Goal: Task Accomplishment & Management: Manage account settings

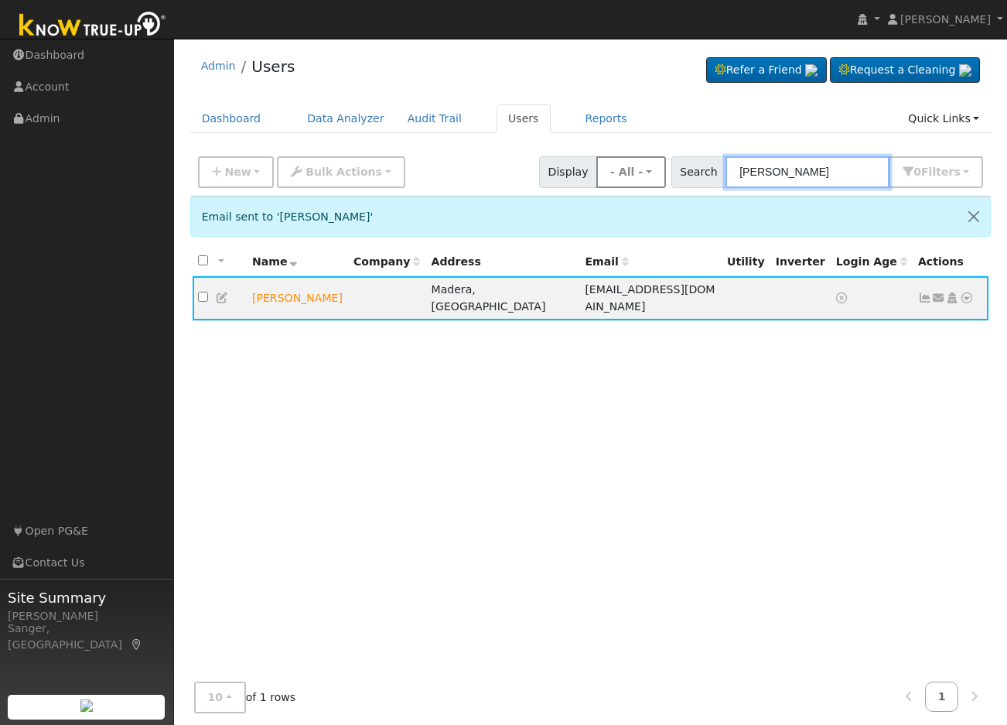
drag, startPoint x: 838, startPoint y: 167, endPoint x: 635, endPoint y: 176, distance: 202.9
click at [635, 176] on div "New Add User Quick Add Quick Connect Quick Convert Lead Bulk Actions Send Email…" at bounding box center [590, 169] width 791 height 37
paste input "Elton Perez"
type input "Elton Perez"
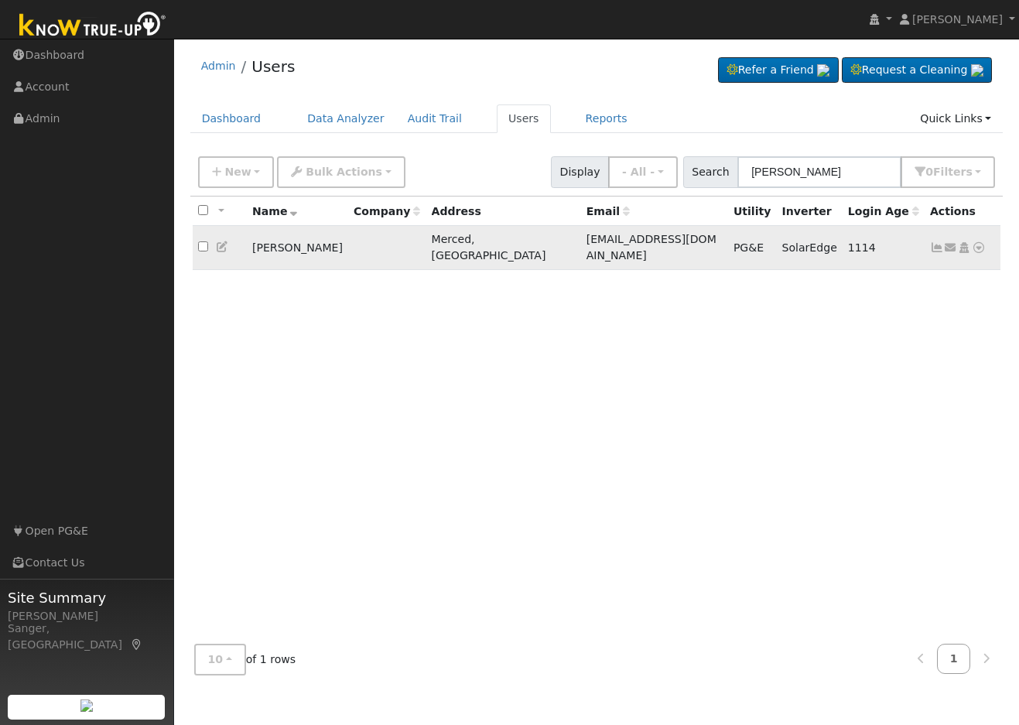
click at [931, 242] on icon at bounding box center [937, 247] width 14 height 11
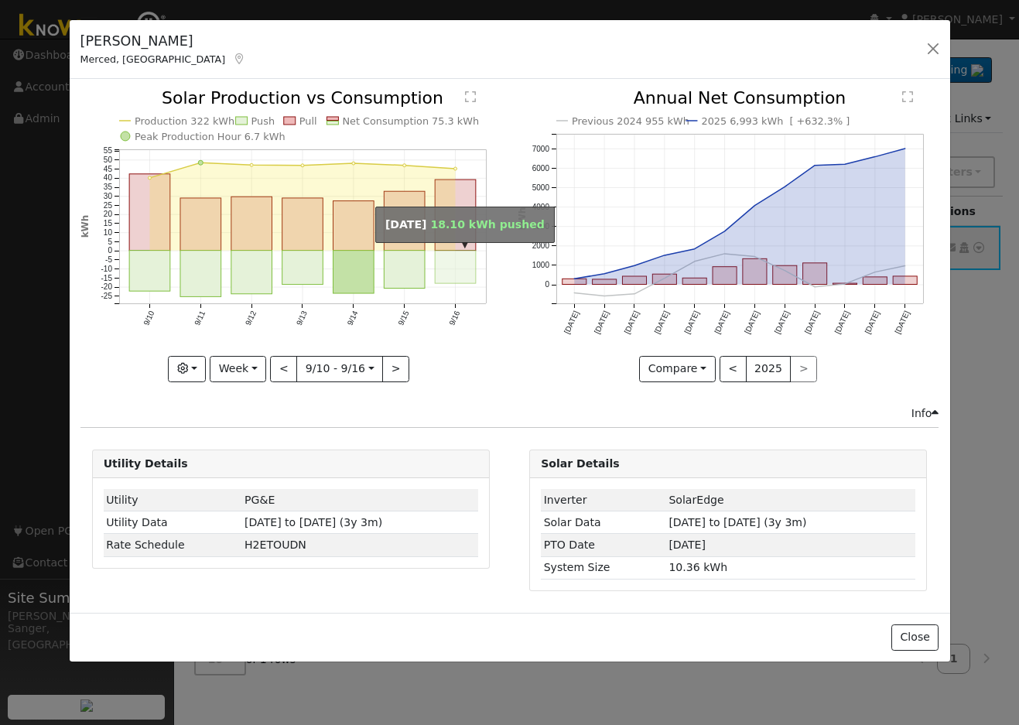
click at [468, 276] on rect "onclick=""" at bounding box center [455, 267] width 41 height 33
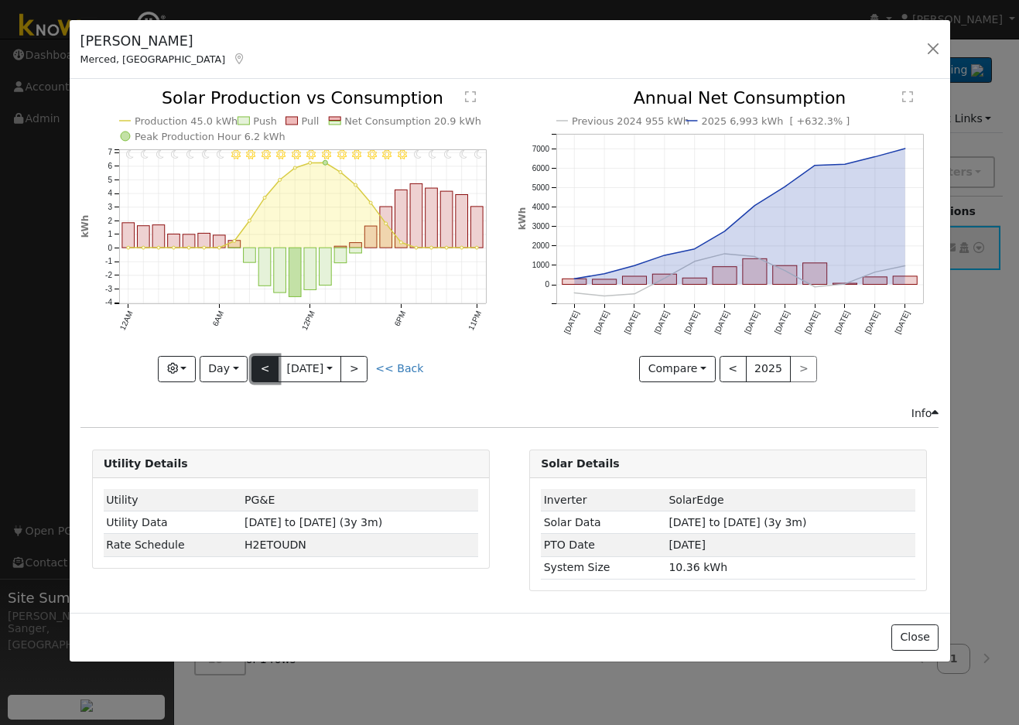
click at [263, 373] on button "<" at bounding box center [264, 369] width 27 height 26
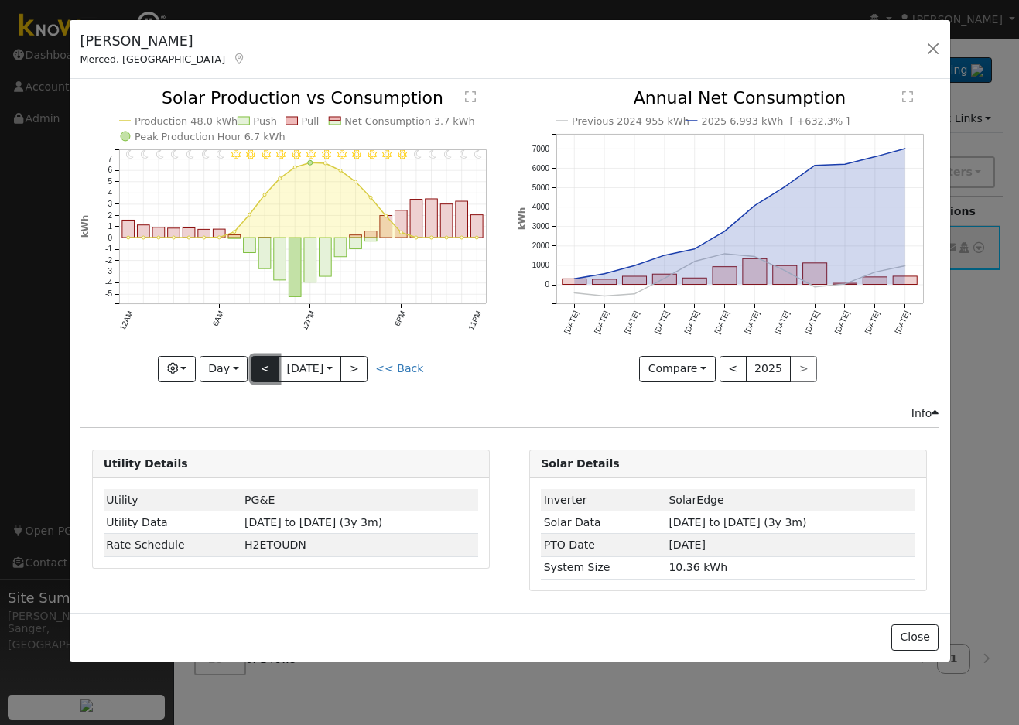
click at [263, 373] on button "<" at bounding box center [264, 369] width 27 height 26
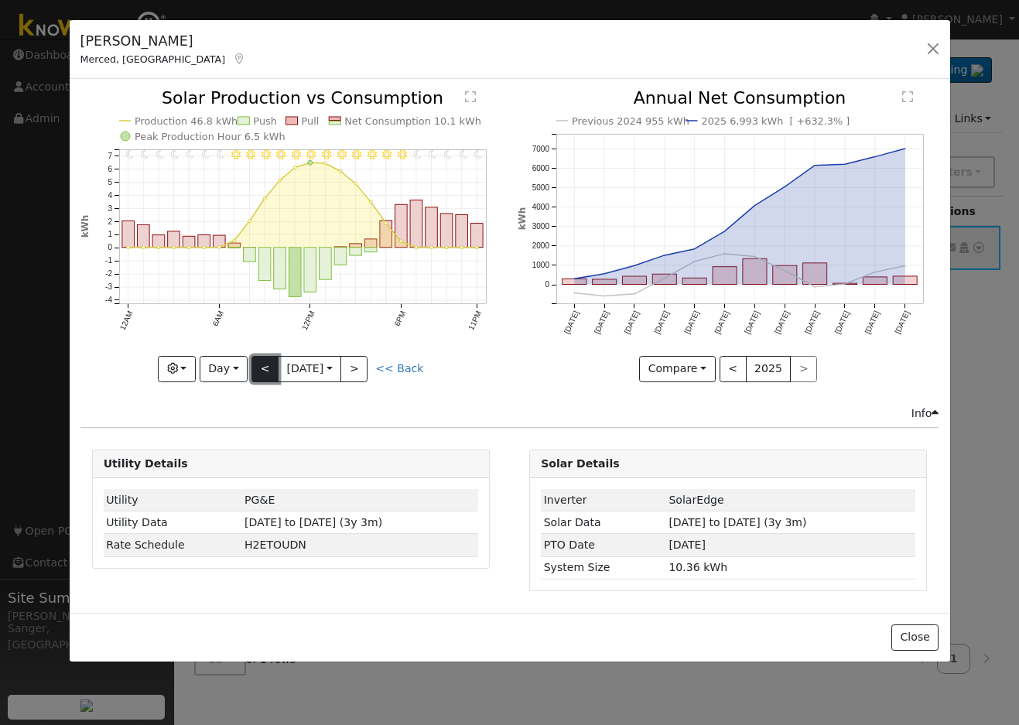
click at [270, 367] on button "<" at bounding box center [264, 369] width 27 height 26
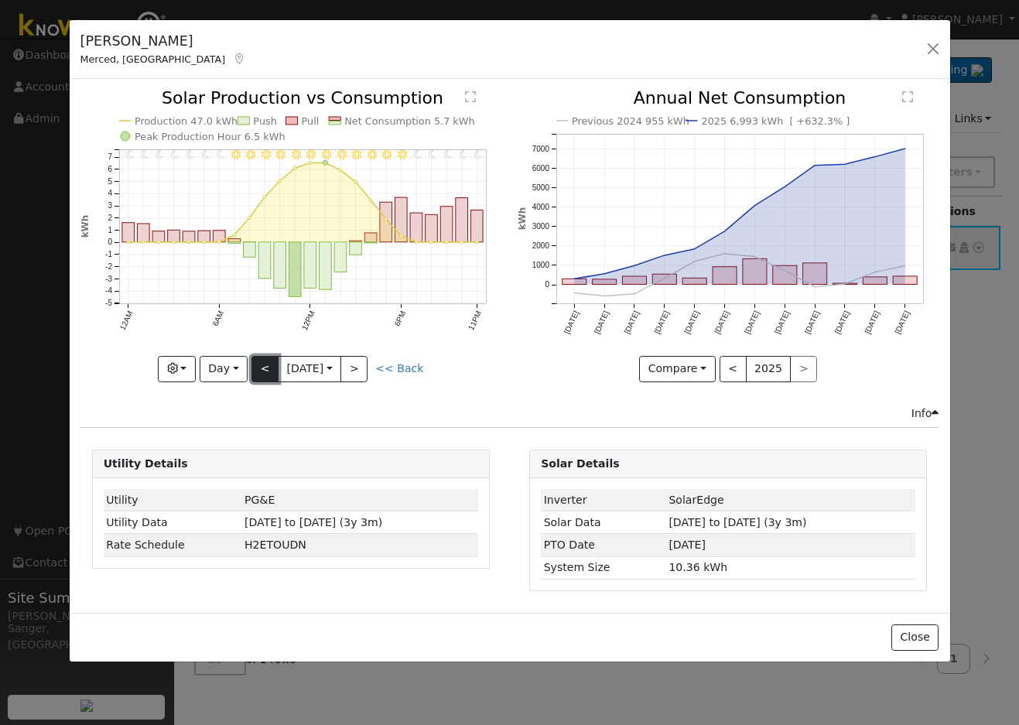
click at [270, 367] on button "<" at bounding box center [264, 369] width 27 height 26
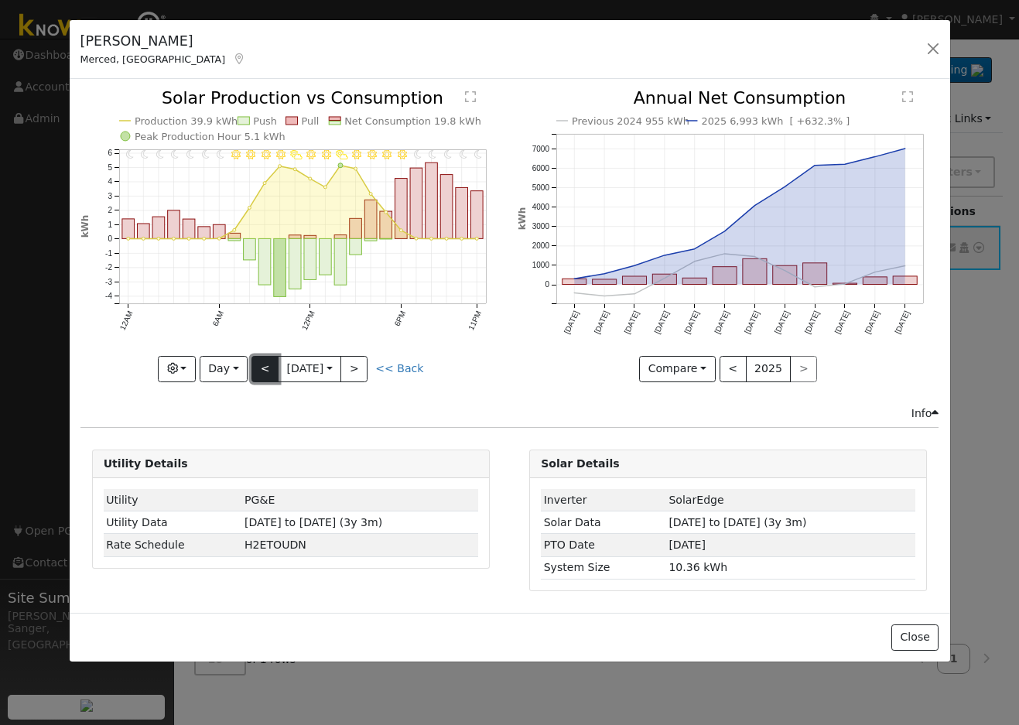
click at [270, 367] on button "<" at bounding box center [264, 369] width 27 height 26
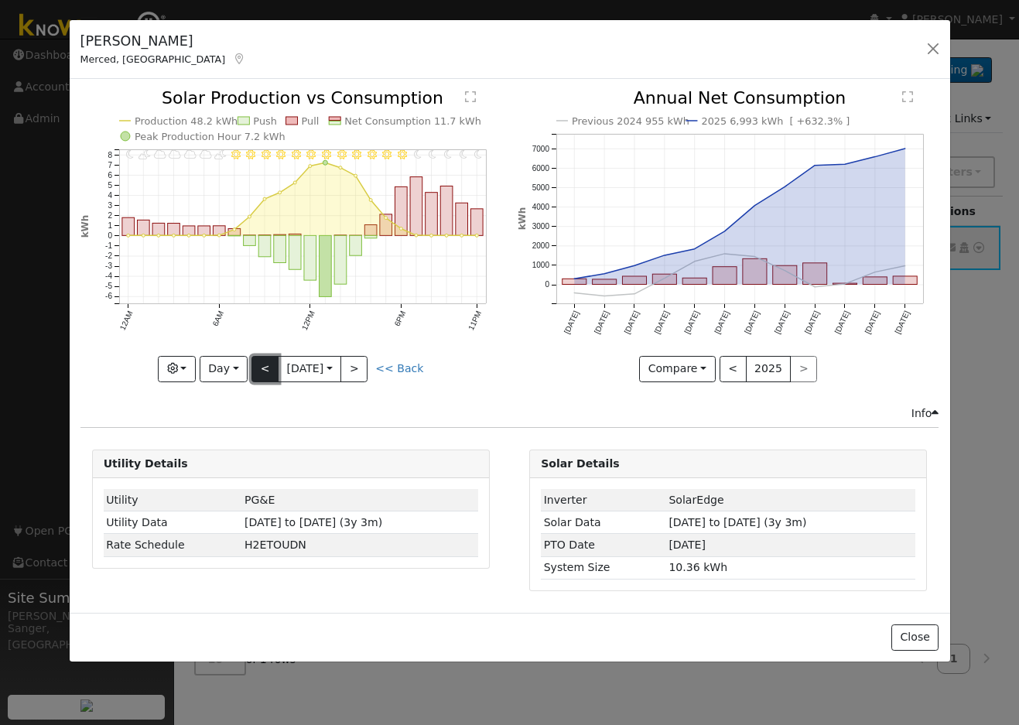
click at [270, 367] on button "<" at bounding box center [264, 369] width 27 height 26
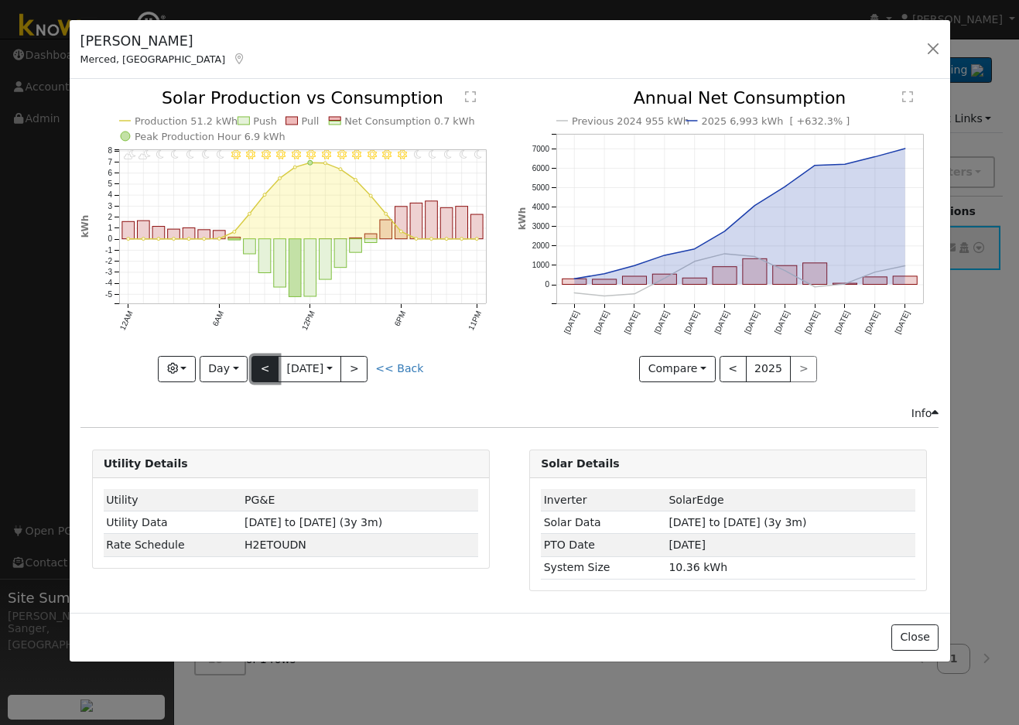
click at [265, 368] on button "<" at bounding box center [264, 369] width 27 height 26
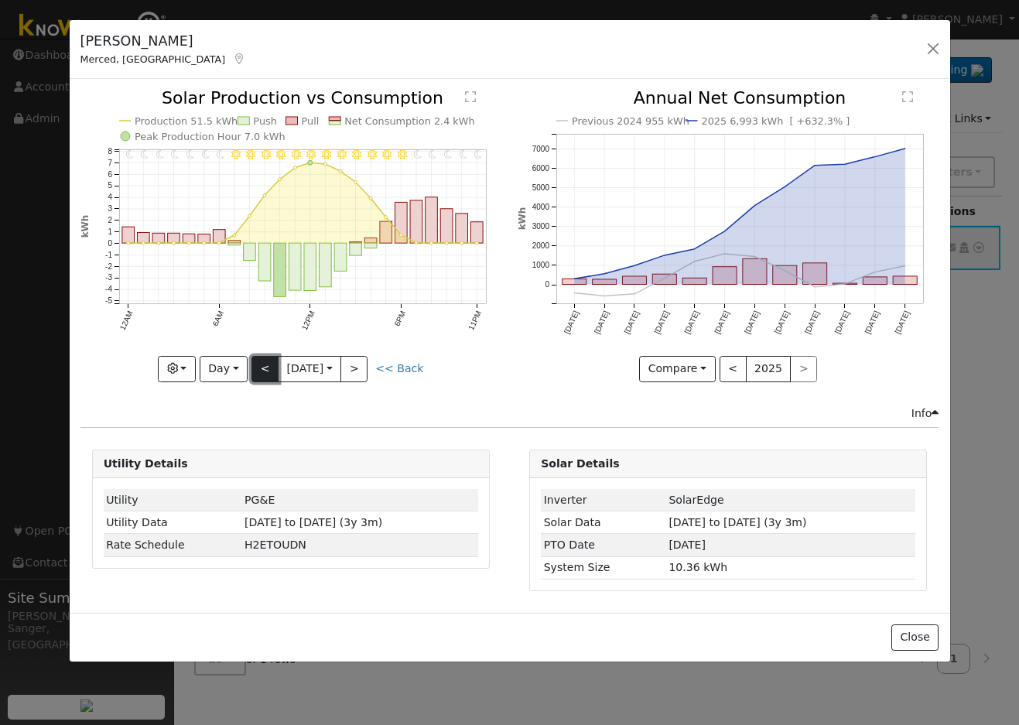
click at [265, 368] on button "<" at bounding box center [264, 369] width 27 height 26
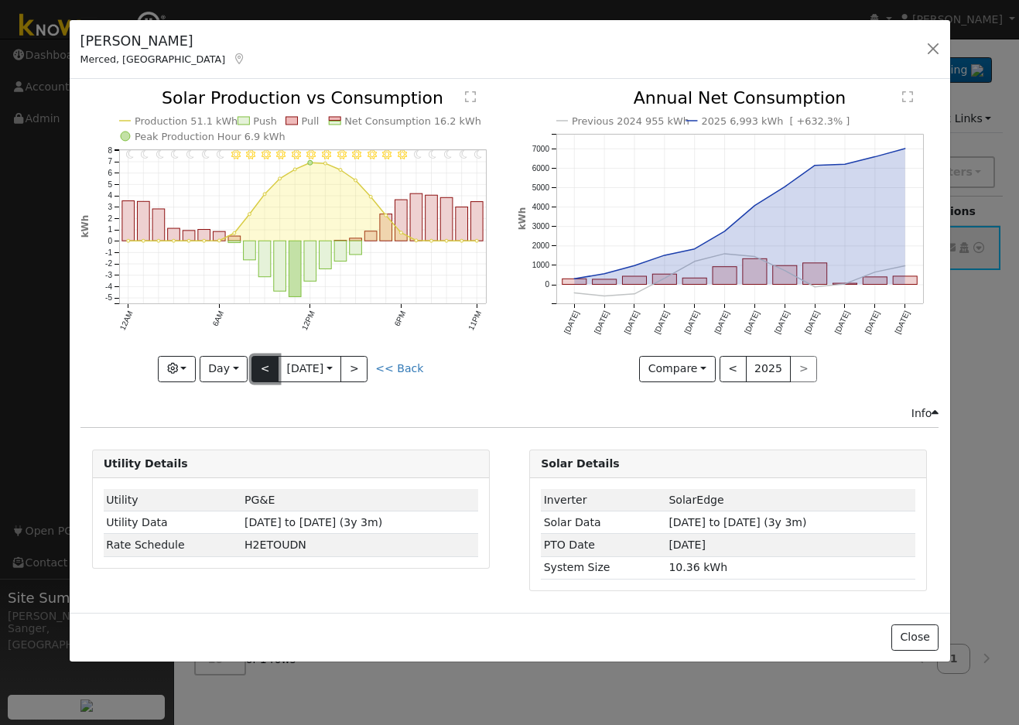
click at [259, 368] on button "<" at bounding box center [264, 369] width 27 height 26
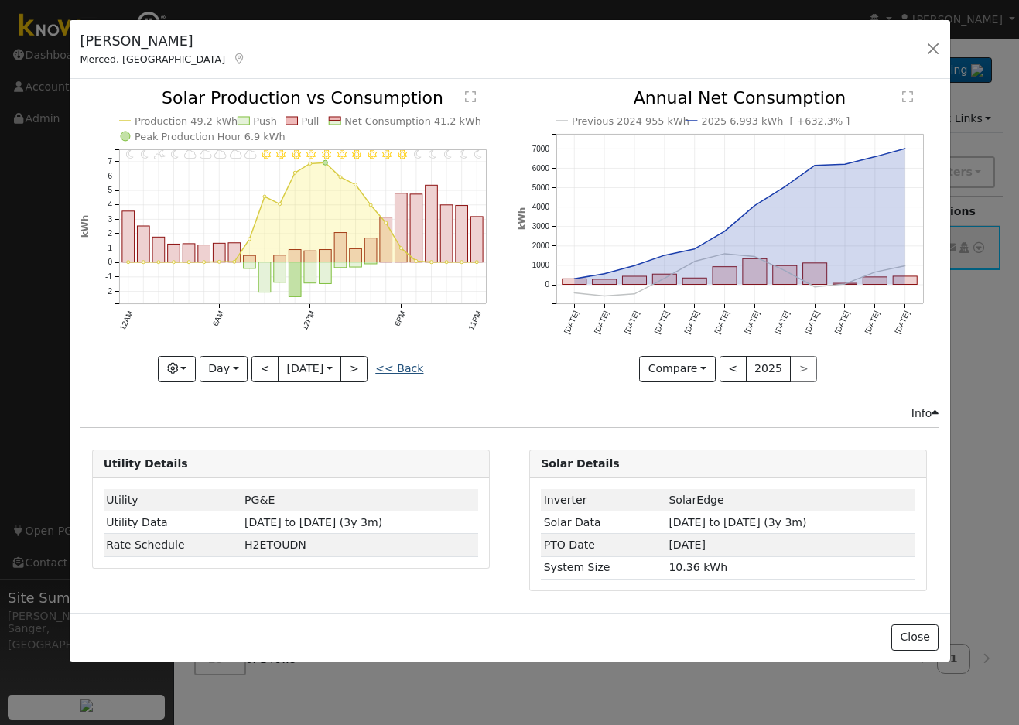
click at [397, 365] on link "<< Back" at bounding box center [399, 368] width 48 height 12
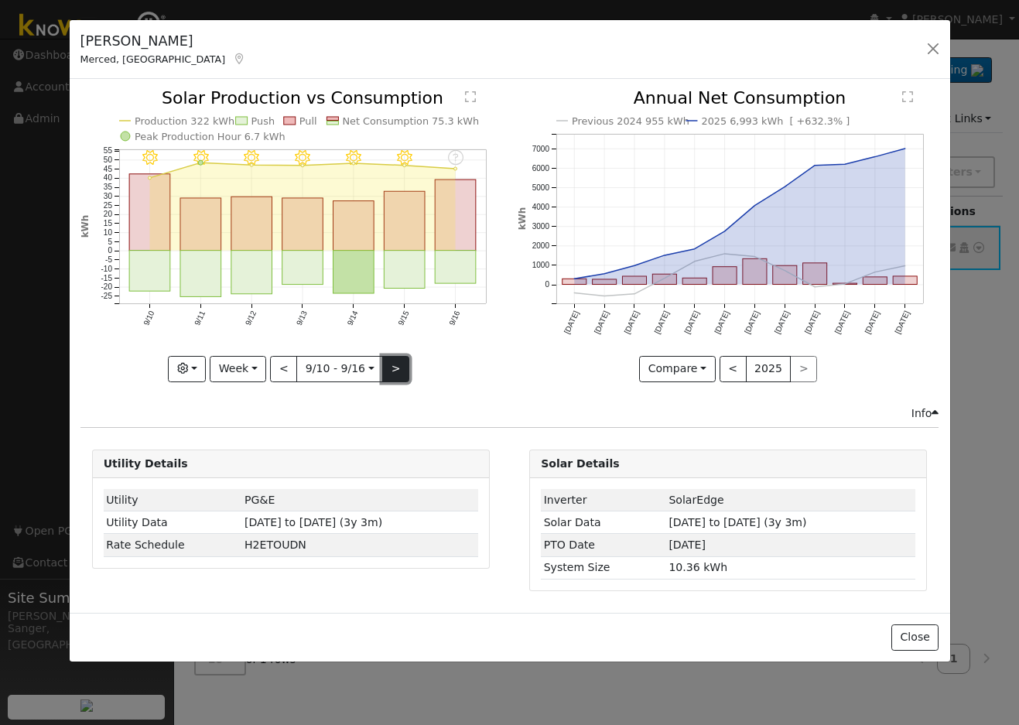
click at [392, 371] on button ">" at bounding box center [395, 369] width 27 height 26
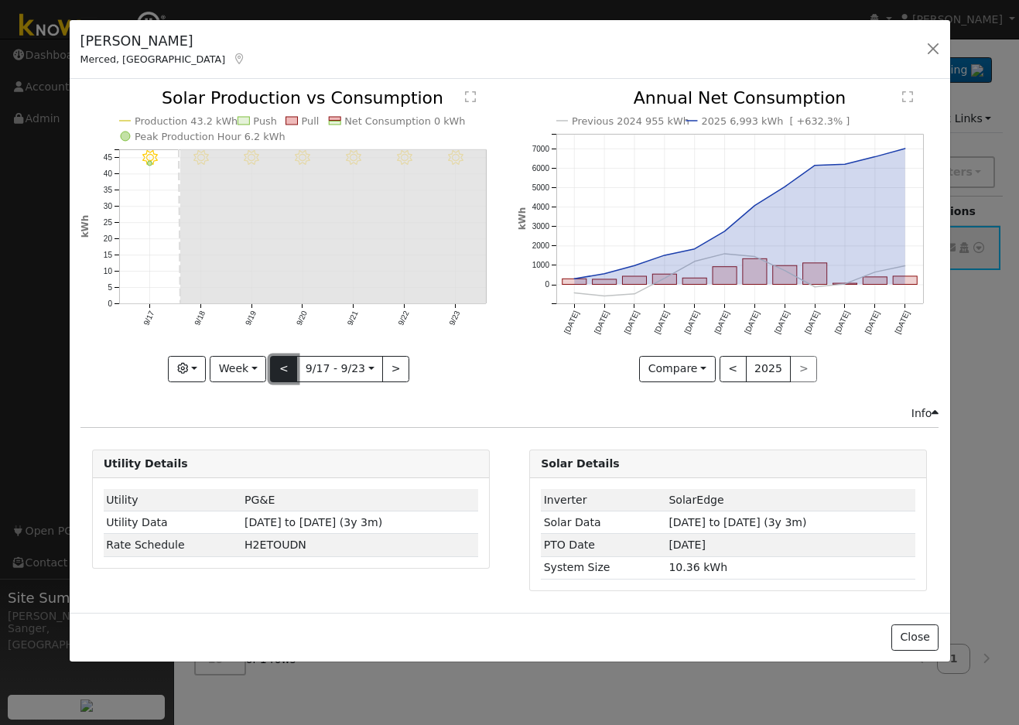
click at [276, 369] on button "<" at bounding box center [283, 369] width 27 height 26
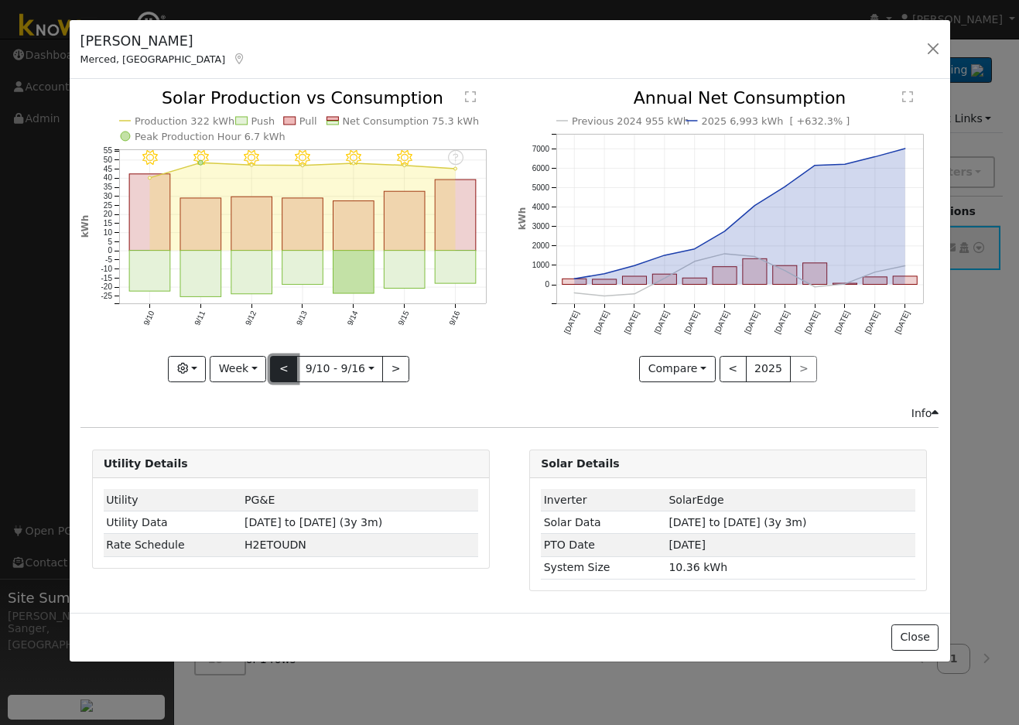
click at [281, 367] on button "<" at bounding box center [283, 369] width 27 height 26
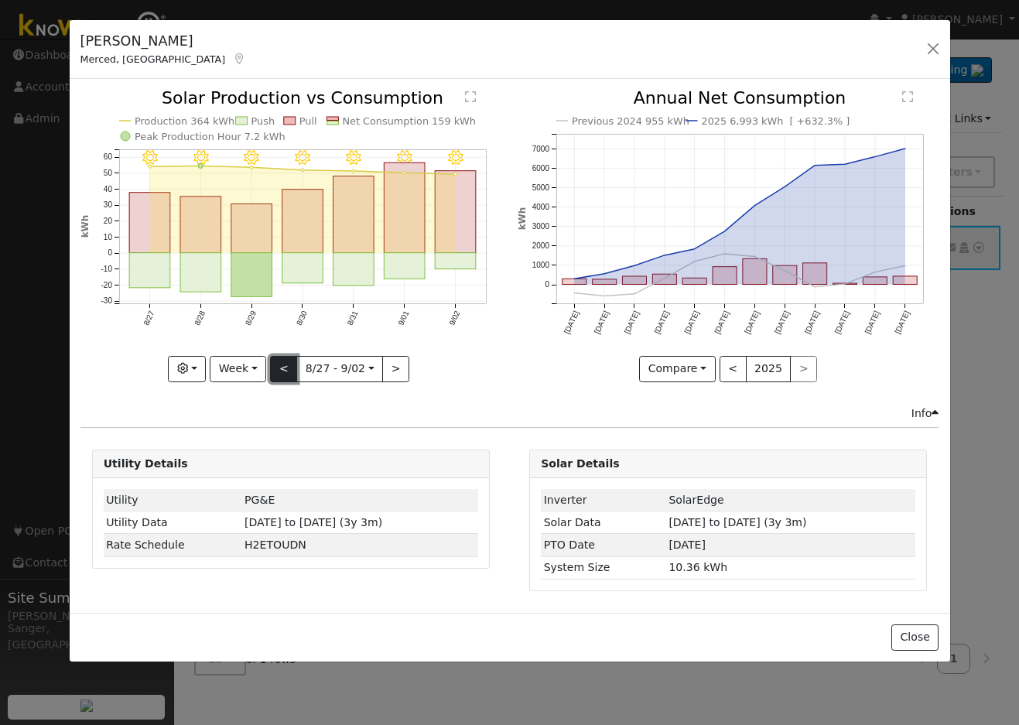
click at [281, 367] on button "<" at bounding box center [283, 369] width 27 height 26
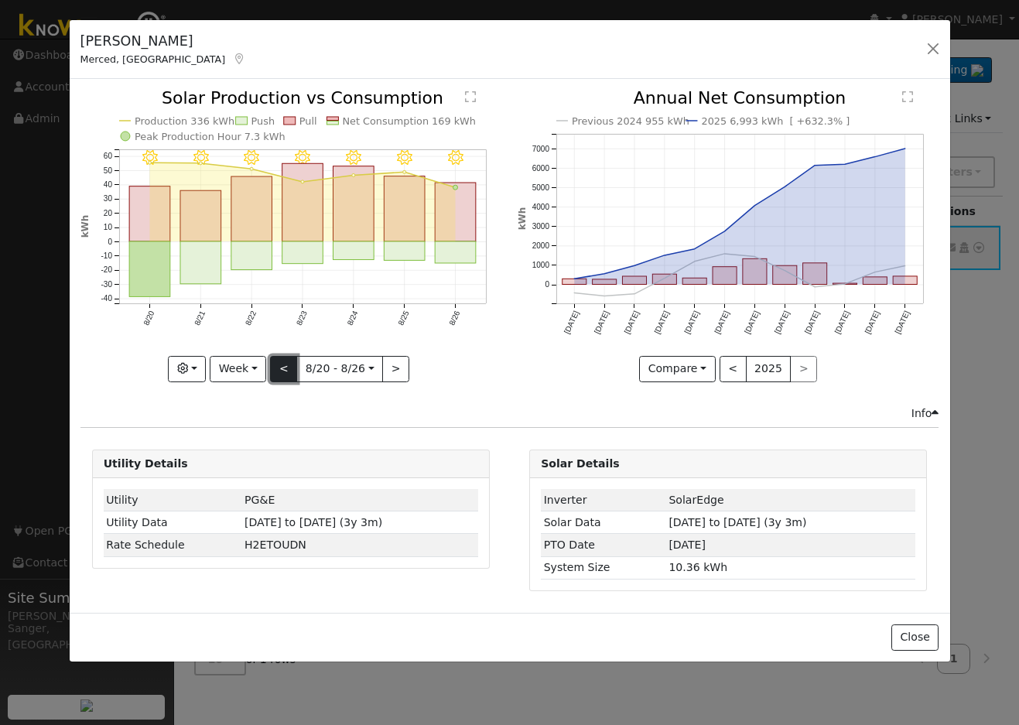
click at [281, 367] on button "<" at bounding box center [283, 369] width 27 height 26
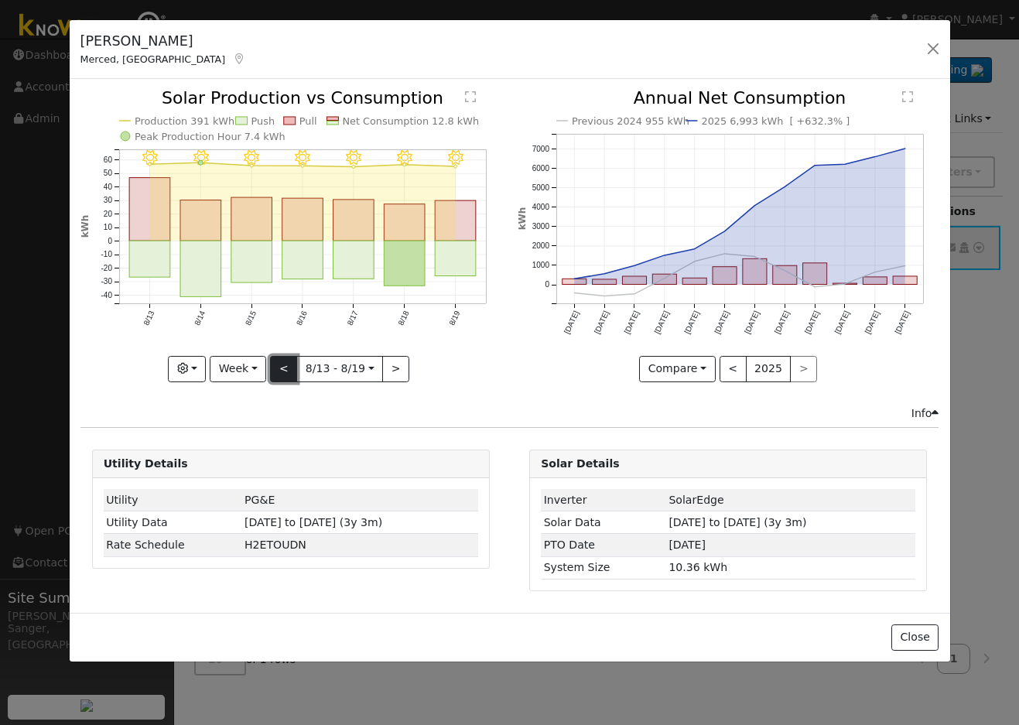
click at [282, 371] on button "<" at bounding box center [283, 369] width 27 height 26
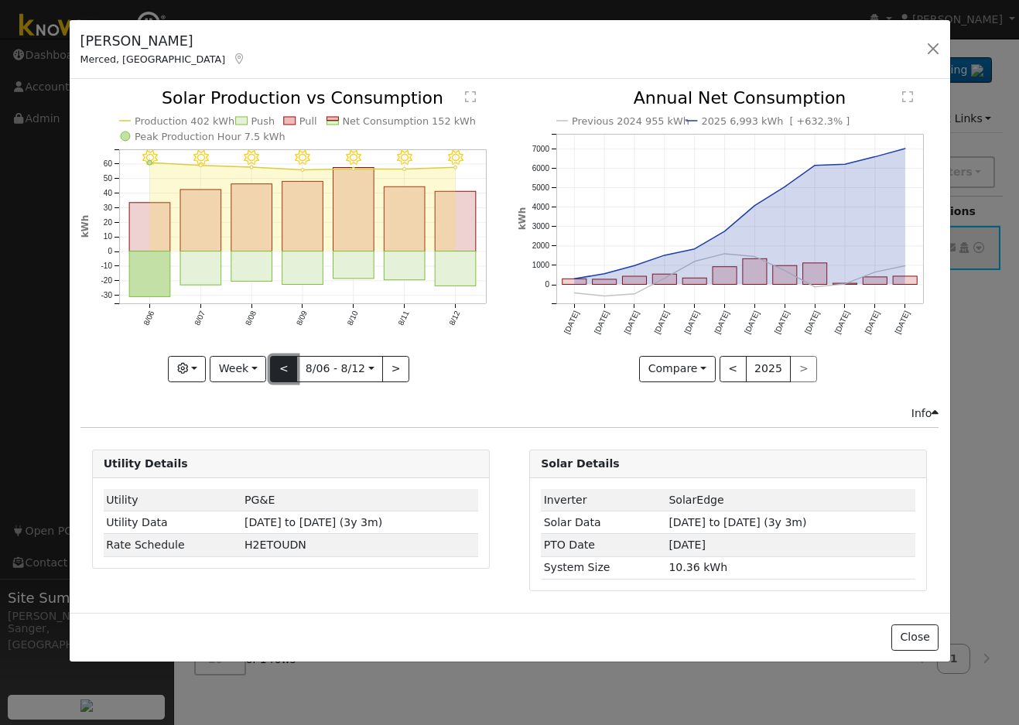
click at [282, 371] on button "<" at bounding box center [283, 369] width 27 height 26
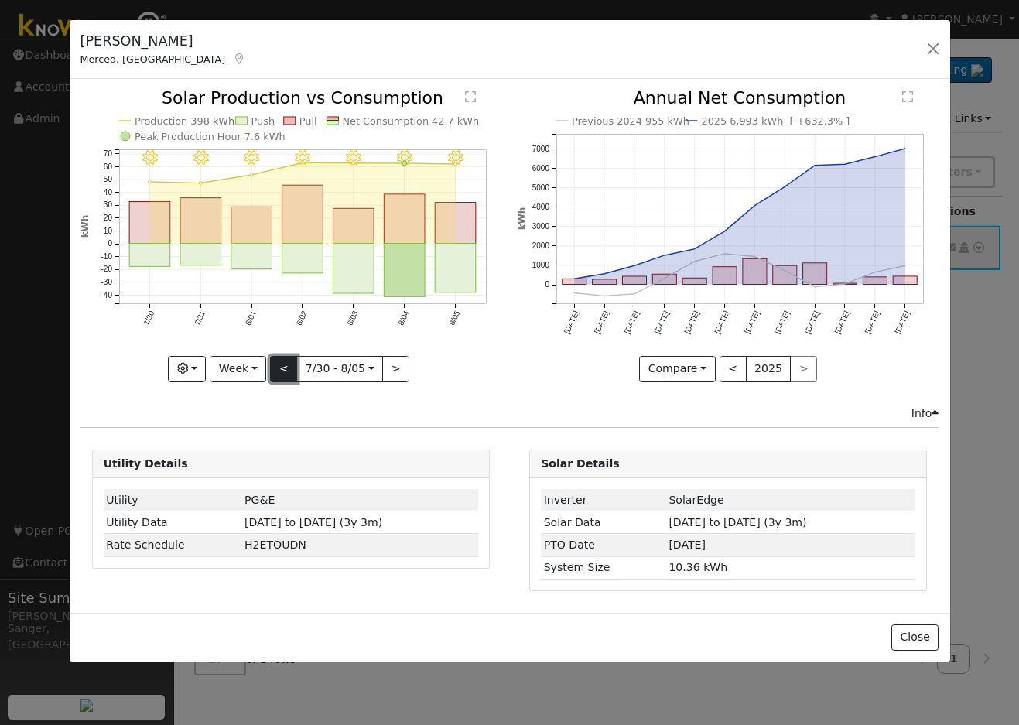
click at [282, 371] on button "<" at bounding box center [283, 369] width 27 height 26
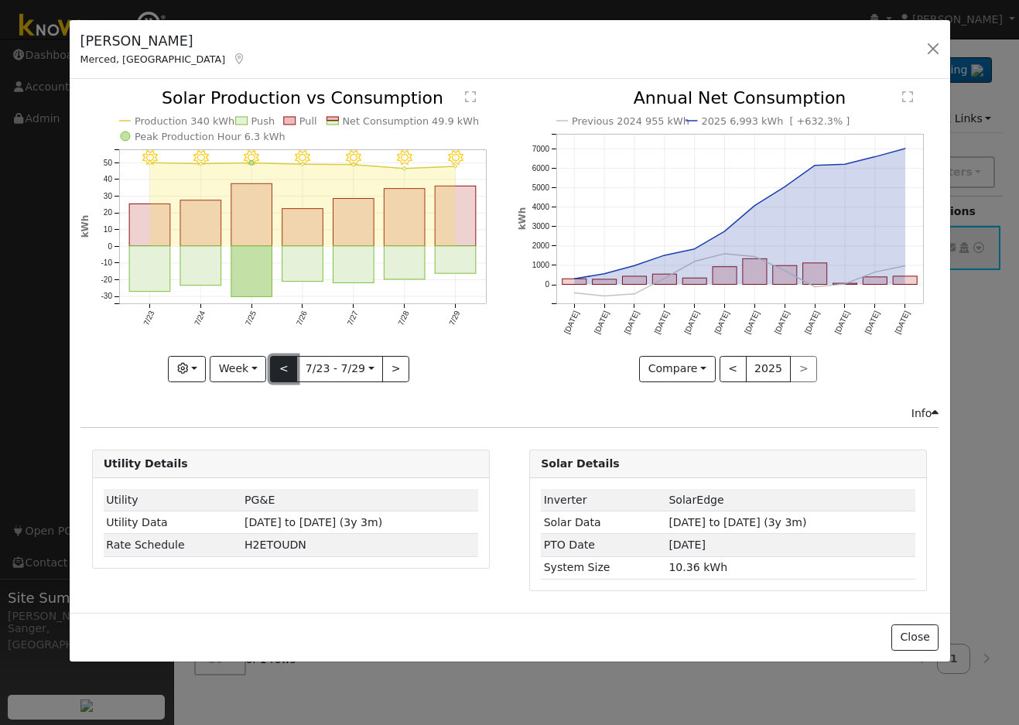
click at [282, 371] on button "<" at bounding box center [283, 369] width 27 height 26
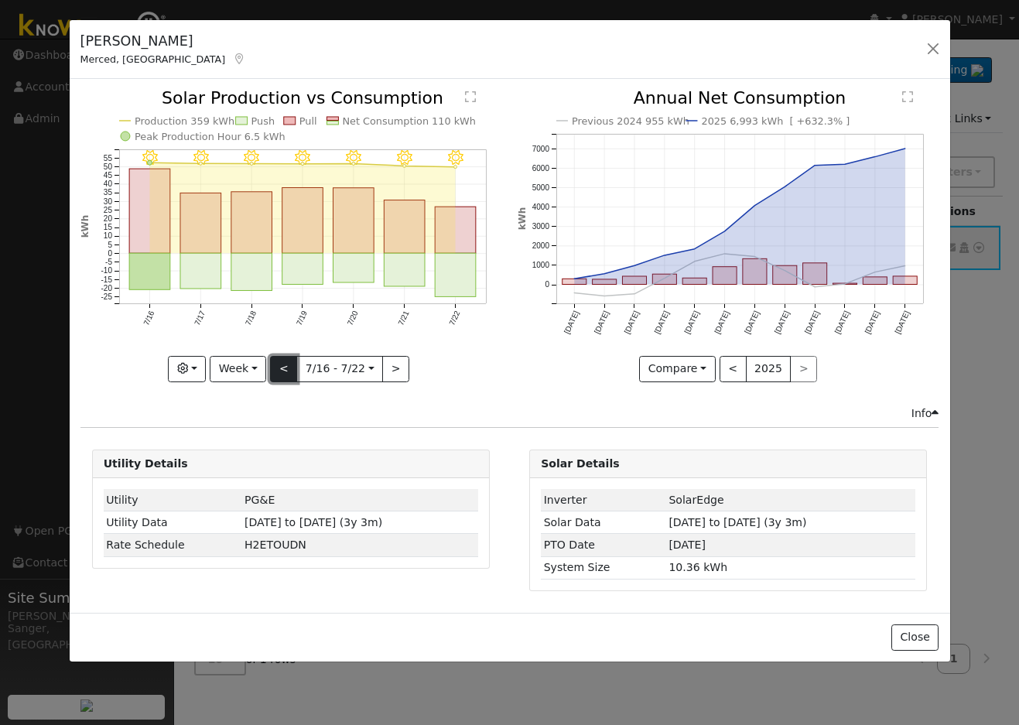
click at [282, 371] on button "<" at bounding box center [283, 369] width 27 height 26
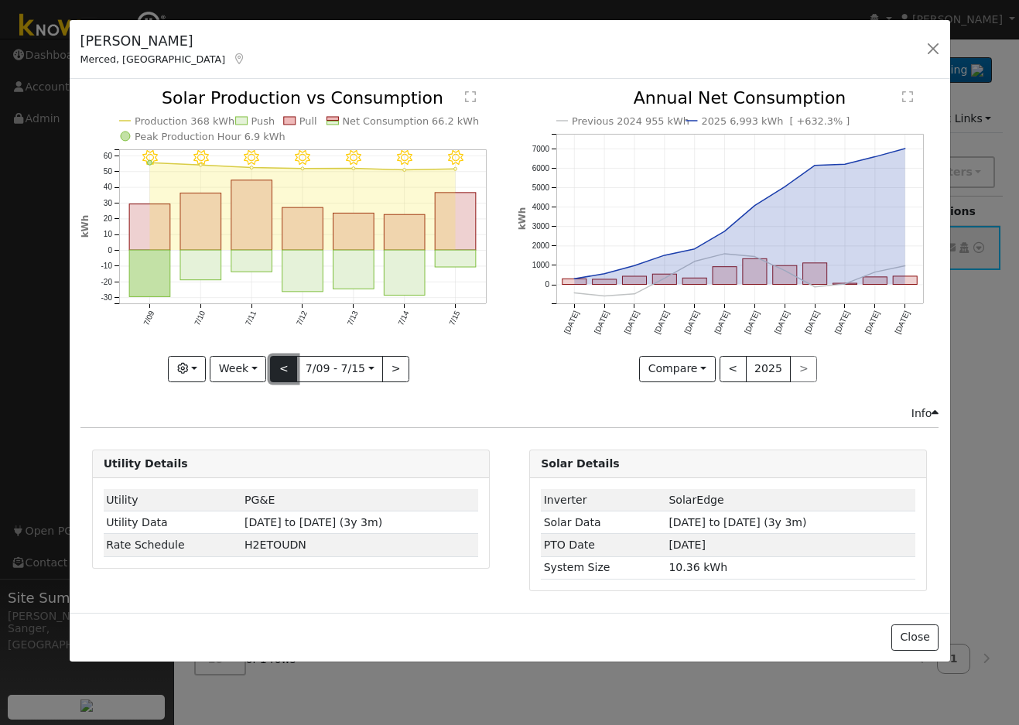
click at [282, 371] on button "<" at bounding box center [283, 369] width 27 height 26
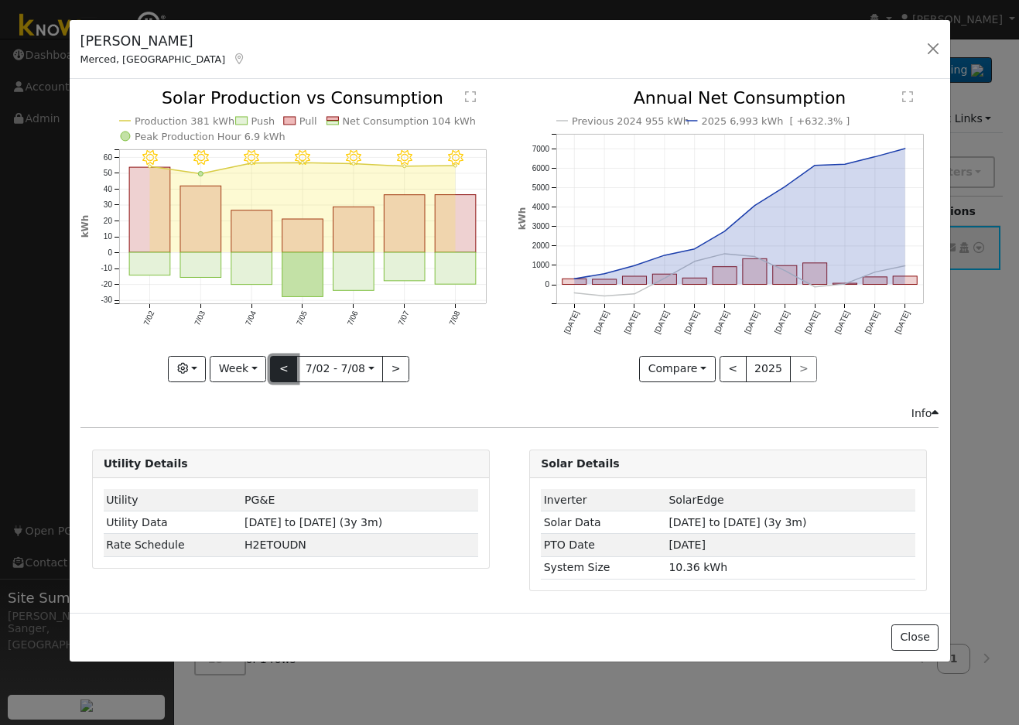
click at [282, 371] on button "<" at bounding box center [283, 369] width 27 height 26
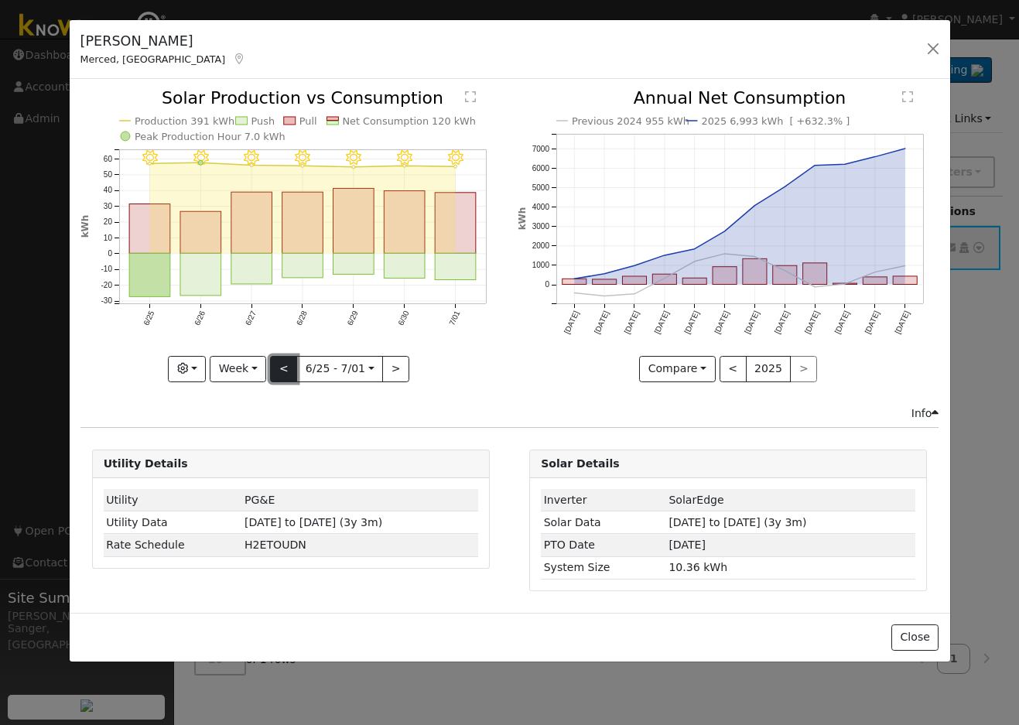
click at [282, 371] on button "<" at bounding box center [283, 369] width 27 height 26
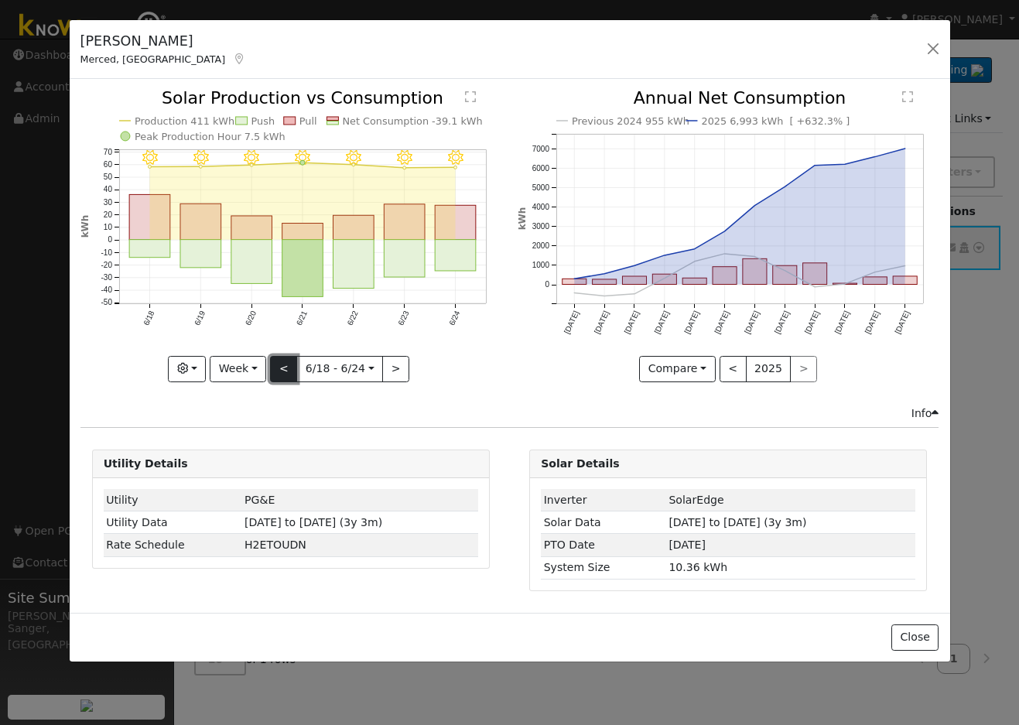
click at [282, 371] on button "<" at bounding box center [283, 369] width 27 height 26
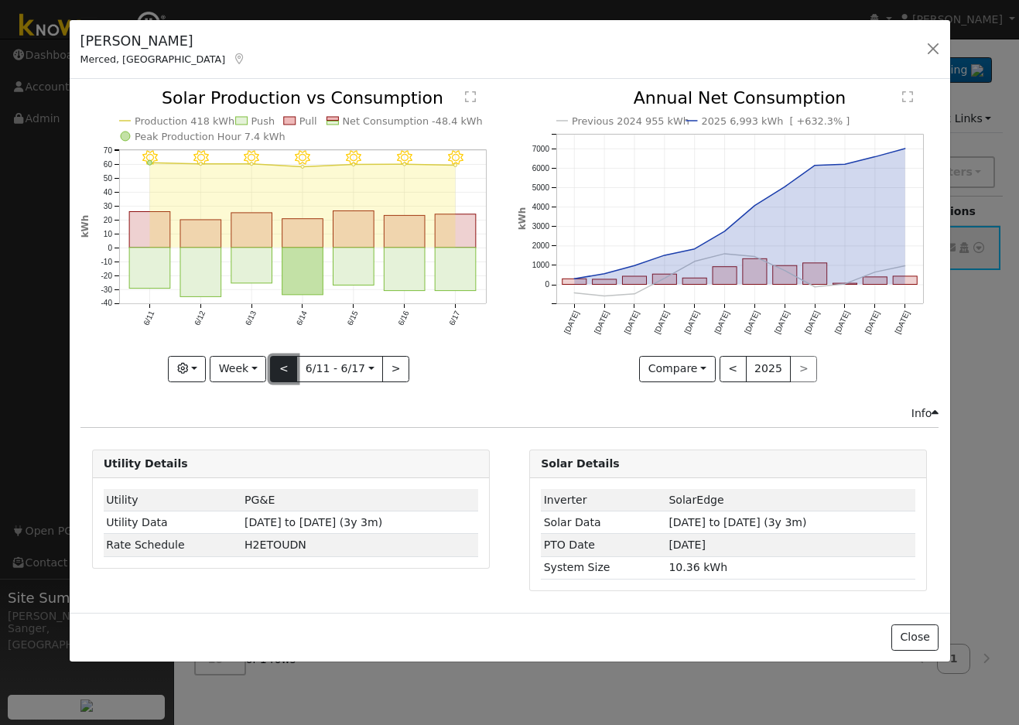
click at [282, 371] on button "<" at bounding box center [283, 369] width 27 height 26
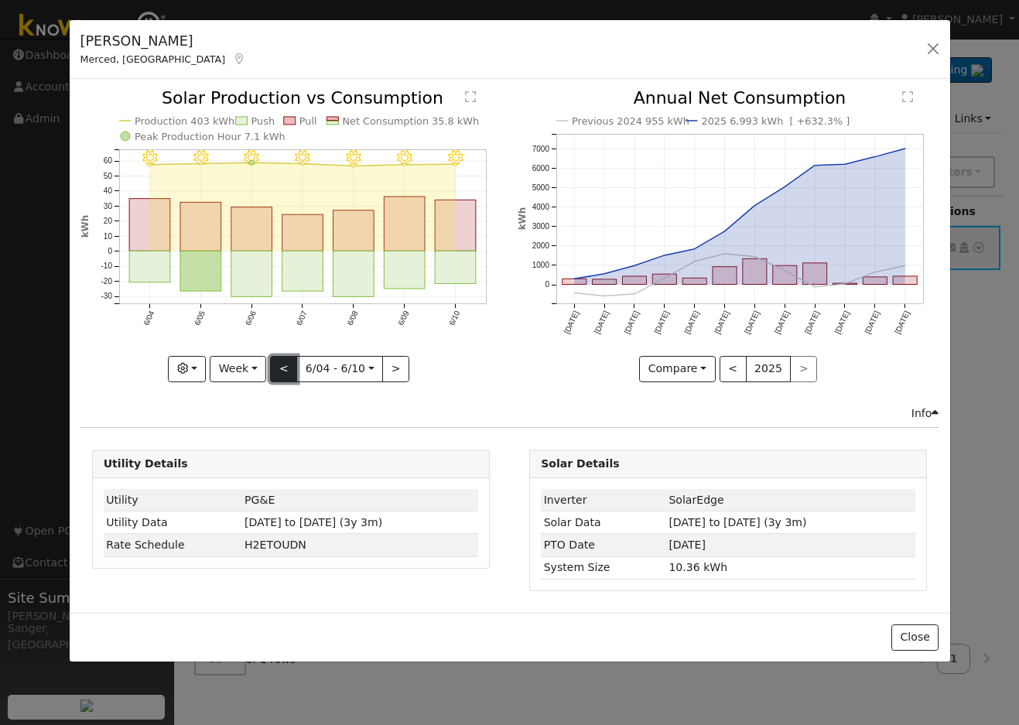
click at [282, 371] on button "<" at bounding box center [283, 369] width 27 height 26
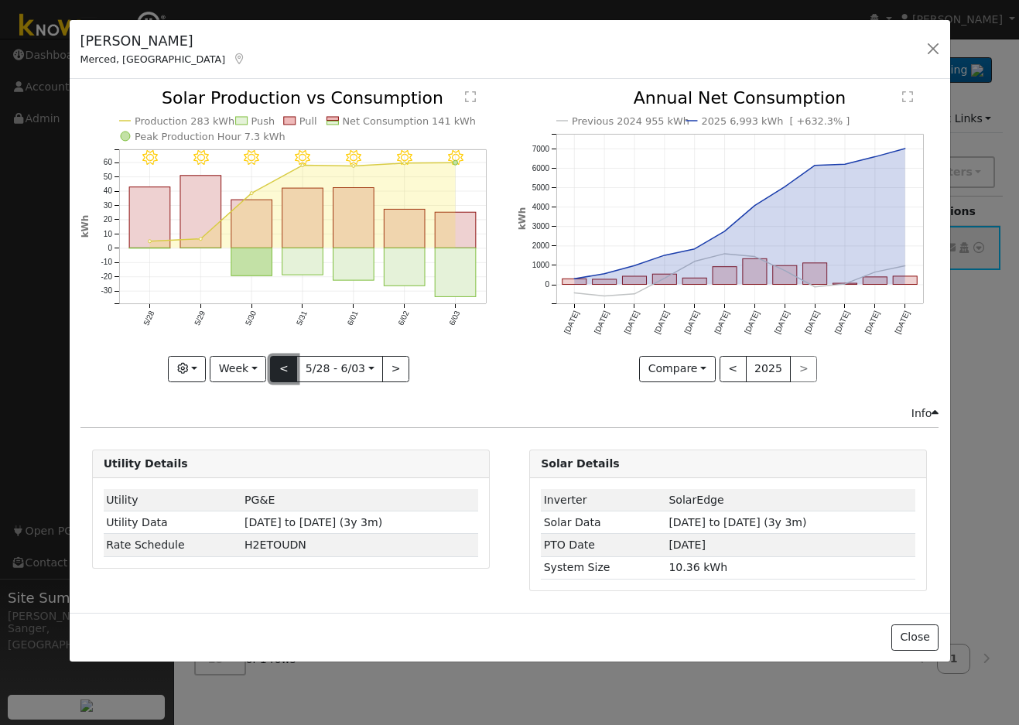
click at [282, 371] on button "<" at bounding box center [283, 369] width 27 height 26
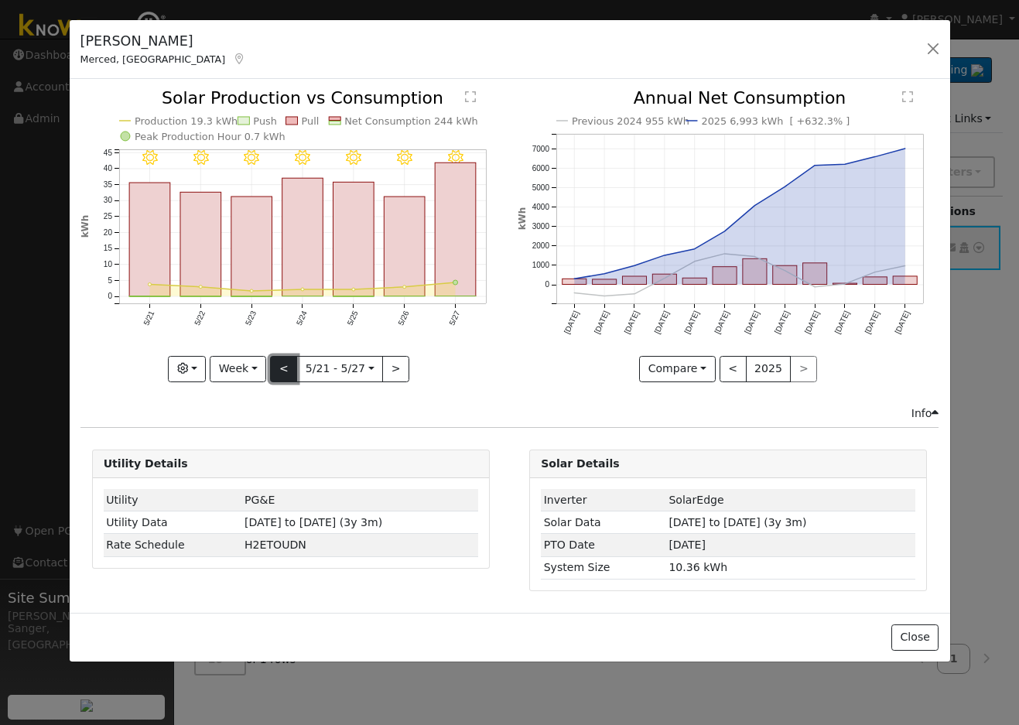
click at [282, 371] on button "<" at bounding box center [283, 369] width 27 height 26
click at [287, 364] on button "<" at bounding box center [283, 369] width 27 height 26
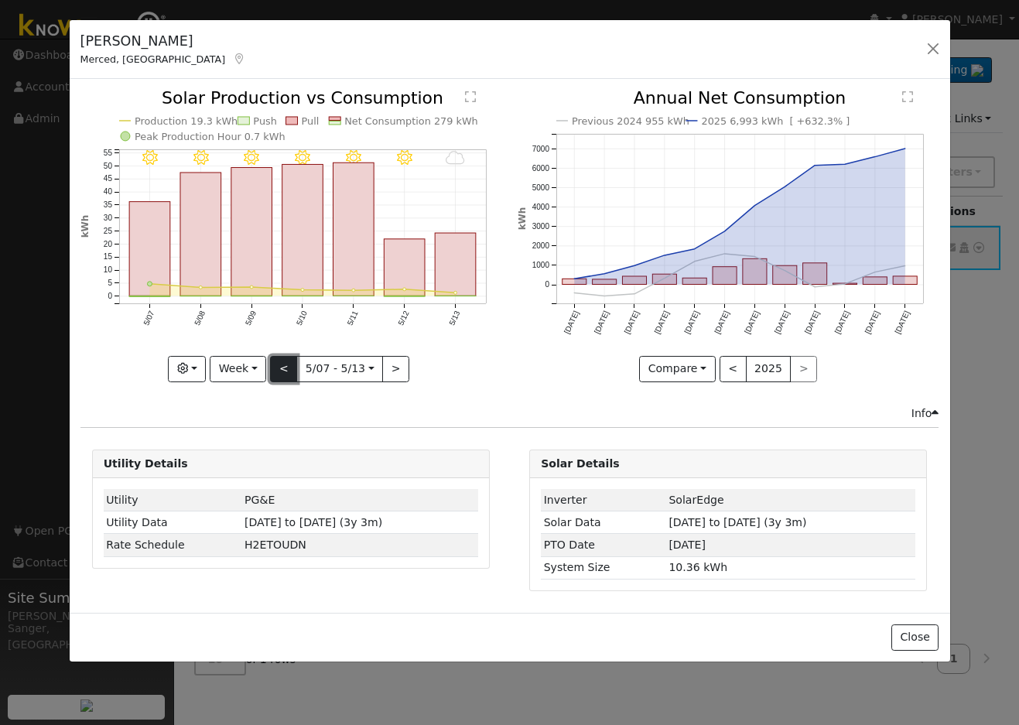
click at [287, 364] on button "<" at bounding box center [283, 369] width 27 height 26
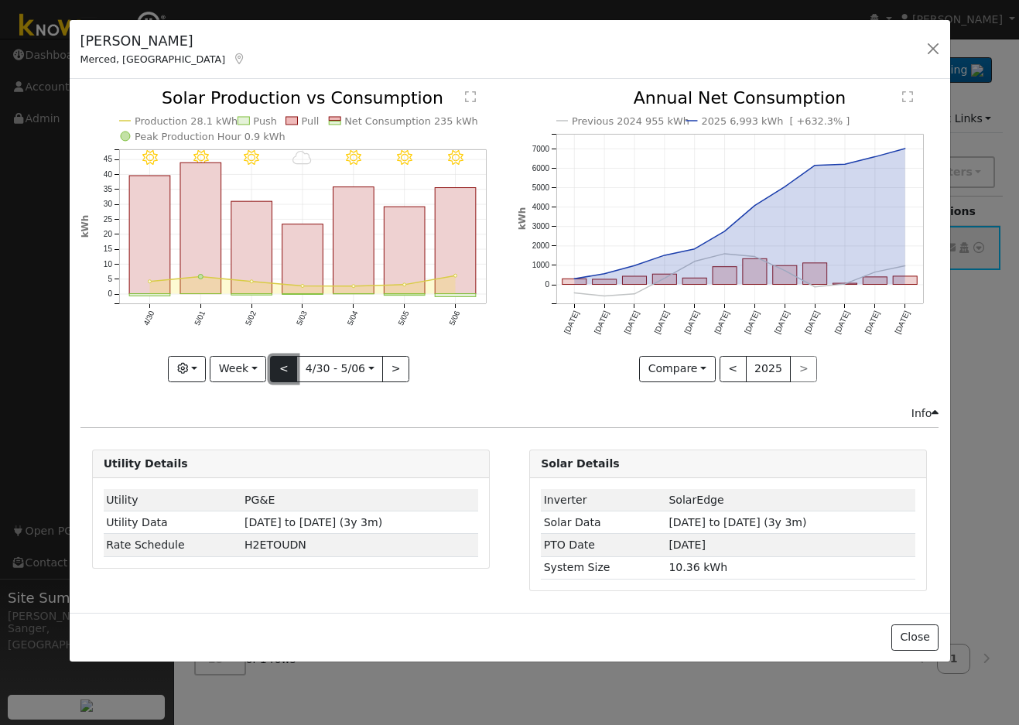
click at [287, 364] on button "<" at bounding box center [283, 369] width 27 height 26
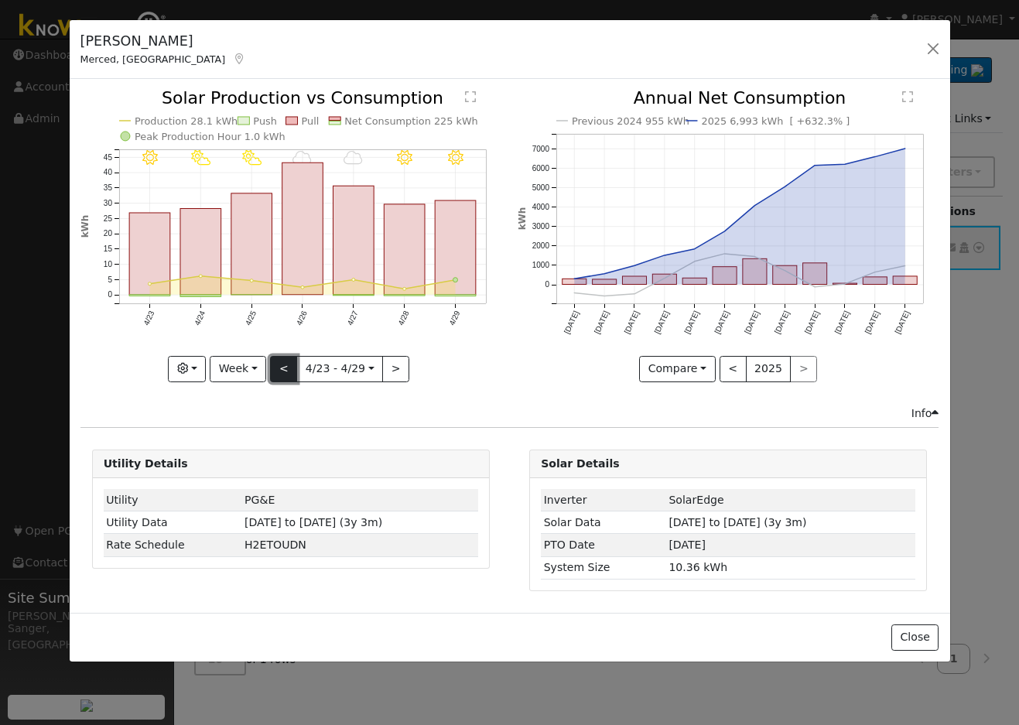
click at [287, 364] on button "<" at bounding box center [283, 369] width 27 height 26
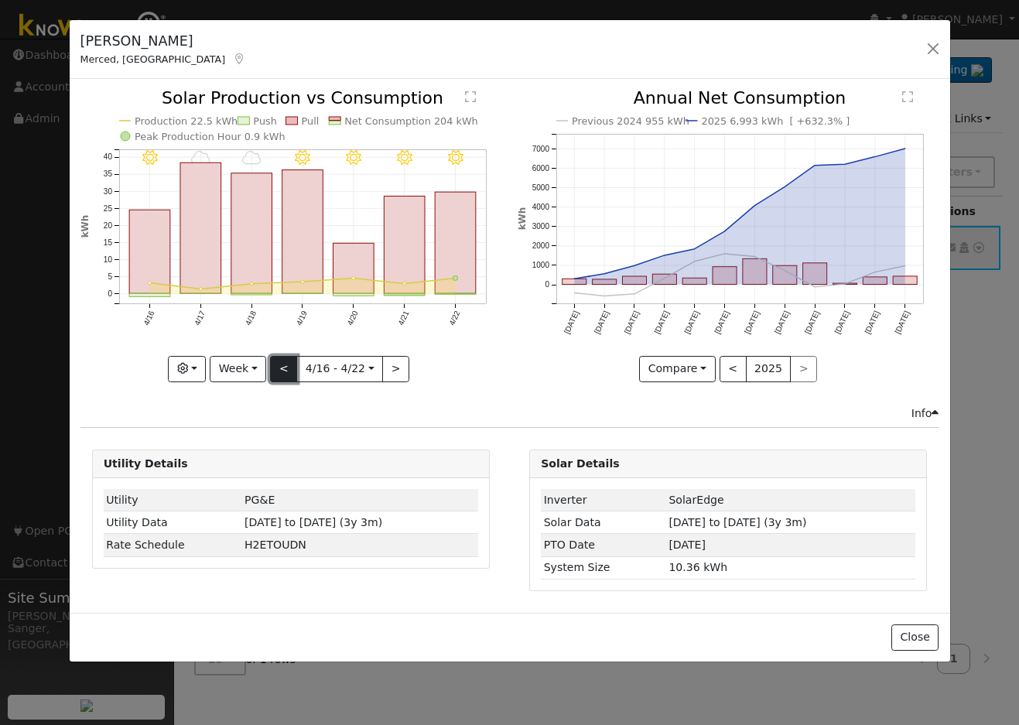
click at [287, 364] on button "<" at bounding box center [283, 369] width 27 height 26
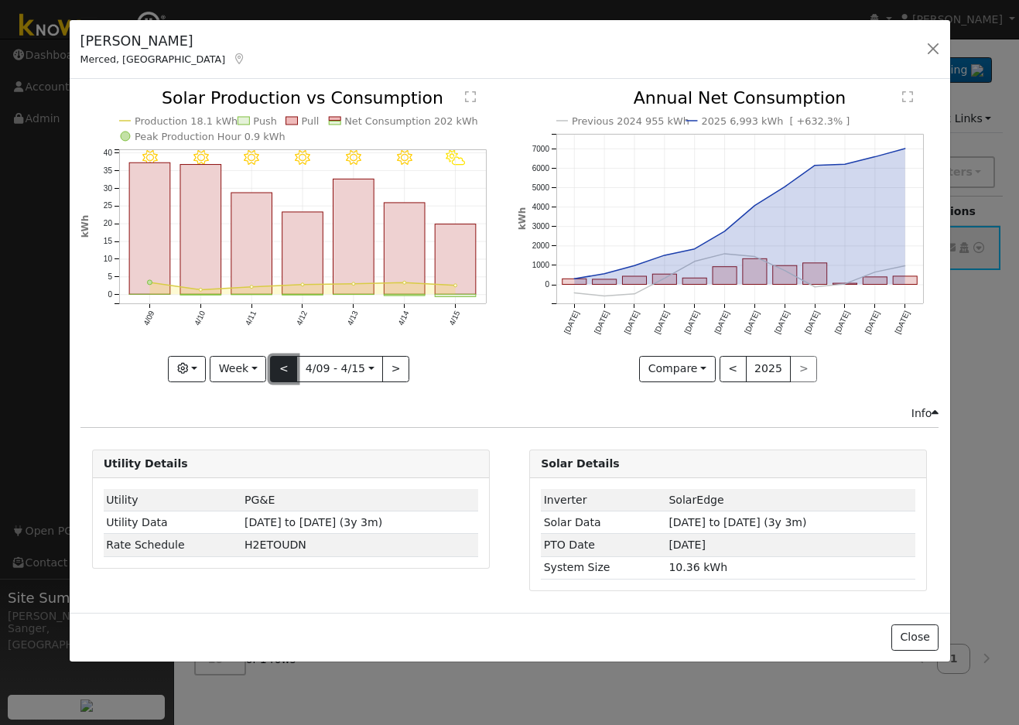
click at [287, 364] on button "<" at bounding box center [283, 369] width 27 height 26
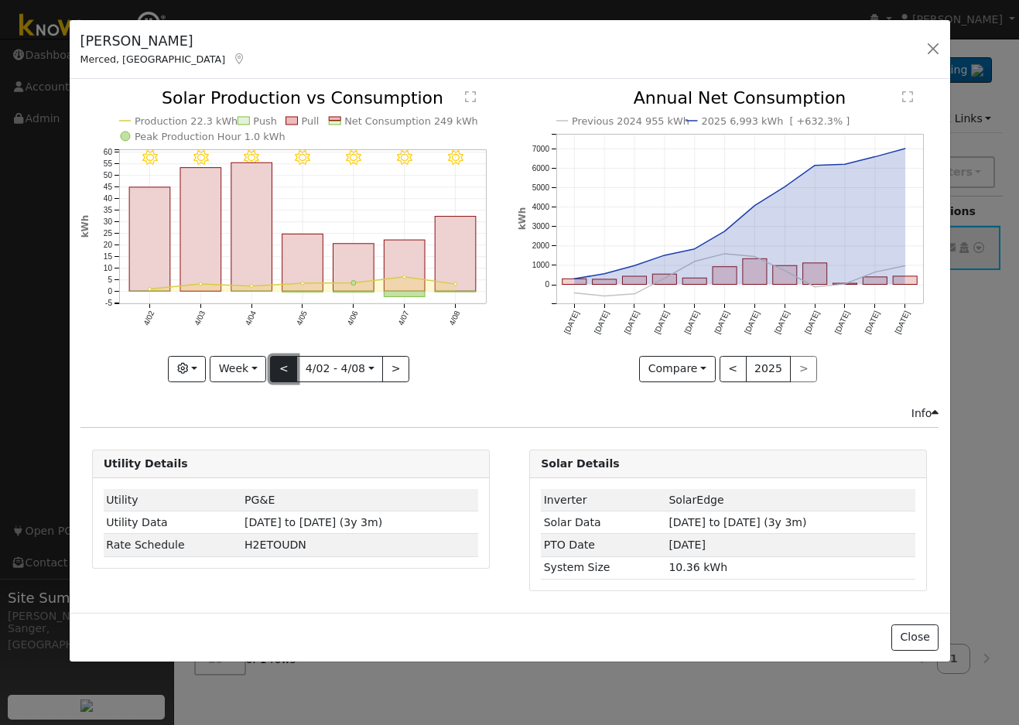
click at [287, 364] on button "<" at bounding box center [283, 369] width 27 height 26
type input "2025-03-26"
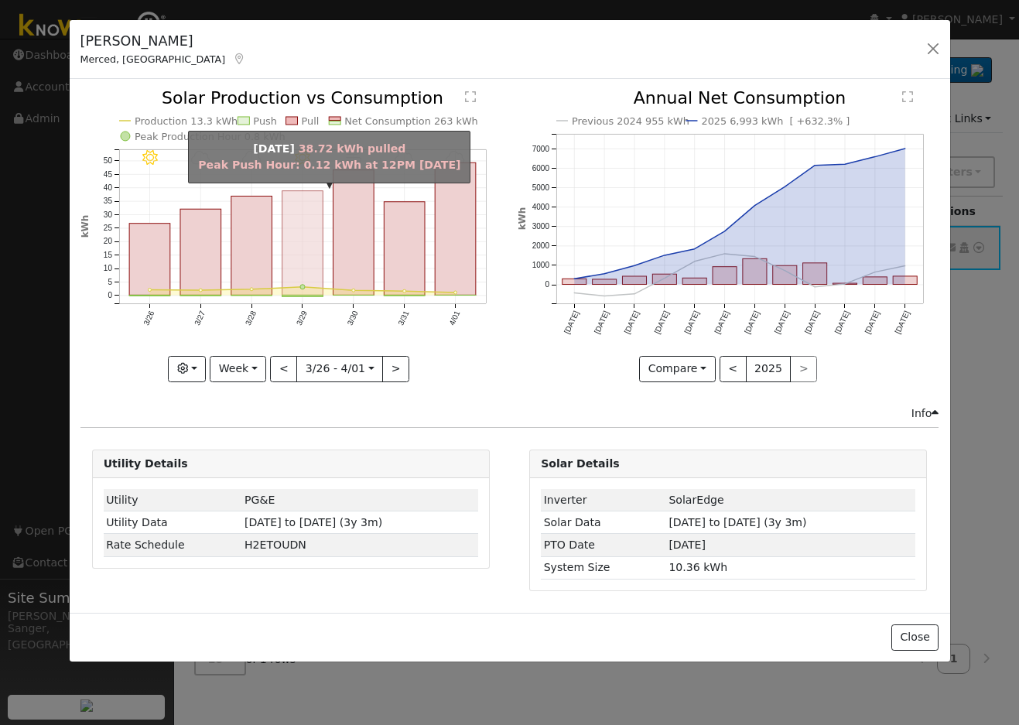
click at [312, 251] on rect "onclick=""" at bounding box center [302, 243] width 41 height 104
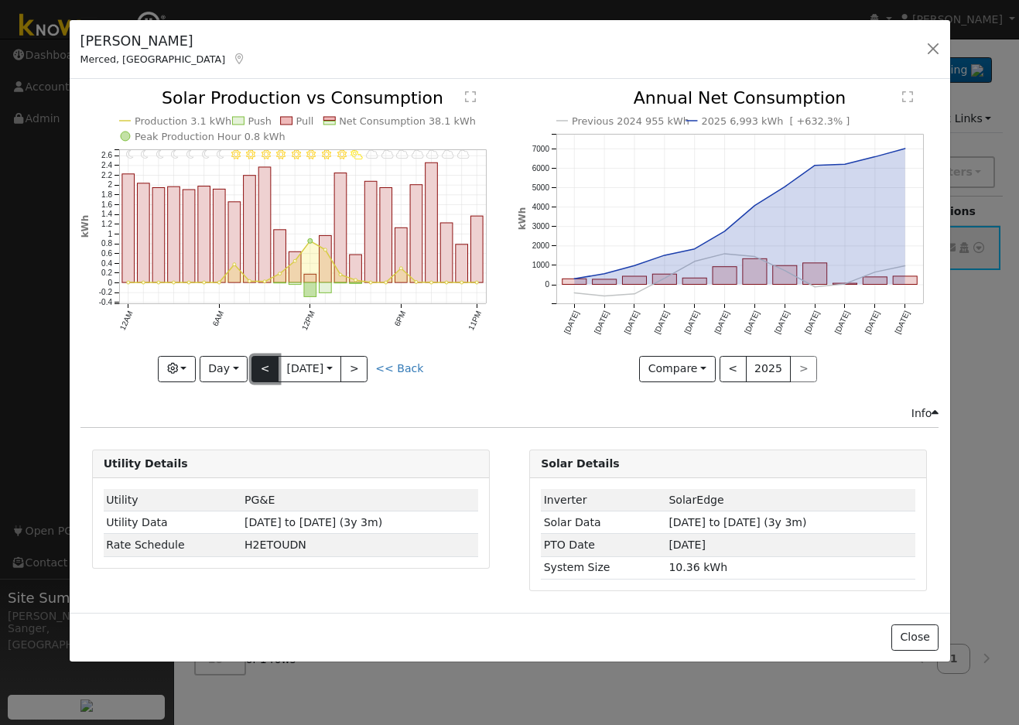
click at [264, 364] on button "<" at bounding box center [264, 369] width 27 height 26
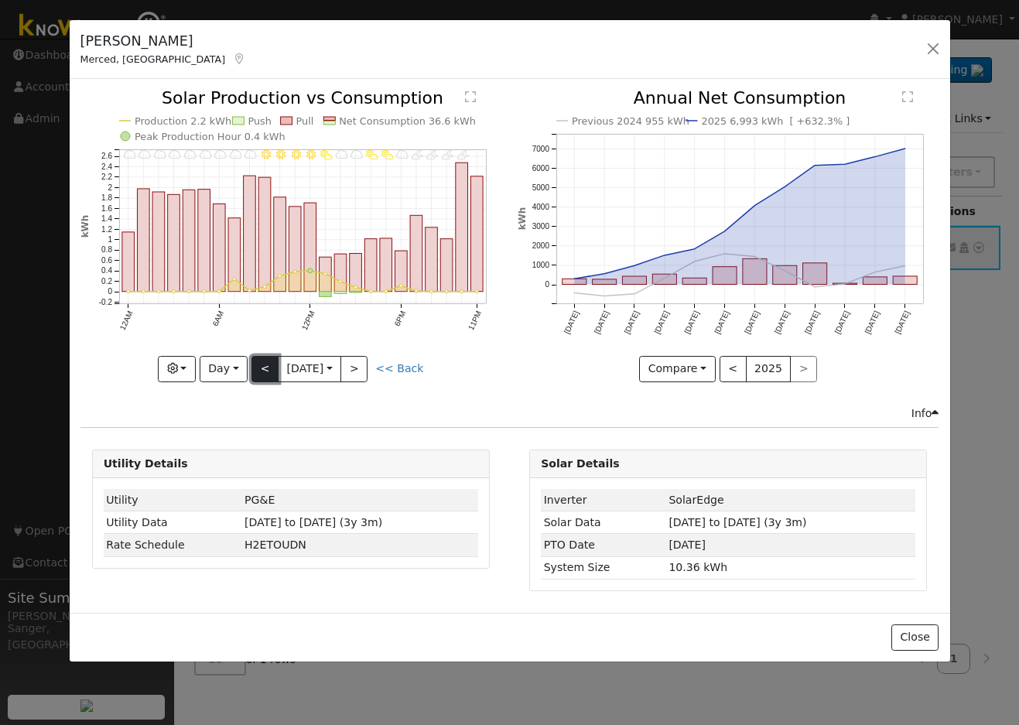
click at [264, 364] on button "<" at bounding box center [264, 369] width 27 height 26
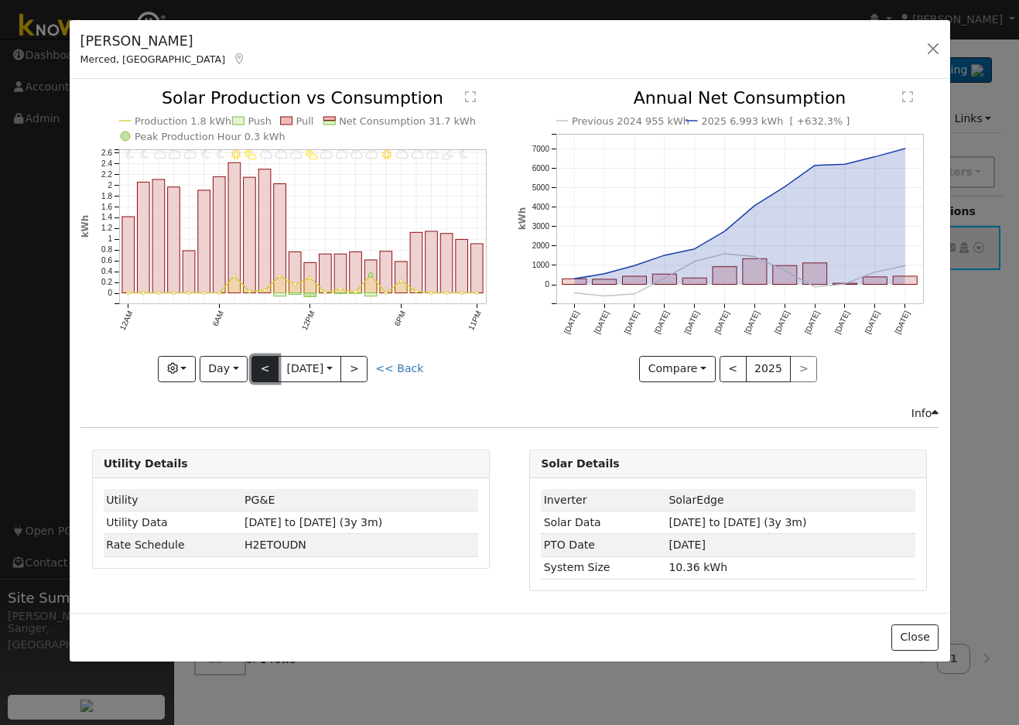
click at [264, 364] on button "<" at bounding box center [264, 369] width 27 height 26
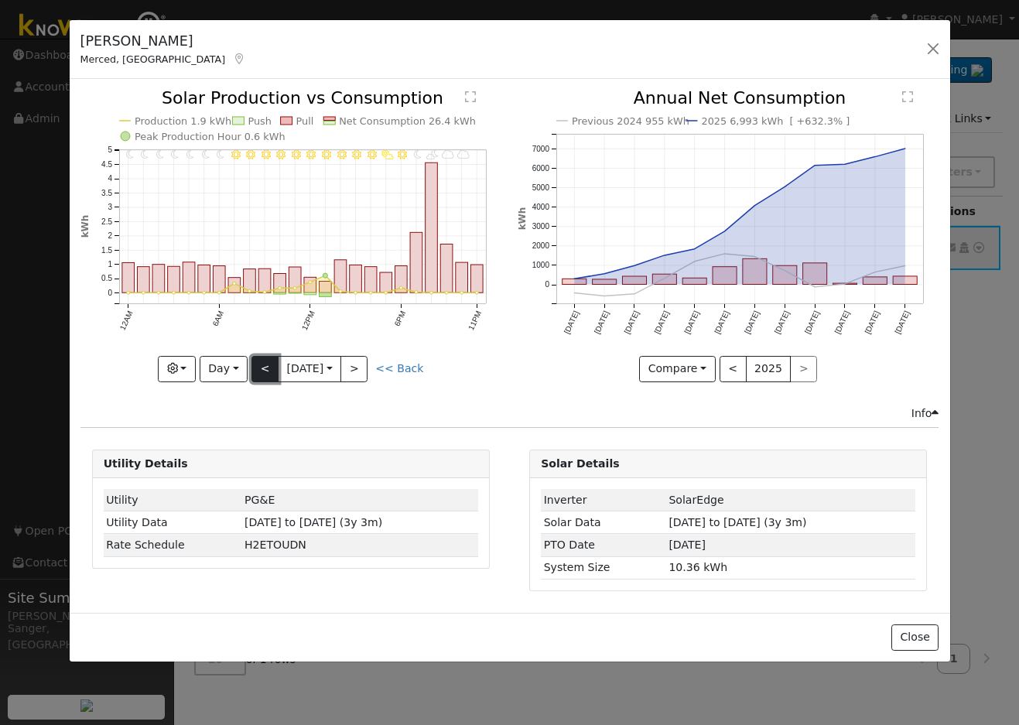
click at [264, 364] on button "<" at bounding box center [264, 369] width 27 height 26
type input "2025-03-25"
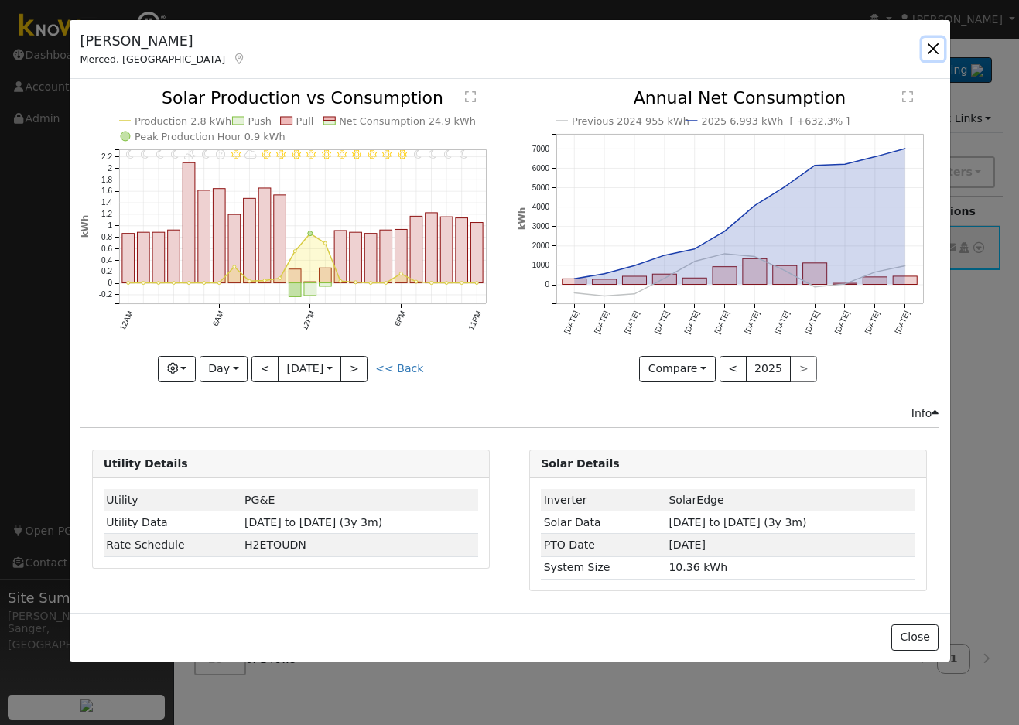
click at [929, 44] on button "button" at bounding box center [933, 49] width 22 height 22
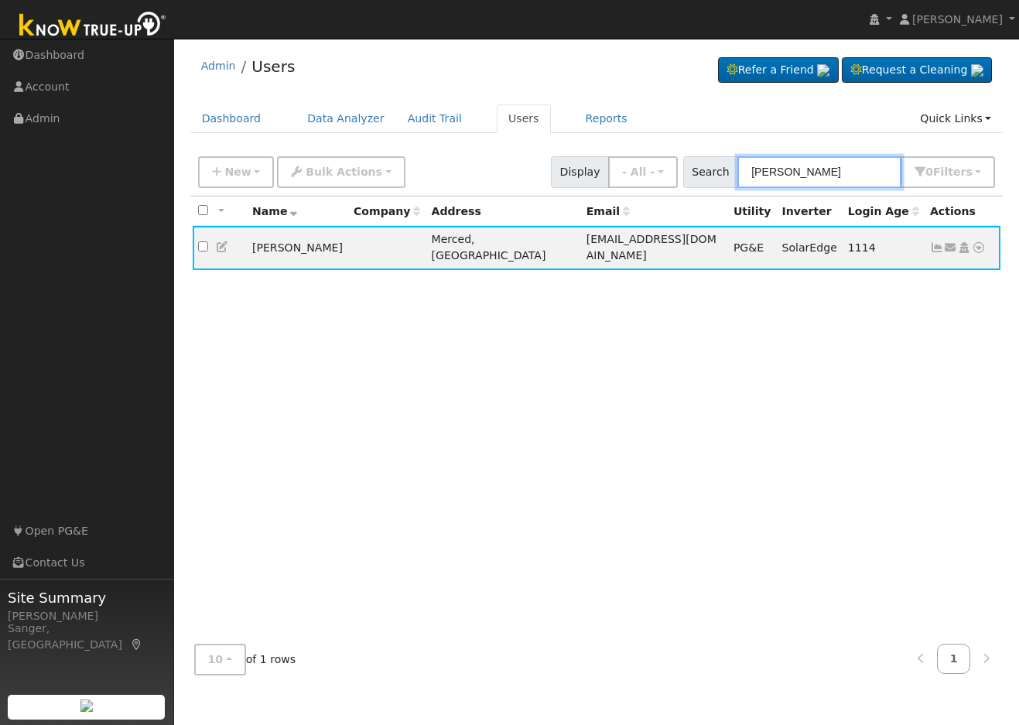
drag, startPoint x: 844, startPoint y: 170, endPoint x: 552, endPoint y: 184, distance: 291.9
click at [552, 184] on div "New Add User Quick Add Quick Connect Quick Convert Lead Bulk Actions Send Email…" at bounding box center [596, 169] width 803 height 37
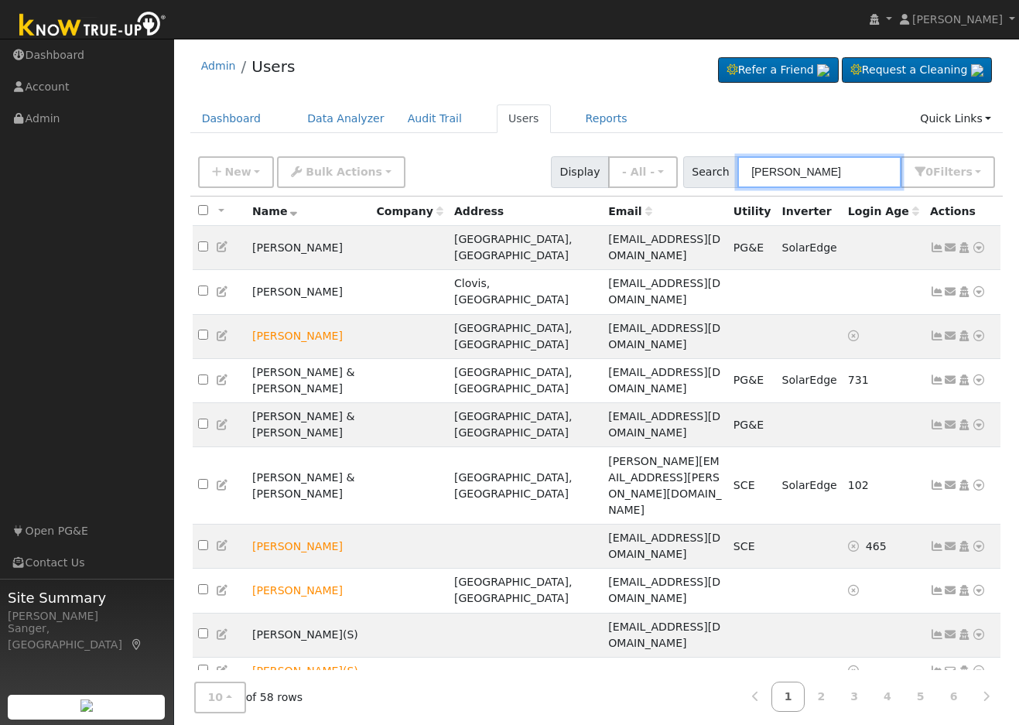
type input "betty brown"
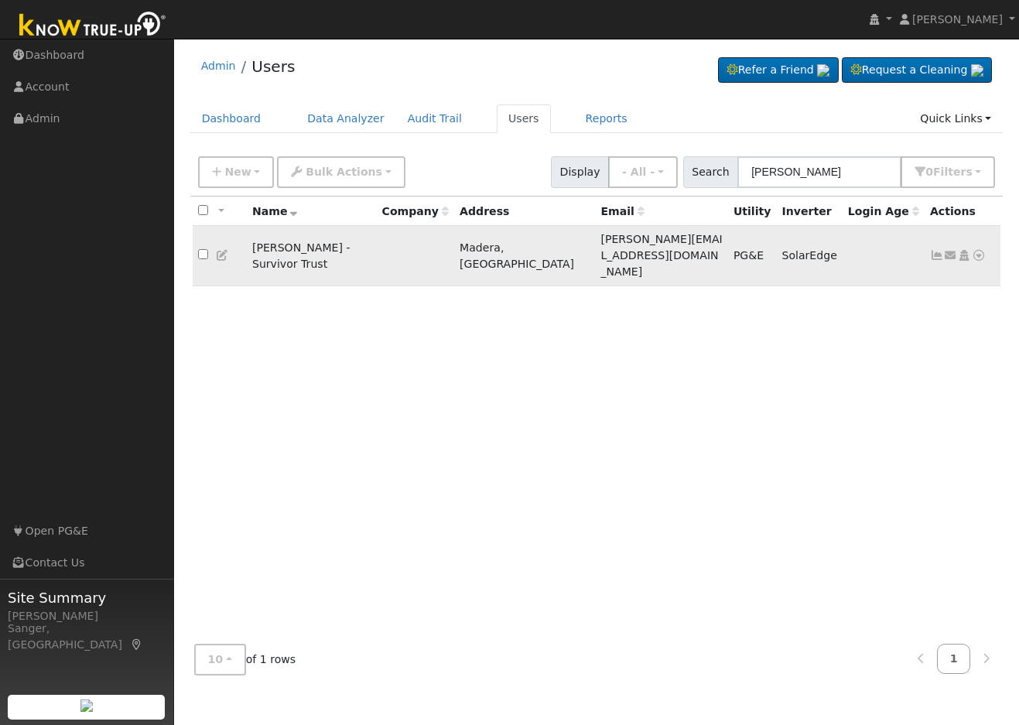
click at [982, 250] on icon at bounding box center [979, 255] width 14 height 11
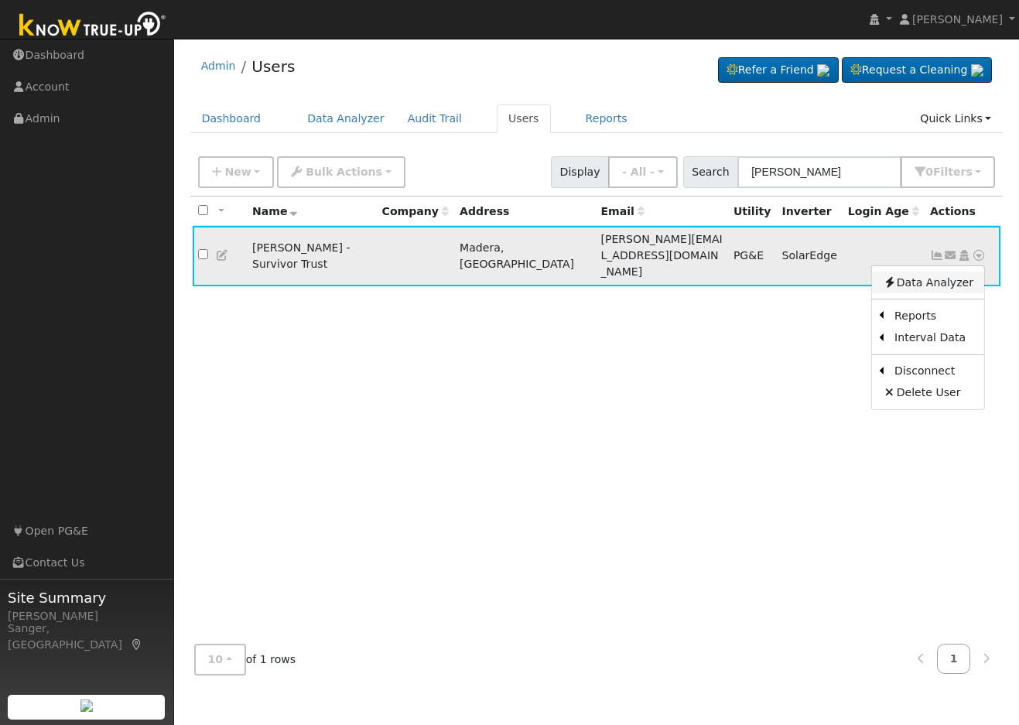
click at [918, 272] on link "Data Analyzer" at bounding box center [928, 283] width 112 height 22
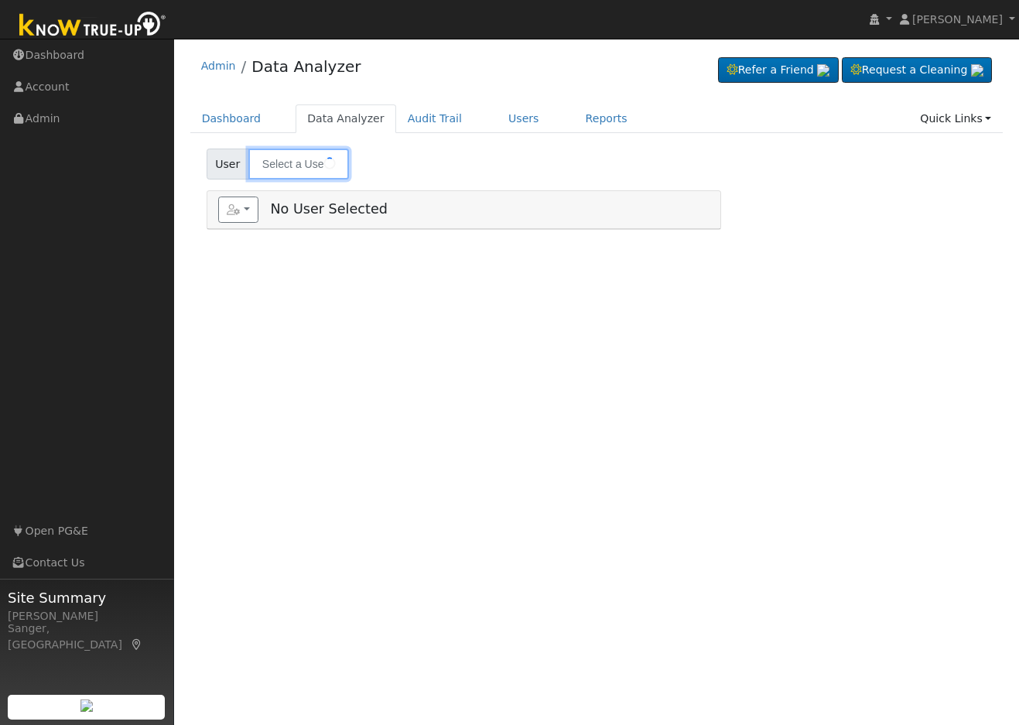
type input "Betty Brown - Survivor Trust"
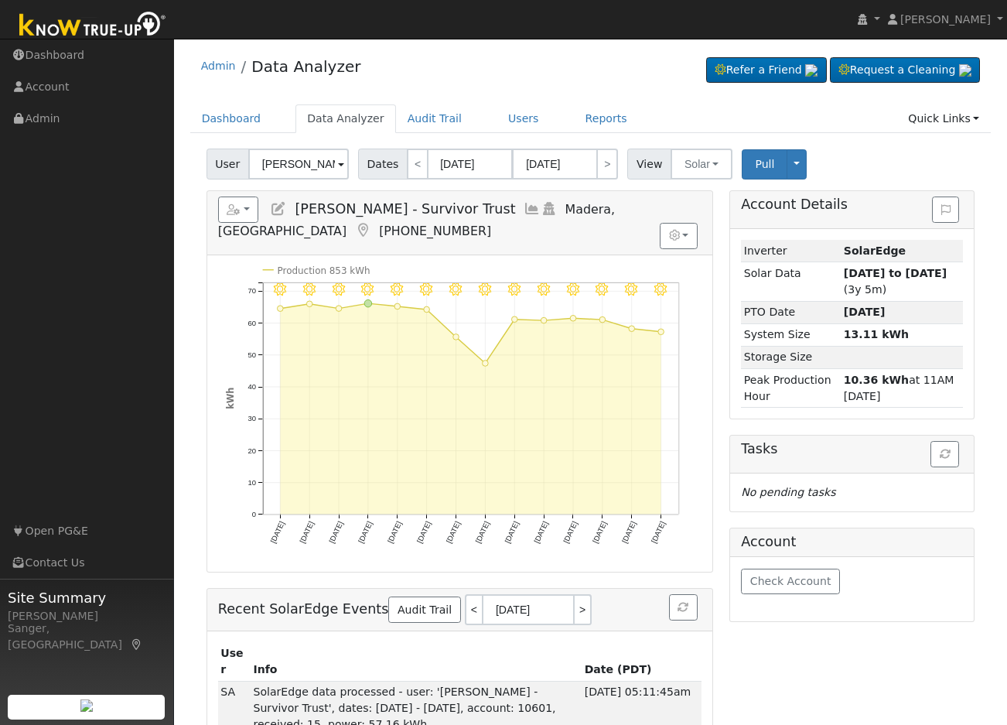
click at [524, 203] on icon at bounding box center [532, 209] width 17 height 14
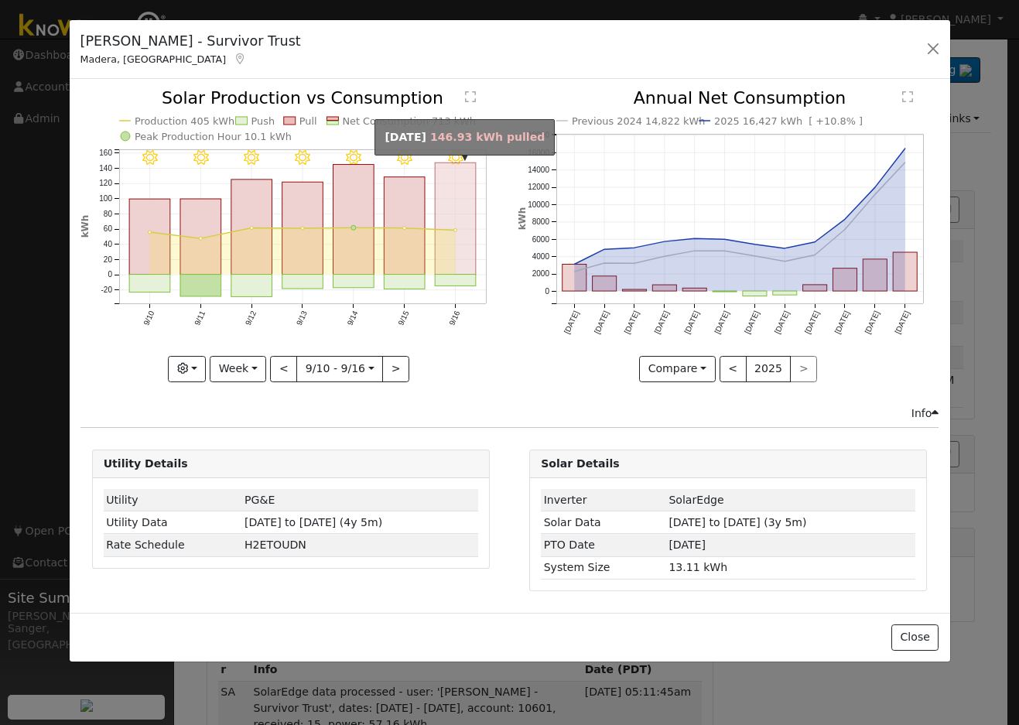
click at [463, 186] on rect "onclick=""" at bounding box center [455, 218] width 41 height 111
type input "[DATE]"
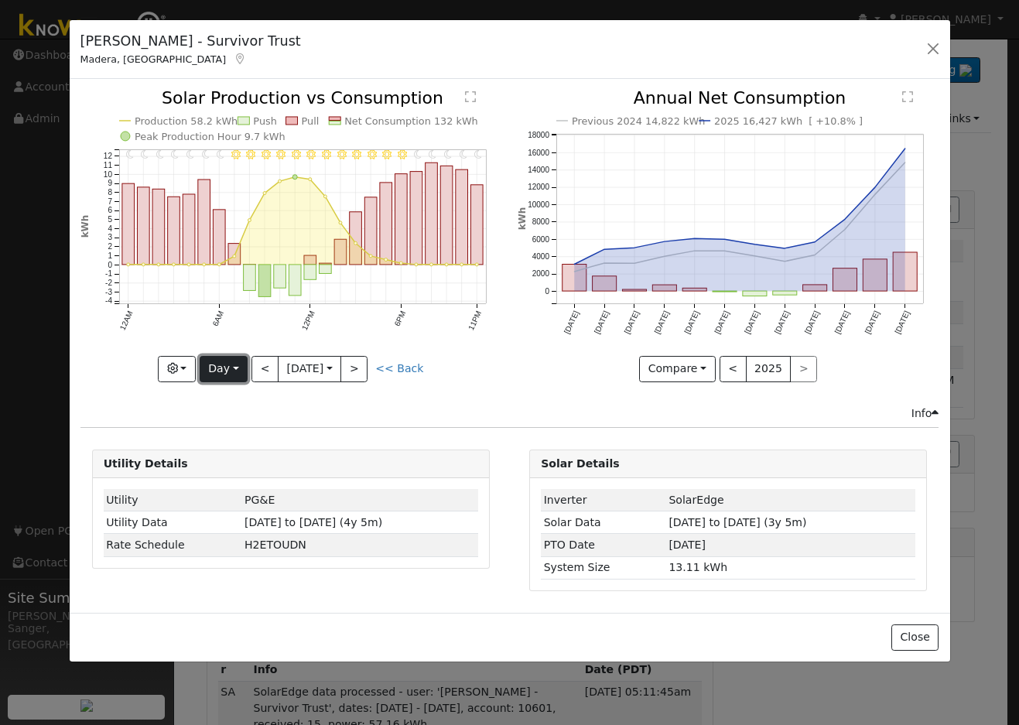
click at [218, 361] on button "Day" at bounding box center [224, 369] width 48 height 26
click at [229, 481] on link "Custom" at bounding box center [254, 488] width 108 height 22
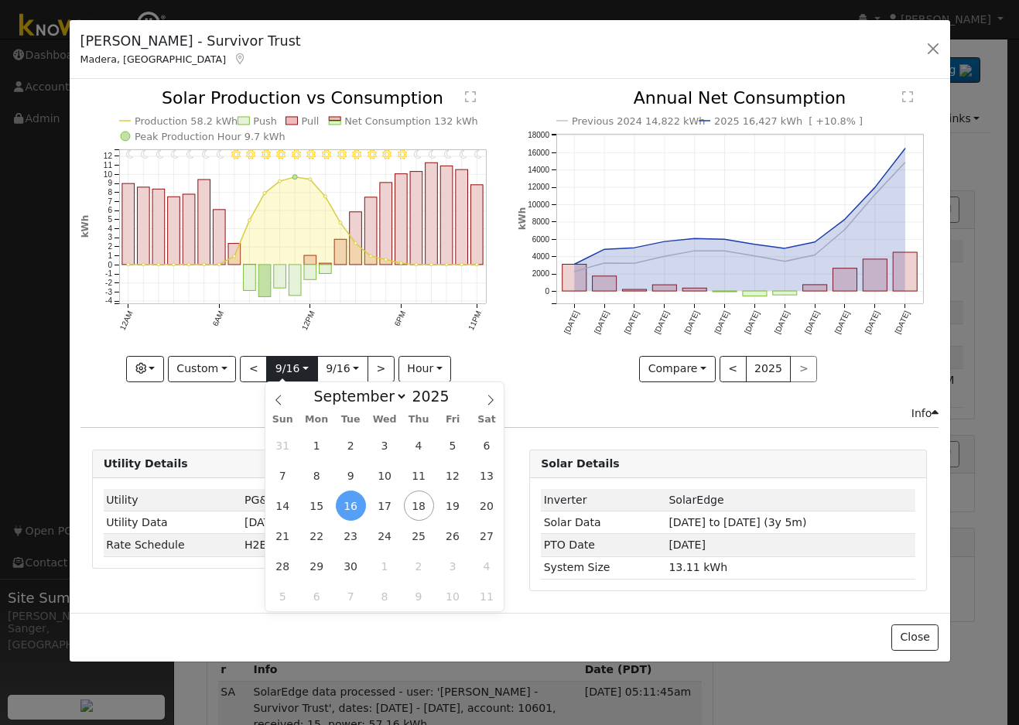
click at [285, 369] on input "2025-09-16" at bounding box center [292, 369] width 50 height 25
click at [358, 395] on select "January February March April May June July August September October November De…" at bounding box center [356, 396] width 101 height 19
select select "4"
click at [319, 387] on select "January February March April May June July August September October November De…" at bounding box center [356, 396] width 101 height 19
click at [453, 398] on span at bounding box center [458, 400] width 11 height 9
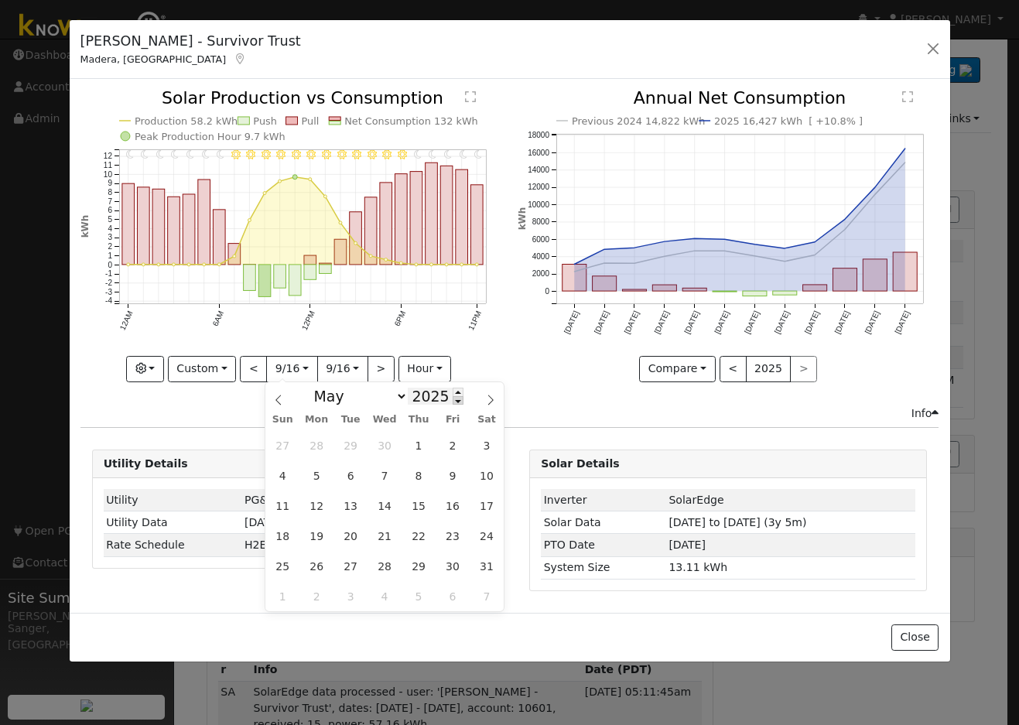
type input "2024"
click at [308, 472] on span "6" at bounding box center [317, 475] width 30 height 30
type input "2024-05-06"
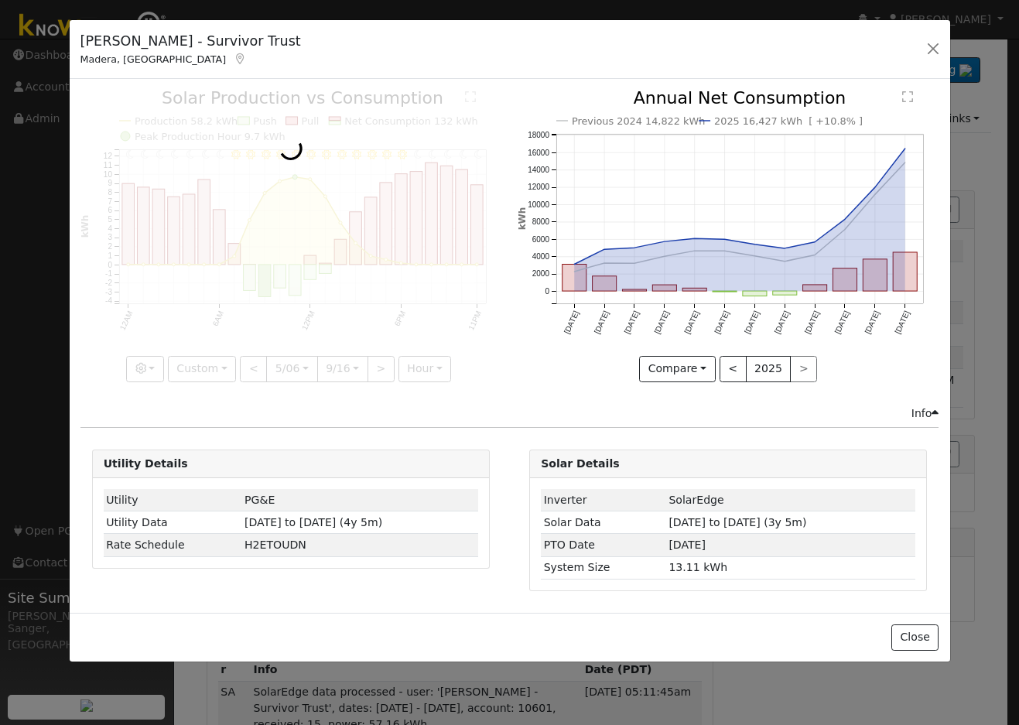
scroll to position [0, 12]
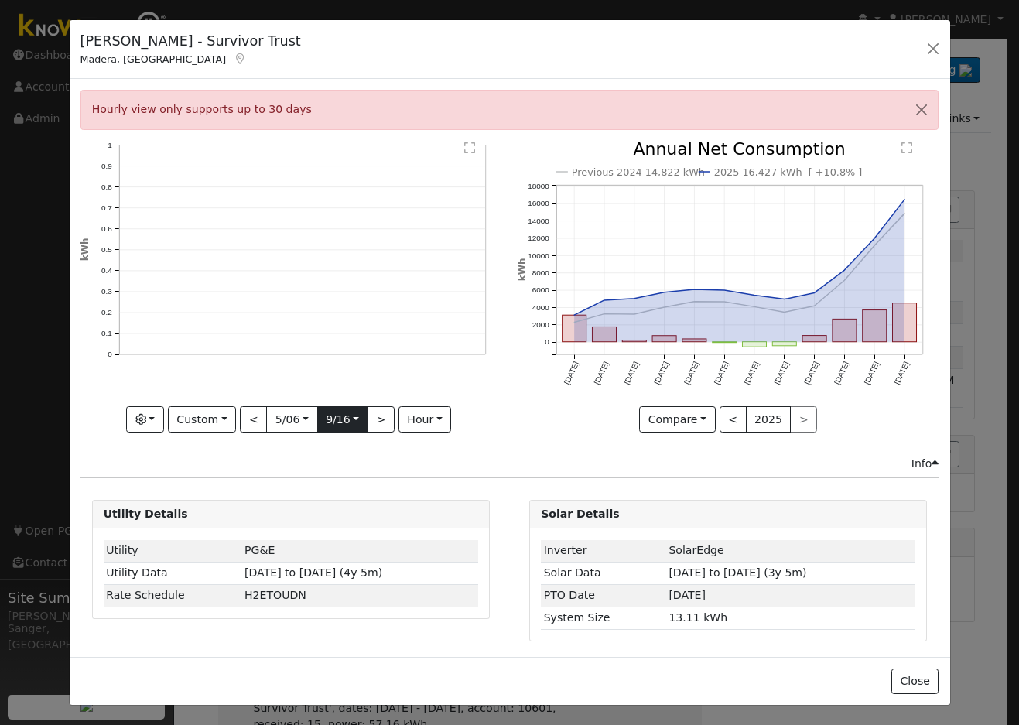
click at [339, 412] on input "2025-09-16" at bounding box center [343, 419] width 50 height 25
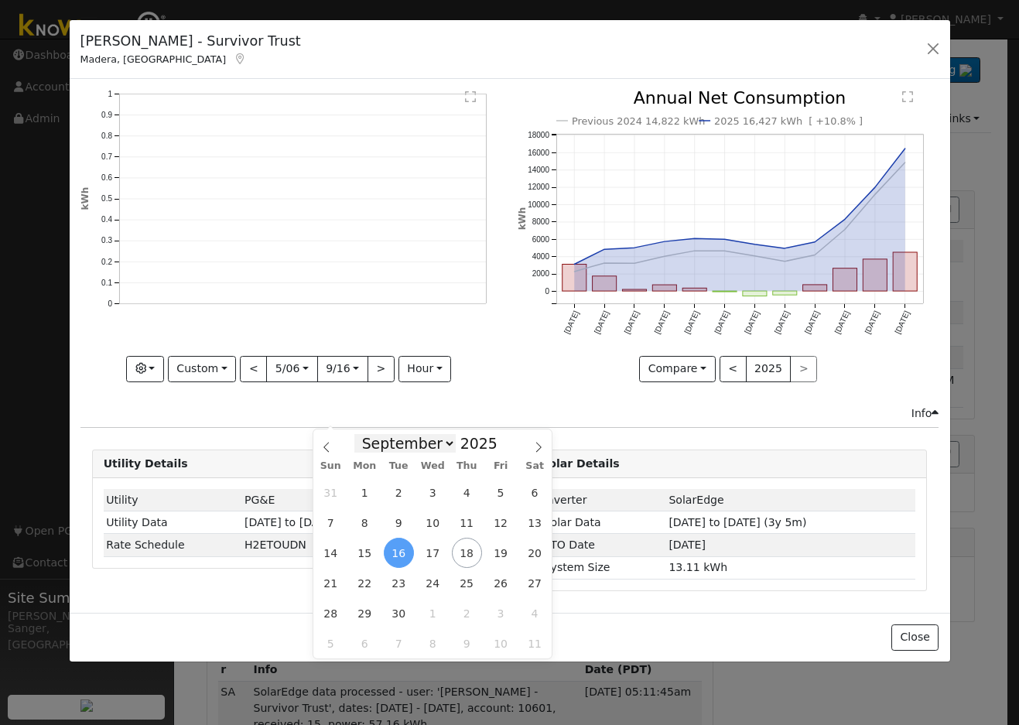
click at [408, 449] on select "January February March April May June July August September October November De…" at bounding box center [404, 443] width 101 height 19
select select "4"
click at [367, 434] on select "January February March April May June July August September October November De…" at bounding box center [404, 443] width 101 height 19
click at [432, 520] on span "7" at bounding box center [433, 522] width 30 height 30
type input "2025-05-07"
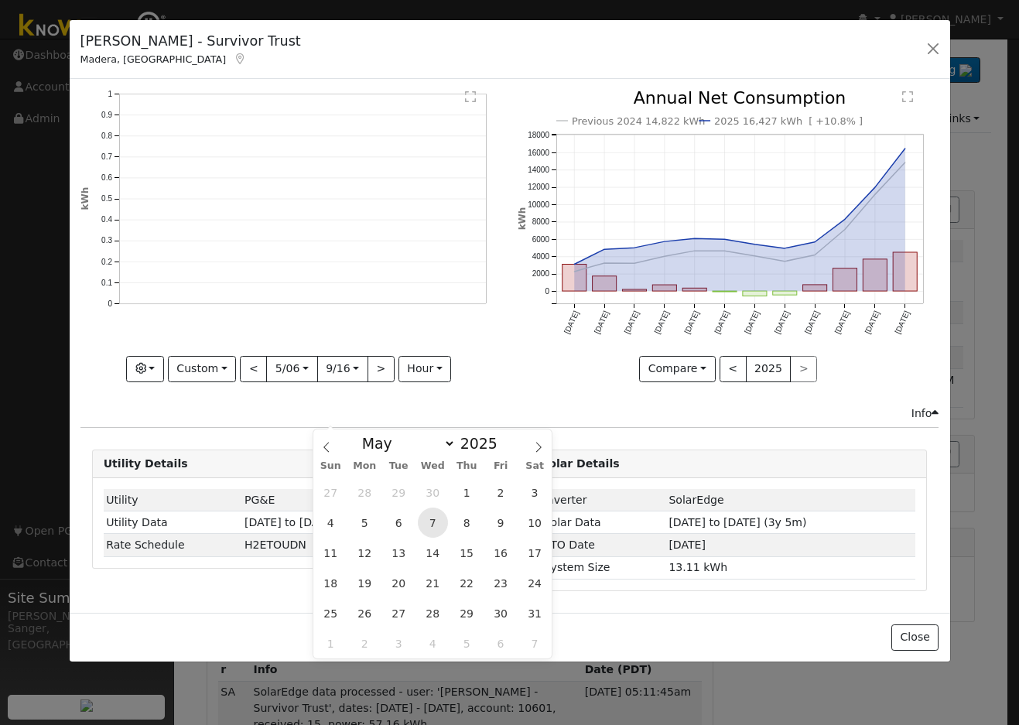
scroll to position [0, 12]
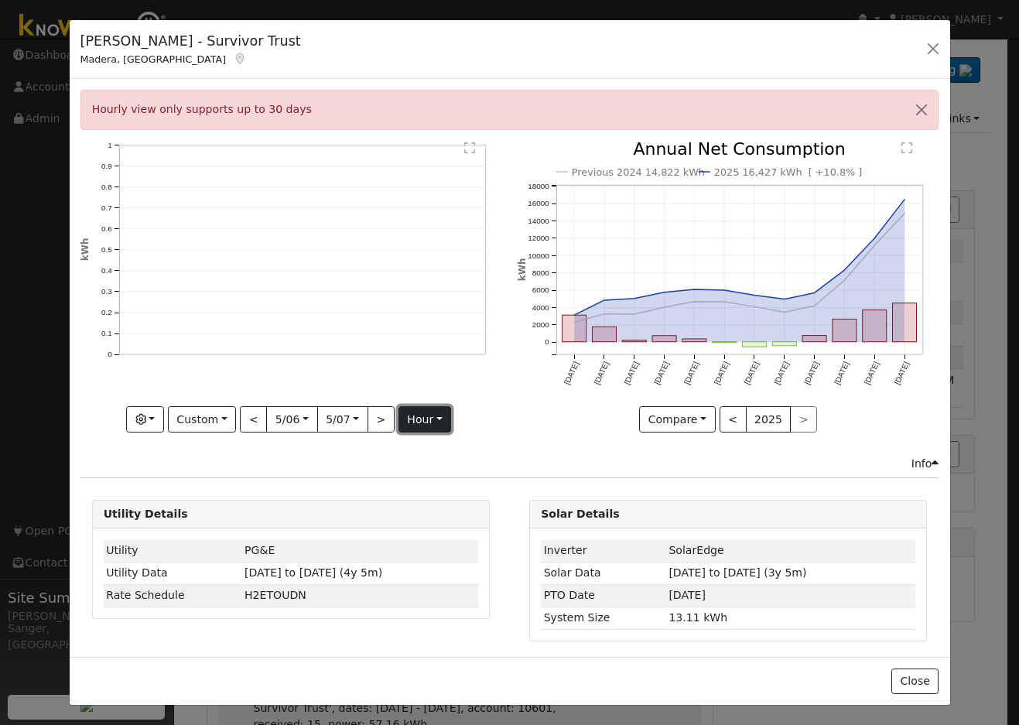
click at [412, 406] on button "hour" at bounding box center [424, 419] width 53 height 26
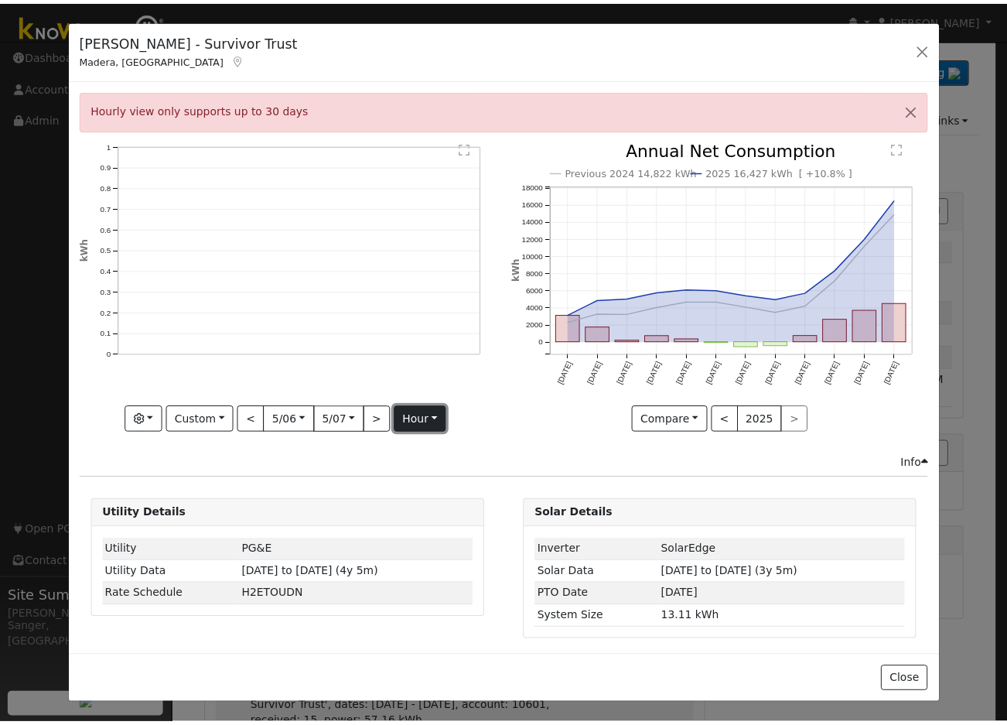
scroll to position [0, 0]
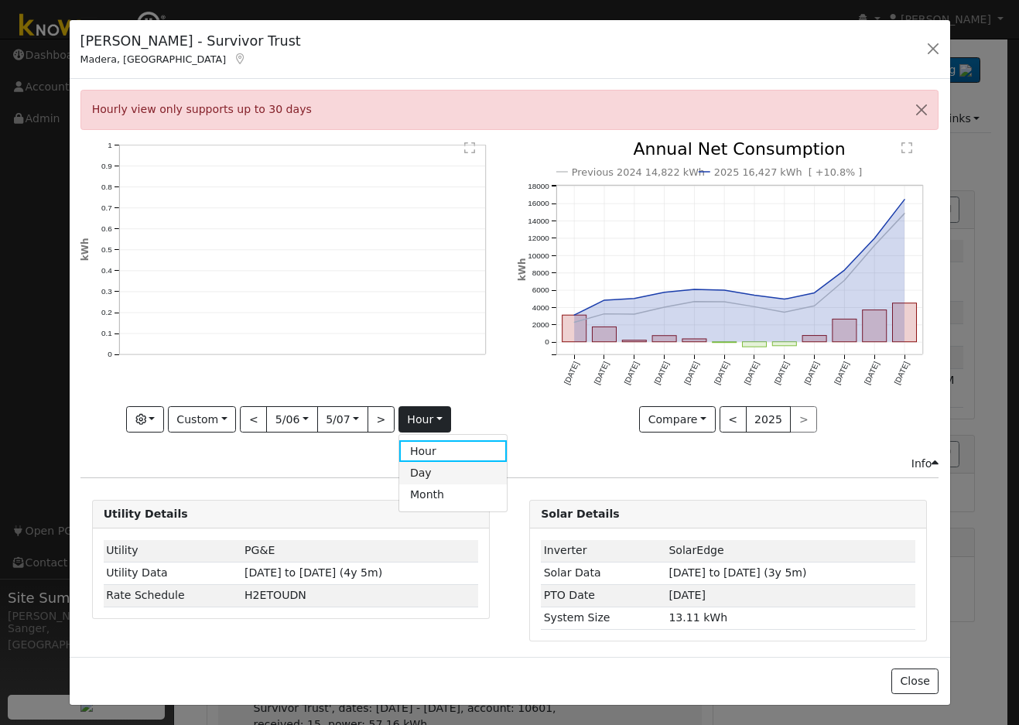
click at [419, 476] on link "Day" at bounding box center [453, 473] width 108 height 22
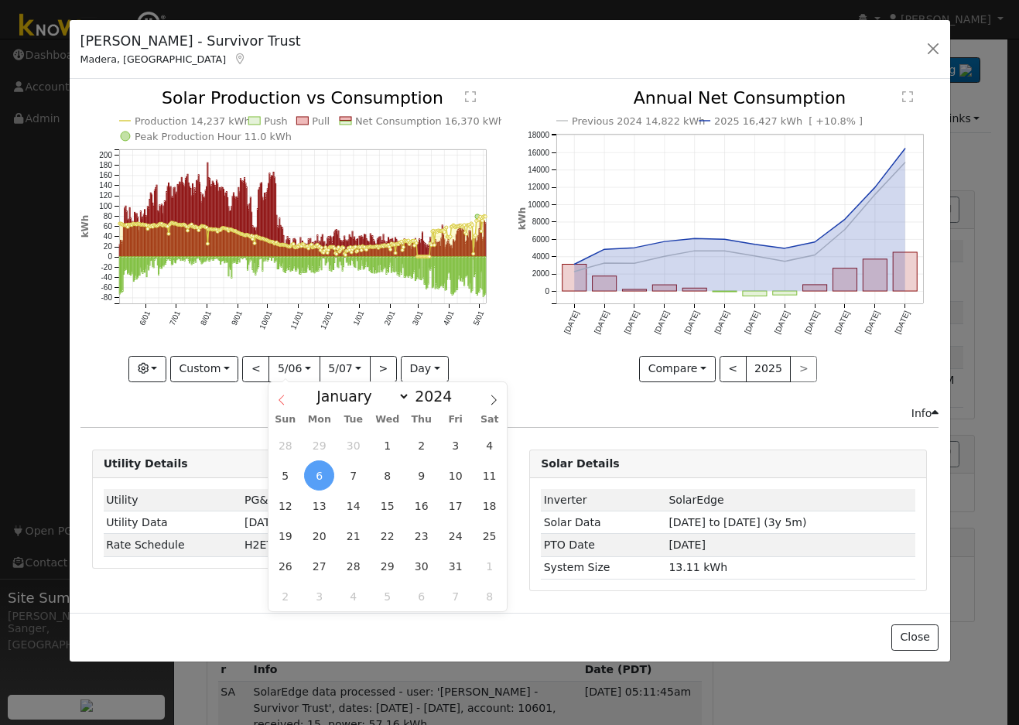
click at [294, 369] on input "2024-05-06" at bounding box center [294, 369] width 50 height 25
click at [341, 394] on select "January February March April May June July August September October November De…" at bounding box center [359, 396] width 101 height 19
select select "0"
click at [321, 387] on select "January February March April May June July August September October November De…" at bounding box center [359, 396] width 101 height 19
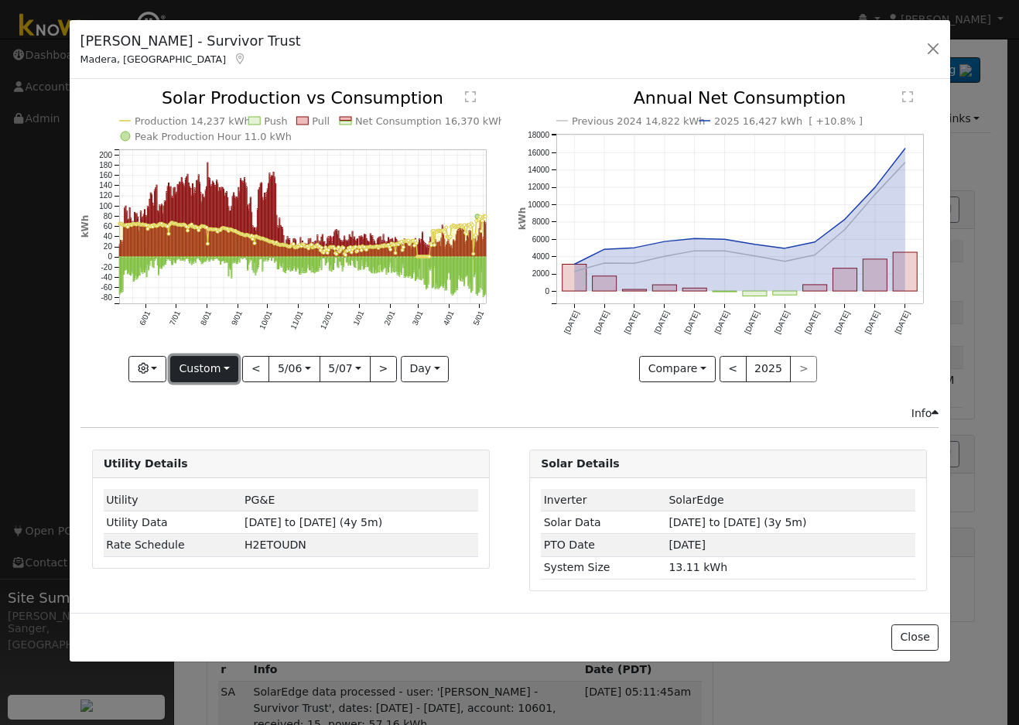
click at [213, 369] on button "Custom" at bounding box center [204, 369] width 69 height 26
click at [225, 441] on link "Month" at bounding box center [225, 444] width 108 height 22
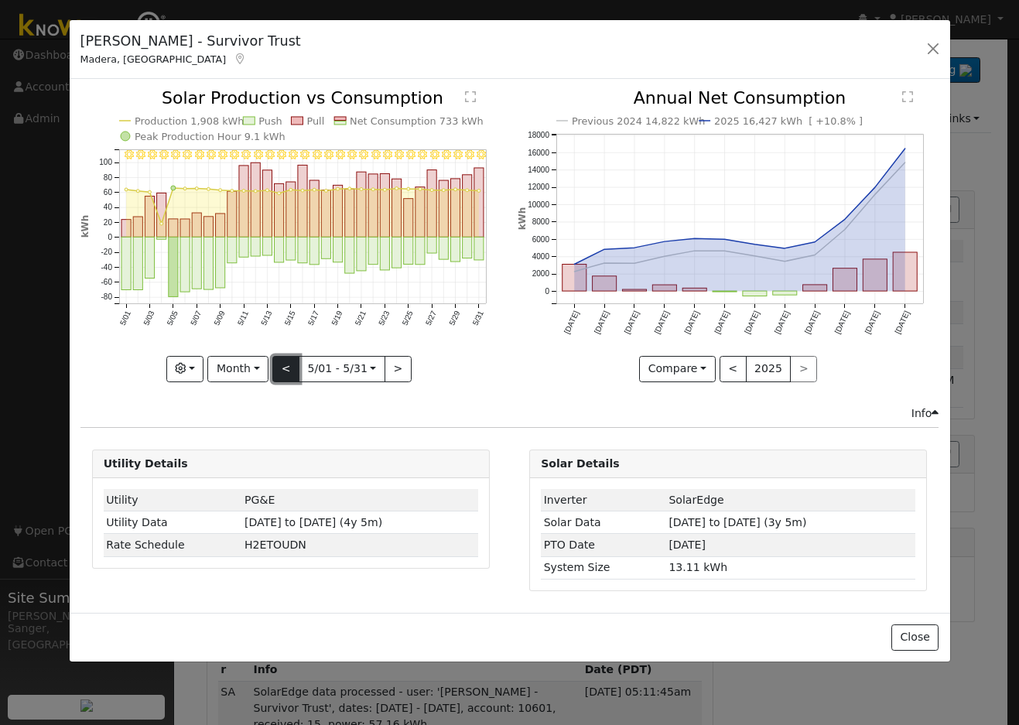
click at [292, 367] on button "<" at bounding box center [285, 369] width 27 height 26
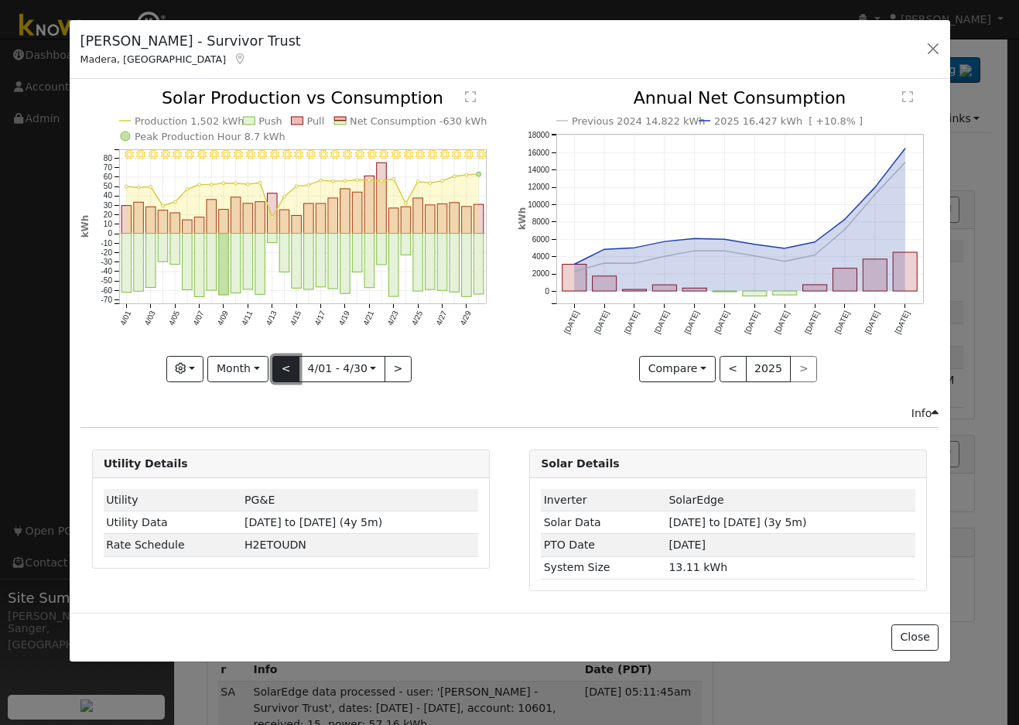
click at [292, 367] on button "<" at bounding box center [285, 369] width 27 height 26
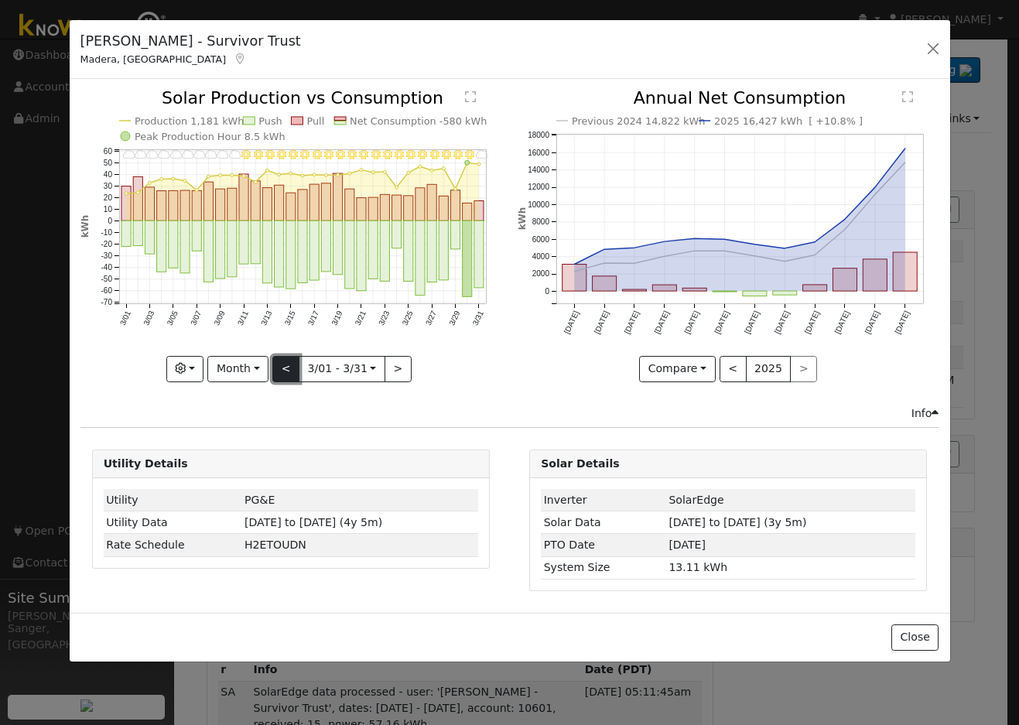
click at [292, 367] on button "<" at bounding box center [285, 369] width 27 height 26
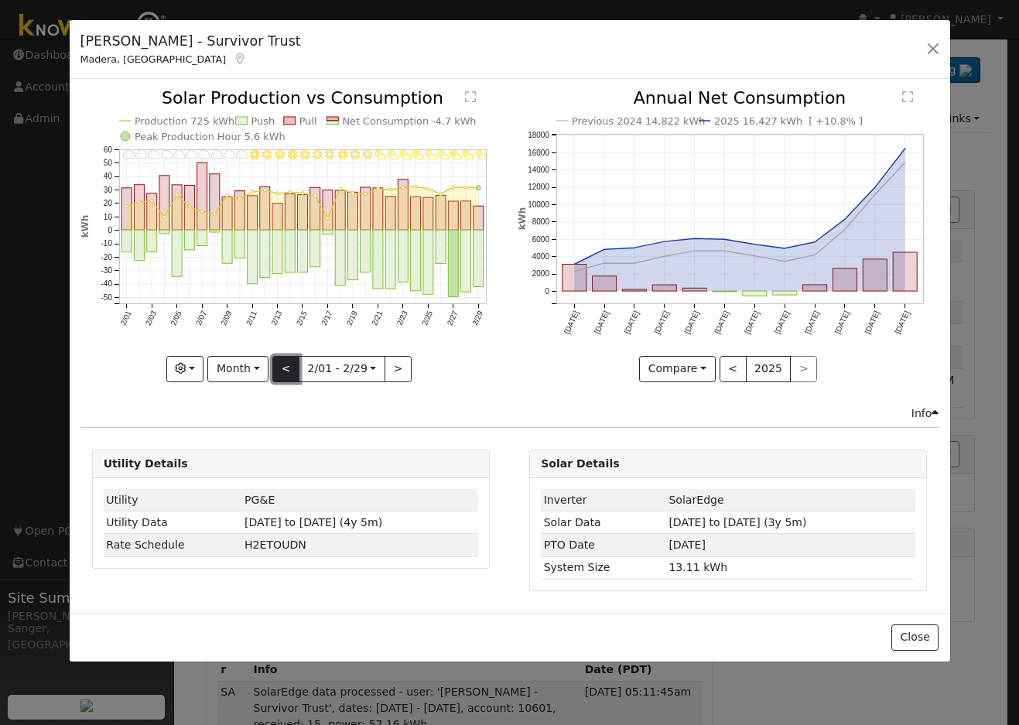
click at [292, 367] on button "<" at bounding box center [285, 369] width 27 height 26
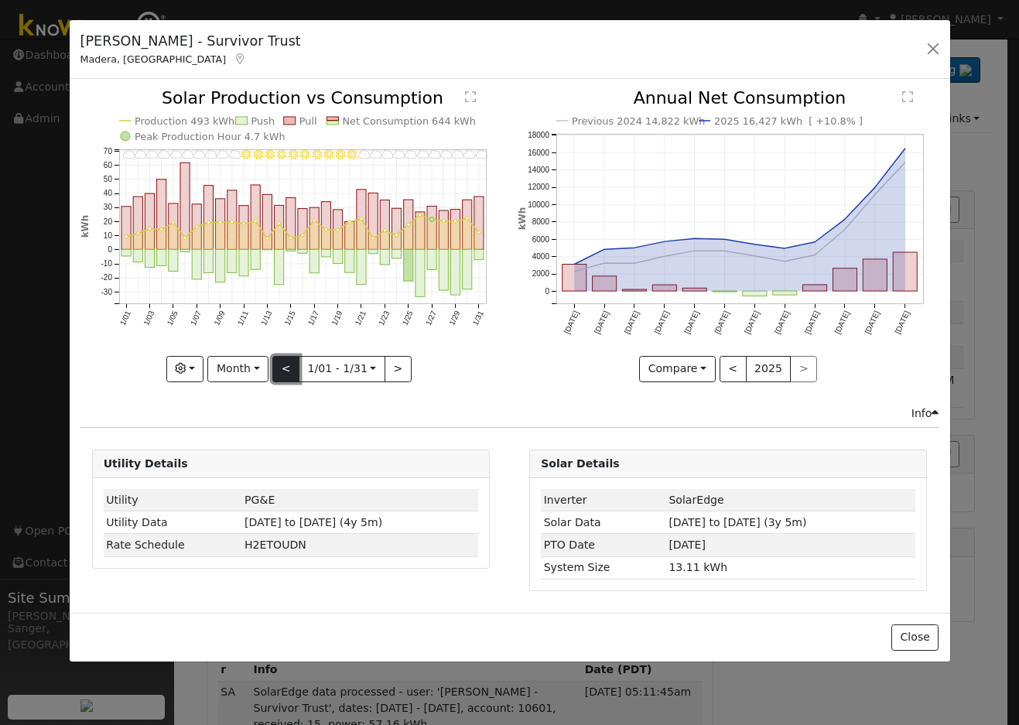
click at [292, 367] on button "<" at bounding box center [285, 369] width 27 height 26
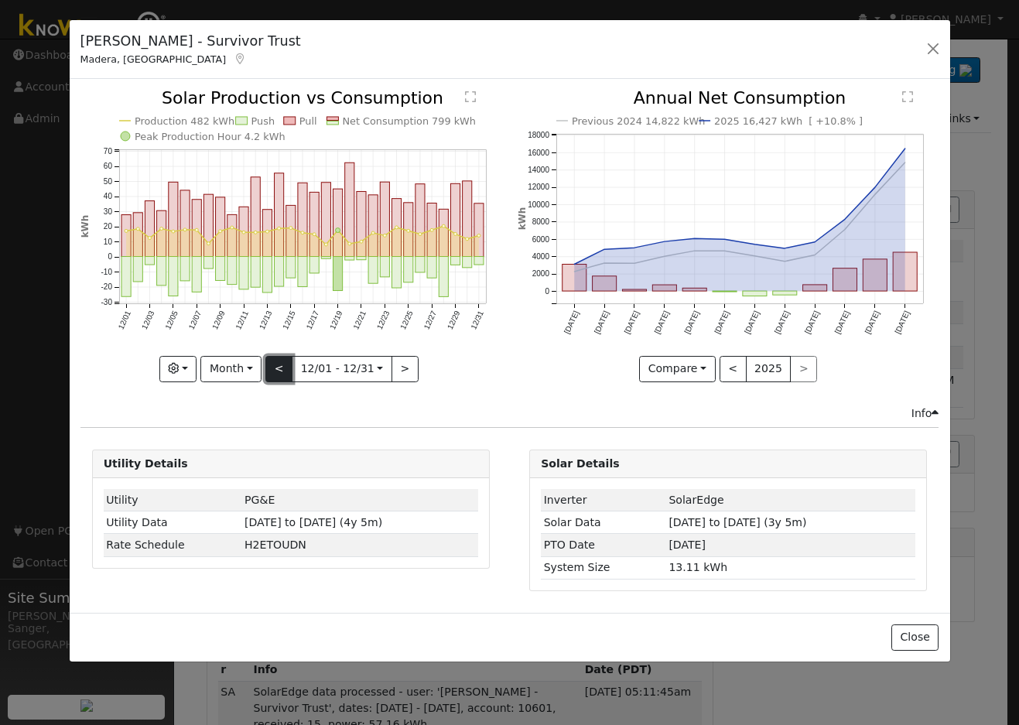
click at [292, 367] on button "<" at bounding box center [278, 369] width 27 height 26
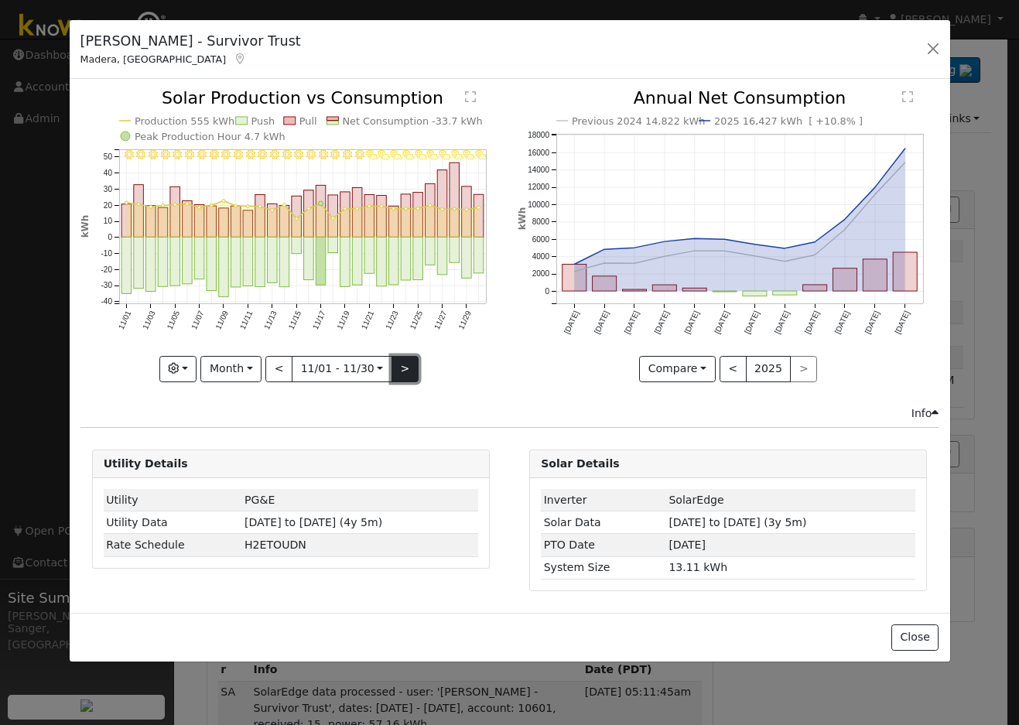
click at [407, 366] on button ">" at bounding box center [404, 369] width 27 height 26
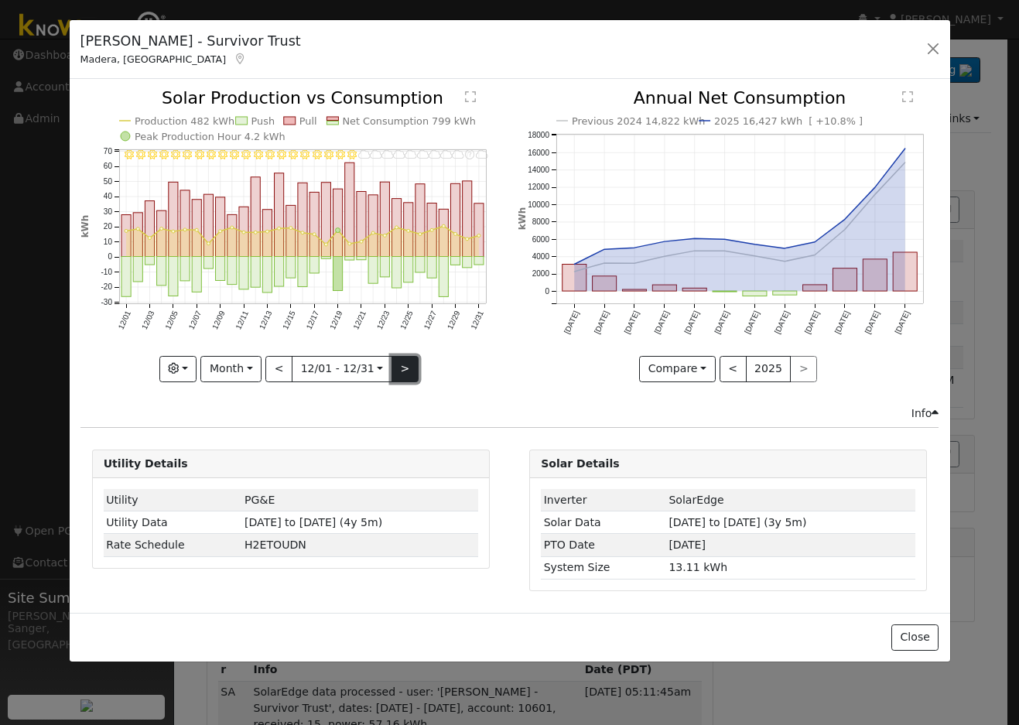
click at [399, 363] on button ">" at bounding box center [404, 369] width 27 height 26
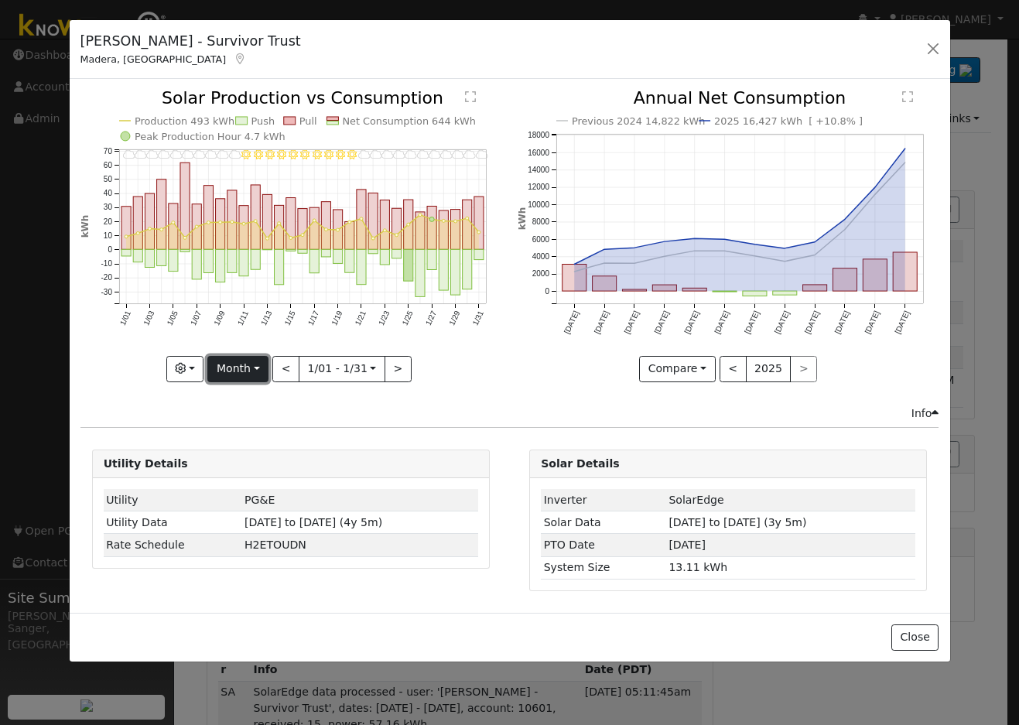
click at [231, 370] on button "Month" at bounding box center [237, 369] width 61 height 26
click at [242, 460] on link "Year" at bounding box center [262, 466] width 108 height 22
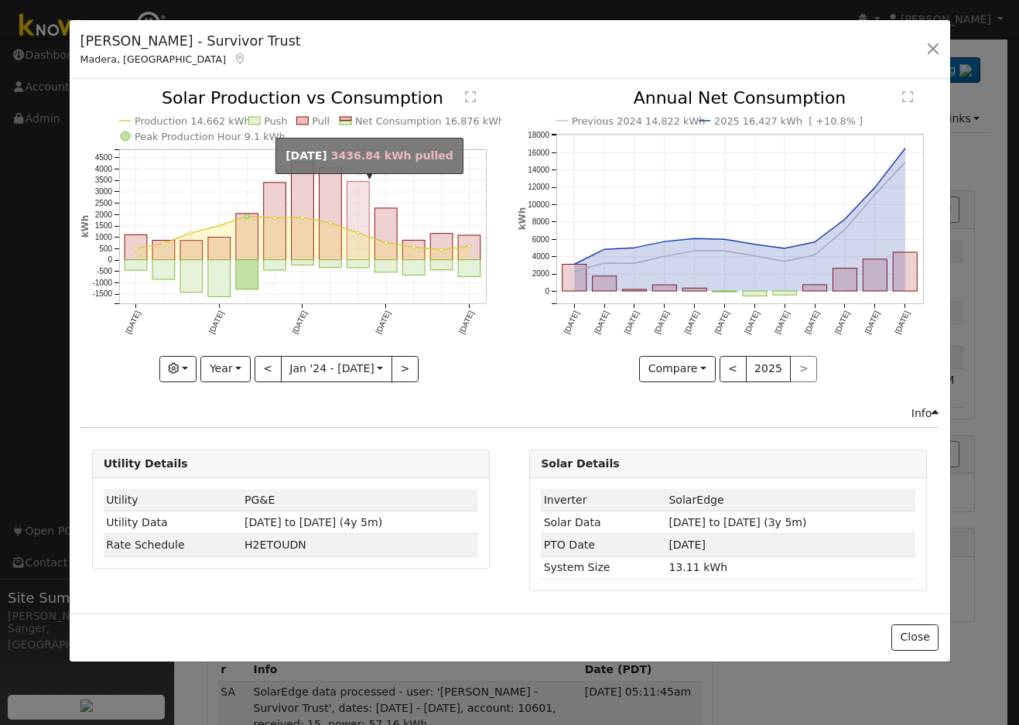
click at [358, 218] on rect "onclick=""" at bounding box center [358, 221] width 22 height 78
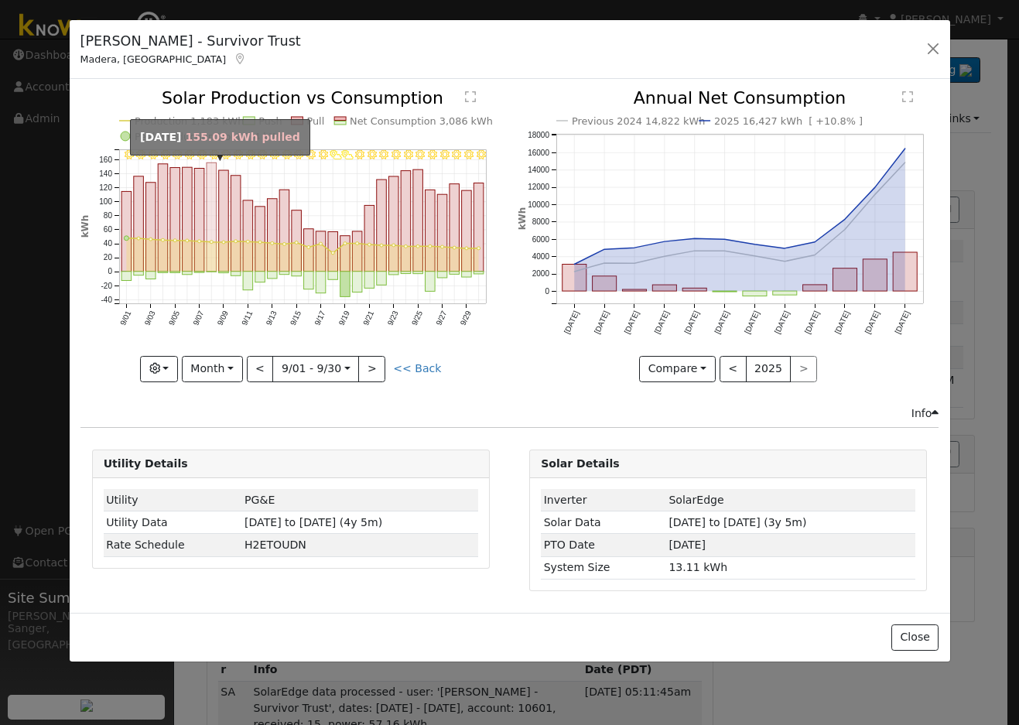
click at [212, 191] on rect "onclick=""" at bounding box center [212, 217] width 10 height 109
type input "2024-09-08"
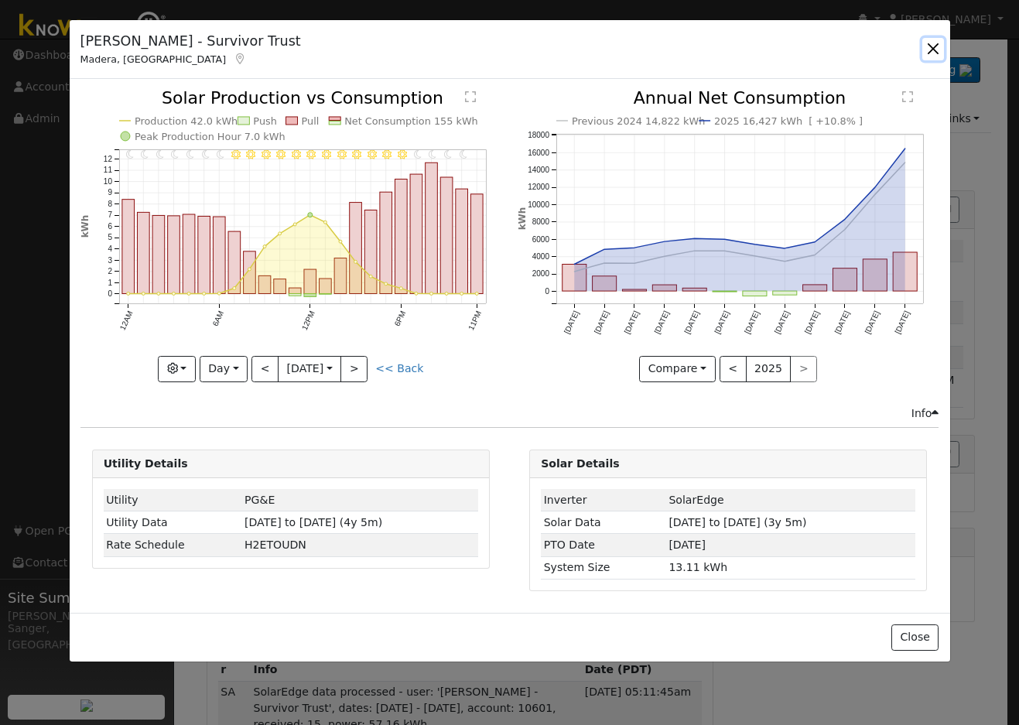
click at [932, 45] on button "button" at bounding box center [933, 49] width 22 height 22
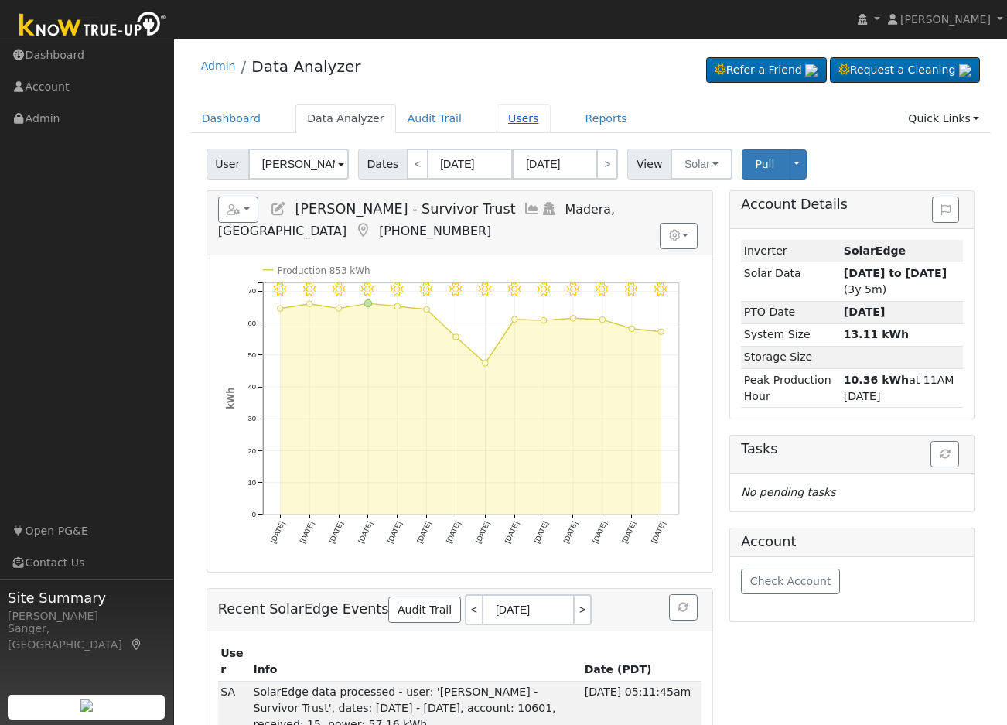
click at [506, 118] on link "Users" at bounding box center [524, 118] width 54 height 29
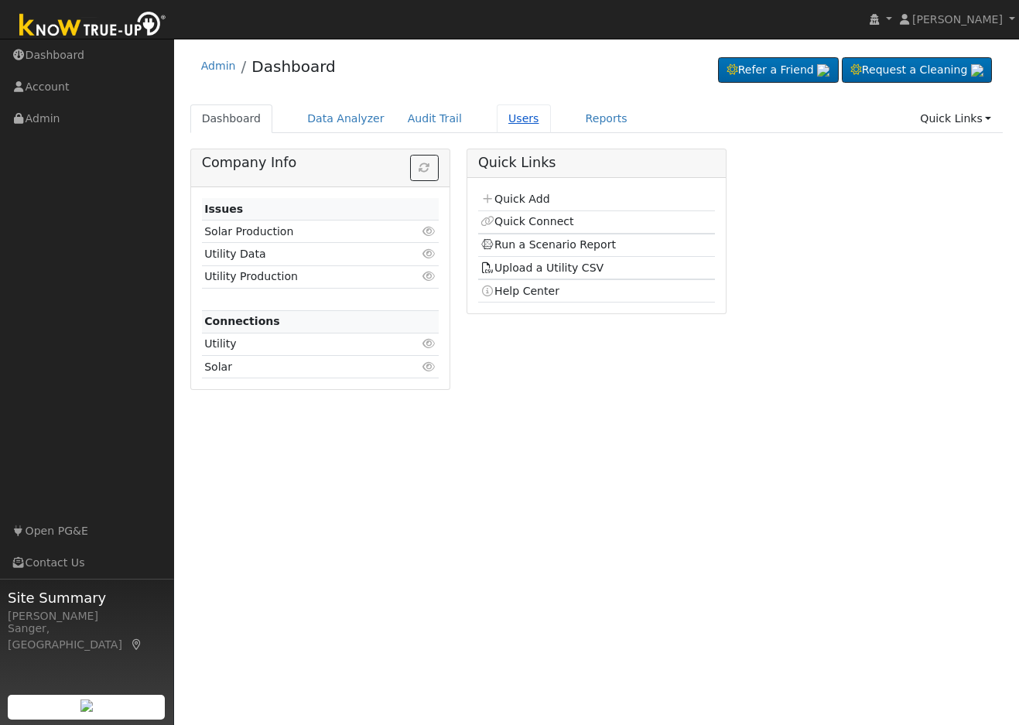
click at [497, 116] on link "Users" at bounding box center [524, 118] width 54 height 29
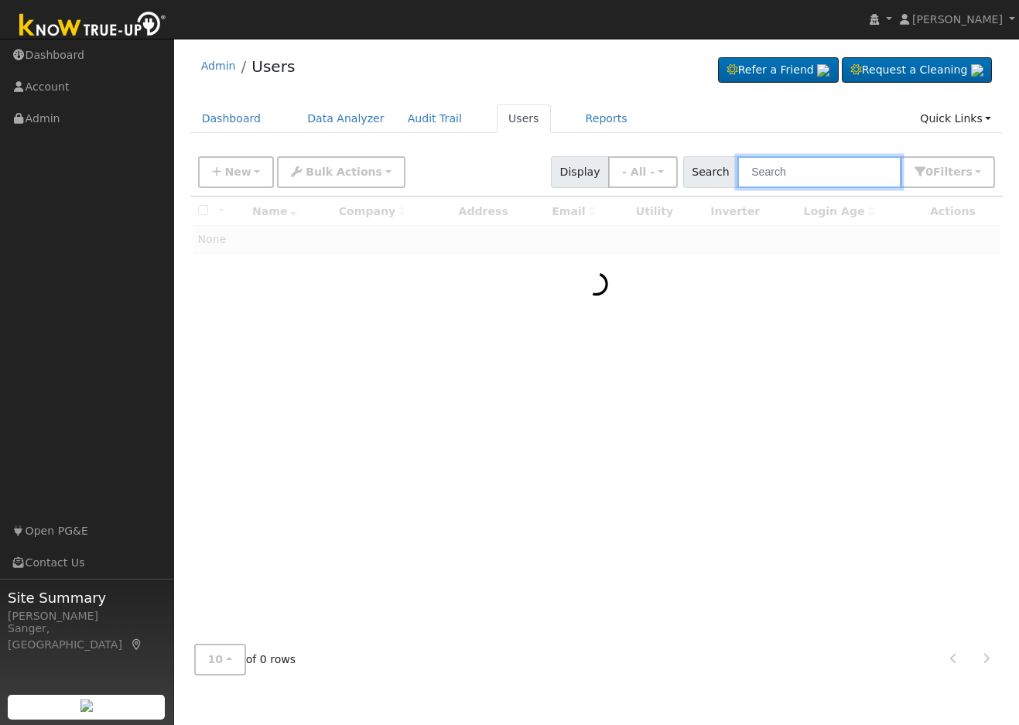
click at [774, 173] on input "text" at bounding box center [819, 172] width 164 height 32
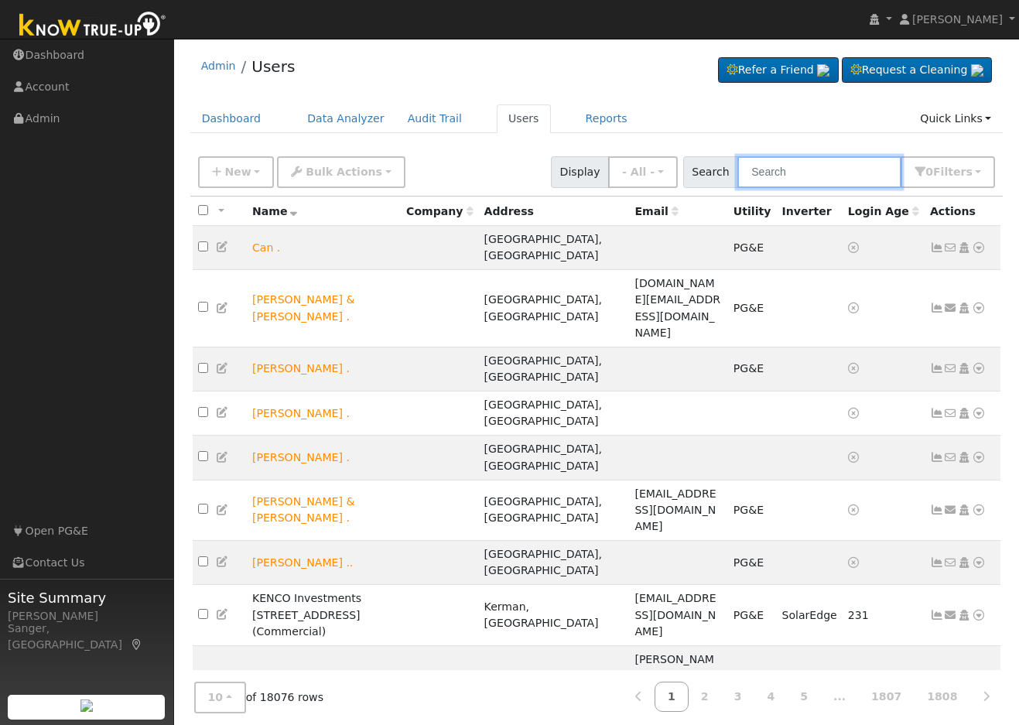
paste input "Simin and Yongzhao Liang"
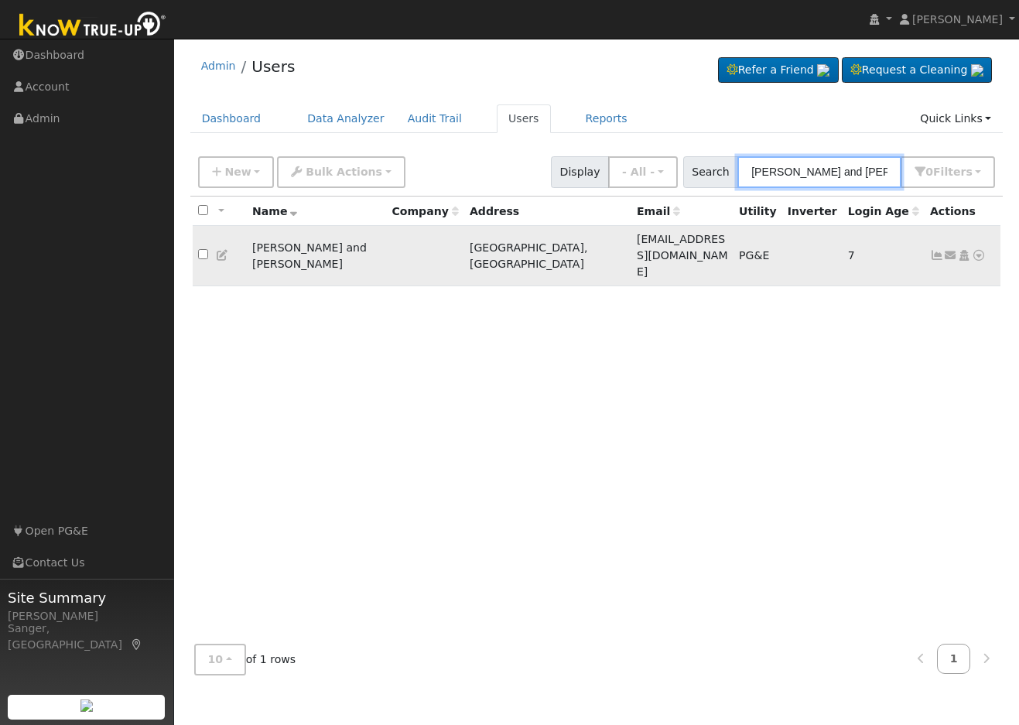
type input "Simin and Yongzhao Liang"
click at [982, 250] on icon at bounding box center [979, 255] width 14 height 11
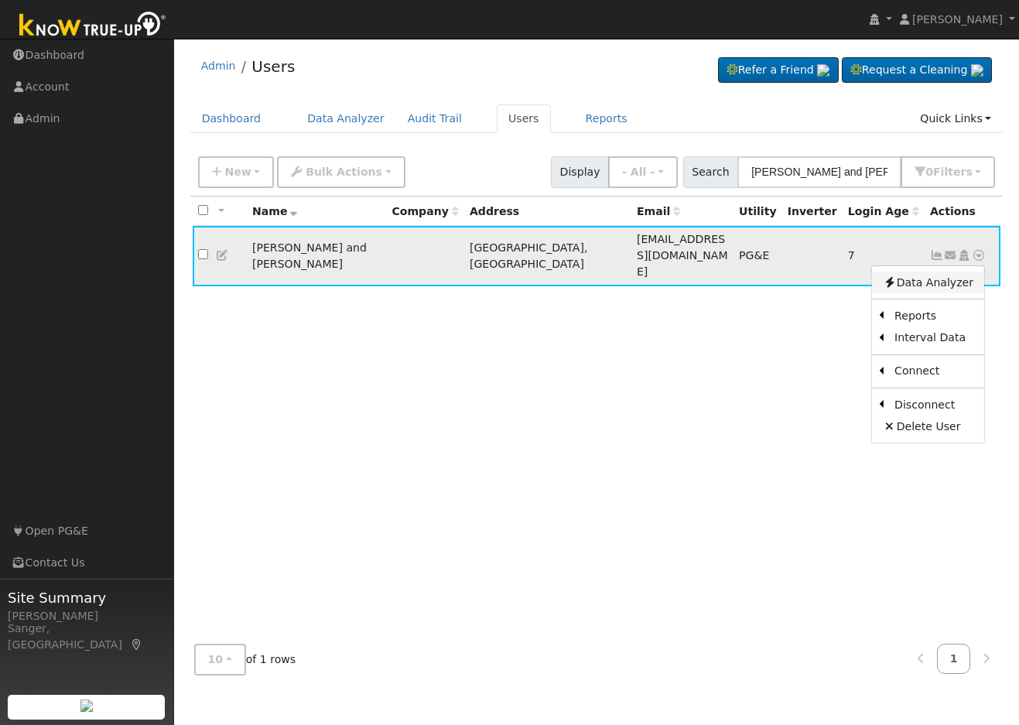
click at [908, 272] on link "Data Analyzer" at bounding box center [928, 283] width 112 height 22
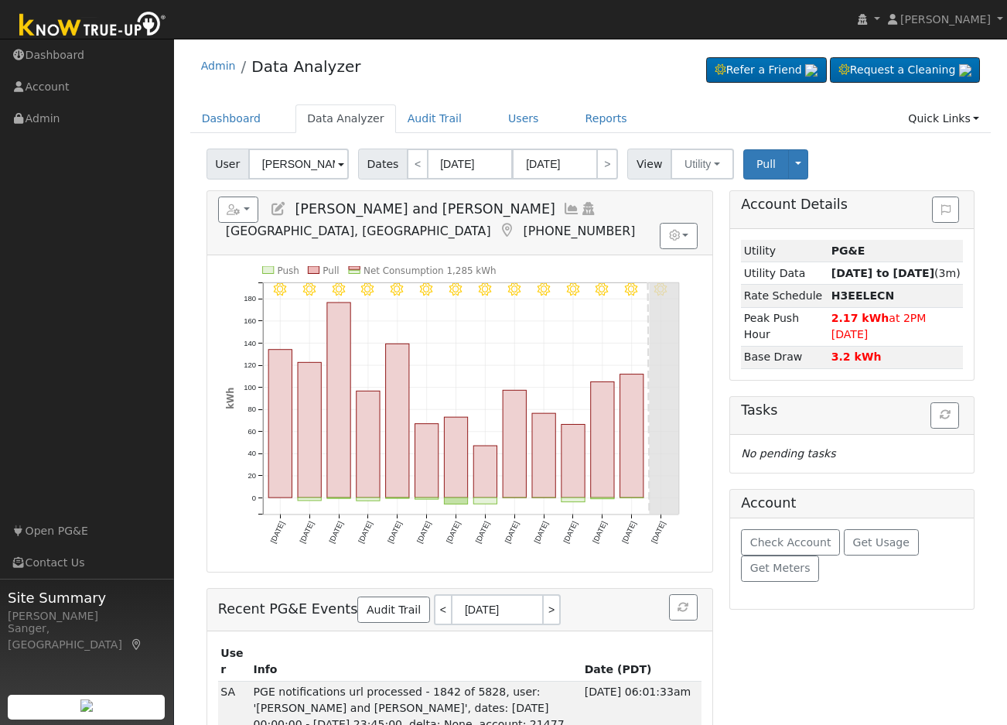
click at [563, 208] on icon at bounding box center [571, 209] width 17 height 14
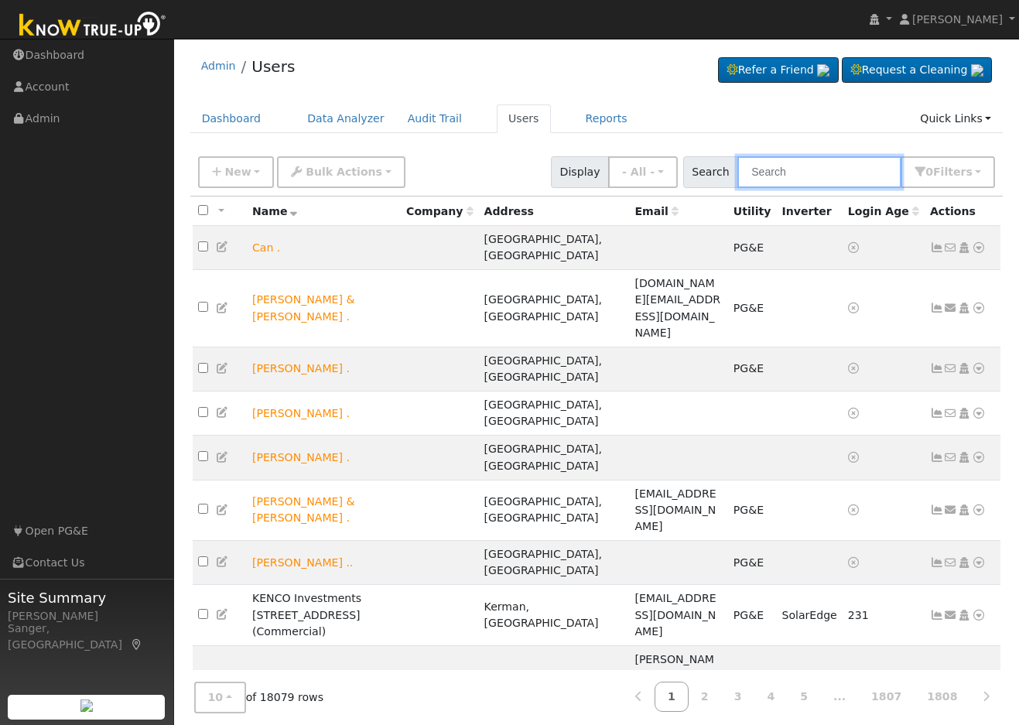
click at [771, 179] on input "text" at bounding box center [819, 172] width 164 height 32
paste input "Dale Pahel"
type input "Dale Pahel"
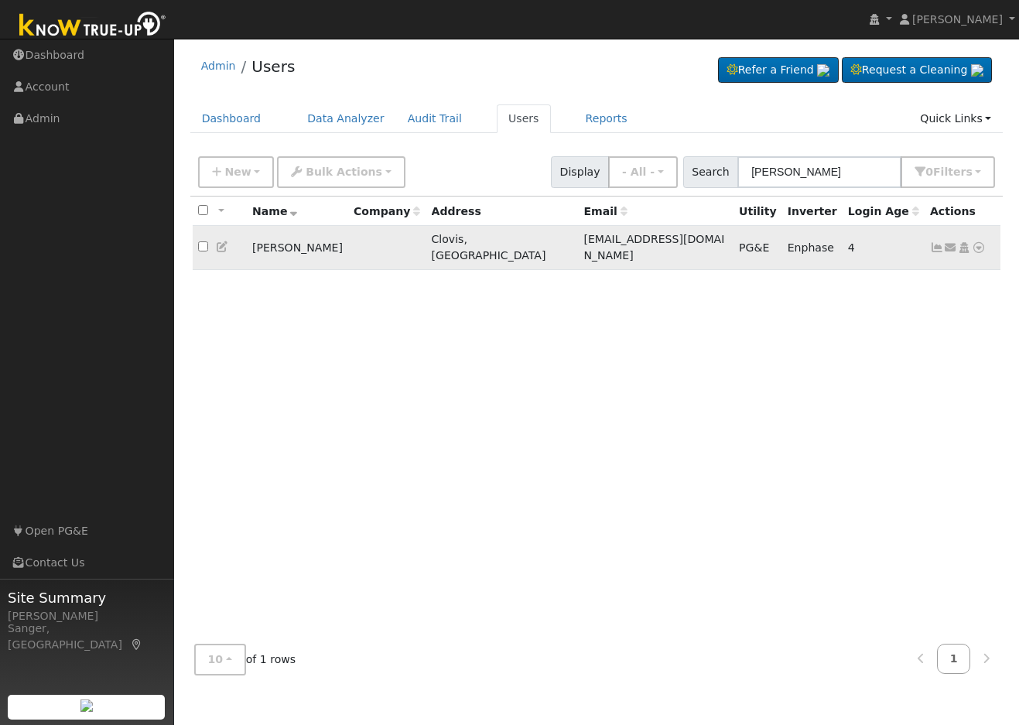
click at [934, 242] on icon at bounding box center [937, 247] width 14 height 11
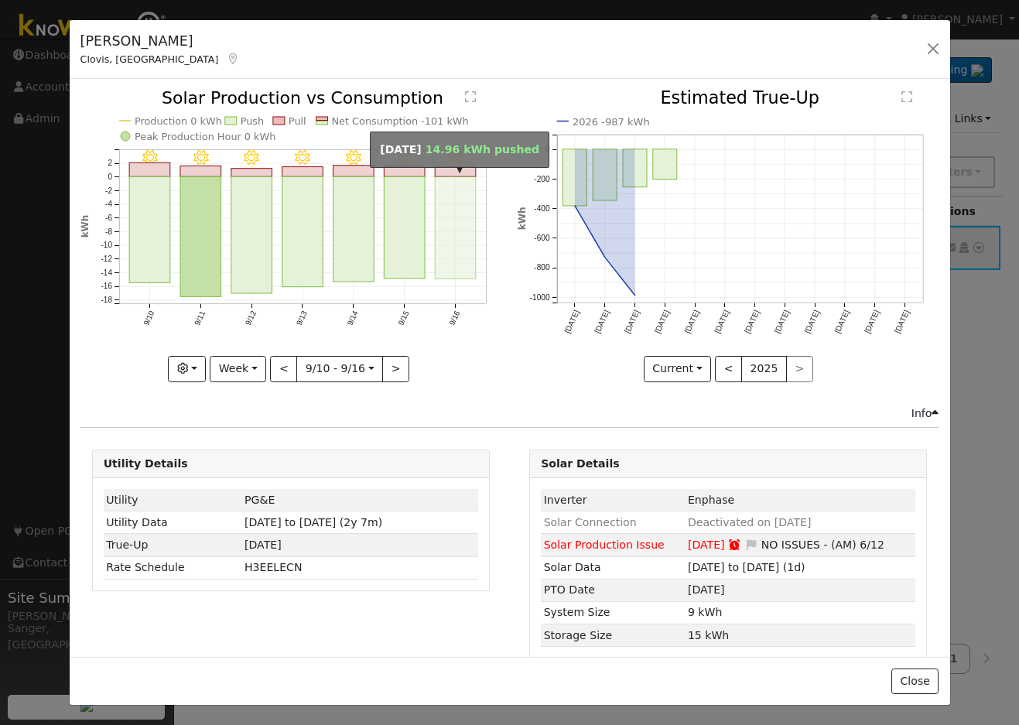
click at [465, 210] on rect "onclick=""" at bounding box center [455, 228] width 41 height 102
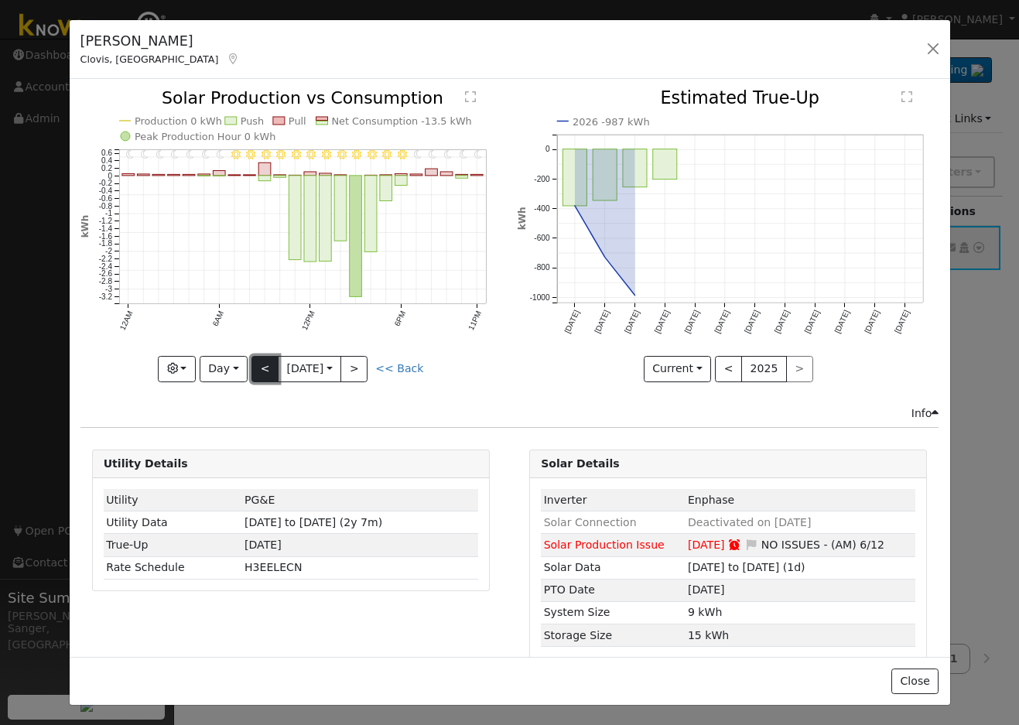
click at [257, 365] on button "<" at bounding box center [264, 369] width 27 height 26
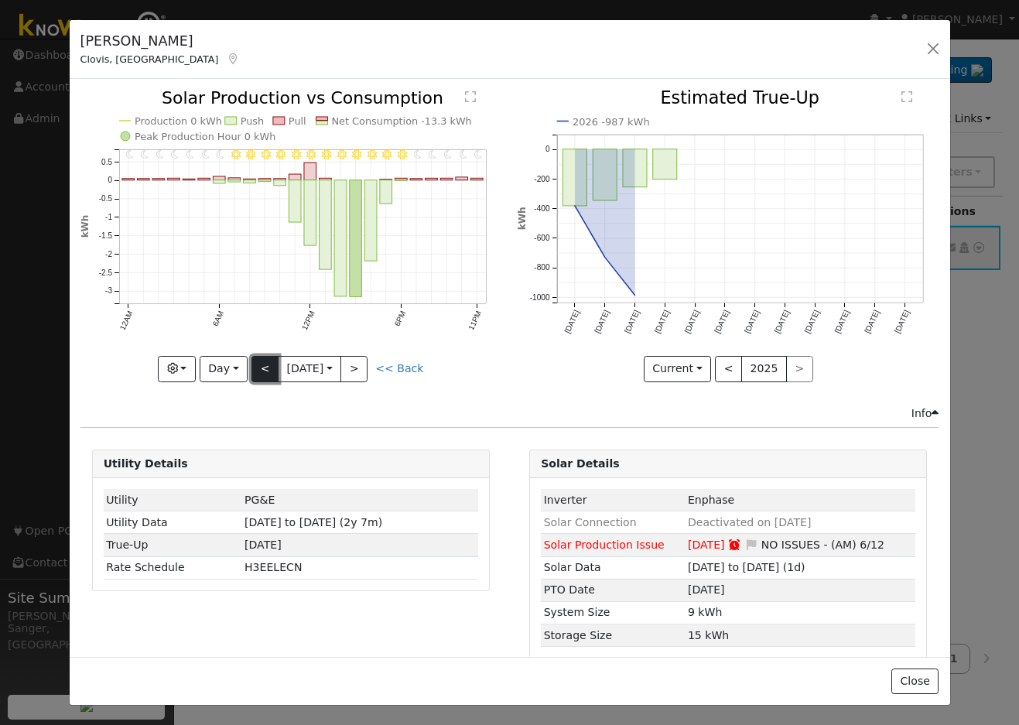
click at [257, 365] on button "<" at bounding box center [264, 369] width 27 height 26
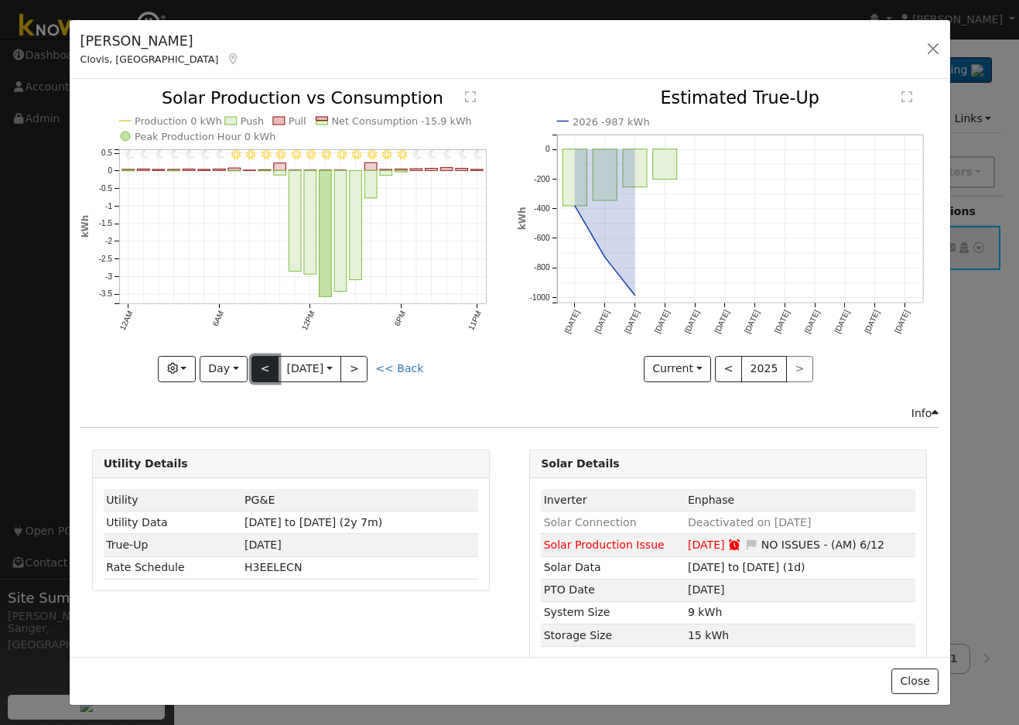
click at [257, 365] on button "<" at bounding box center [264, 369] width 27 height 26
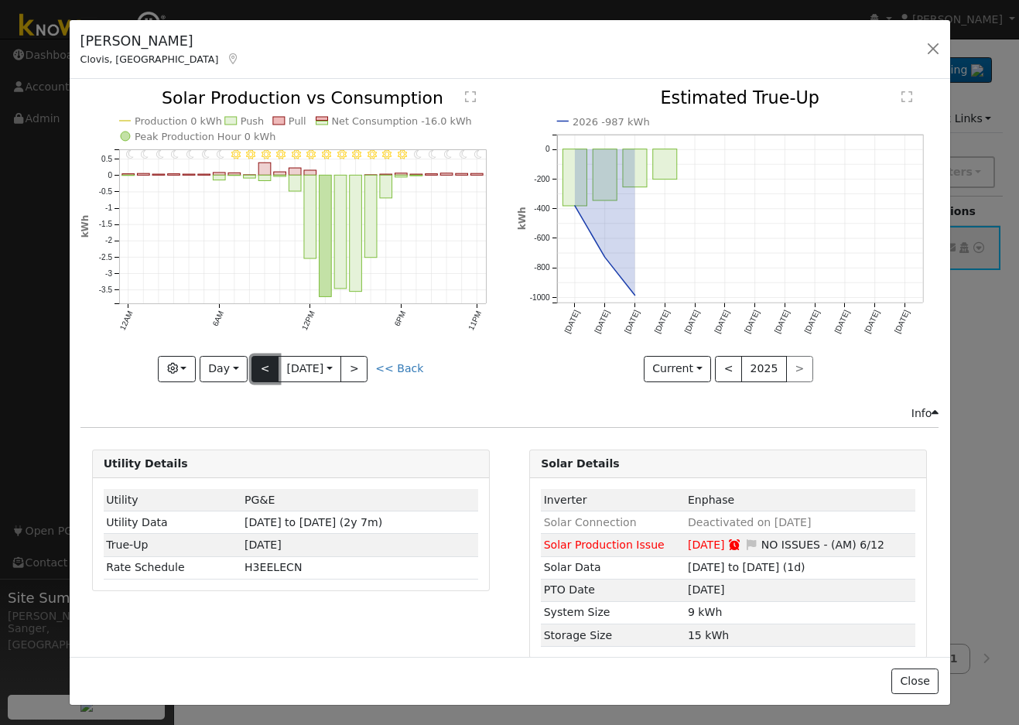
click at [257, 365] on button "<" at bounding box center [264, 369] width 27 height 26
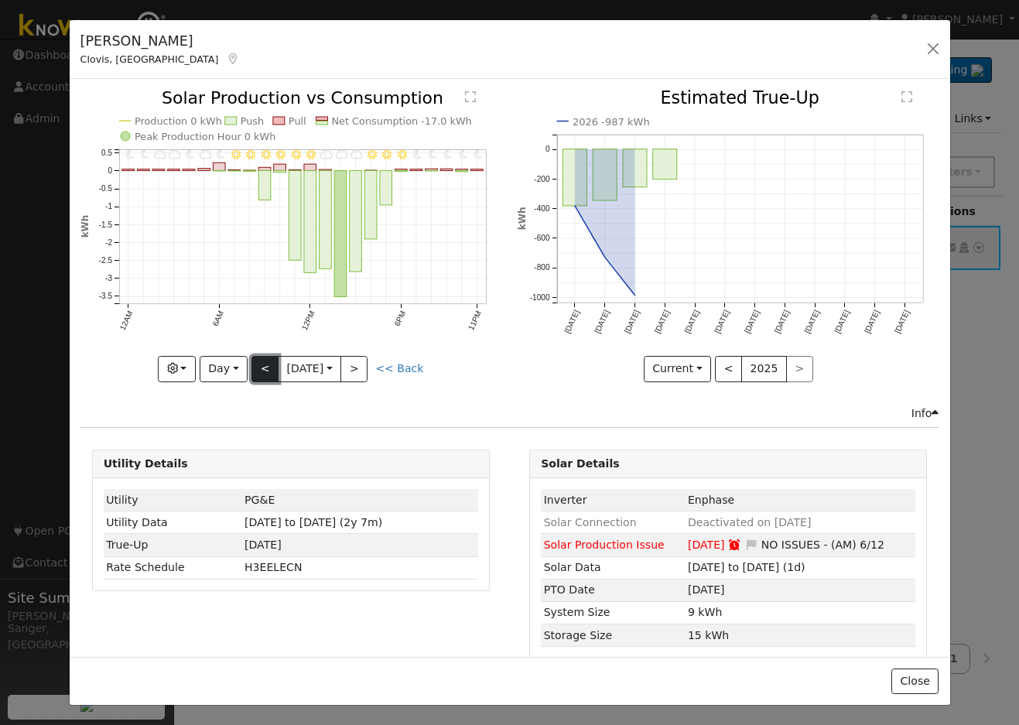
click at [257, 365] on button "<" at bounding box center [264, 369] width 27 height 26
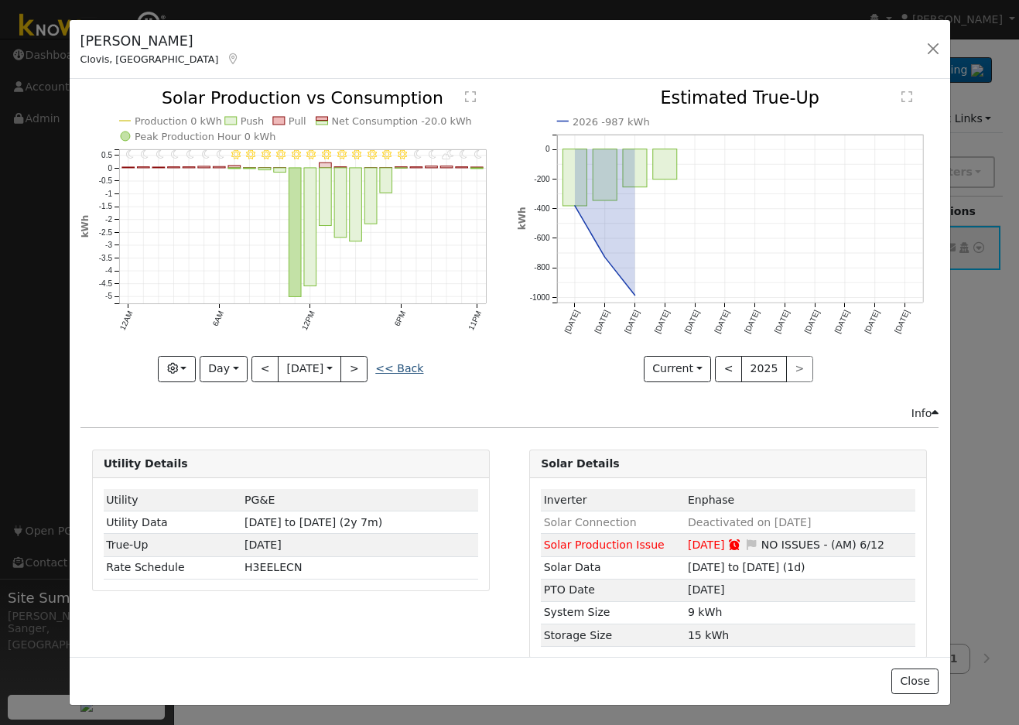
click at [398, 363] on link "<< Back" at bounding box center [399, 368] width 48 height 12
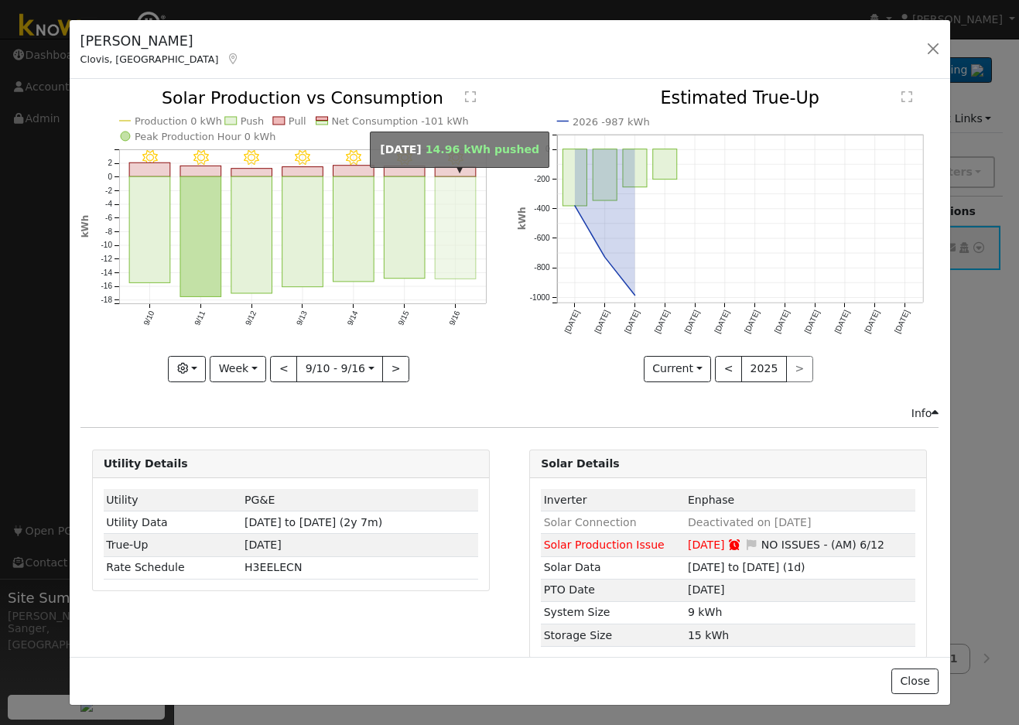
click at [437, 258] on rect "onclick=""" at bounding box center [455, 228] width 41 height 102
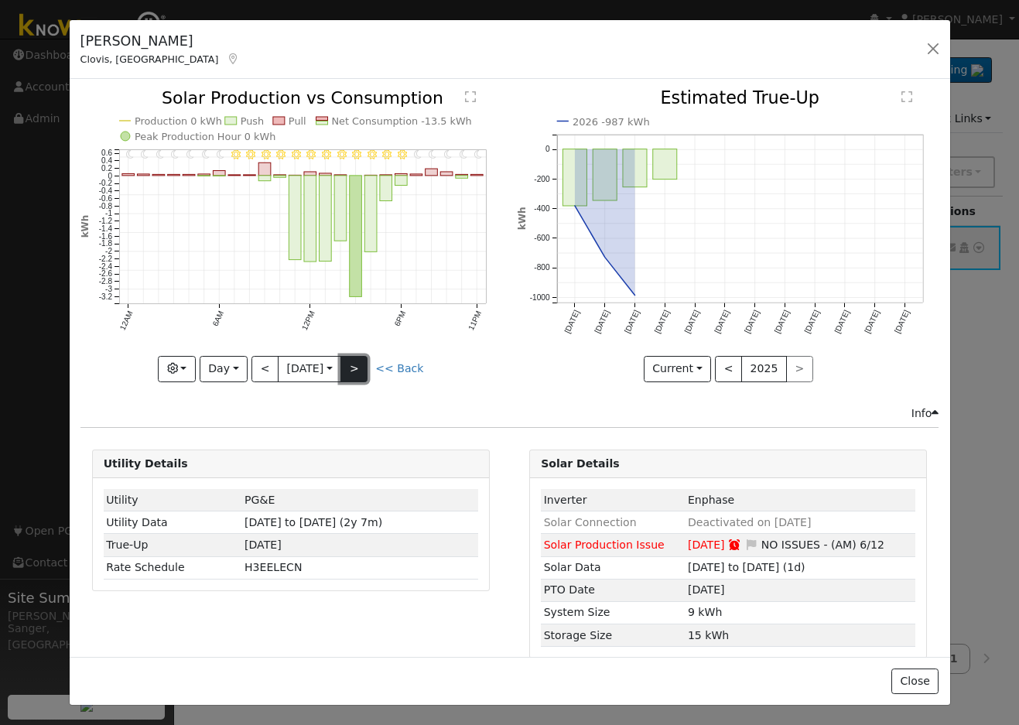
click at [355, 362] on button ">" at bounding box center [353, 369] width 27 height 26
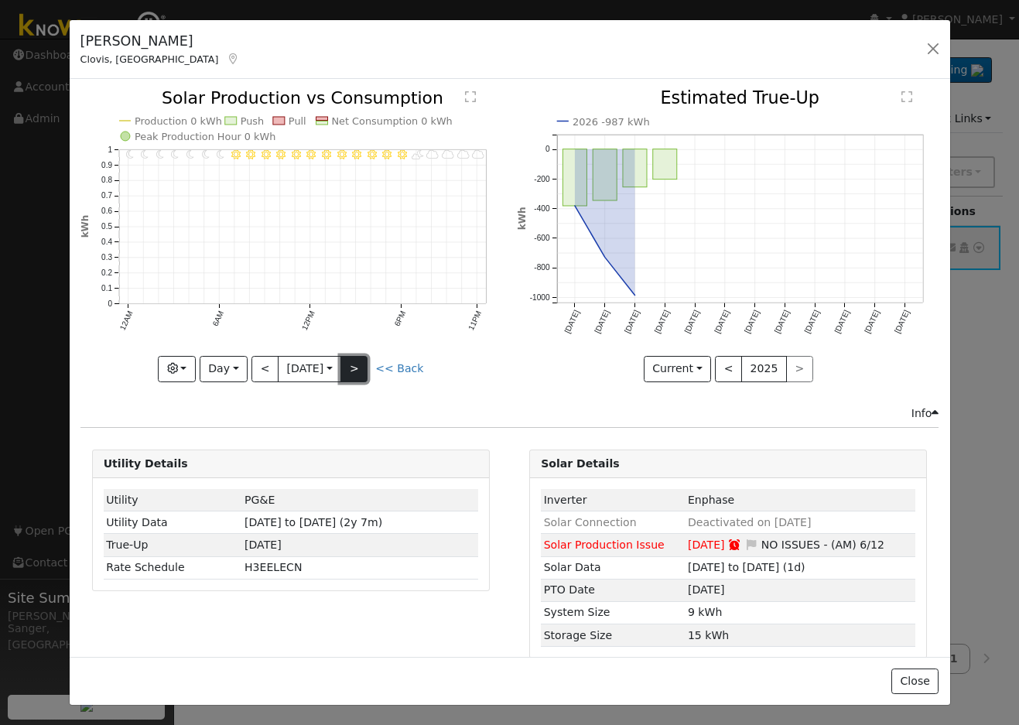
click at [355, 362] on button ">" at bounding box center [353, 369] width 27 height 26
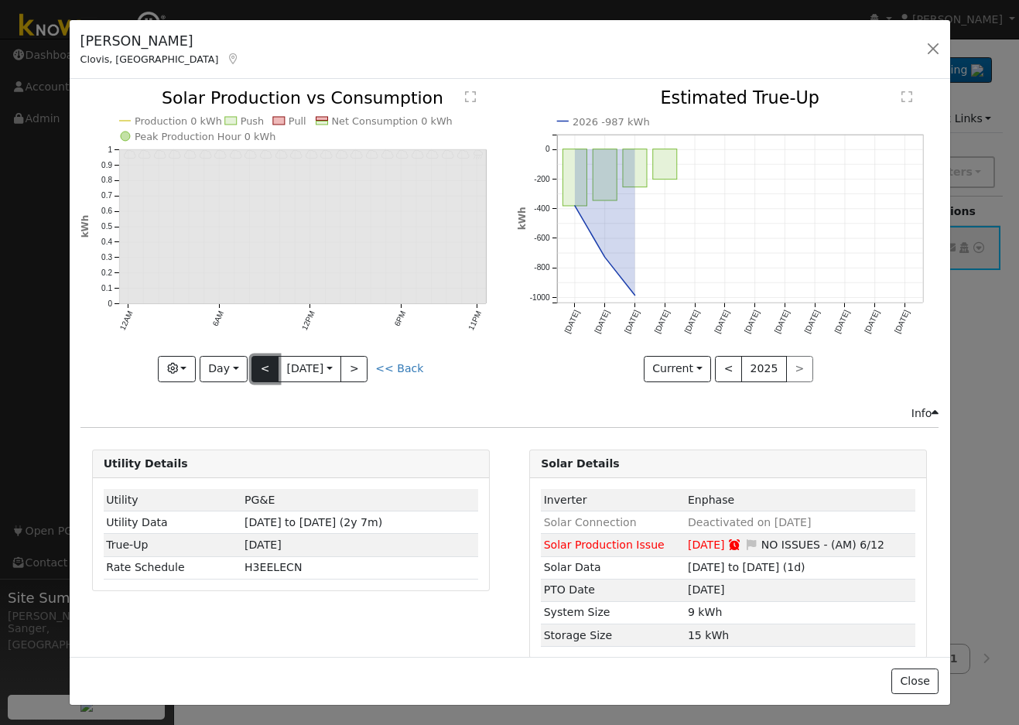
click at [253, 360] on button "<" at bounding box center [264, 369] width 27 height 26
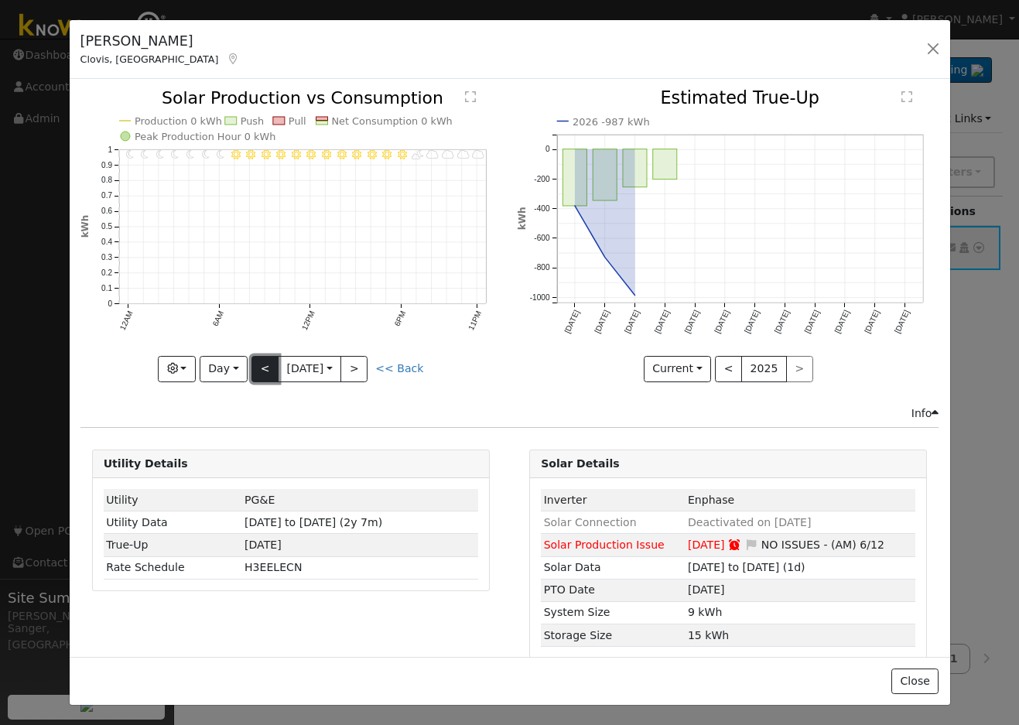
click at [253, 360] on button "<" at bounding box center [264, 369] width 27 height 26
type input "2025-09-16"
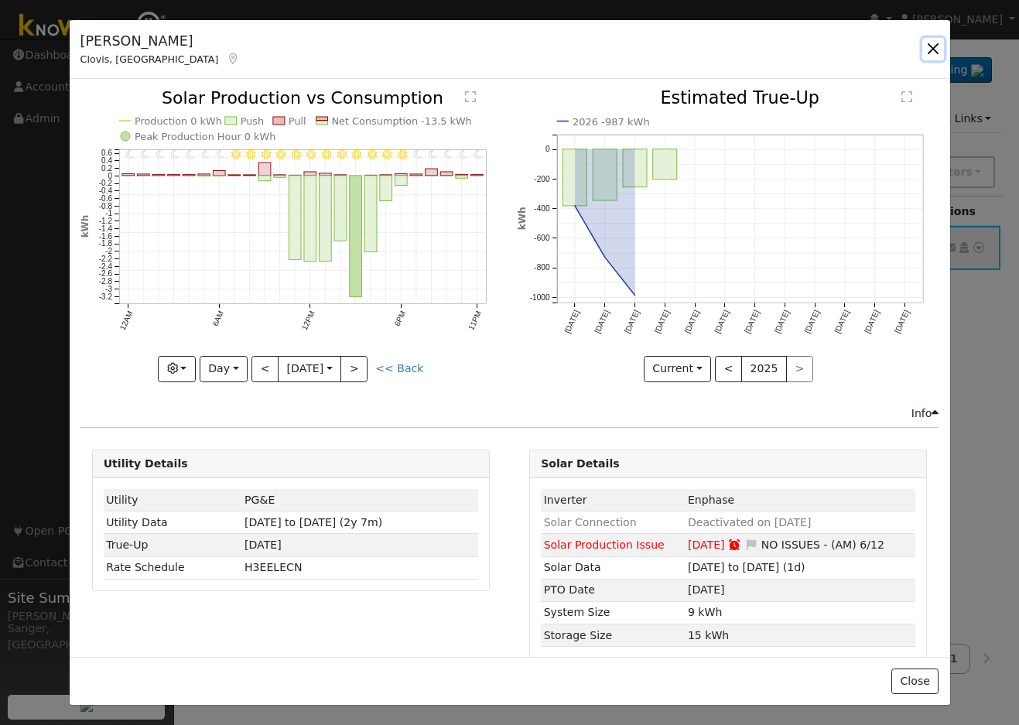
click at [933, 45] on button "button" at bounding box center [933, 49] width 22 height 22
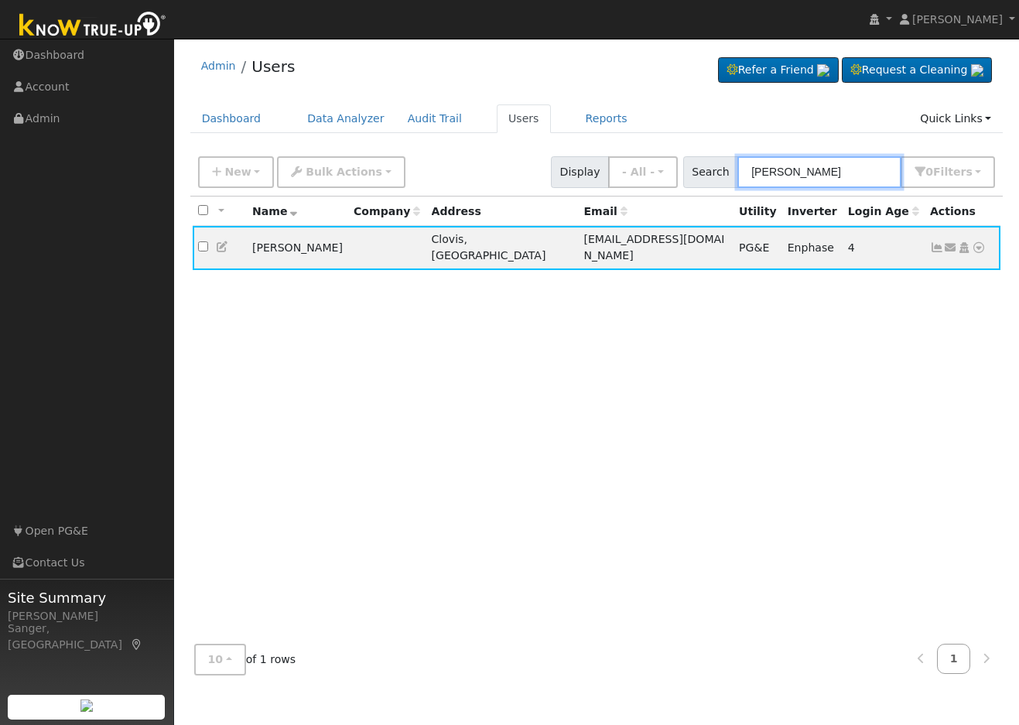
drag, startPoint x: 832, startPoint y: 167, endPoint x: 600, endPoint y: 174, distance: 232.2
click at [600, 174] on div "New Add User Quick Add Quick Connect Quick Convert Lead Bulk Actions Send Email…" at bounding box center [596, 169] width 803 height 37
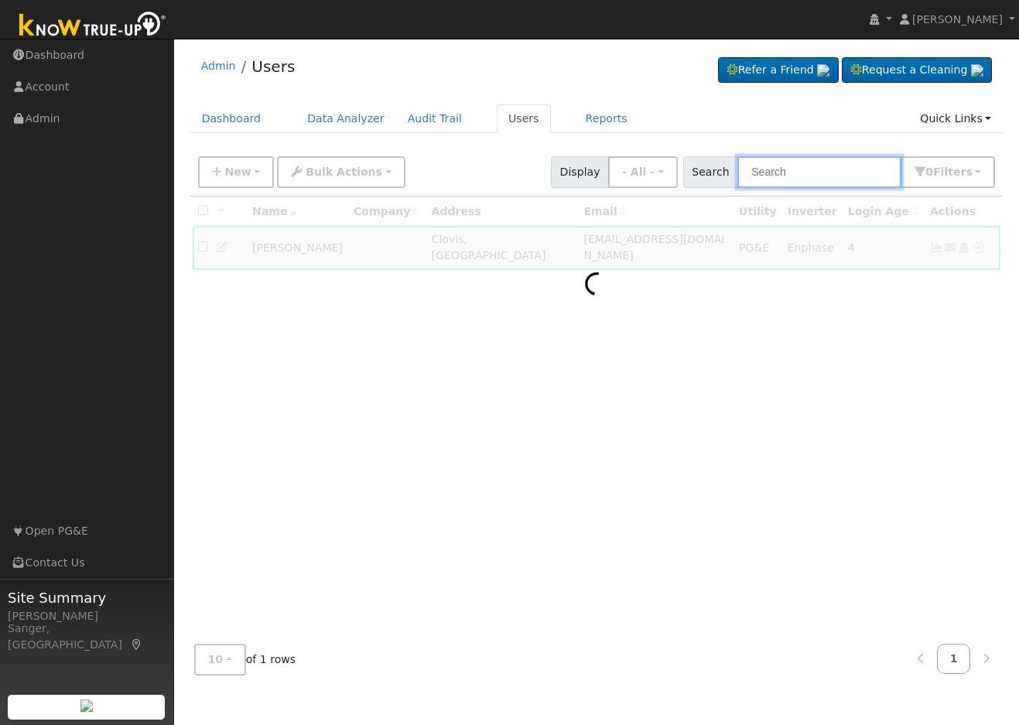
paste input "[PERSON_NAME]"
type input "[PERSON_NAME]"
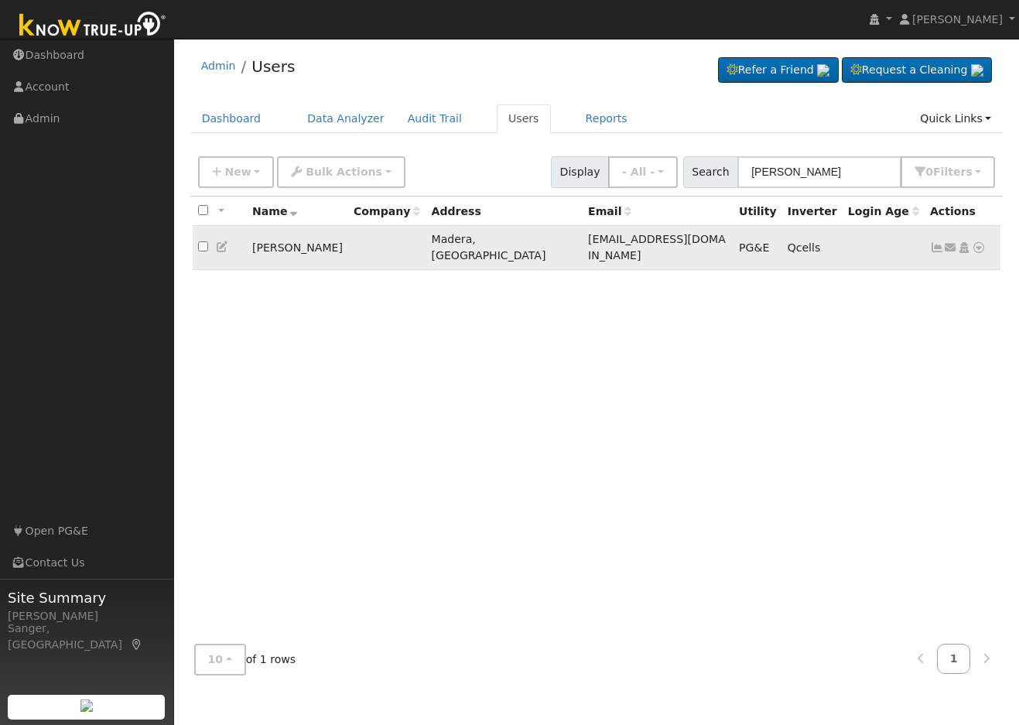
click at [934, 244] on icon at bounding box center [937, 247] width 14 height 11
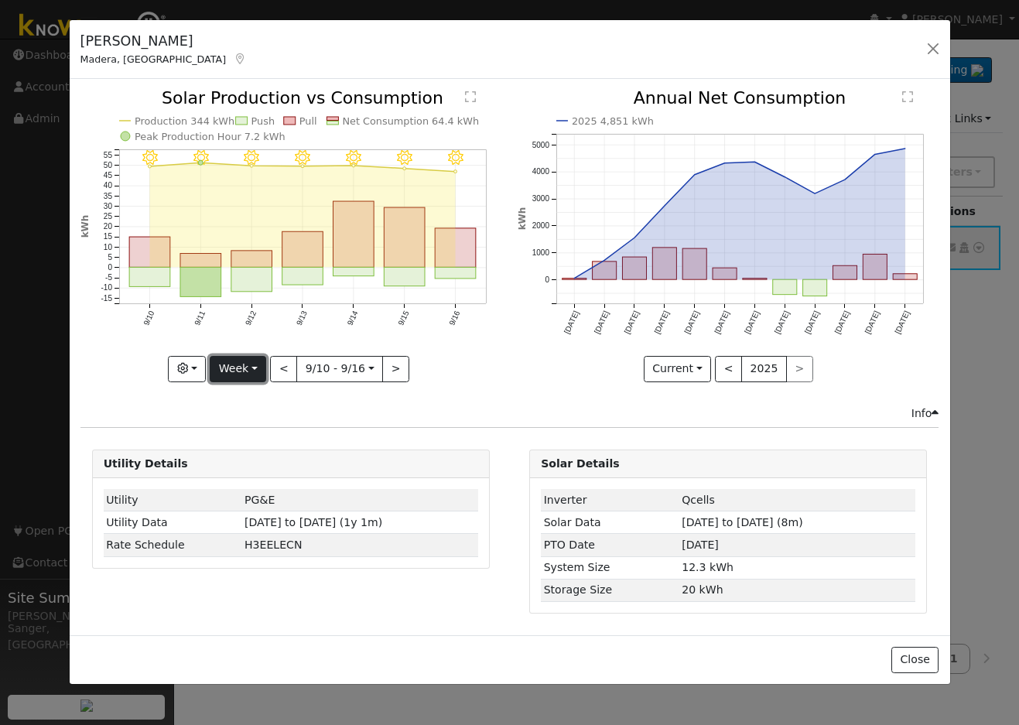
click at [233, 365] on button "Week" at bounding box center [238, 369] width 56 height 26
click at [238, 464] on link "Year" at bounding box center [264, 466] width 108 height 22
type input "[DATE]"
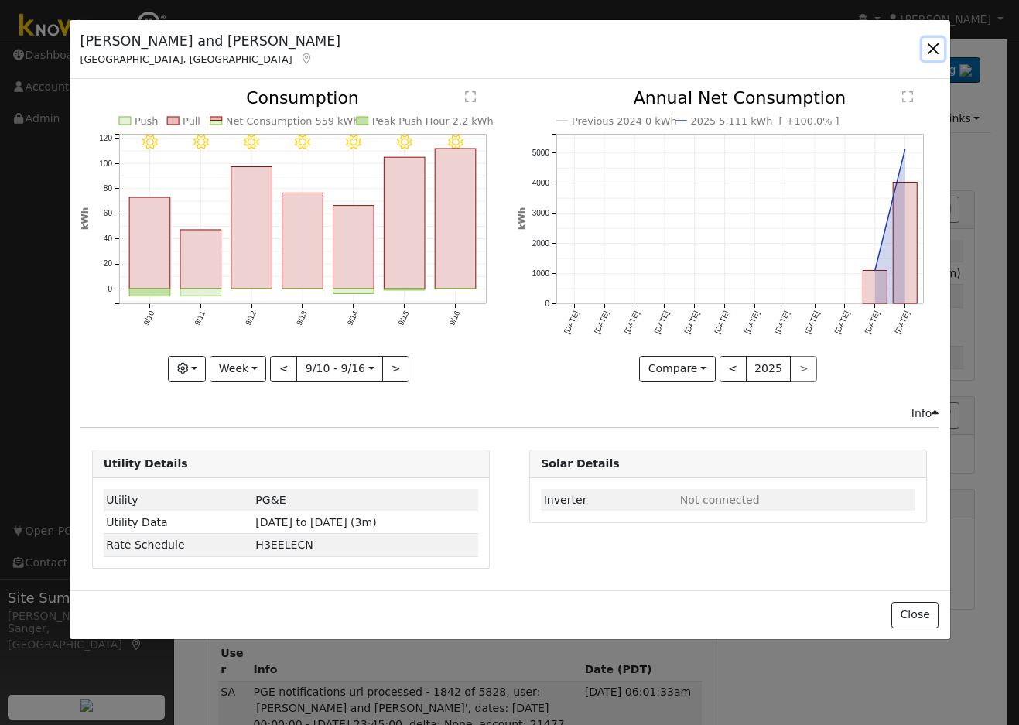
click at [931, 43] on button "button" at bounding box center [933, 49] width 22 height 22
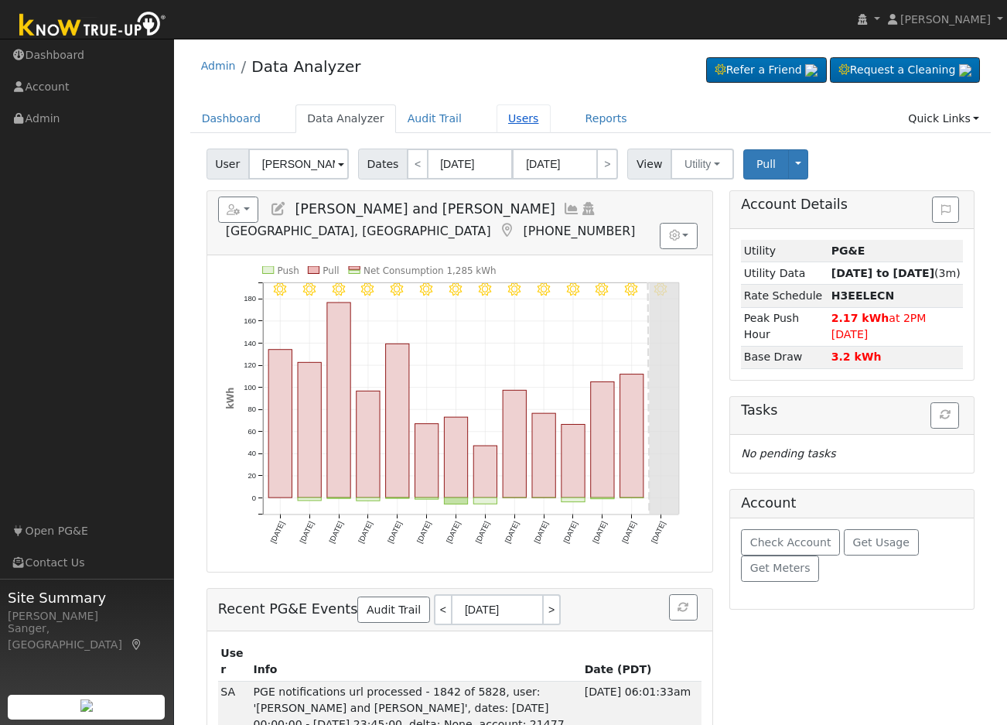
click at [500, 125] on link "Users" at bounding box center [524, 118] width 54 height 29
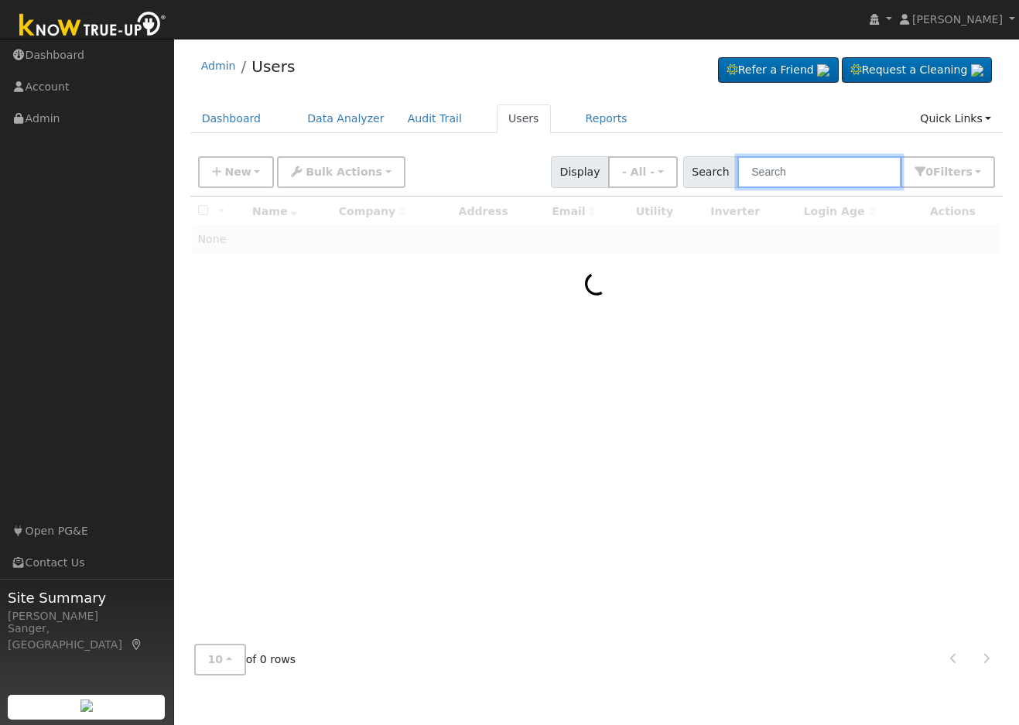
click at [849, 169] on input "text" at bounding box center [819, 172] width 164 height 32
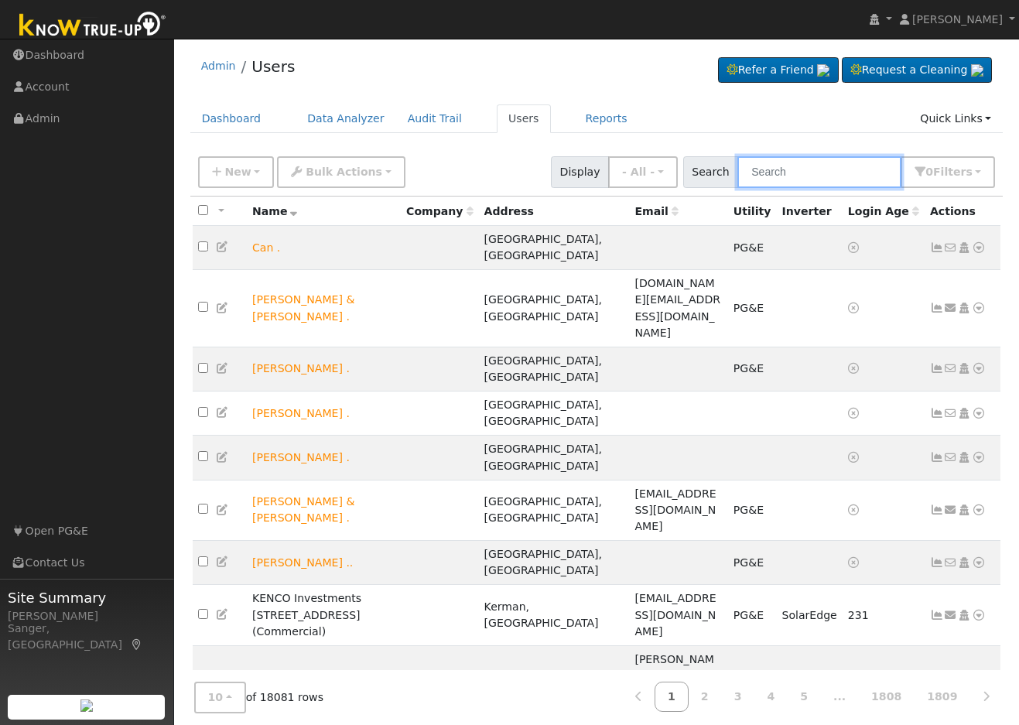
paste input "[PERSON_NAME]"
click at [815, 173] on input "[PERSON_NAME]" at bounding box center [819, 172] width 164 height 32
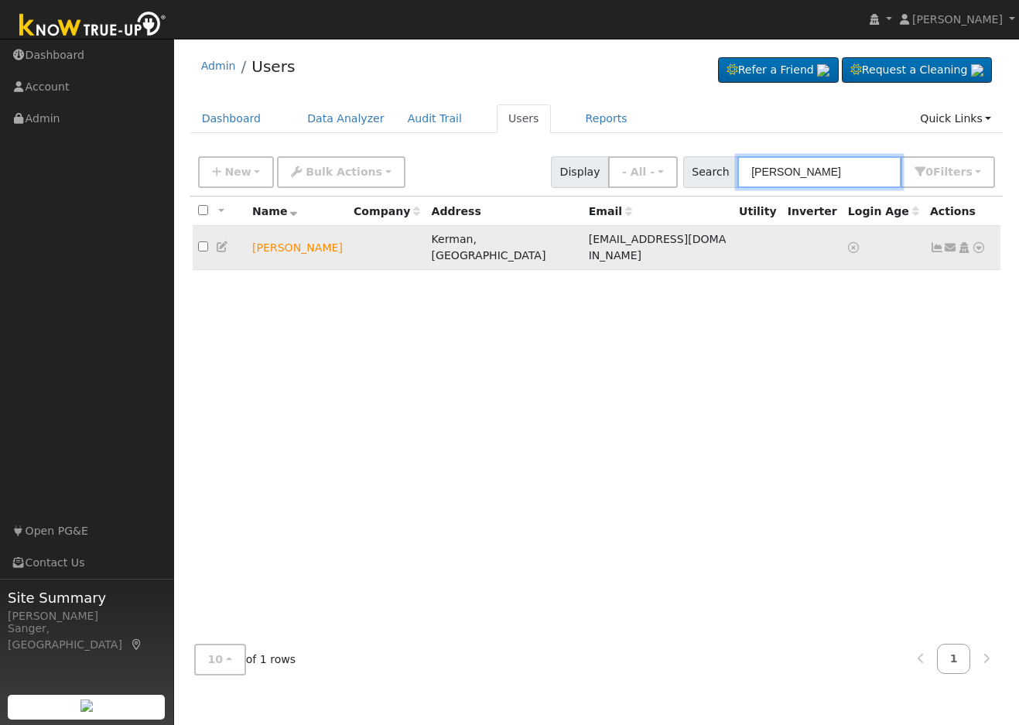
type input "David Kochergen"
click at [952, 244] on icon at bounding box center [951, 247] width 14 height 11
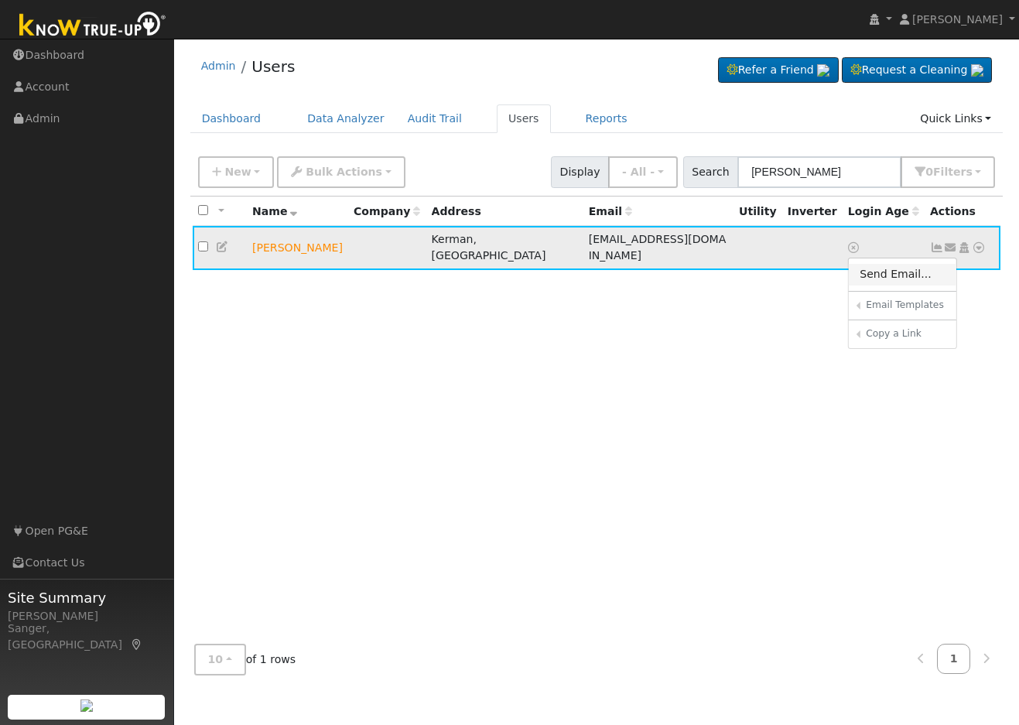
click at [903, 264] on link "Send Email..." at bounding box center [903, 275] width 108 height 22
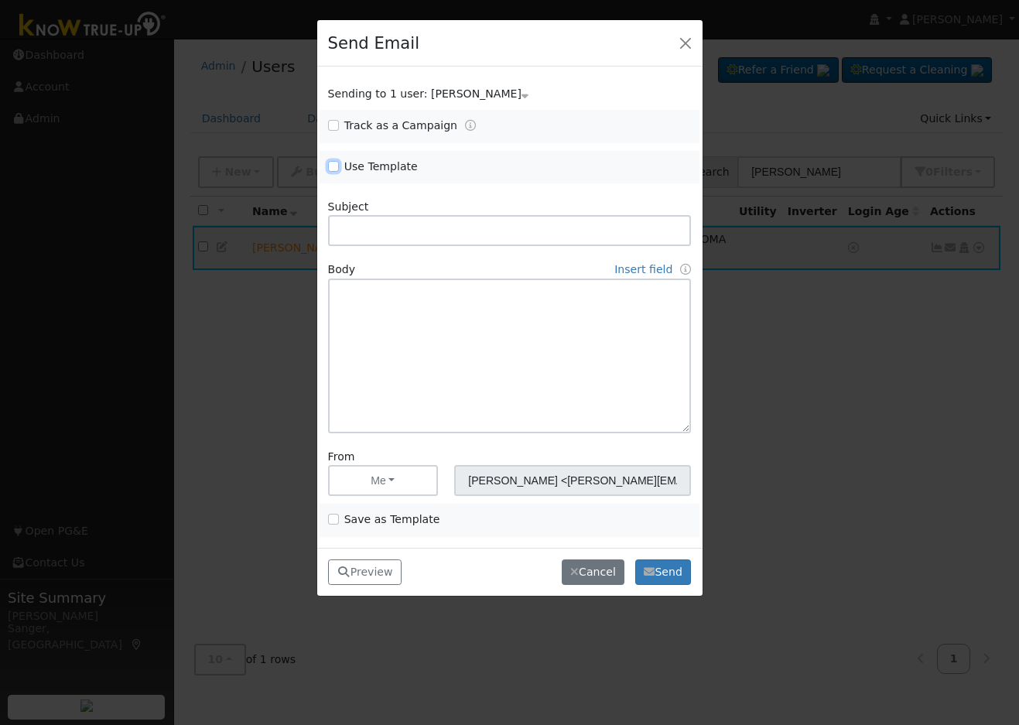
click at [333, 161] on input "Use Template" at bounding box center [333, 166] width 11 height 11
checkbox input "true"
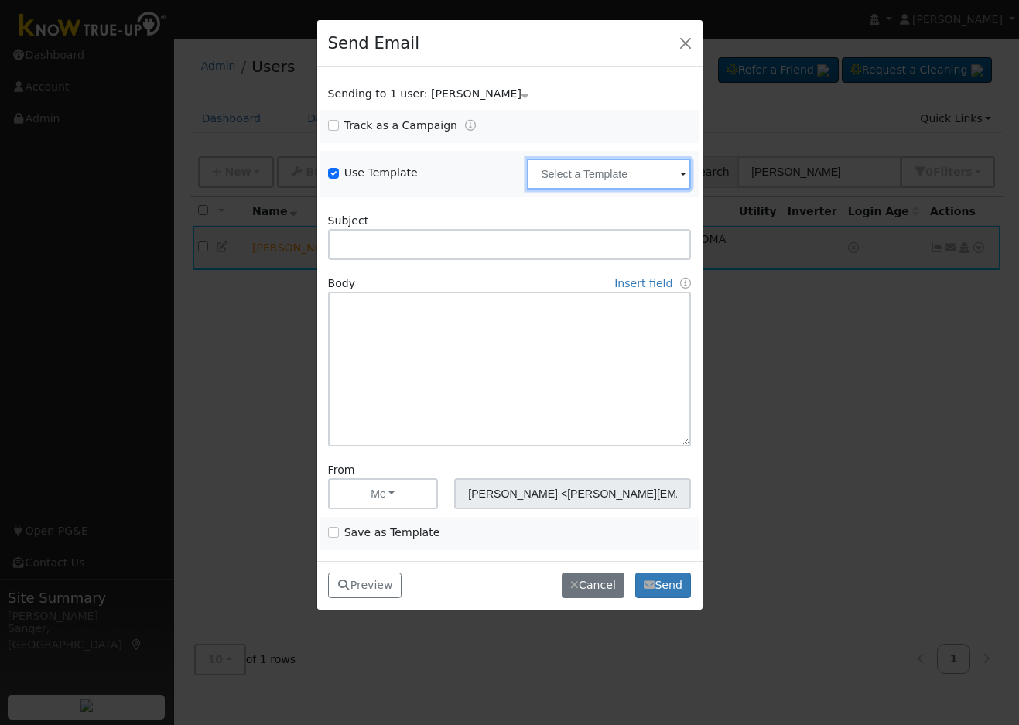
click at [549, 169] on input "text" at bounding box center [609, 174] width 164 height 31
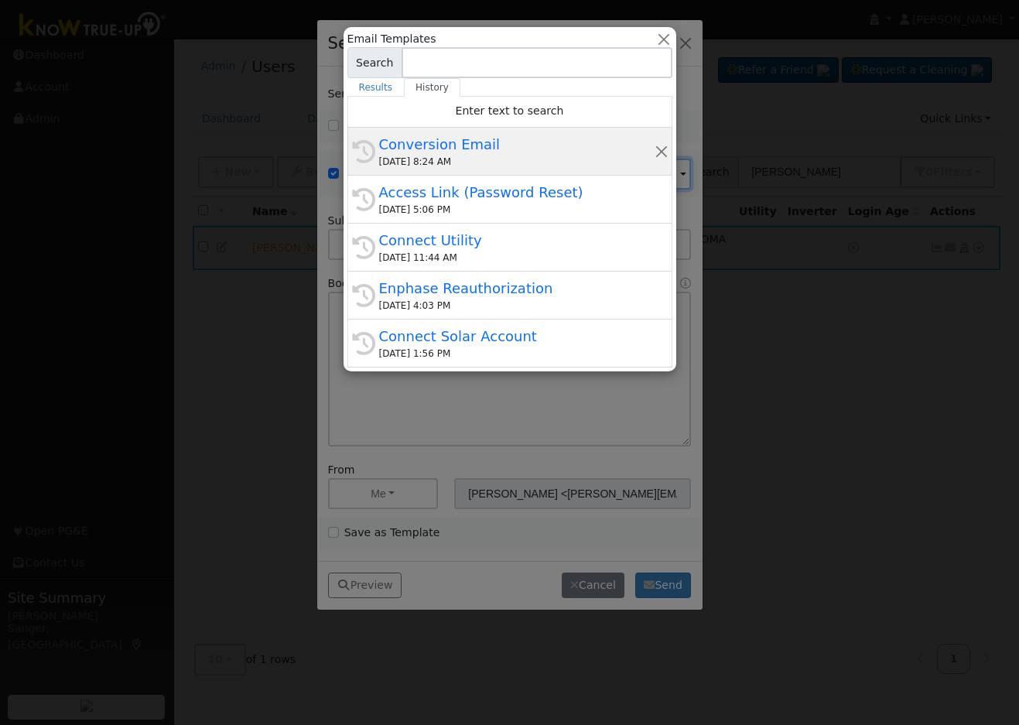
click at [466, 155] on div "09/18/2025 8:24 AM" at bounding box center [516, 162] width 275 height 14
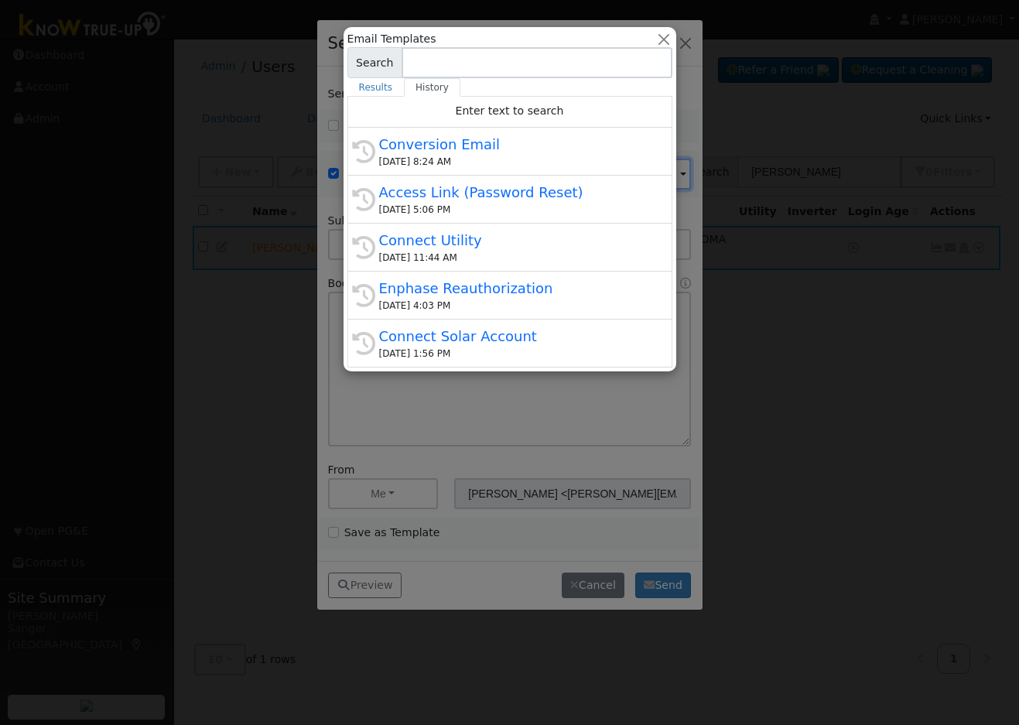
type input "Conversion Email"
type input "Connect Your Utility Account"
type textarea "Dear {user_fname}, The first step is to connect your electric utility account. …"
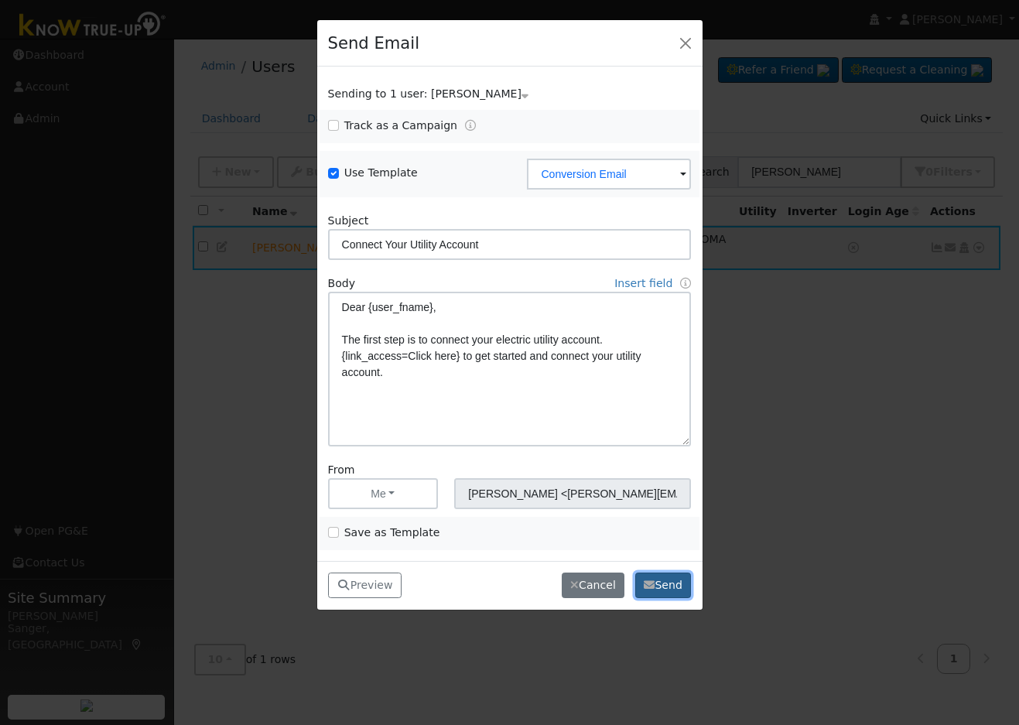
click at [663, 582] on button "Send" at bounding box center [663, 585] width 56 height 26
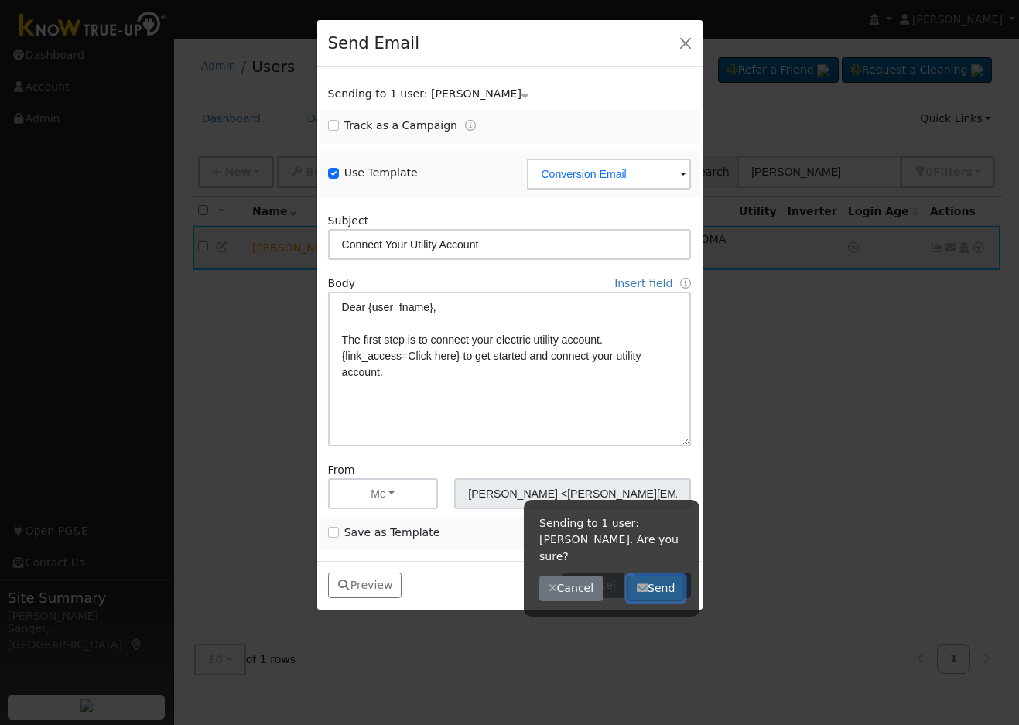
click at [662, 578] on button "Send" at bounding box center [655, 588] width 56 height 26
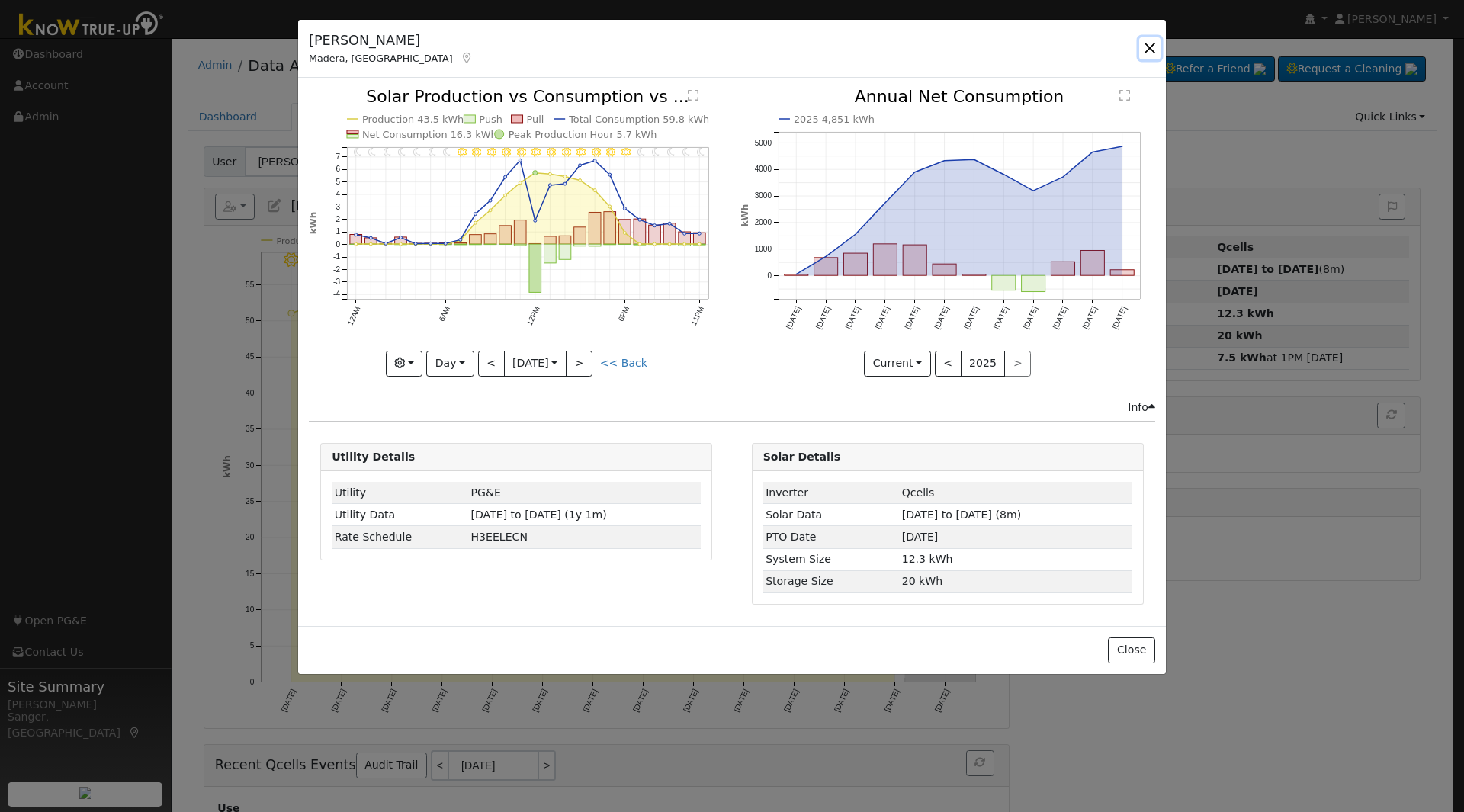
click at [1152, 45] on button "button" at bounding box center [1150, 48] width 22 height 22
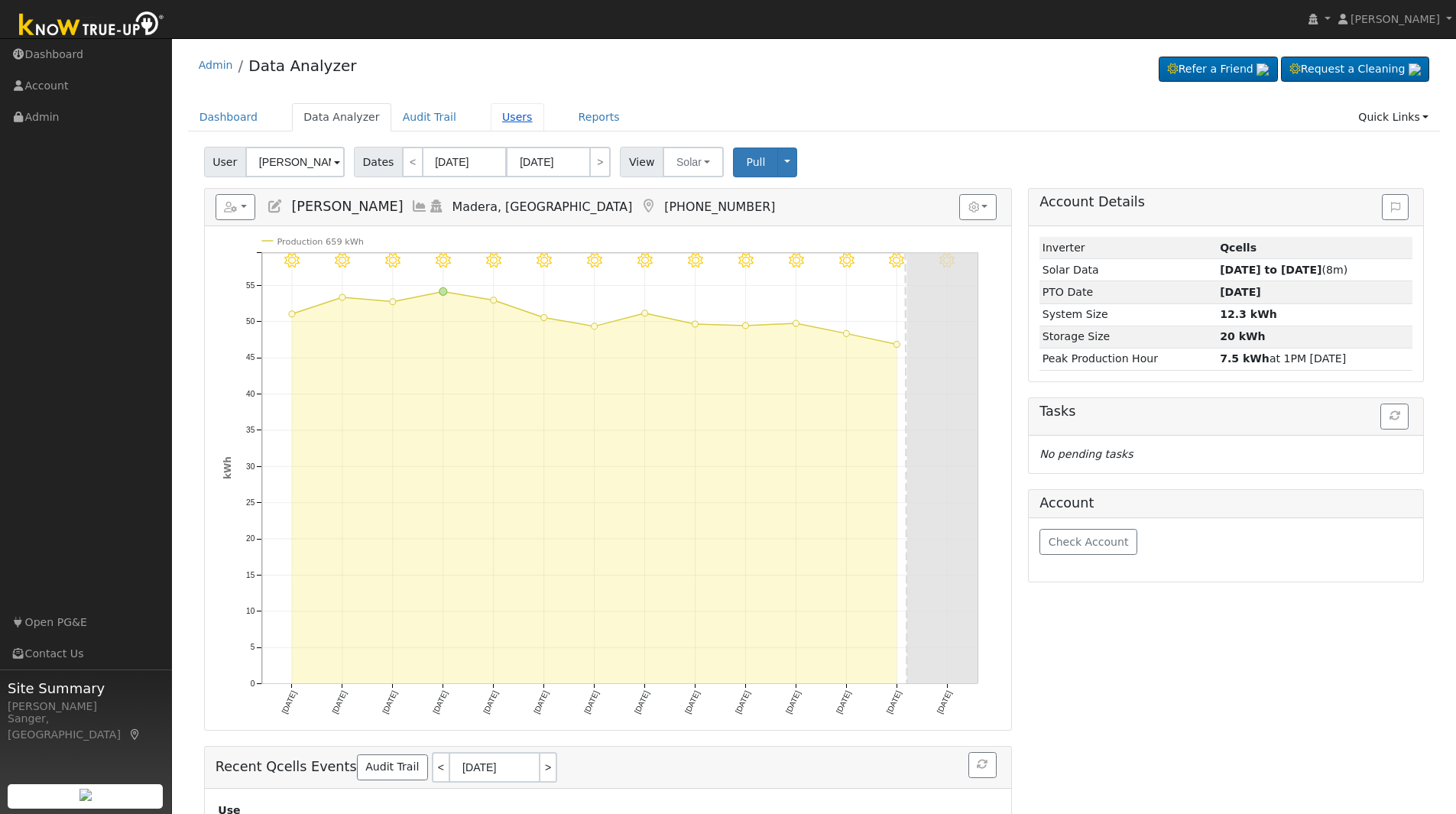
click at [502, 119] on link "Users" at bounding box center [518, 117] width 53 height 29
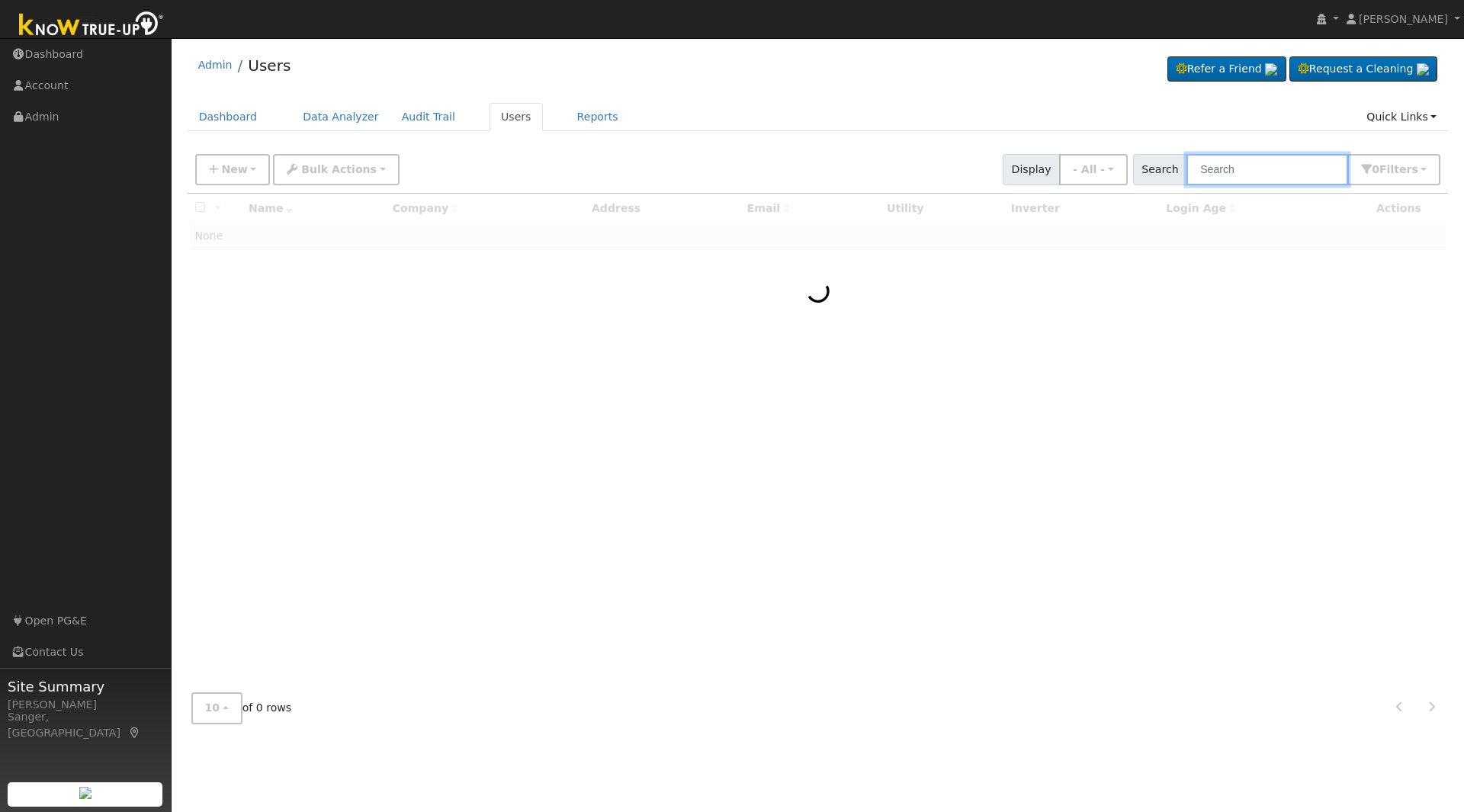
click at [1236, 166] on input "text" at bounding box center [1268, 169] width 162 height 32
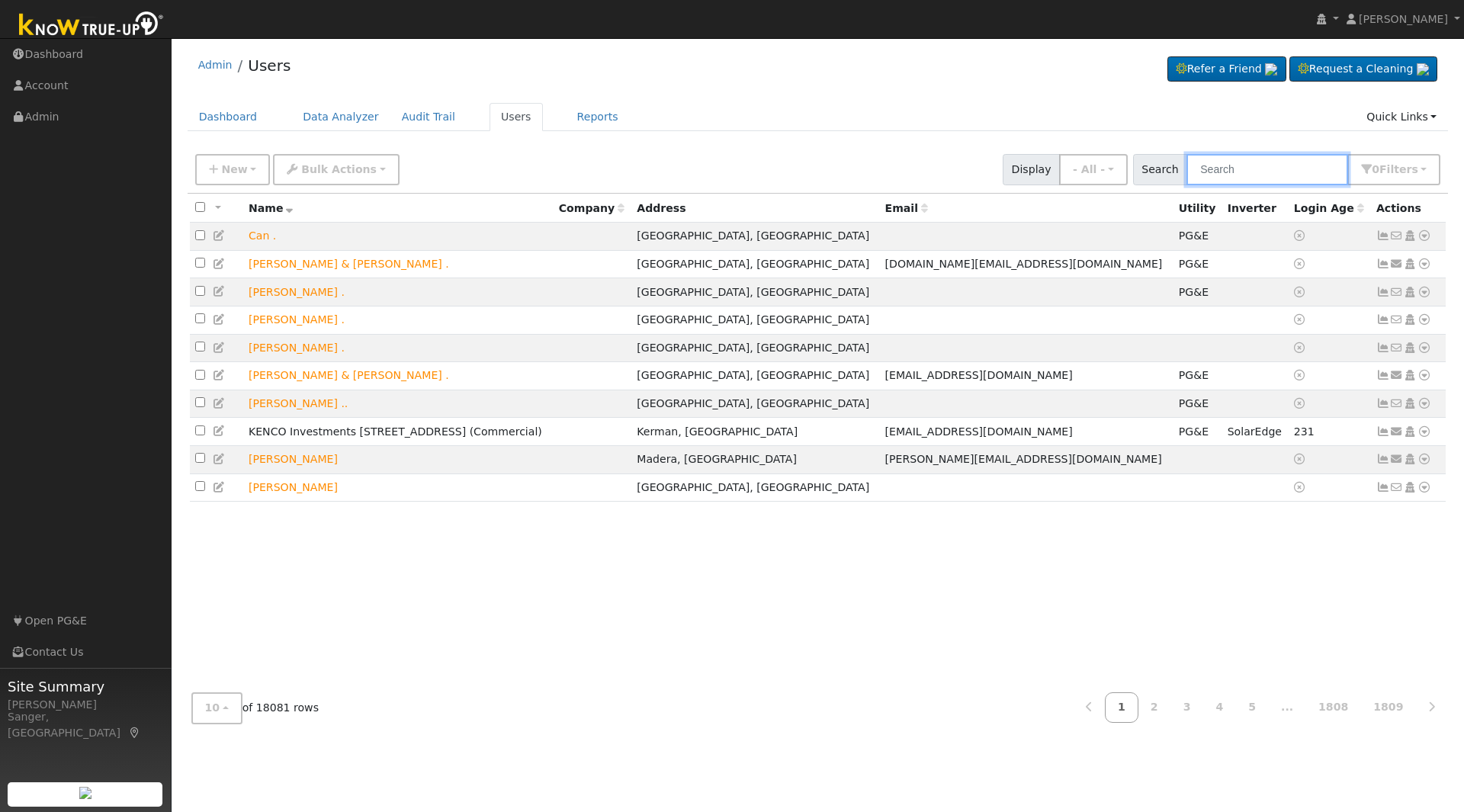
paste input "[PERSON_NAME][GEOGRAPHIC_DATA]"
type input "[PERSON_NAME][GEOGRAPHIC_DATA]"
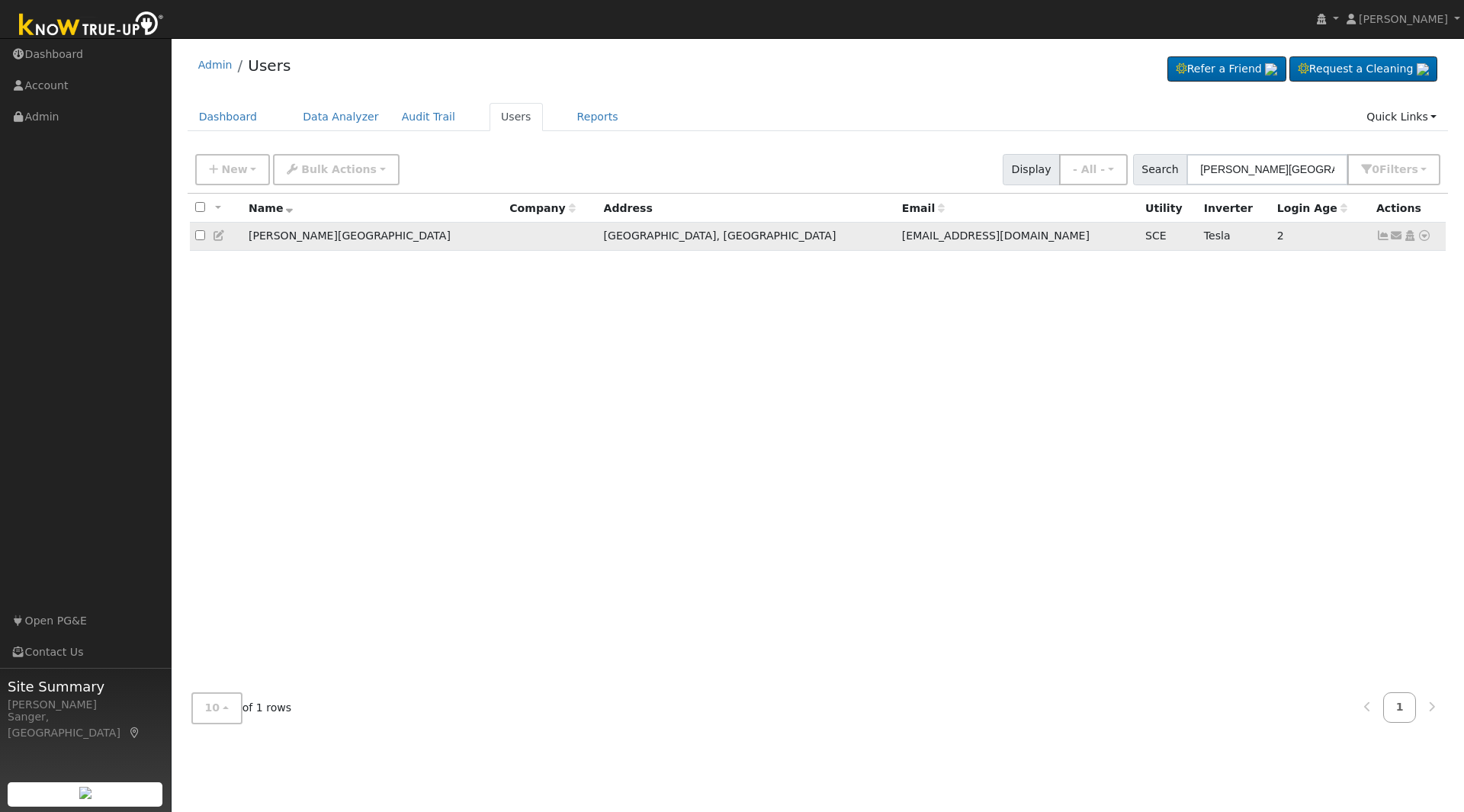
click at [1384, 239] on icon at bounding box center [1383, 236] width 14 height 11
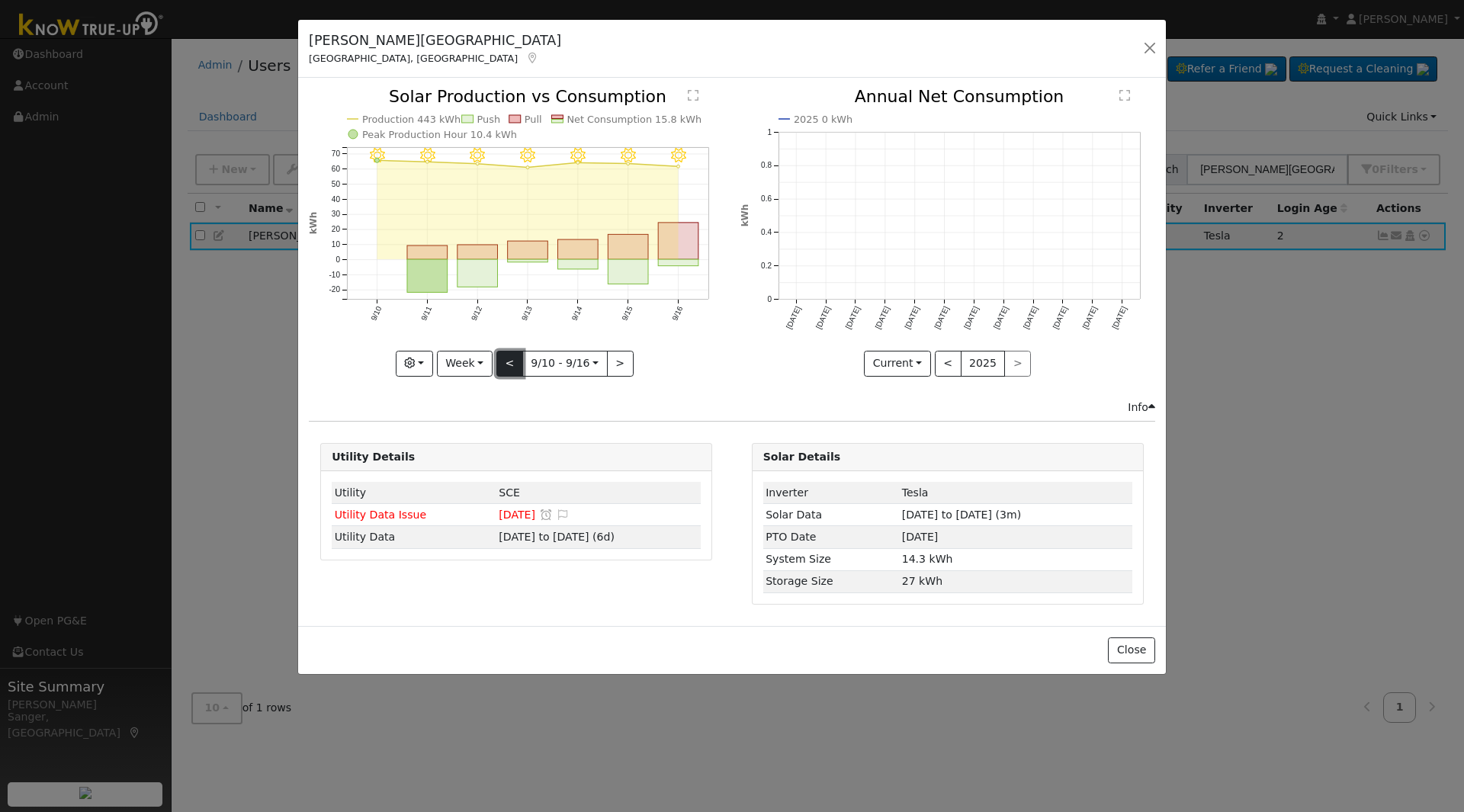
click at [514, 362] on button "<" at bounding box center [510, 364] width 27 height 26
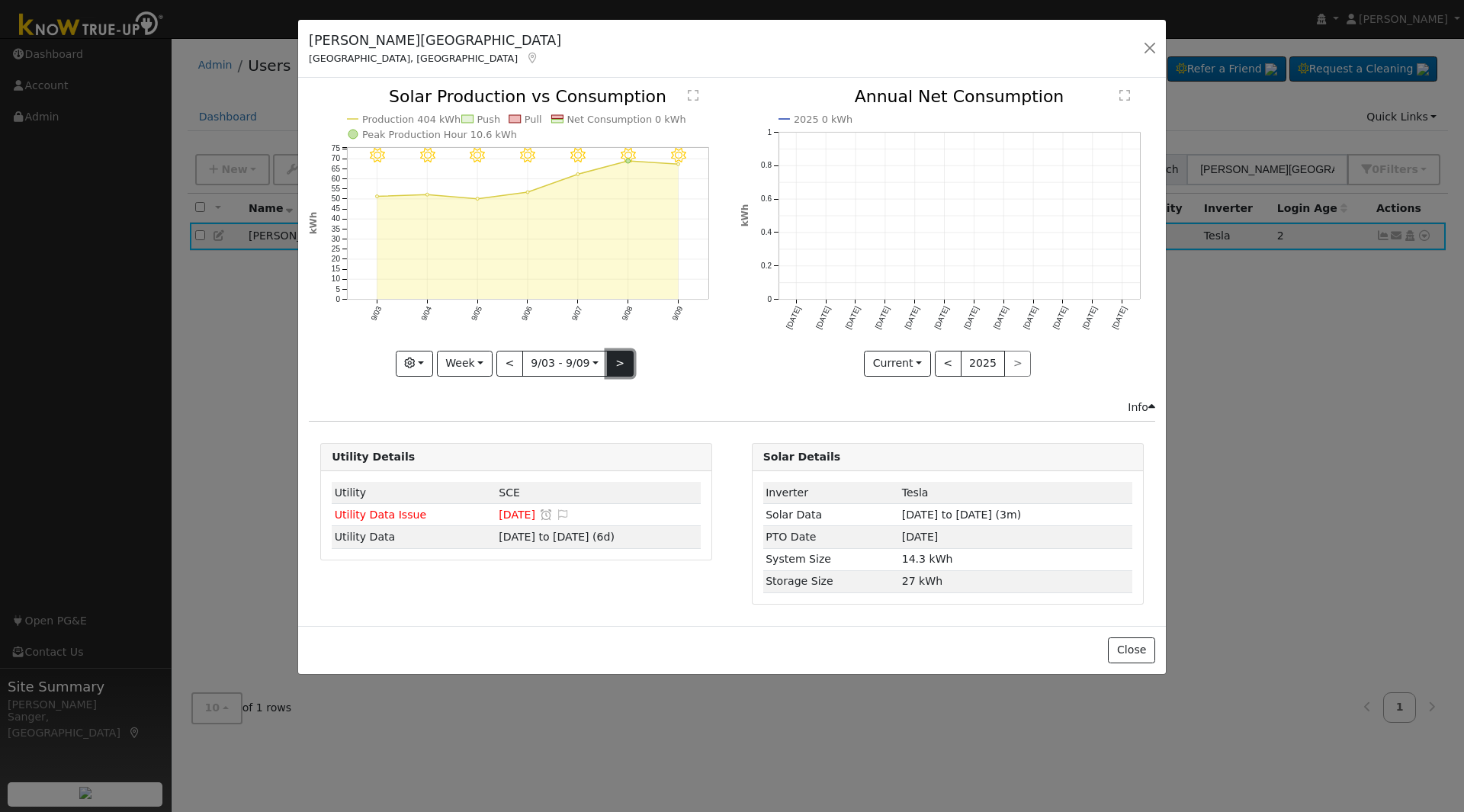
click at [614, 362] on button ">" at bounding box center [620, 364] width 27 height 26
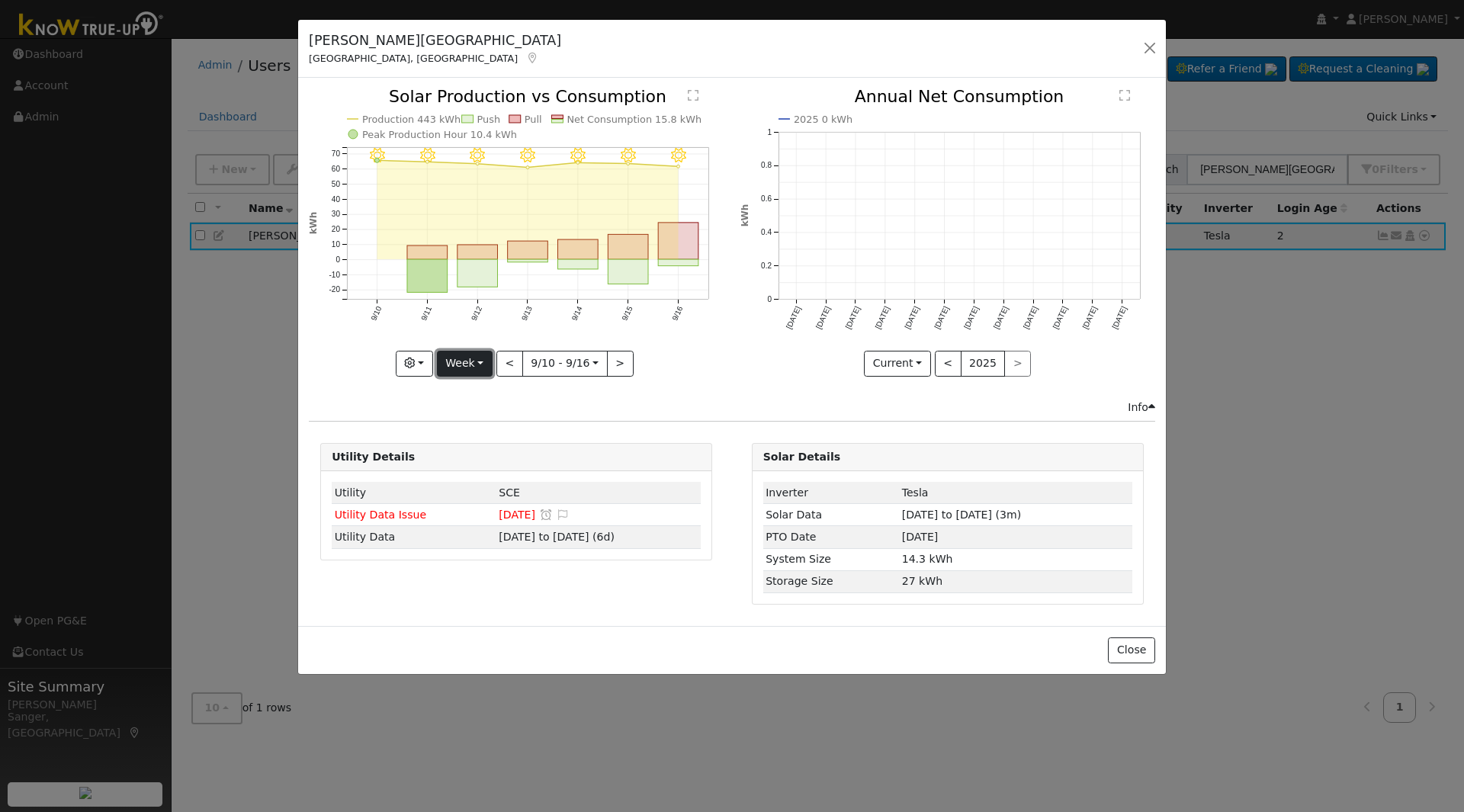
click at [453, 361] on button "Week" at bounding box center [464, 364] width 55 height 26
click at [481, 434] on link "Month" at bounding box center [491, 438] width 106 height 22
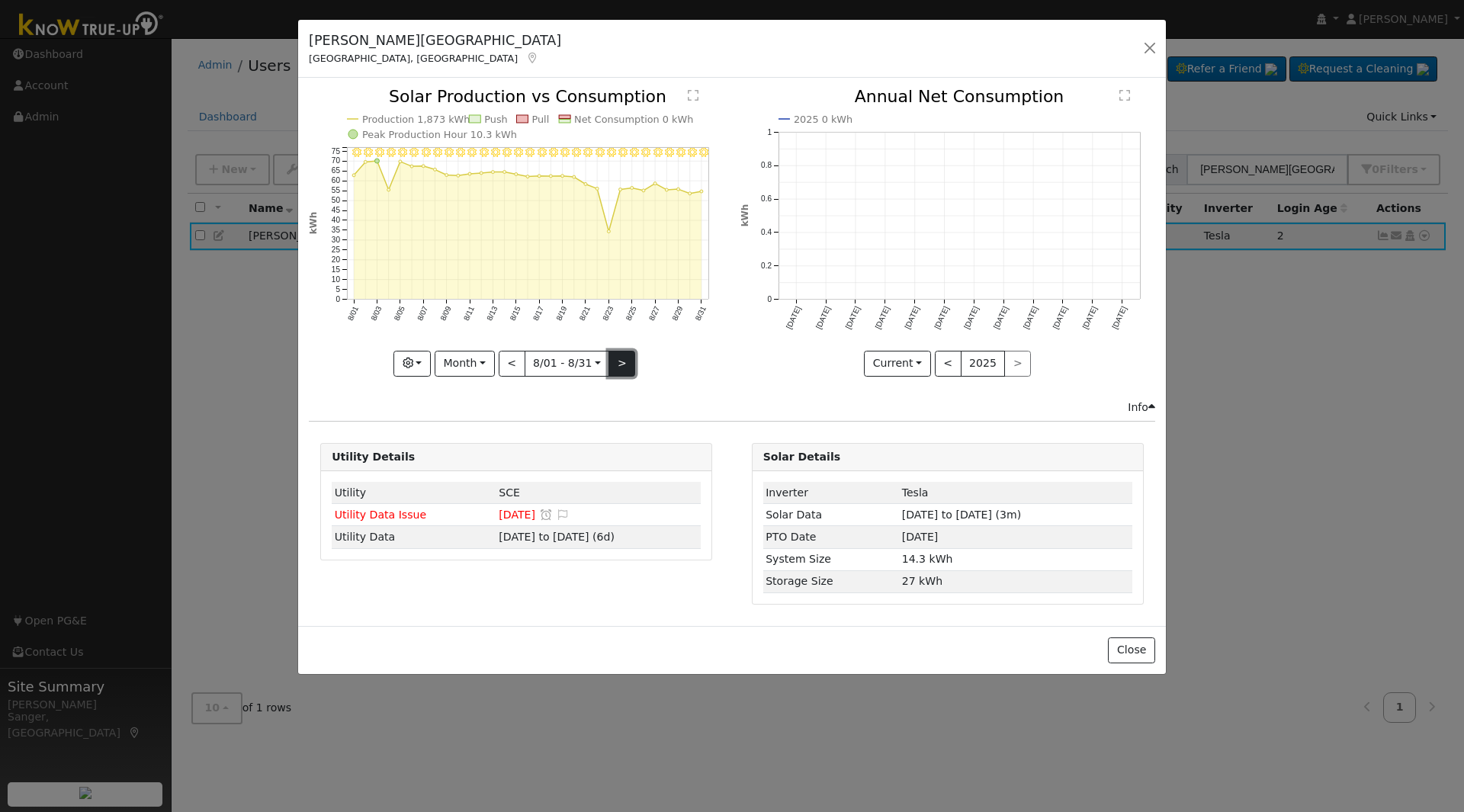
click at [611, 362] on button ">" at bounding box center [621, 364] width 27 height 26
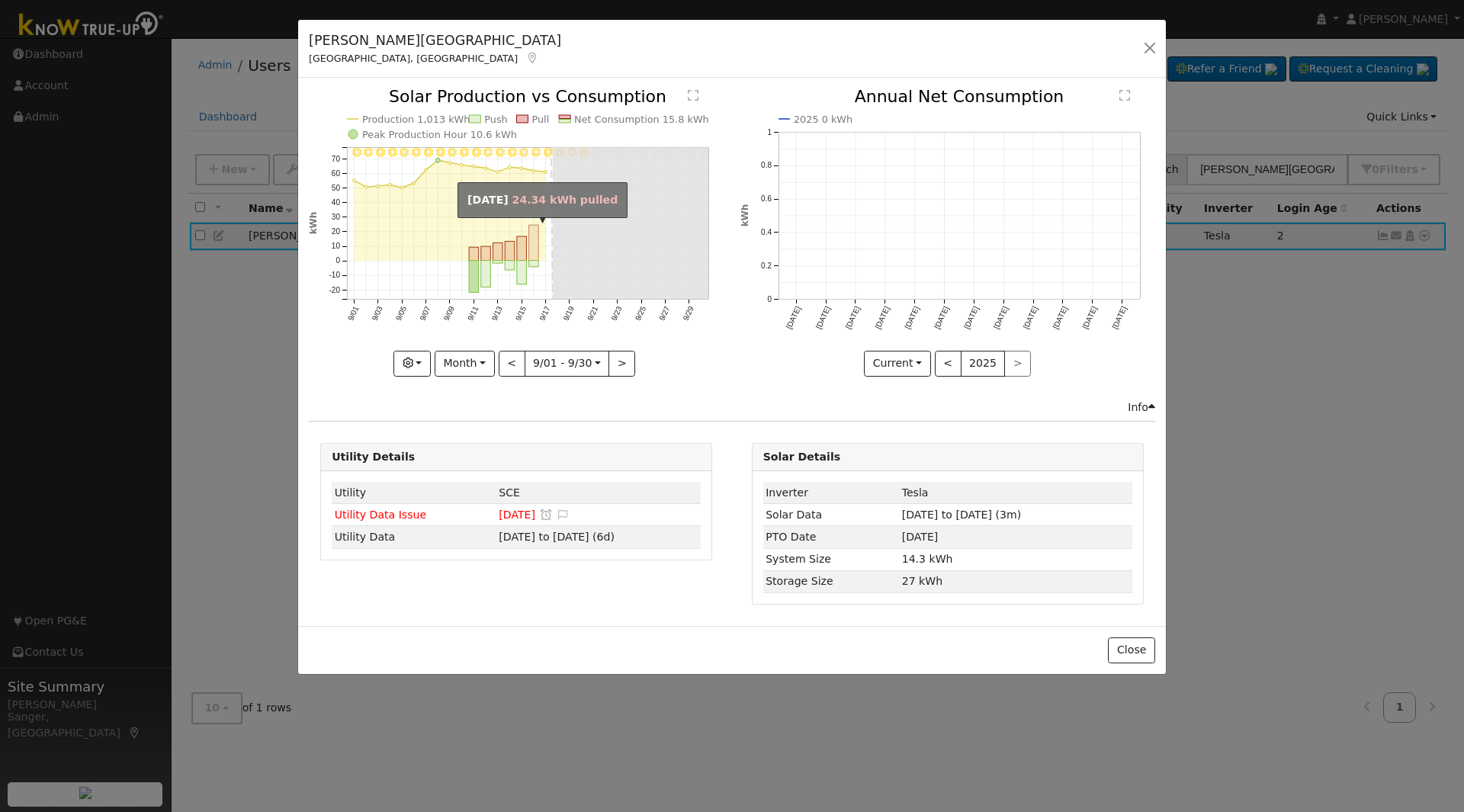
click at [535, 244] on rect "onclick=""" at bounding box center [534, 243] width 10 height 35
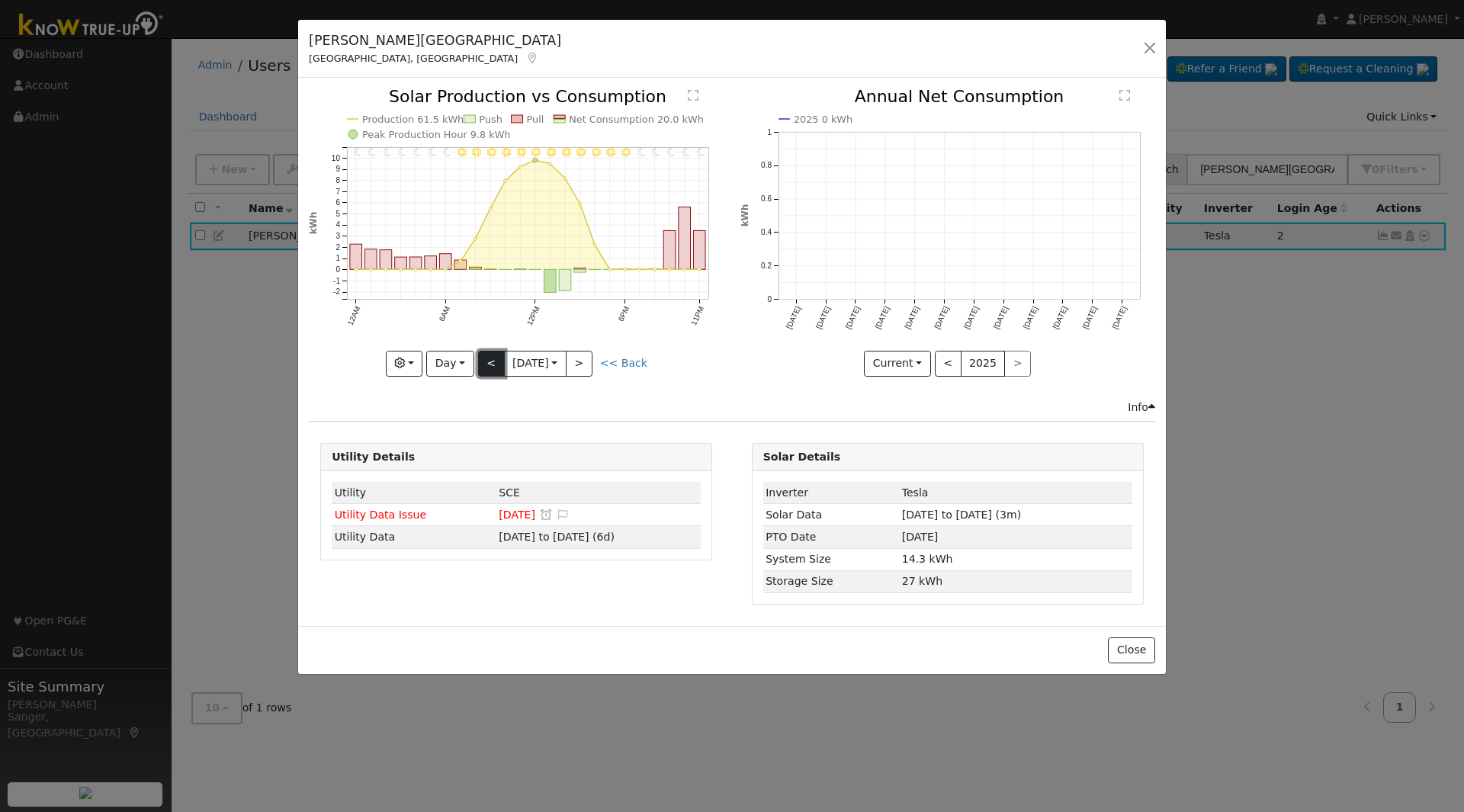
click at [484, 362] on button "<" at bounding box center [491, 364] width 27 height 26
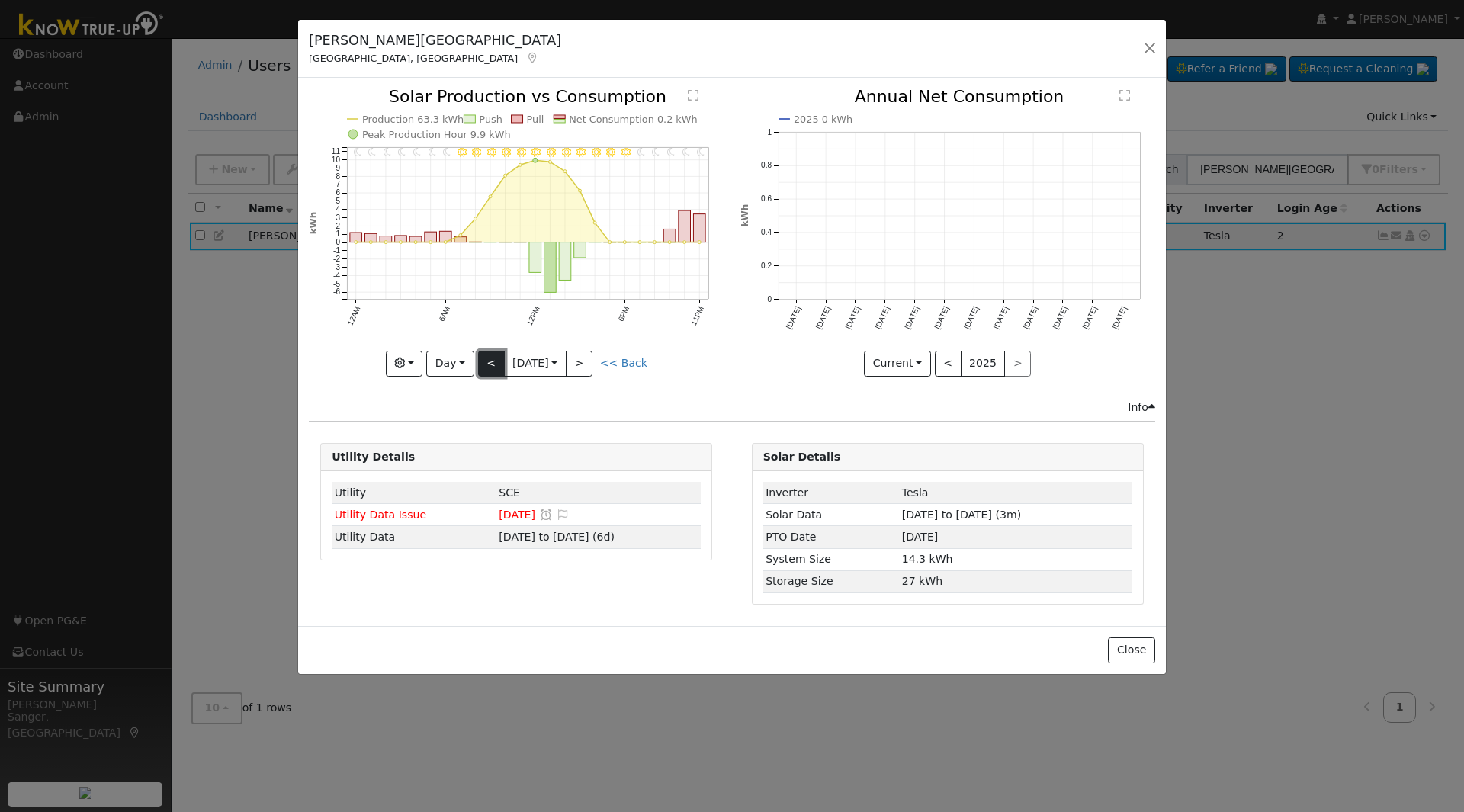
click at [485, 363] on button "<" at bounding box center [491, 364] width 27 height 26
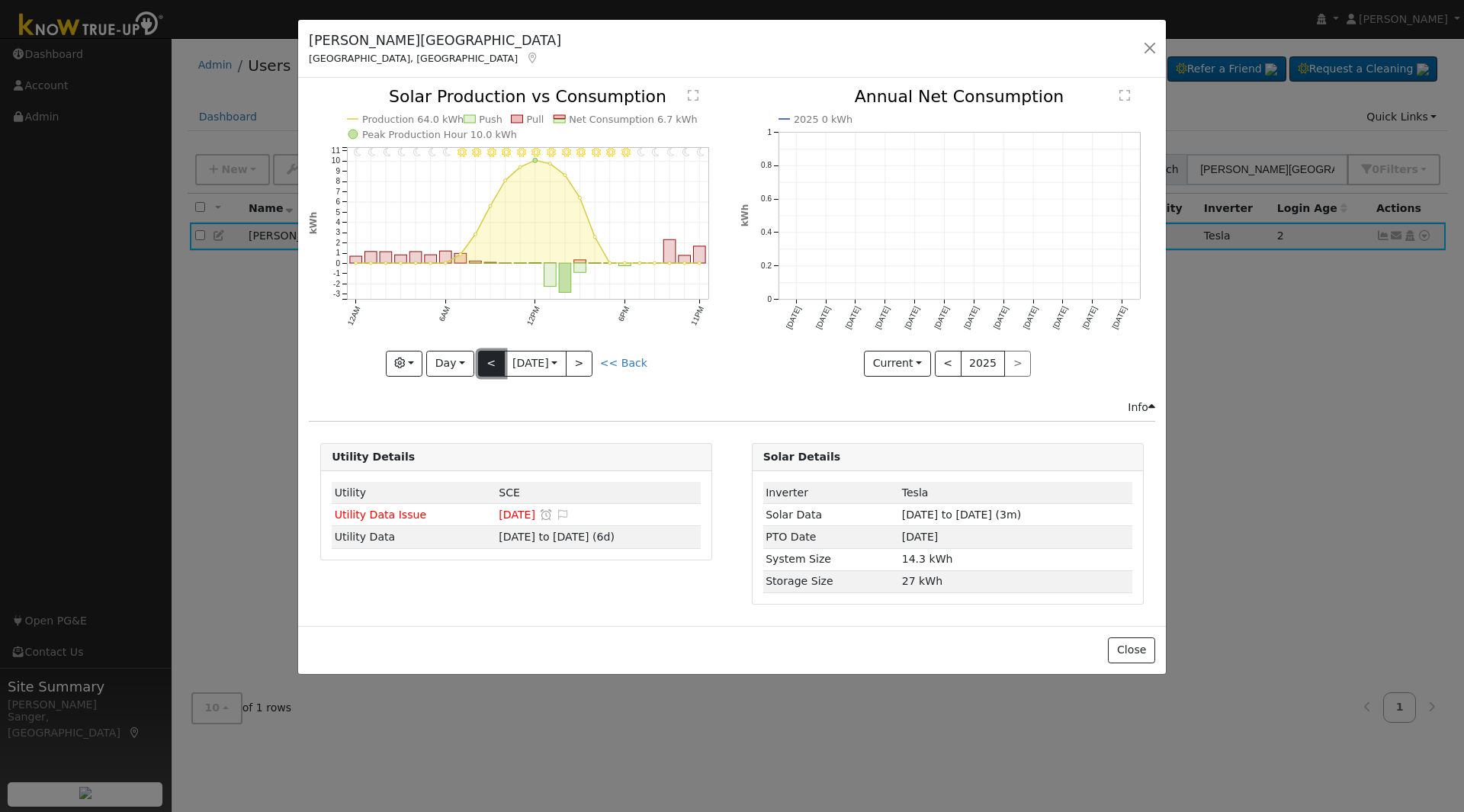
click at [489, 365] on button "<" at bounding box center [491, 364] width 27 height 26
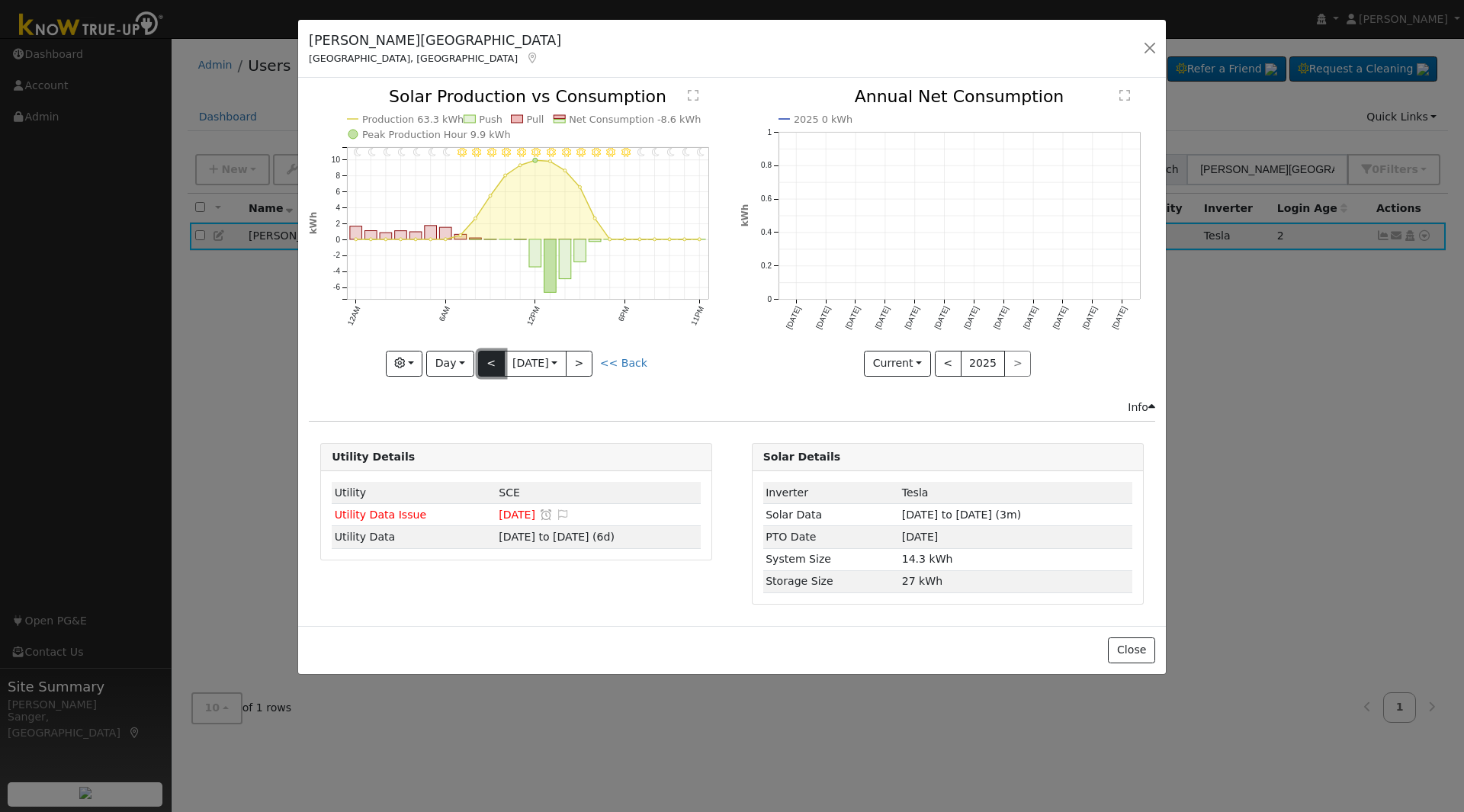
click at [497, 361] on button "<" at bounding box center [491, 364] width 27 height 26
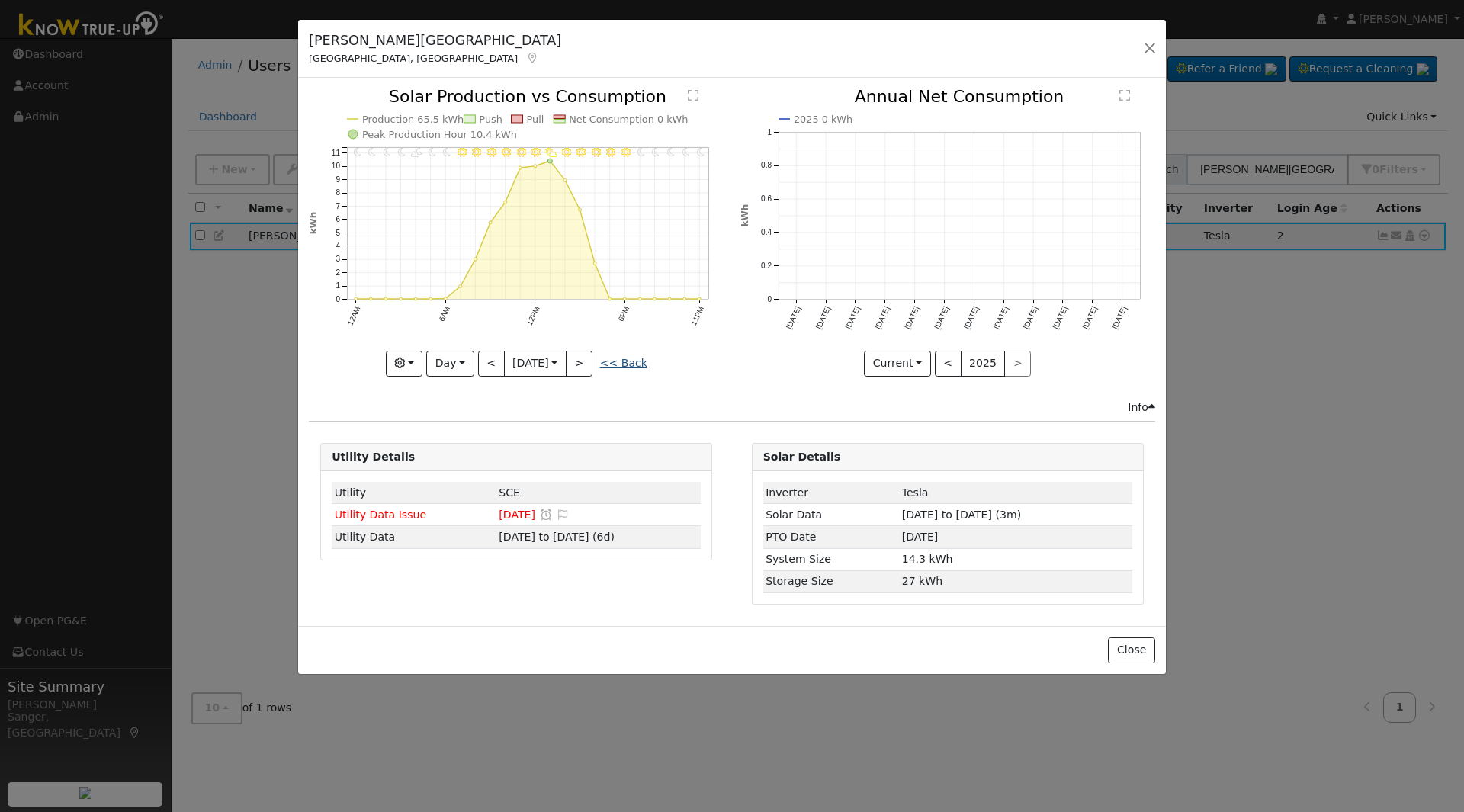
click at [630, 362] on link "<< Back" at bounding box center [624, 363] width 47 height 12
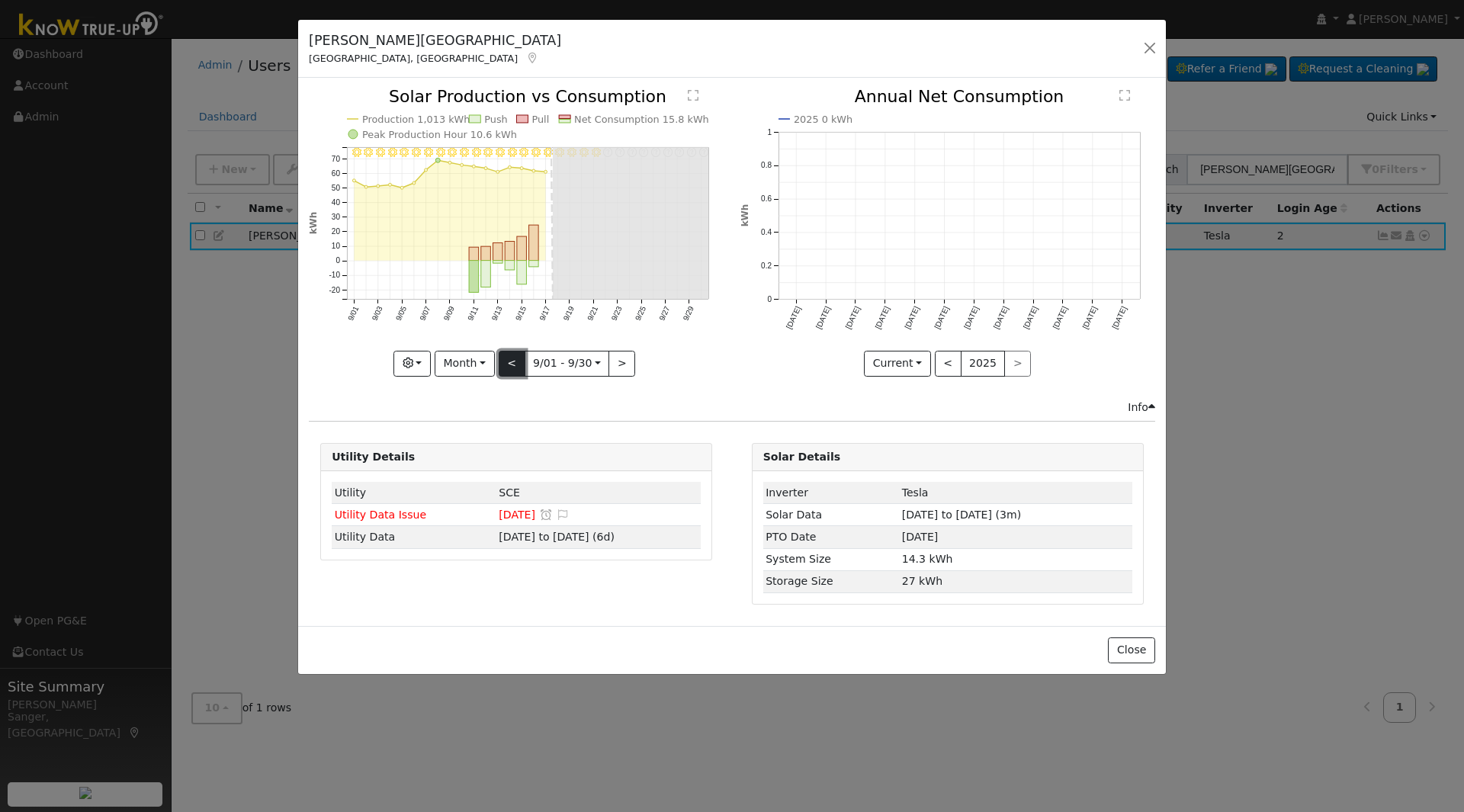
click at [507, 364] on button "<" at bounding box center [512, 364] width 27 height 26
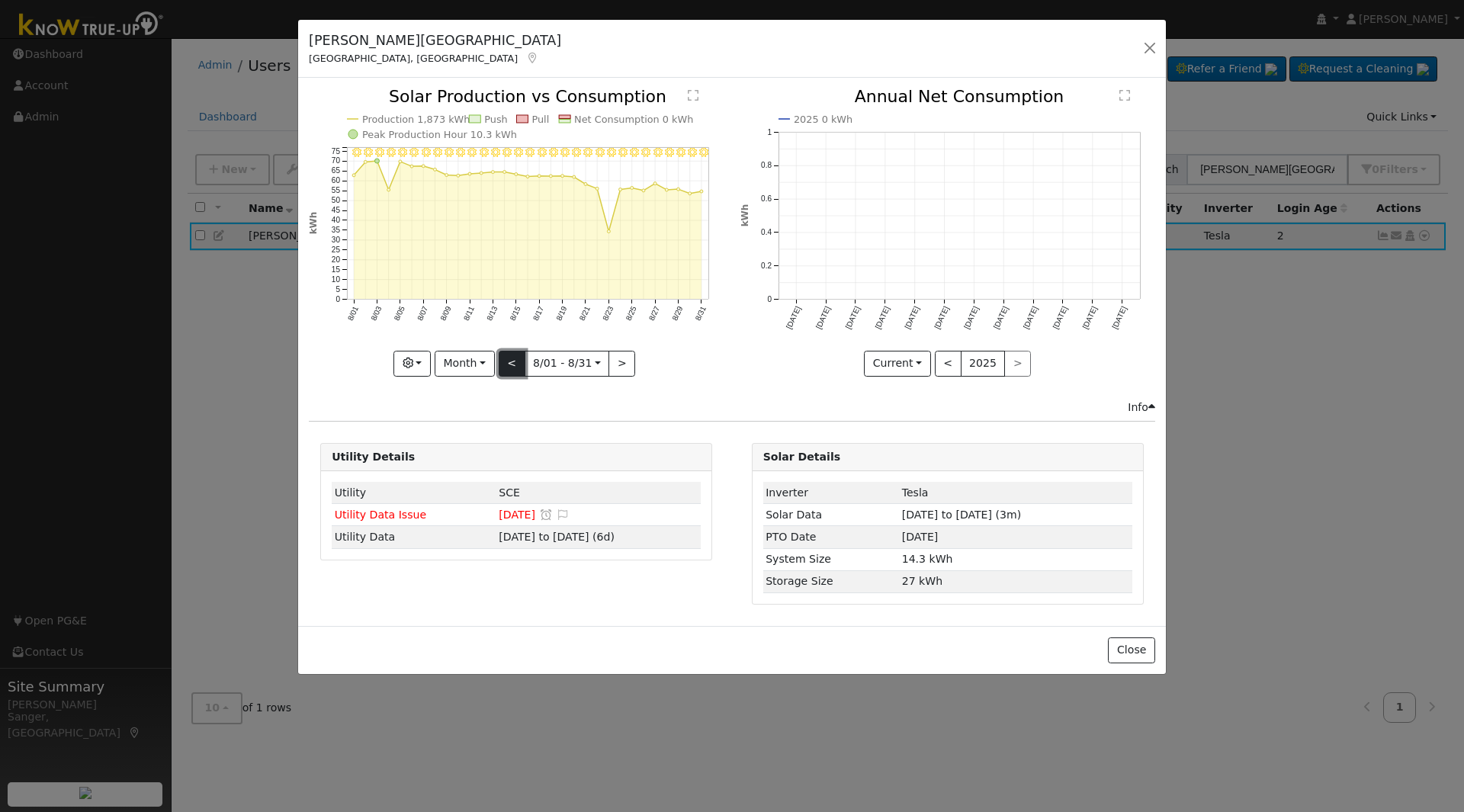
click at [507, 364] on button "<" at bounding box center [512, 364] width 27 height 26
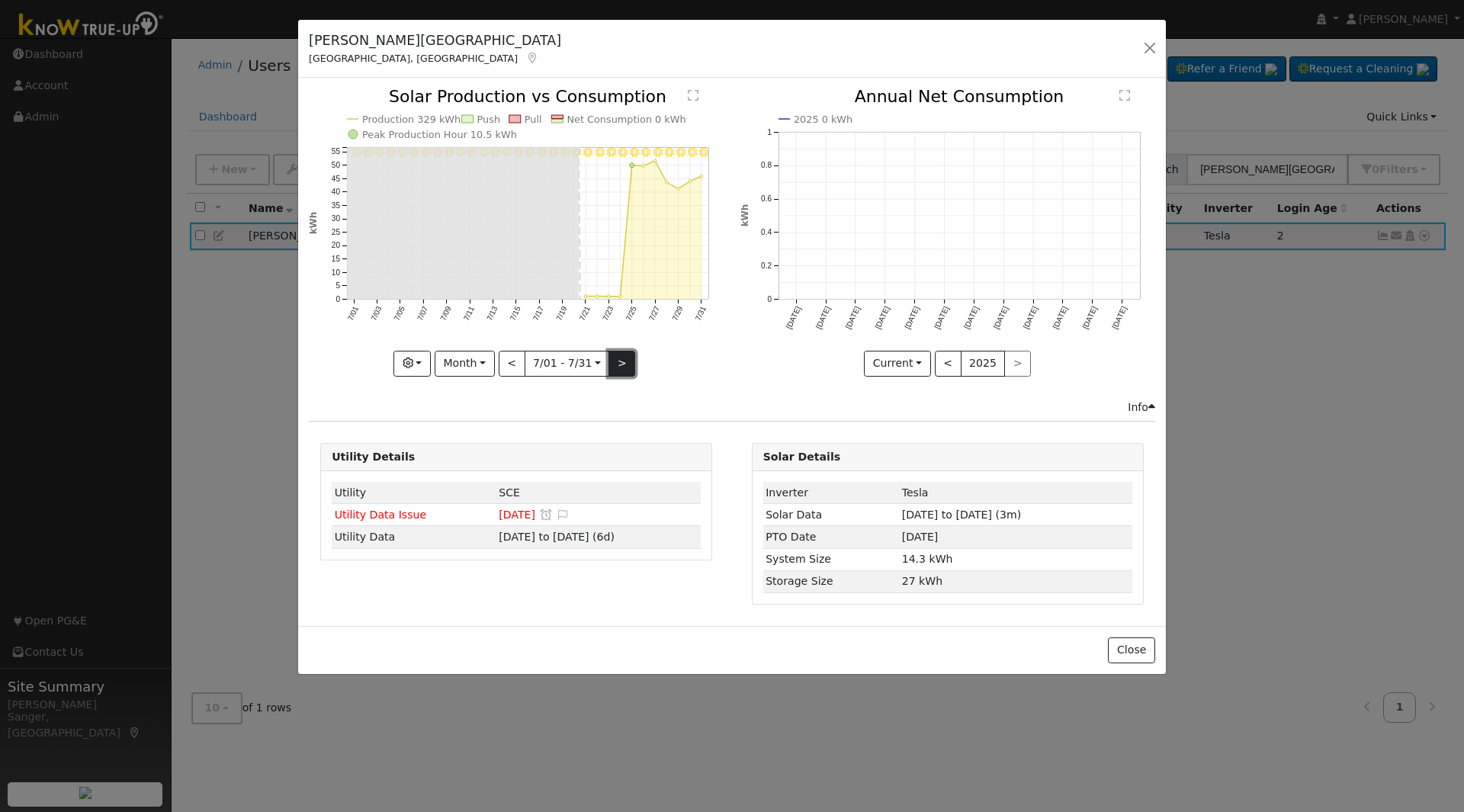
click at [620, 367] on button ">" at bounding box center [621, 364] width 27 height 26
type input "[DATE]"
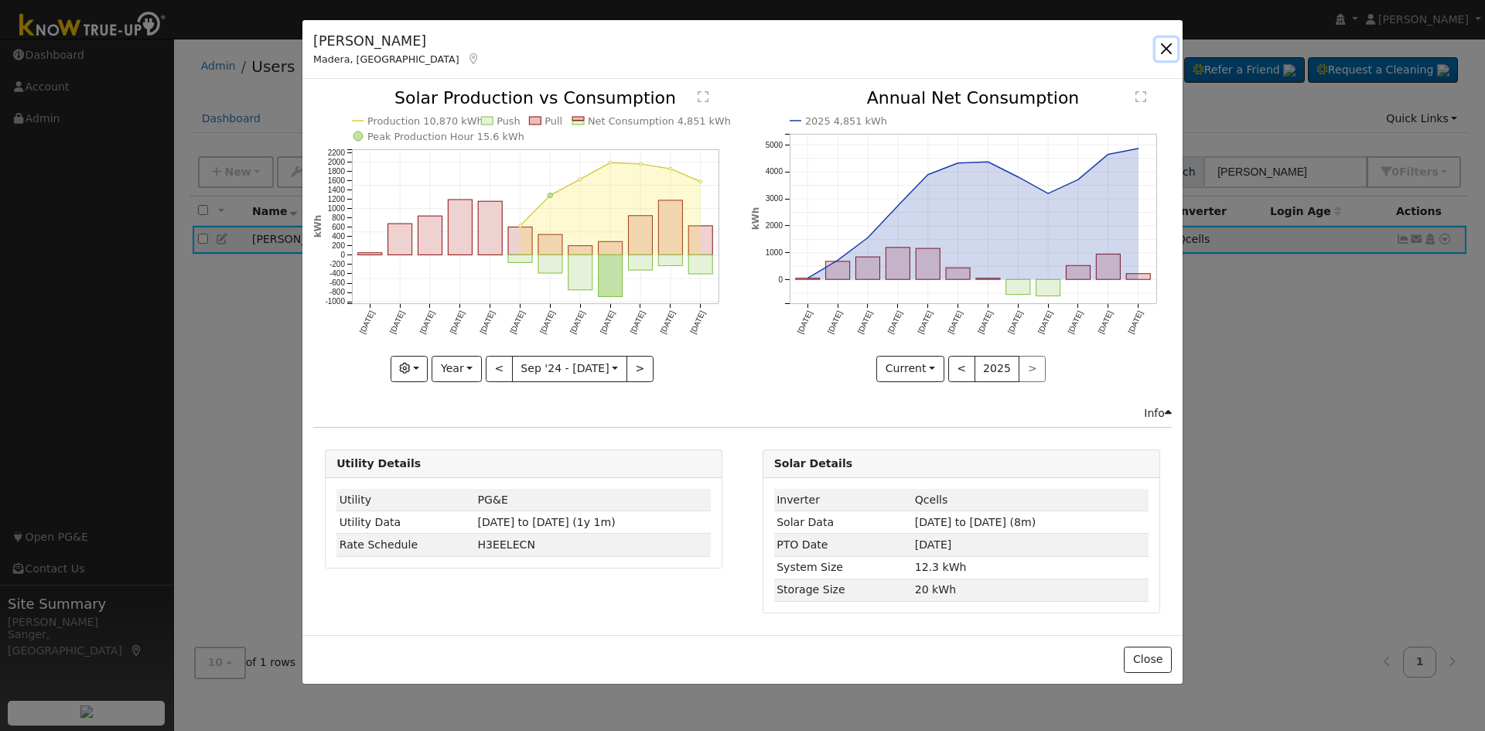
drag, startPoint x: 1165, startPoint y: 45, endPoint x: 1299, endPoint y: 167, distance: 181.2
click at [1166, 45] on button "button" at bounding box center [1167, 49] width 22 height 22
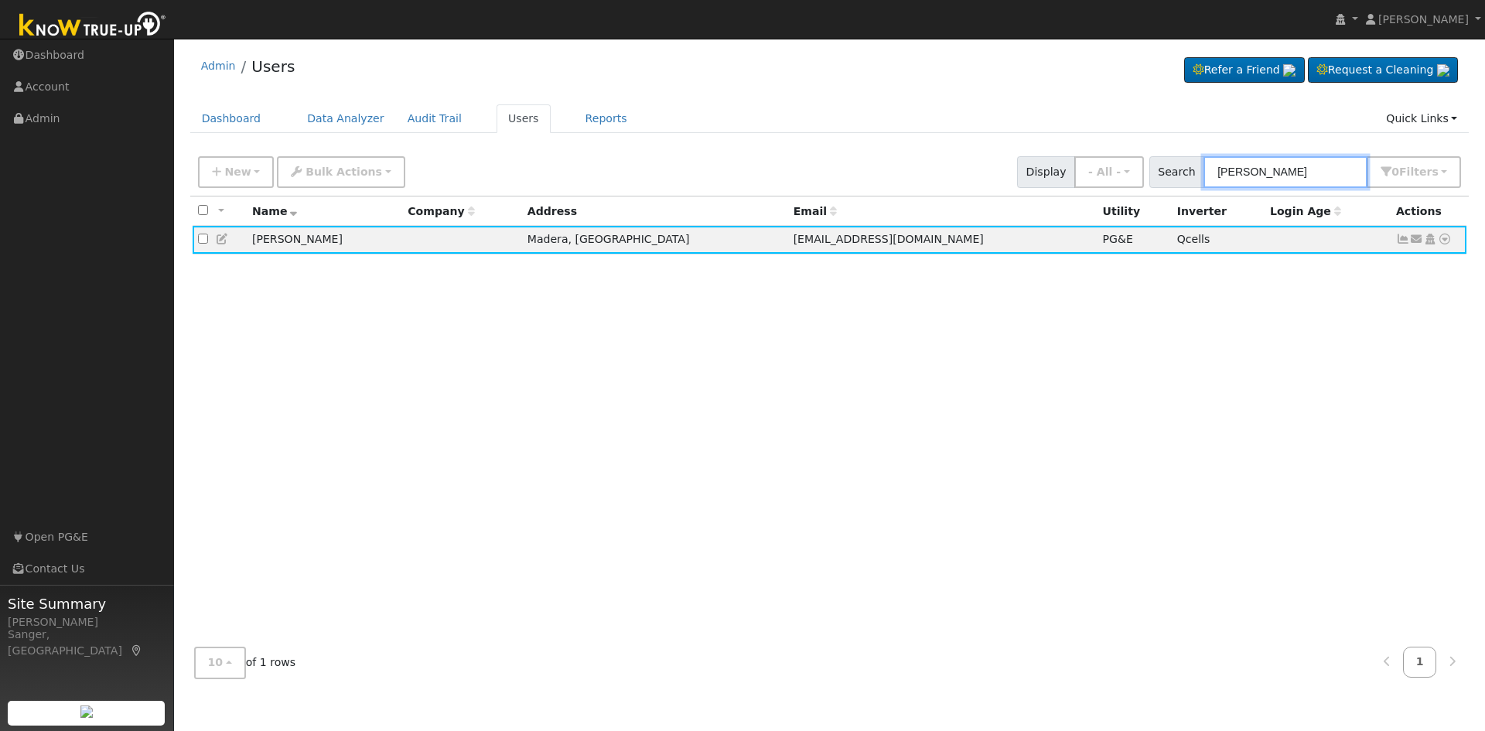
drag, startPoint x: 1315, startPoint y: 178, endPoint x: 1173, endPoint y: 177, distance: 142.3
click at [1173, 177] on div "Search [PERSON_NAME] 0 Filter s My accounts Role Show - All - Show Leads Admin …" at bounding box center [1305, 172] width 312 height 32
paste input "[PERSON_NAME],"
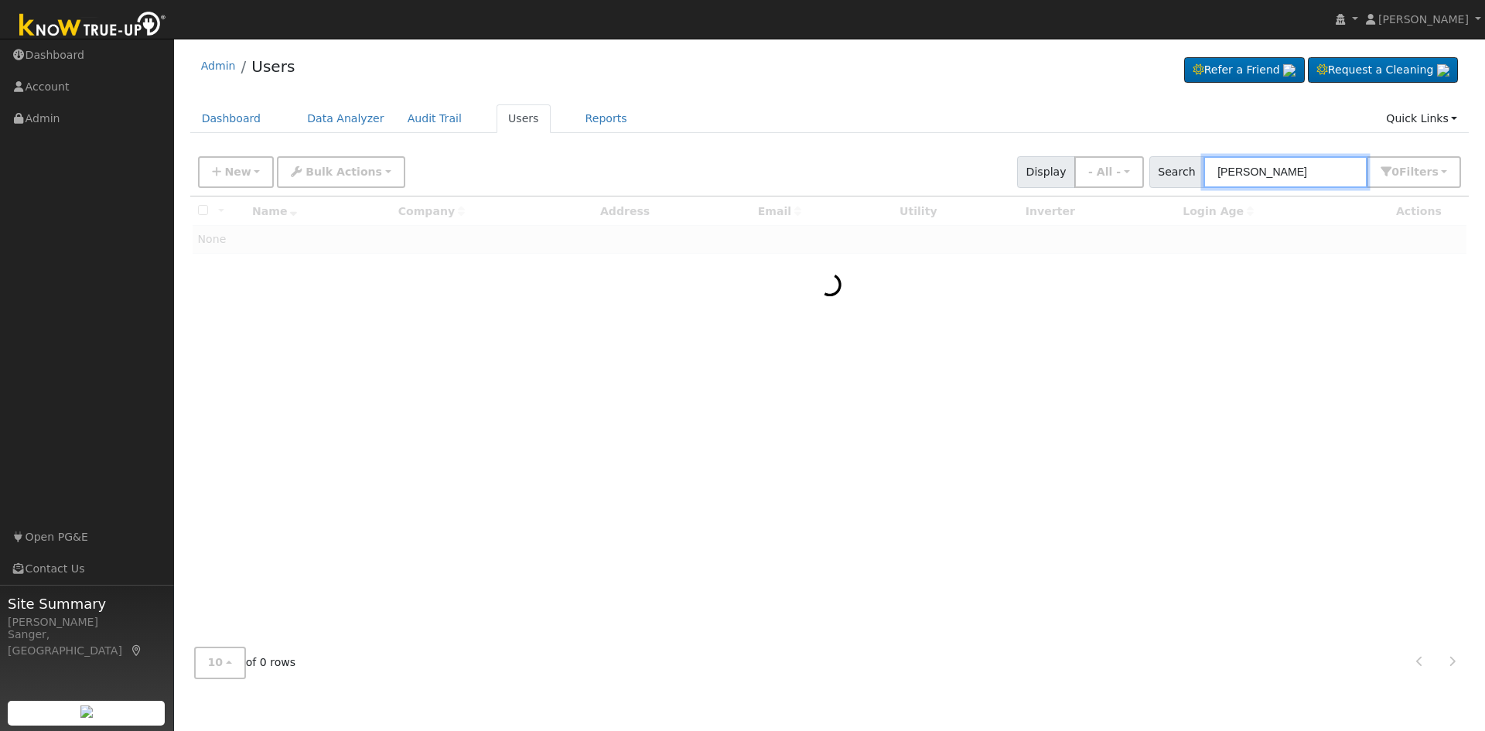
type input "[PERSON_NAME]"
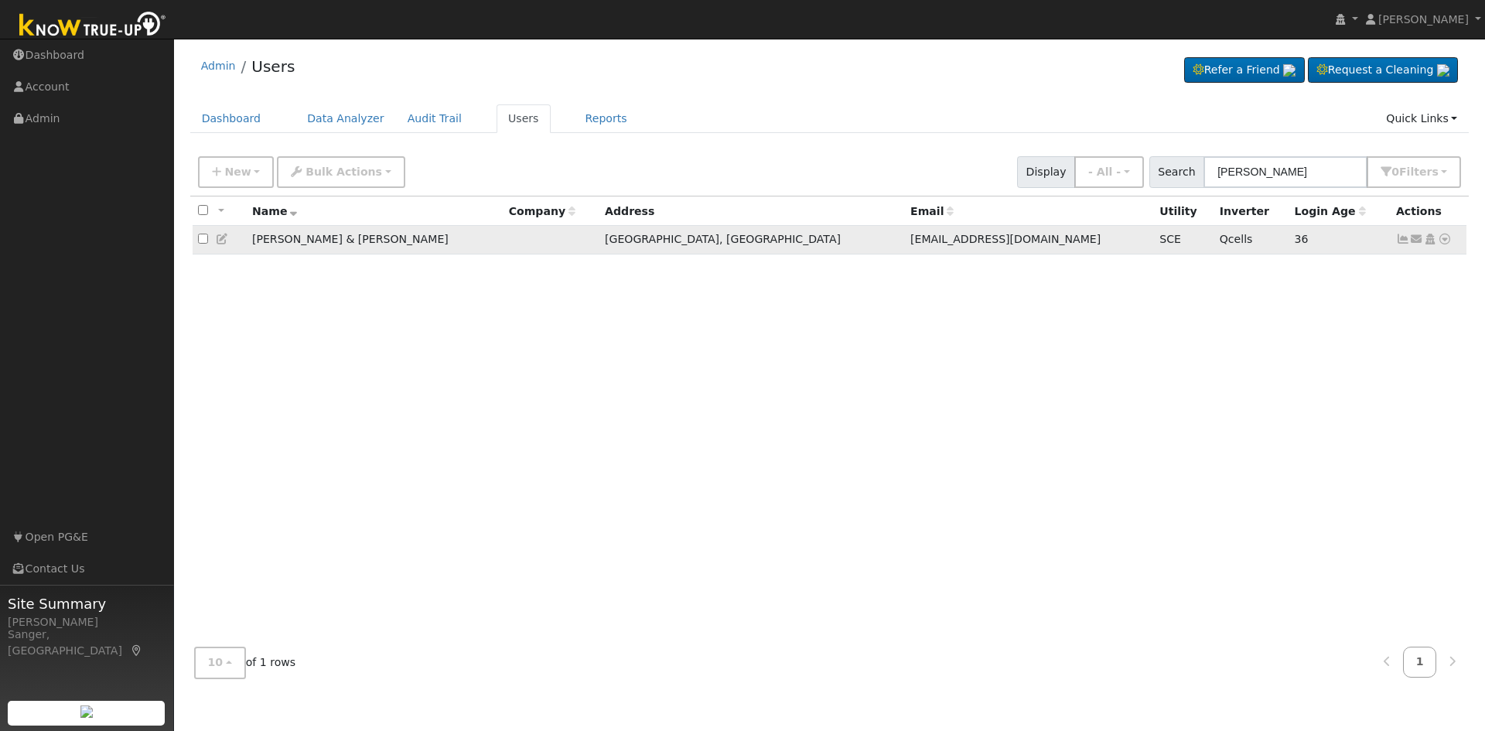
click at [1401, 237] on icon at bounding box center [1403, 239] width 14 height 11
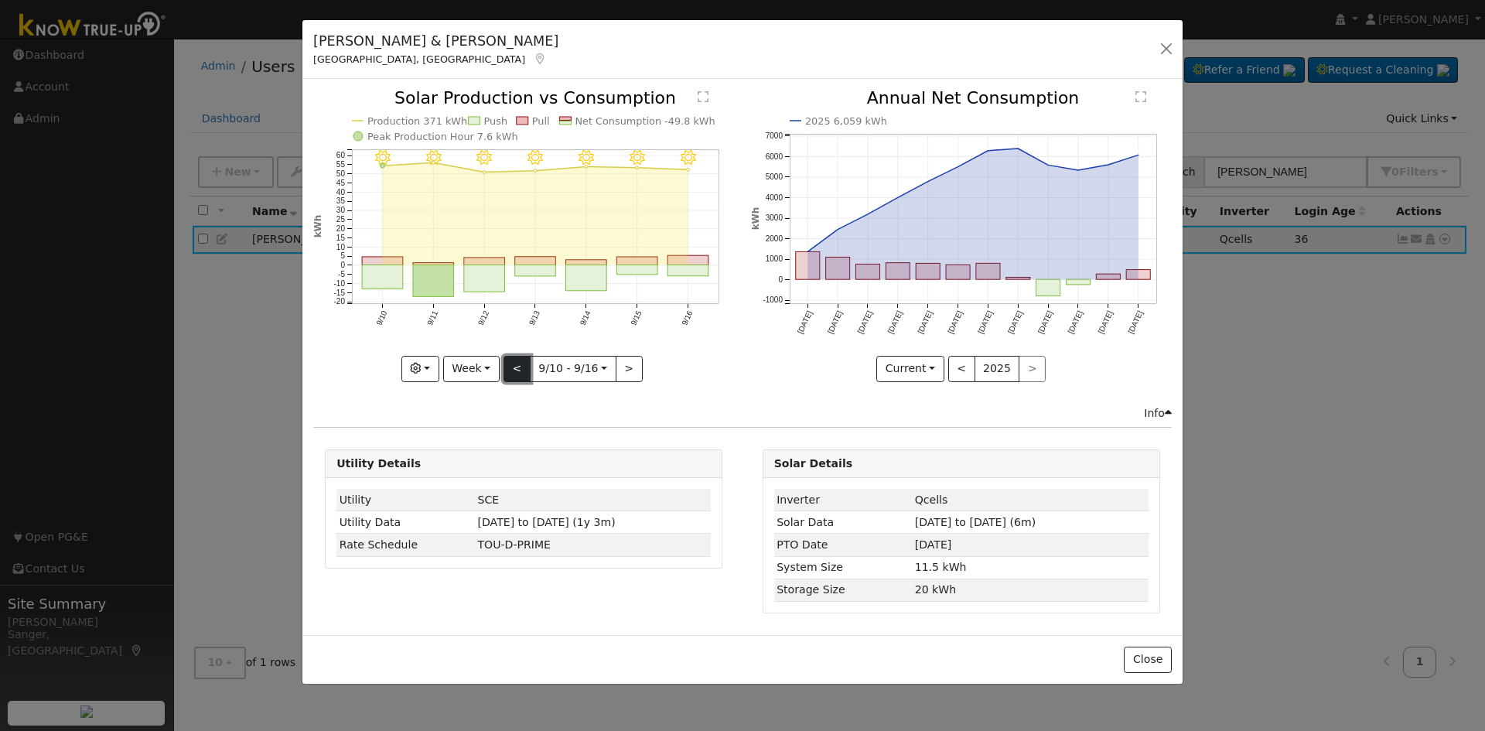
click at [520, 367] on button "<" at bounding box center [517, 369] width 27 height 26
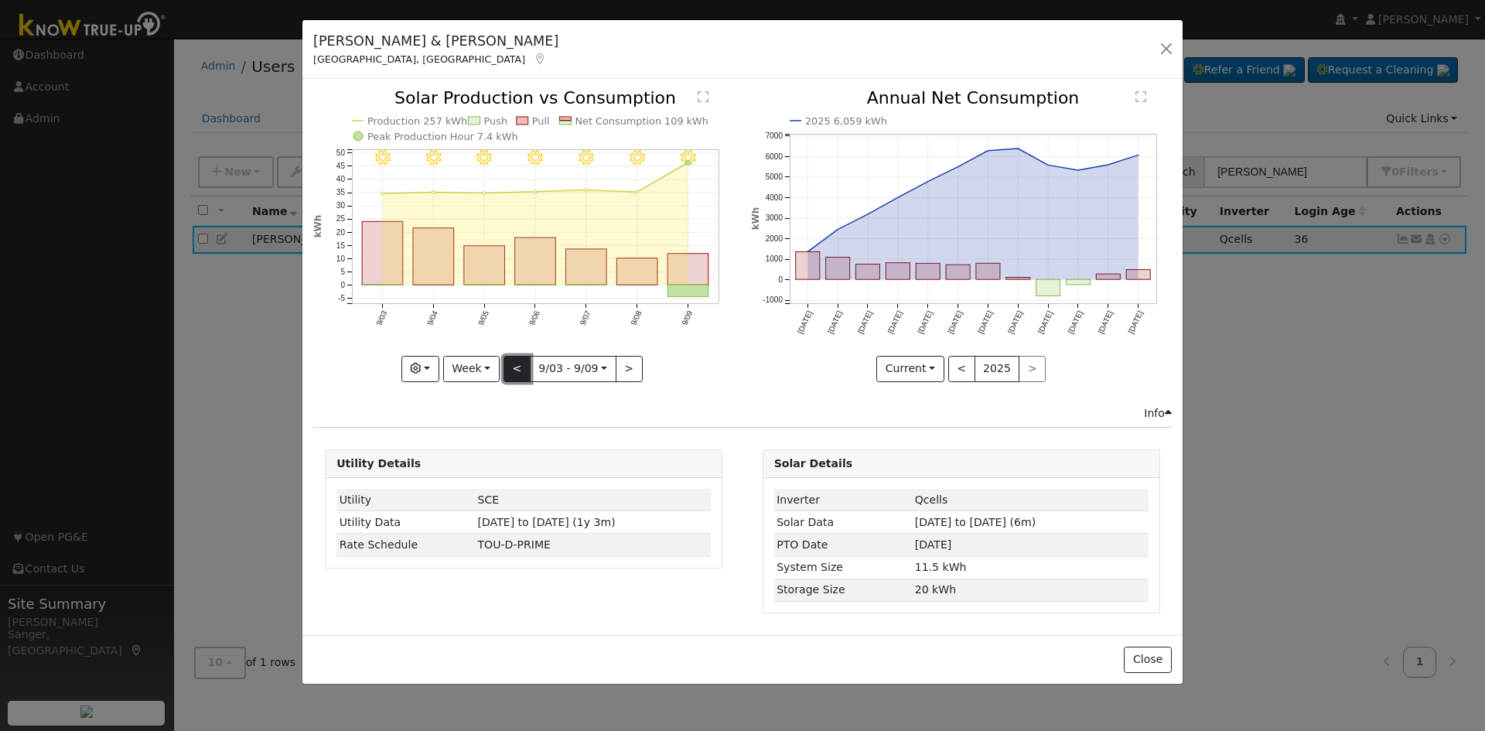
click at [520, 367] on button "<" at bounding box center [517, 369] width 27 height 26
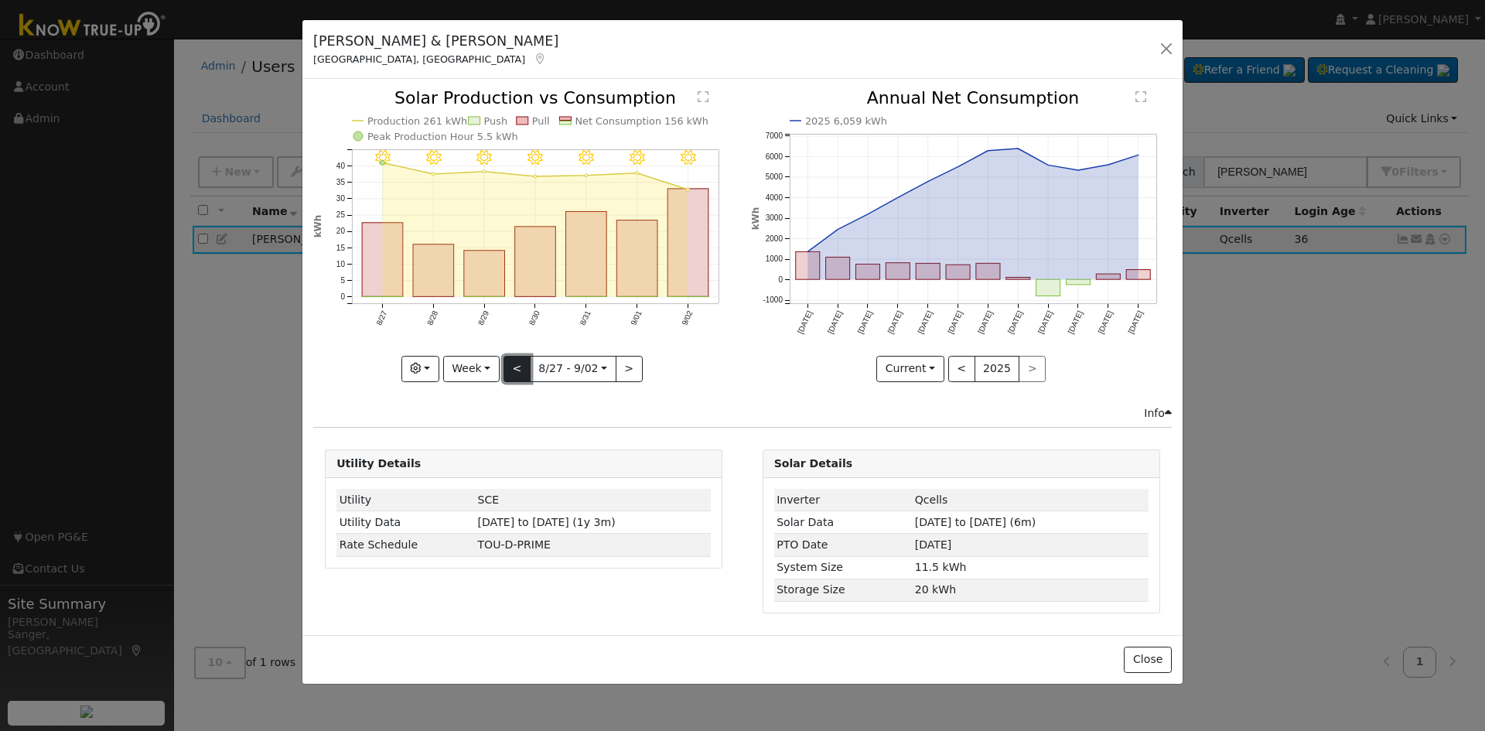
click at [520, 367] on button "<" at bounding box center [517, 369] width 27 height 26
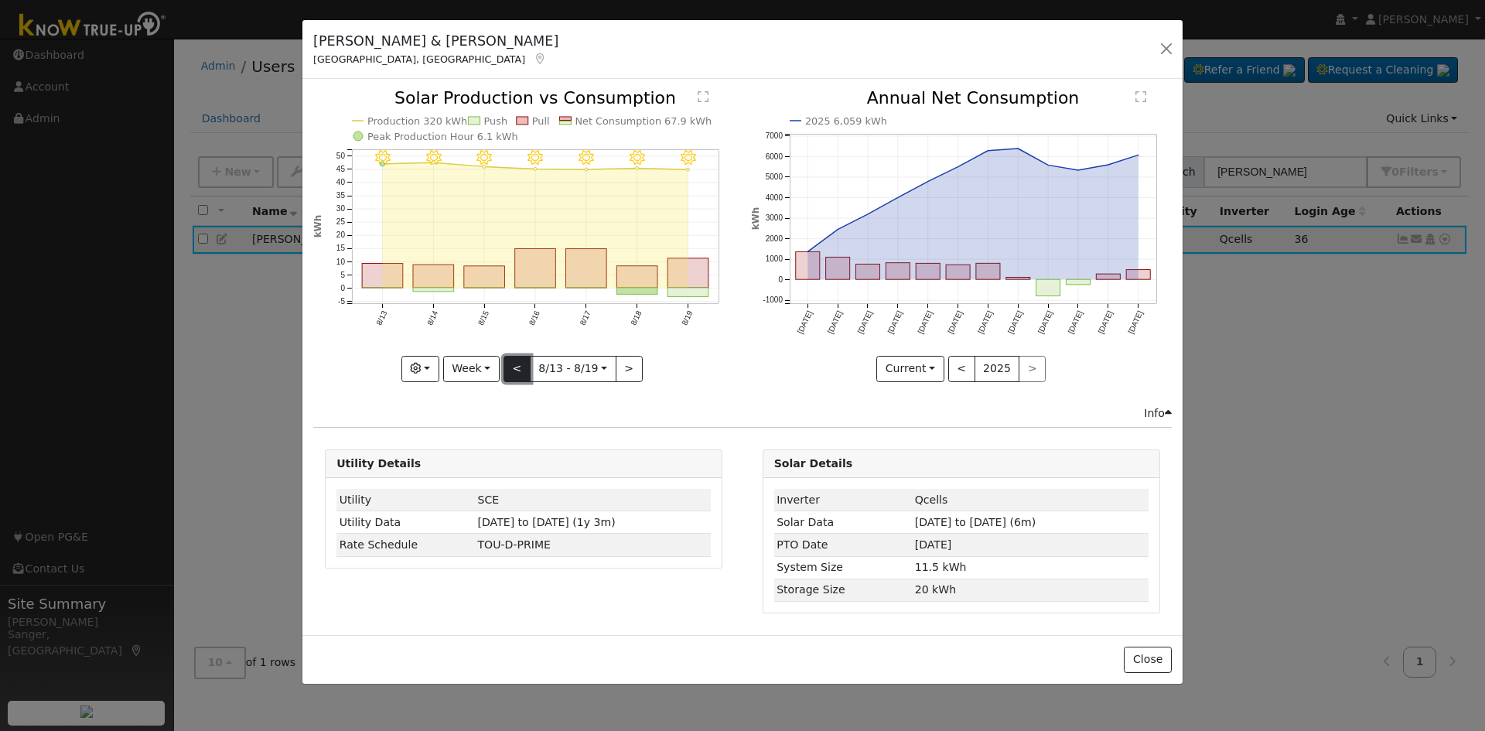
click at [520, 367] on button "<" at bounding box center [517, 369] width 27 height 26
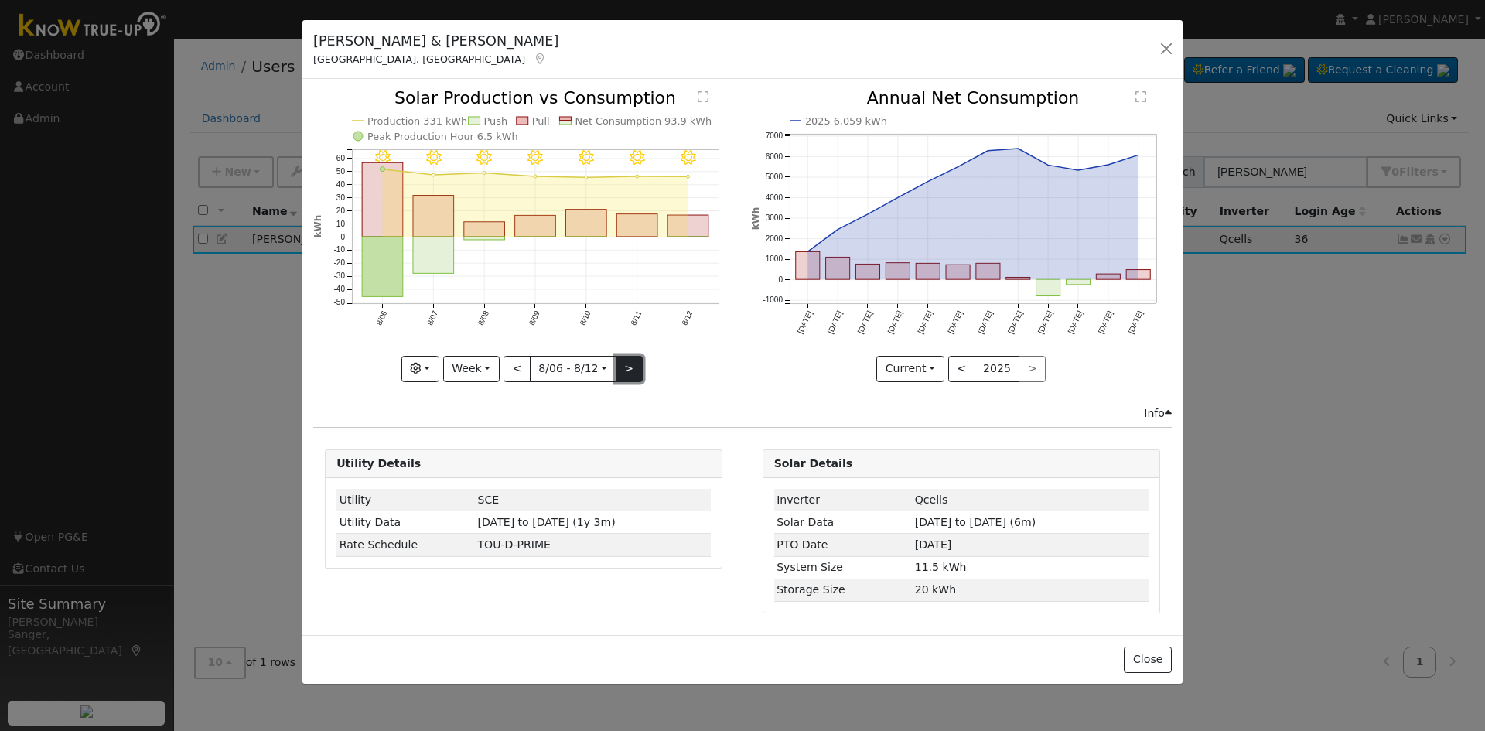
click at [625, 363] on button ">" at bounding box center [629, 369] width 27 height 26
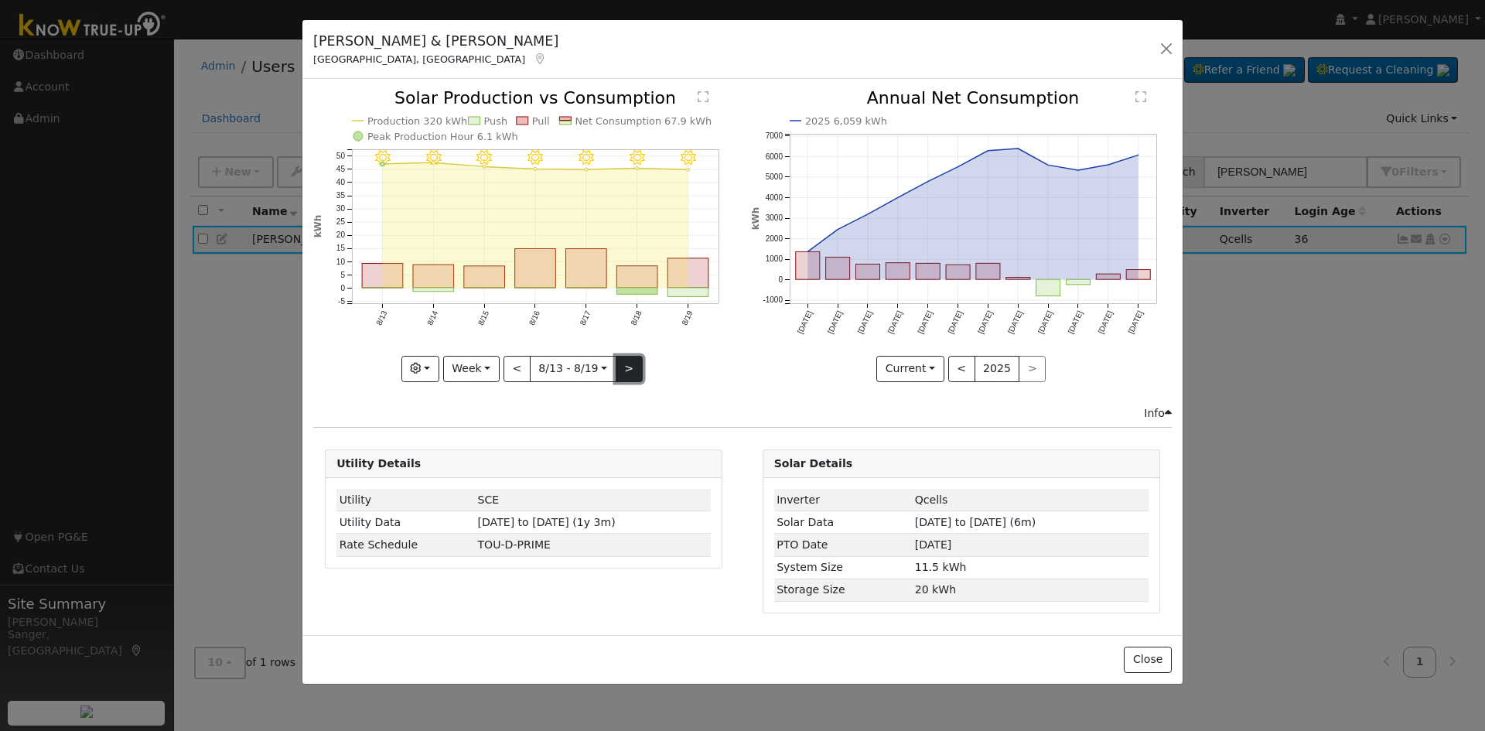
click at [625, 363] on button ">" at bounding box center [629, 369] width 27 height 26
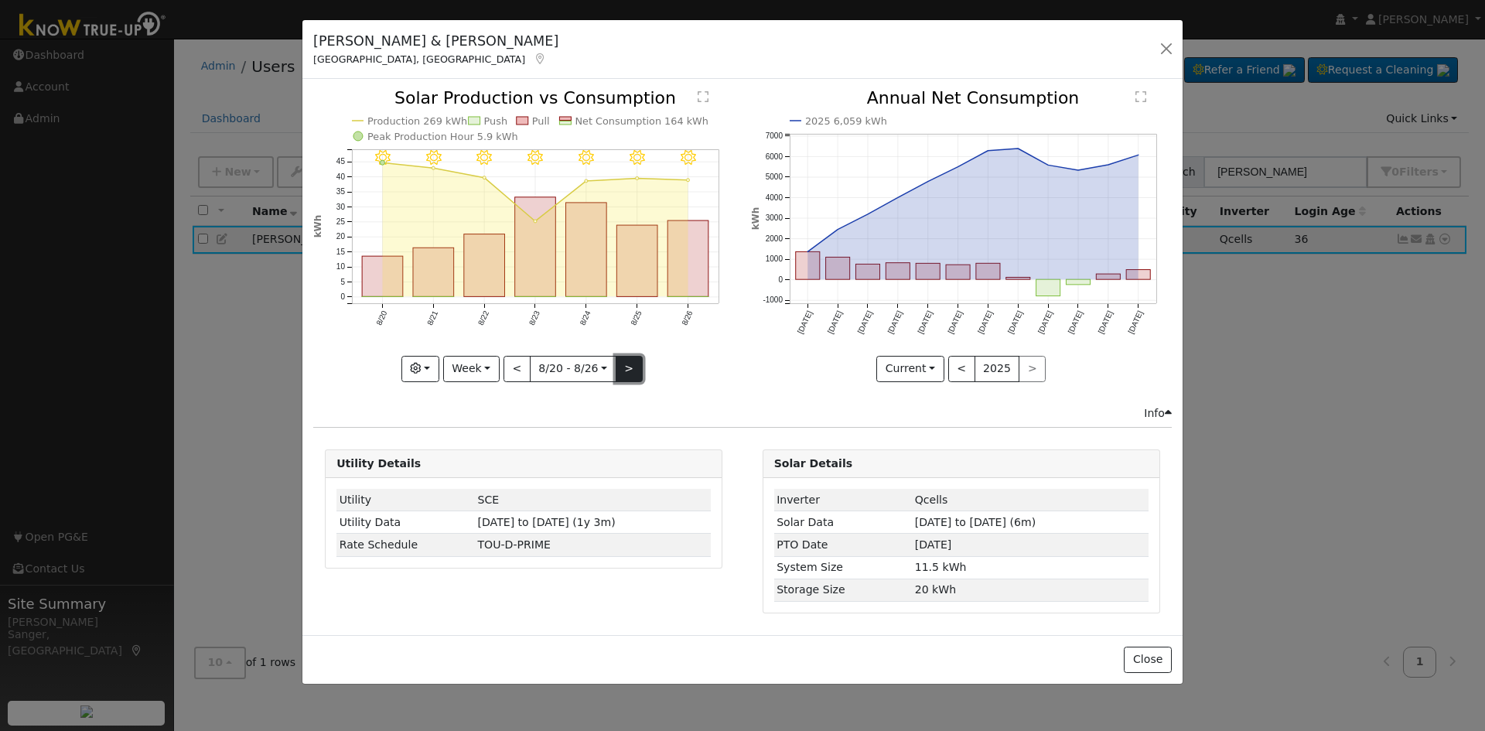
click at [625, 363] on button ">" at bounding box center [629, 369] width 27 height 26
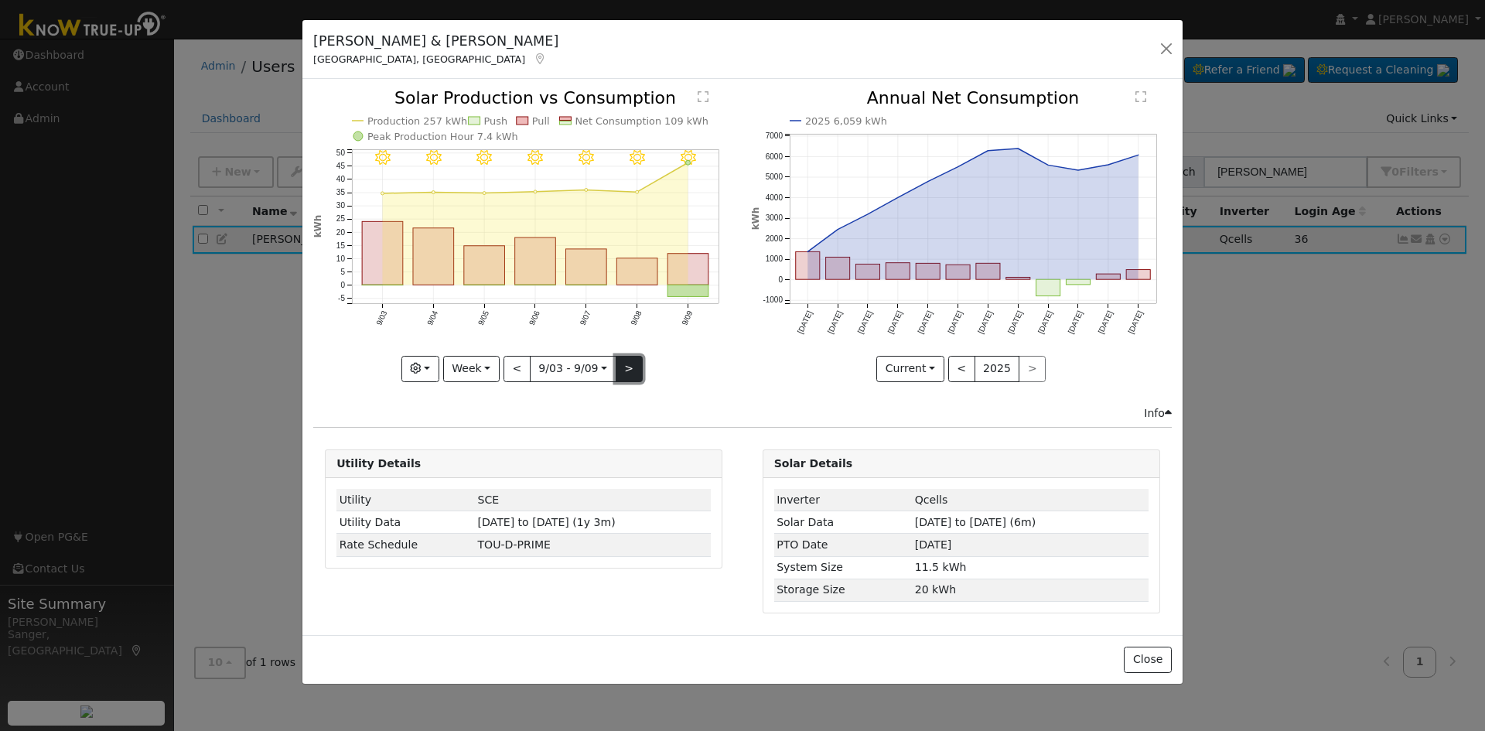
click at [625, 363] on button ">" at bounding box center [629, 369] width 27 height 26
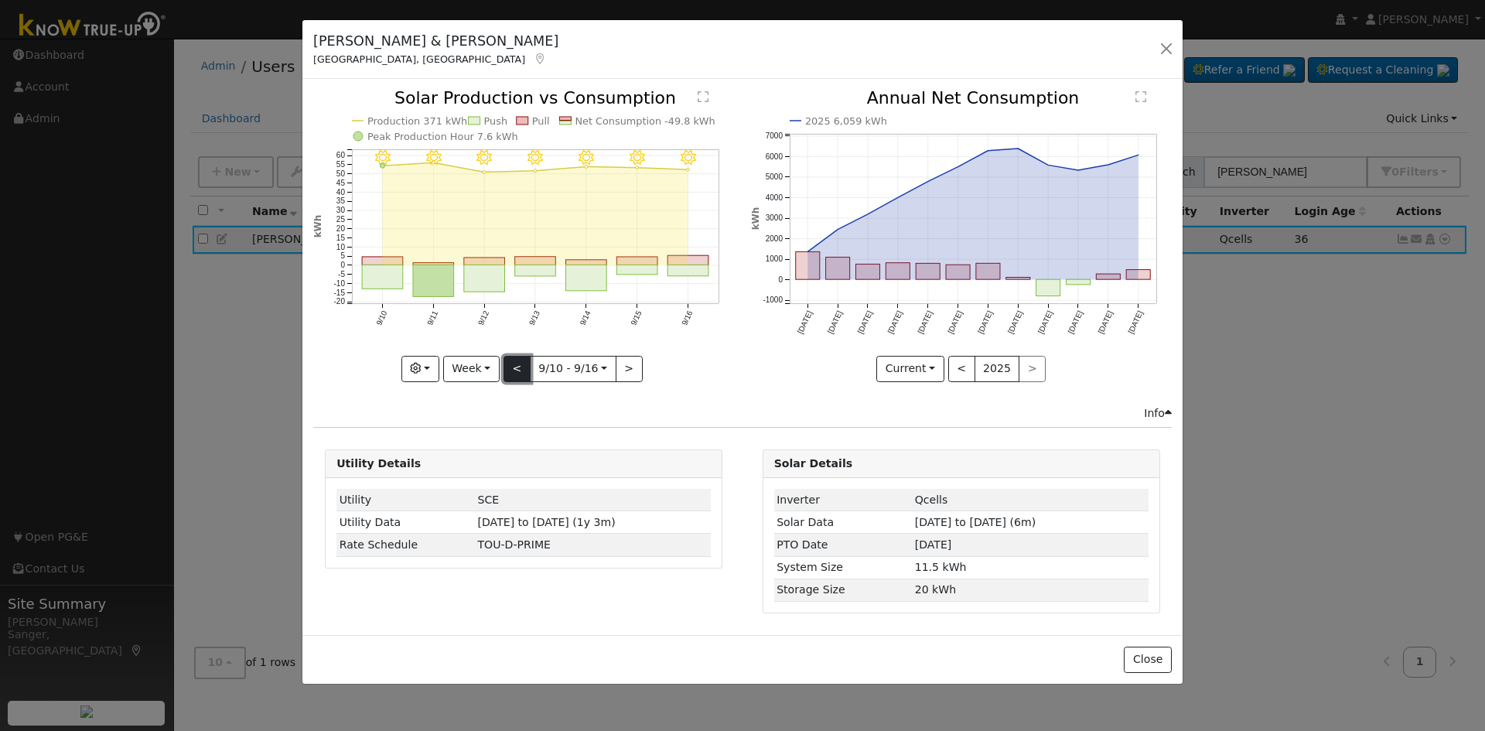
click at [514, 374] on button "<" at bounding box center [517, 369] width 27 height 26
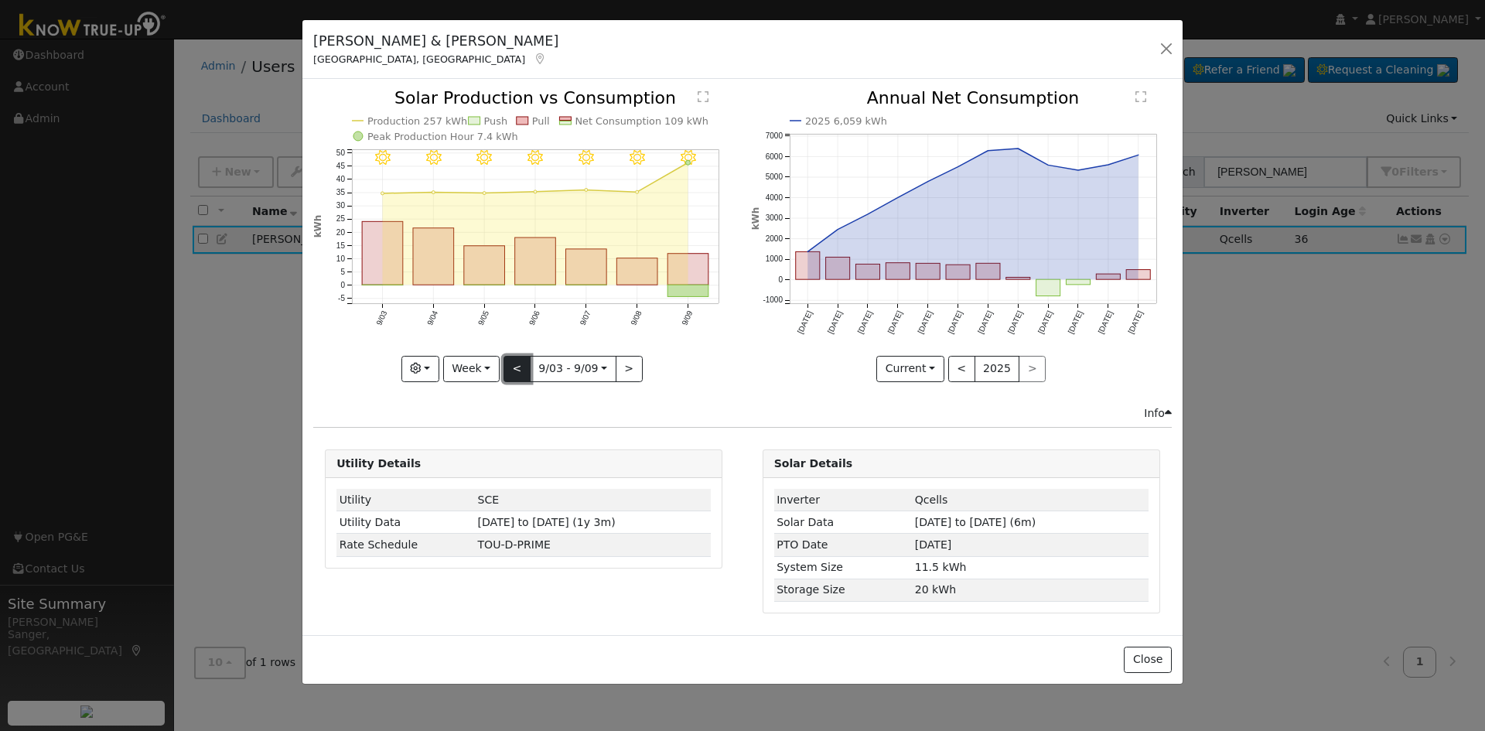
click at [514, 374] on button "<" at bounding box center [517, 369] width 27 height 26
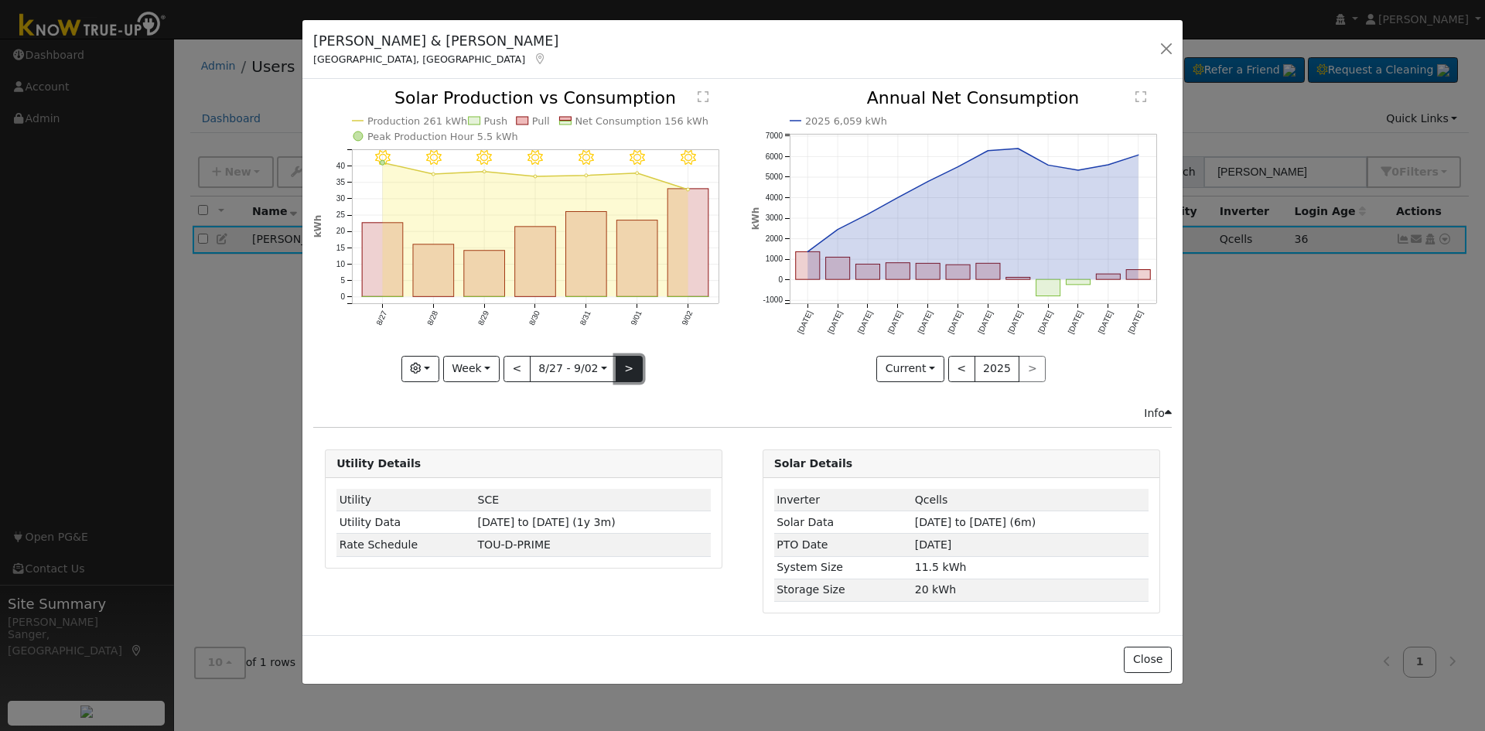
click at [628, 361] on button ">" at bounding box center [629, 369] width 27 height 26
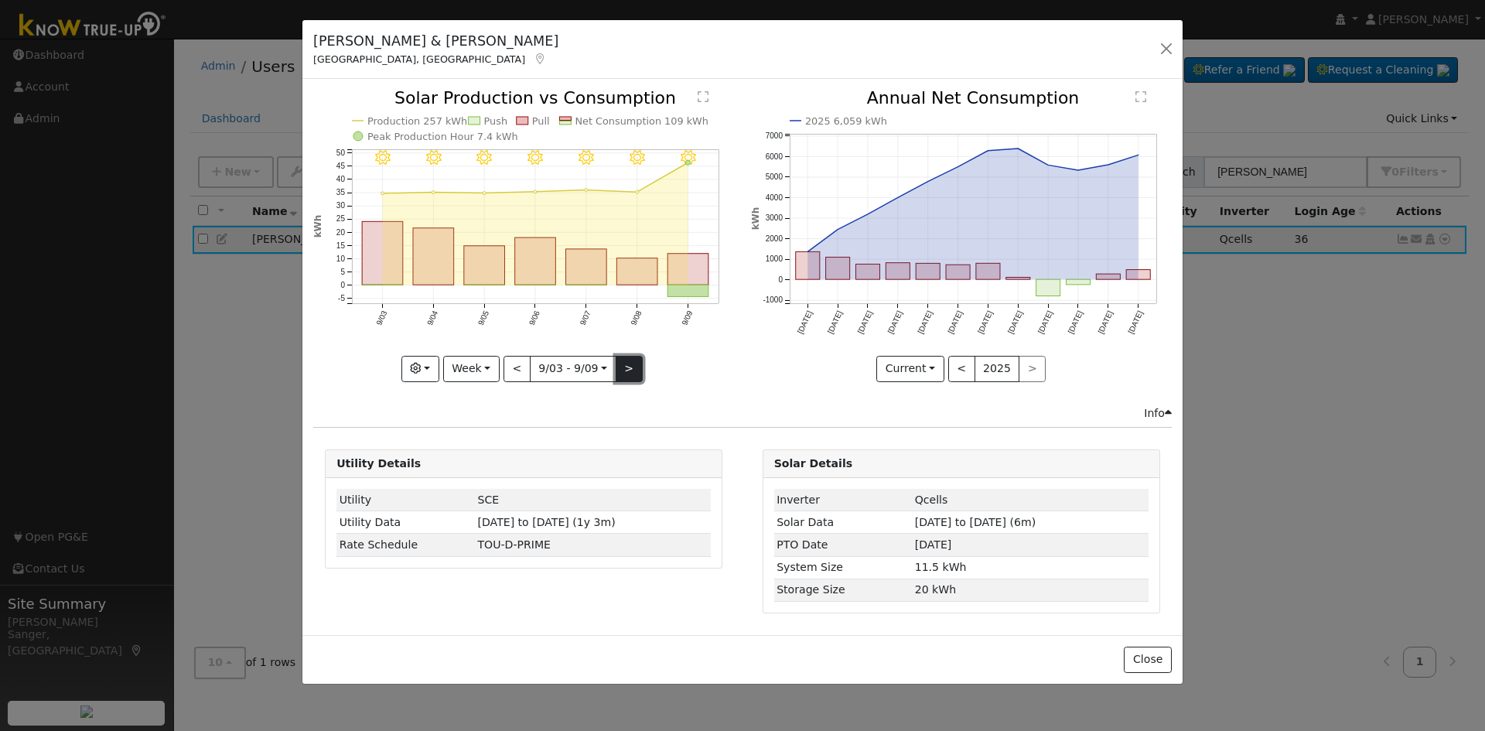
click at [628, 361] on button ">" at bounding box center [629, 369] width 27 height 26
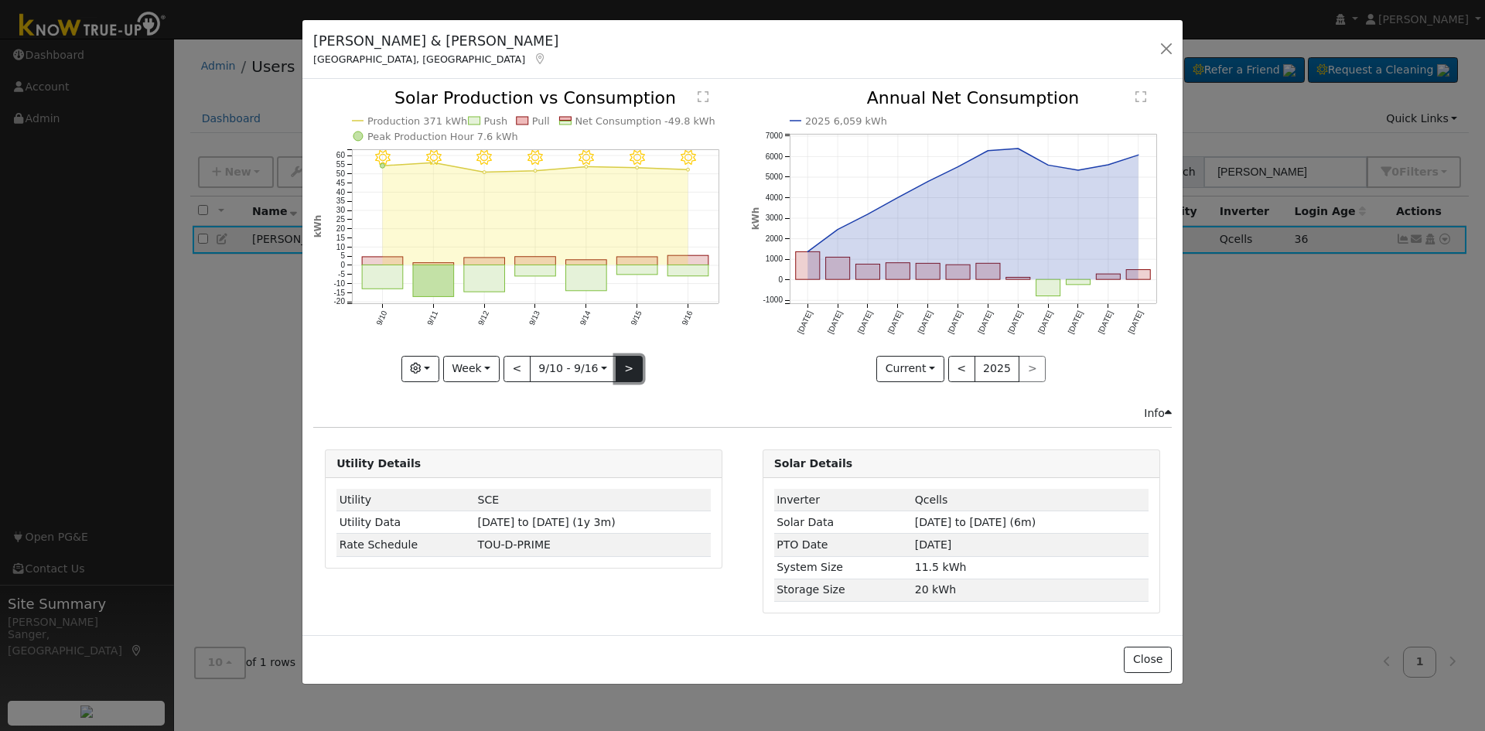
click at [628, 361] on button ">" at bounding box center [629, 369] width 27 height 26
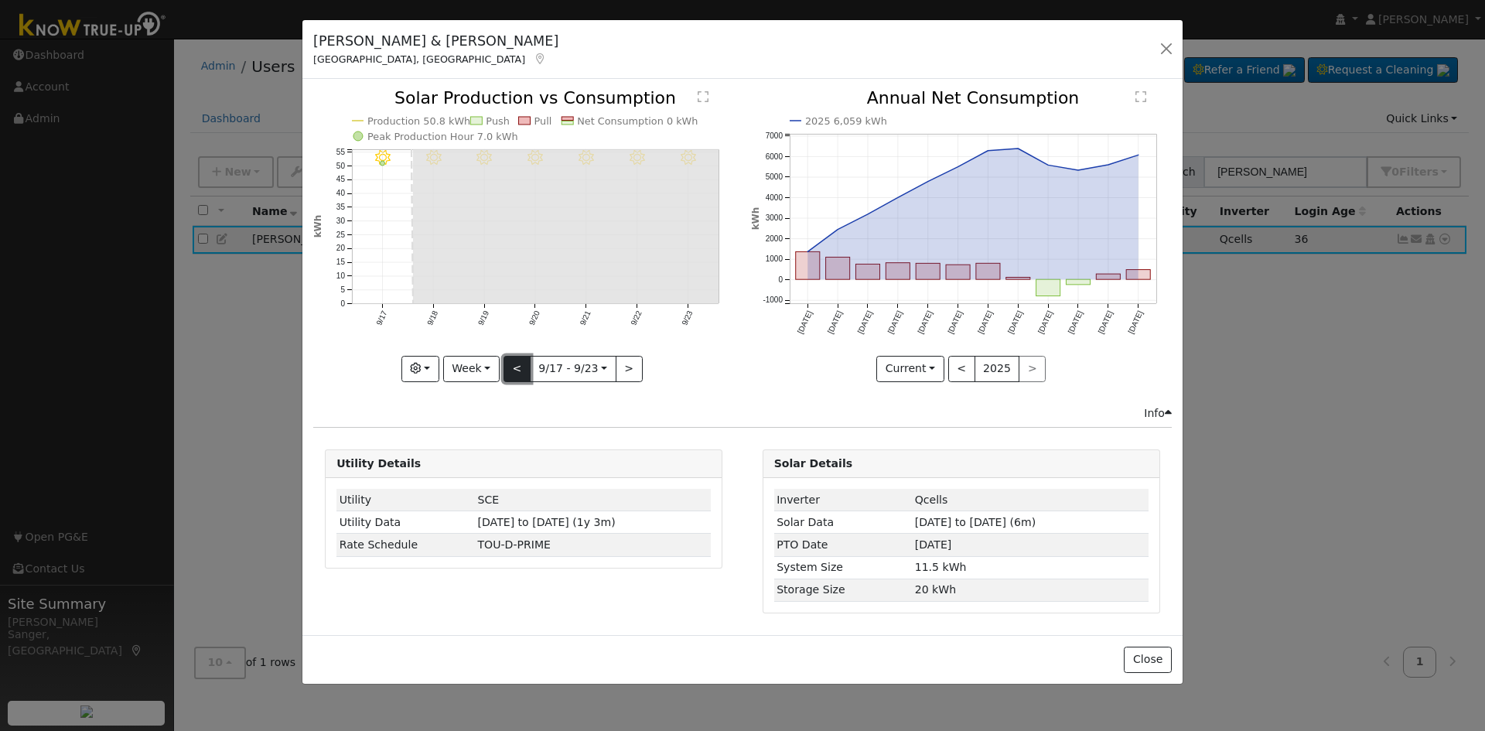
click at [518, 365] on button "<" at bounding box center [517, 369] width 27 height 26
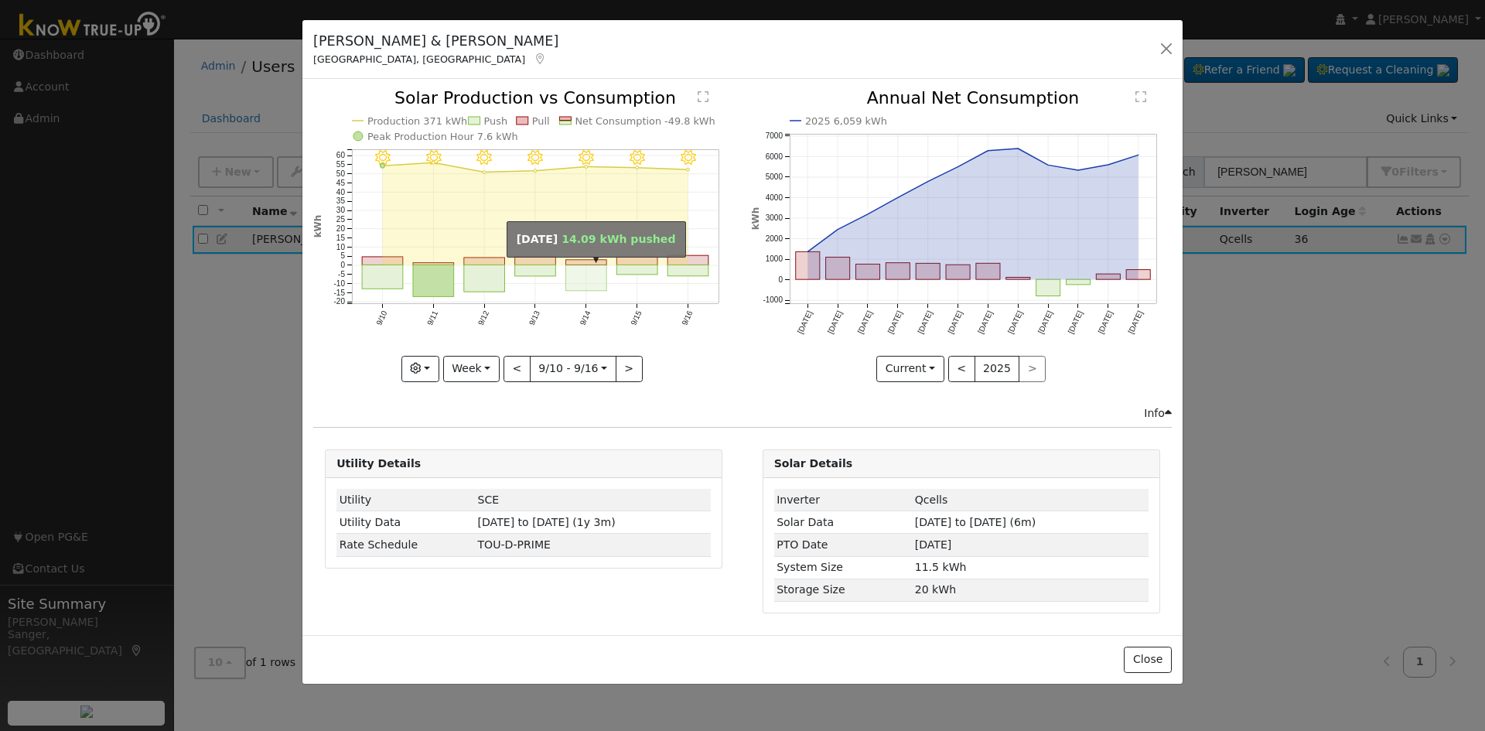
click at [580, 276] on rect "onclick=""" at bounding box center [586, 278] width 41 height 26
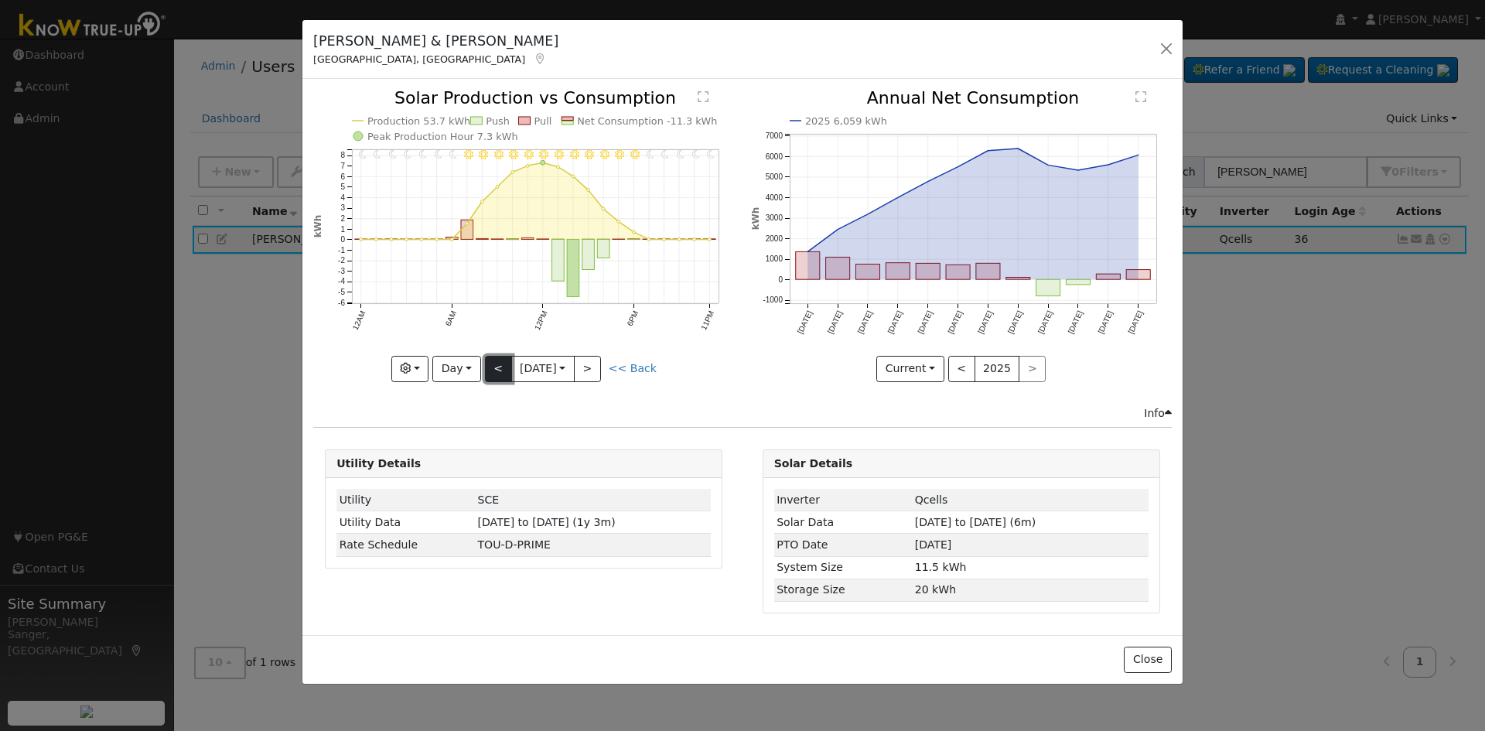
click at [497, 367] on button "<" at bounding box center [498, 369] width 27 height 26
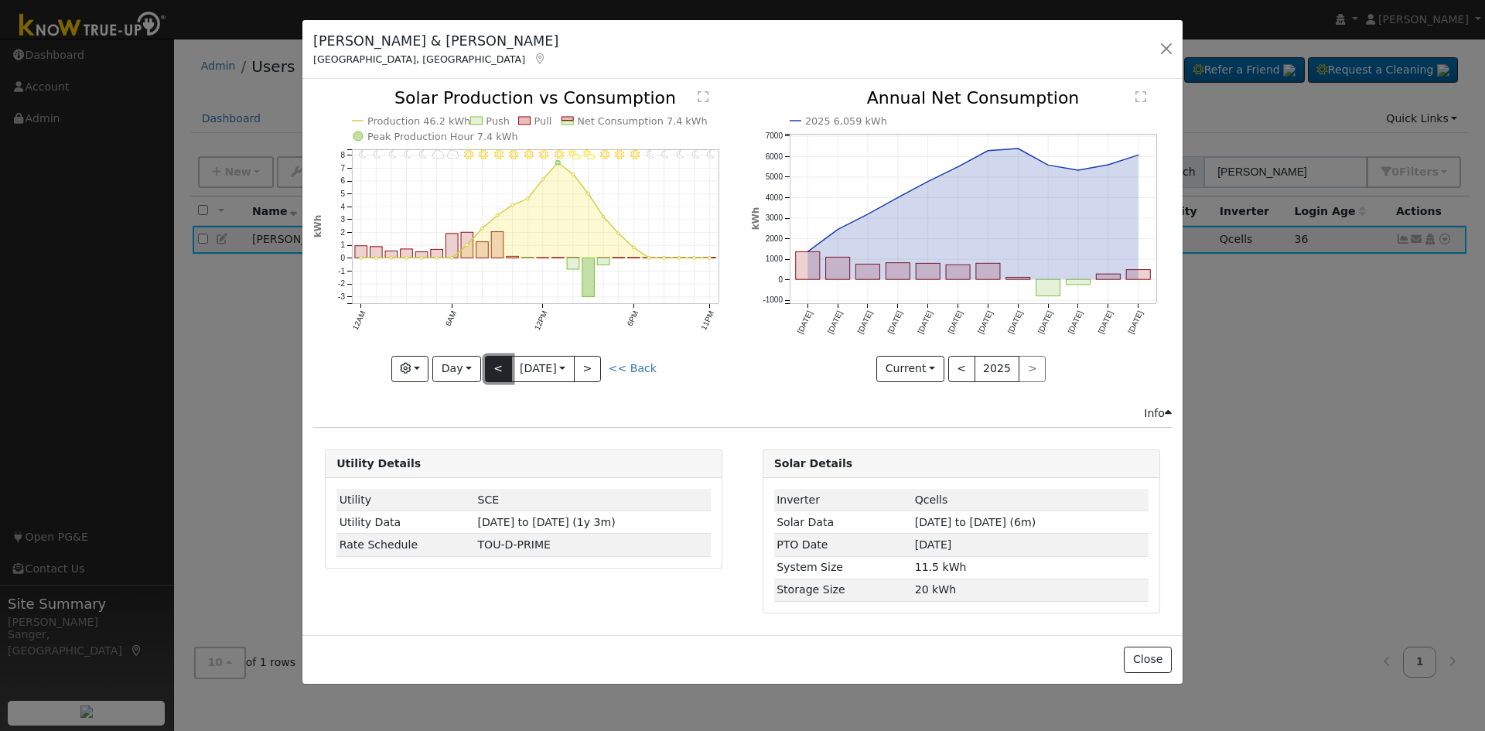
click at [497, 367] on button "<" at bounding box center [498, 369] width 27 height 26
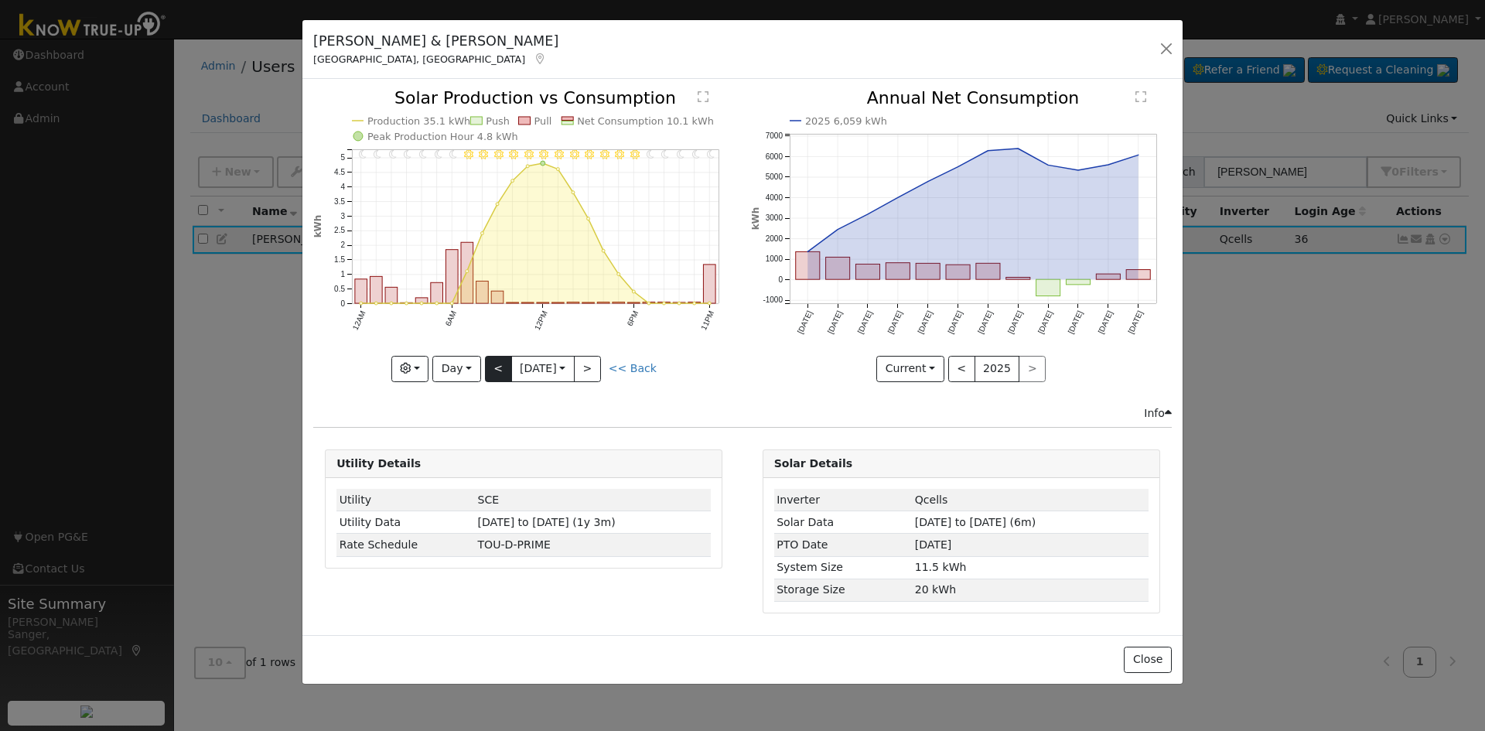
click at [497, 367] on div "11PM - Clear 10PM - Clear 9PM - Clear 8PM - Clear 7PM - Clear 6PM - Clear 5PM -…" at bounding box center [523, 236] width 421 height 292
click at [497, 367] on button "<" at bounding box center [498, 369] width 27 height 26
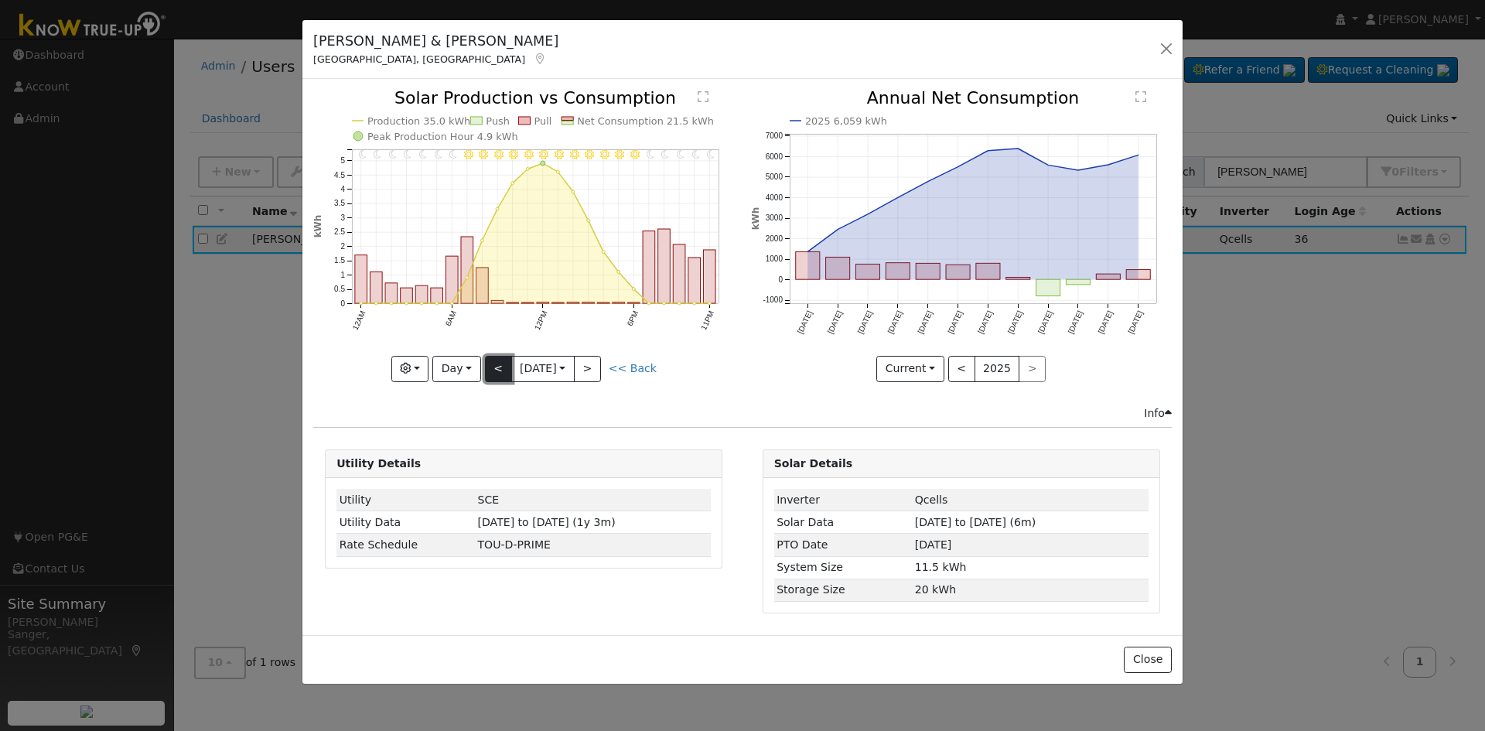
click at [497, 367] on button "<" at bounding box center [498, 369] width 27 height 26
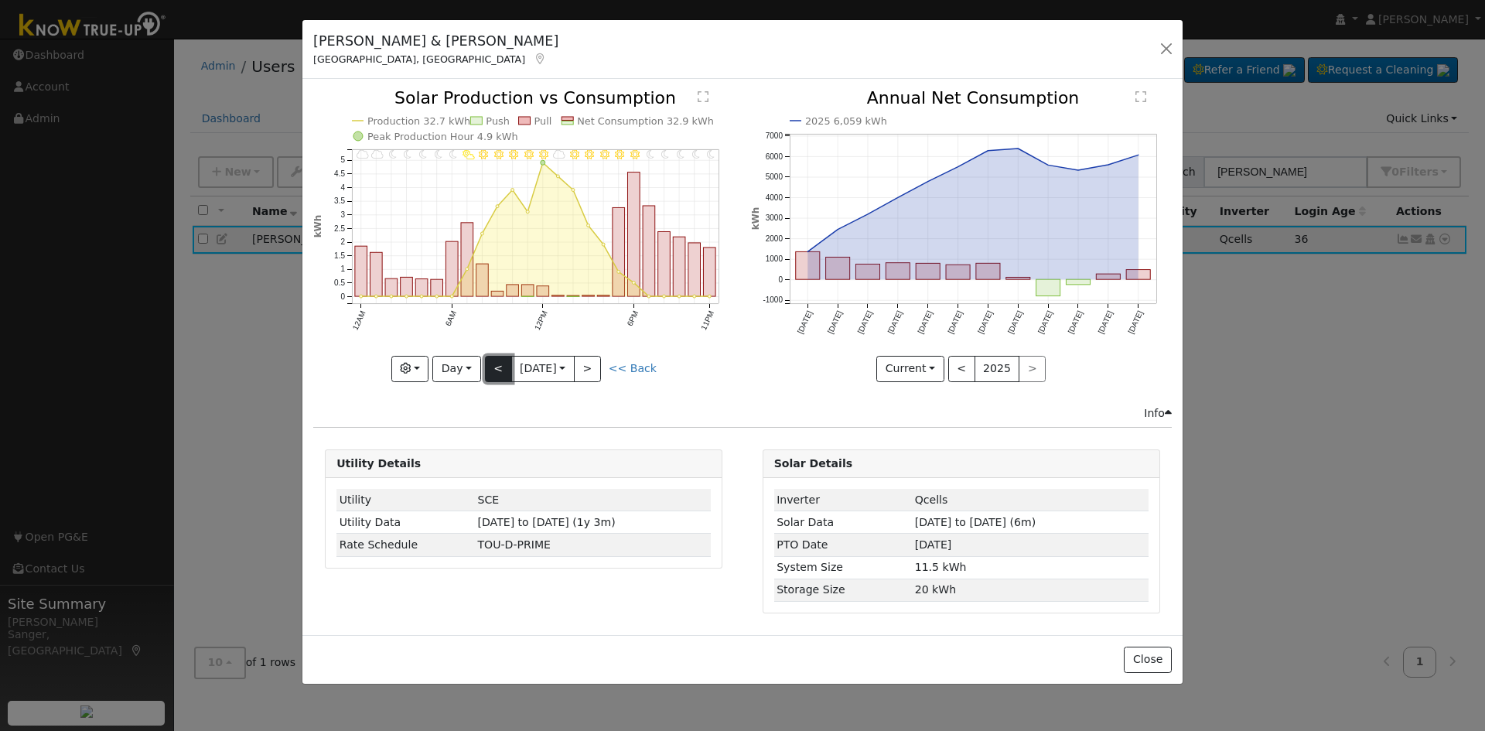
click at [497, 367] on button "<" at bounding box center [498, 369] width 27 height 26
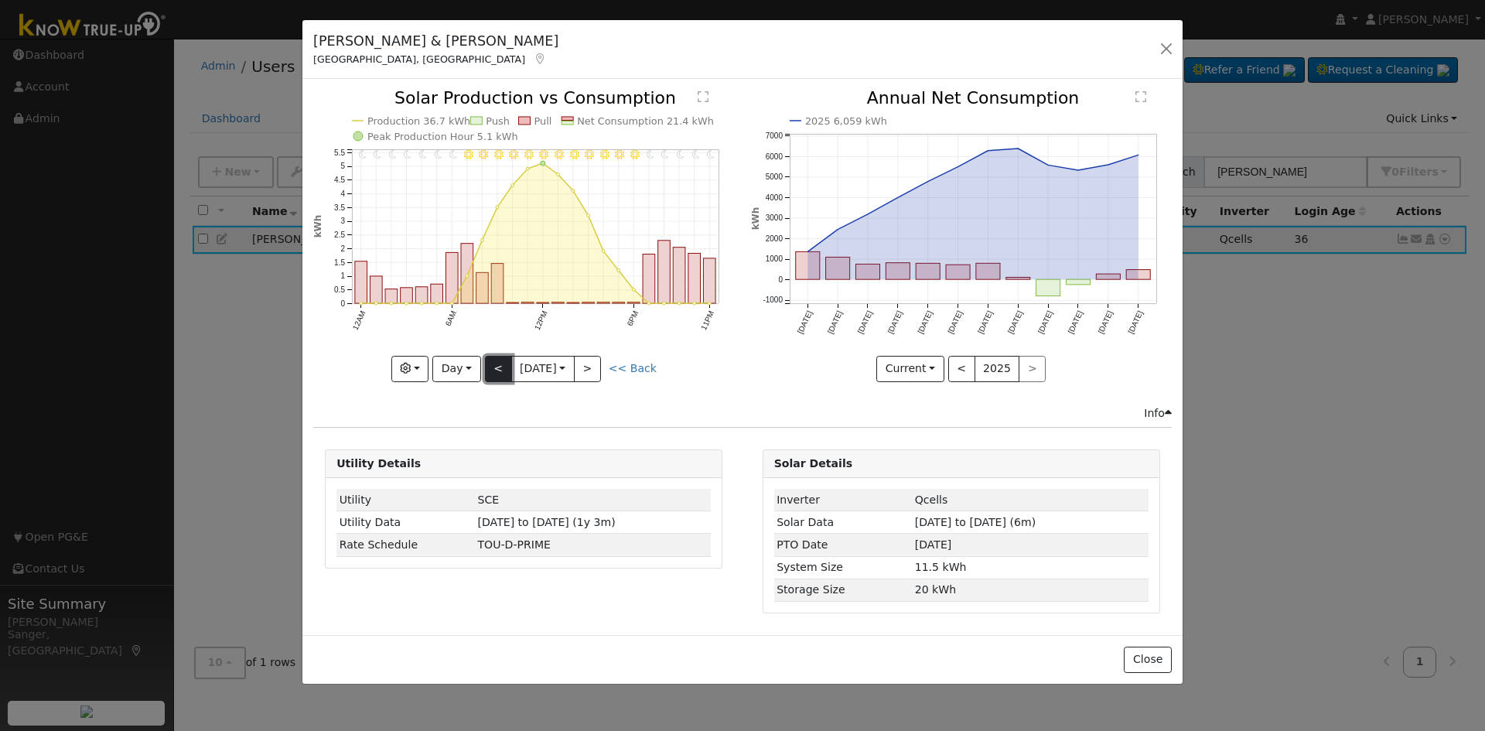
click at [497, 367] on button "<" at bounding box center [498, 369] width 27 height 26
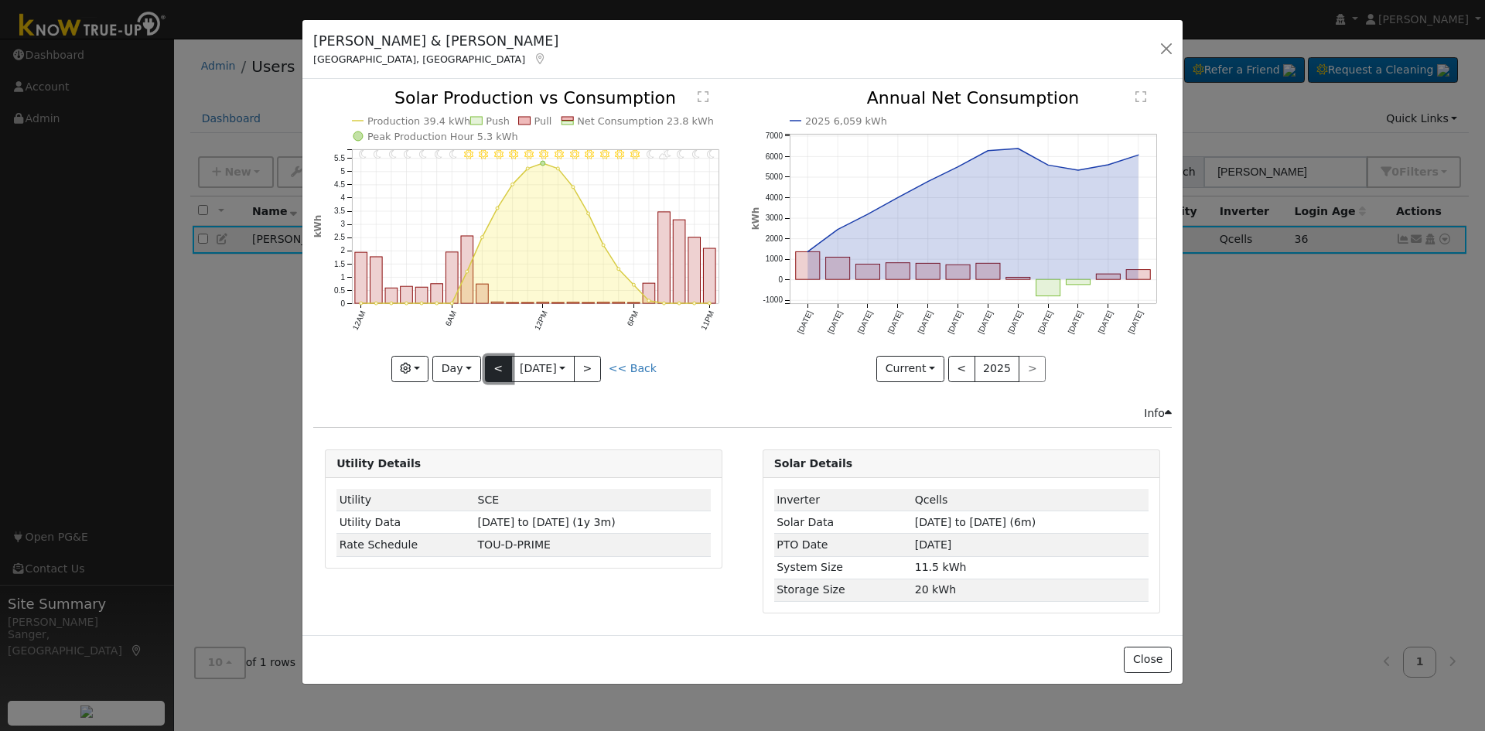
click at [497, 367] on button "<" at bounding box center [498, 369] width 27 height 26
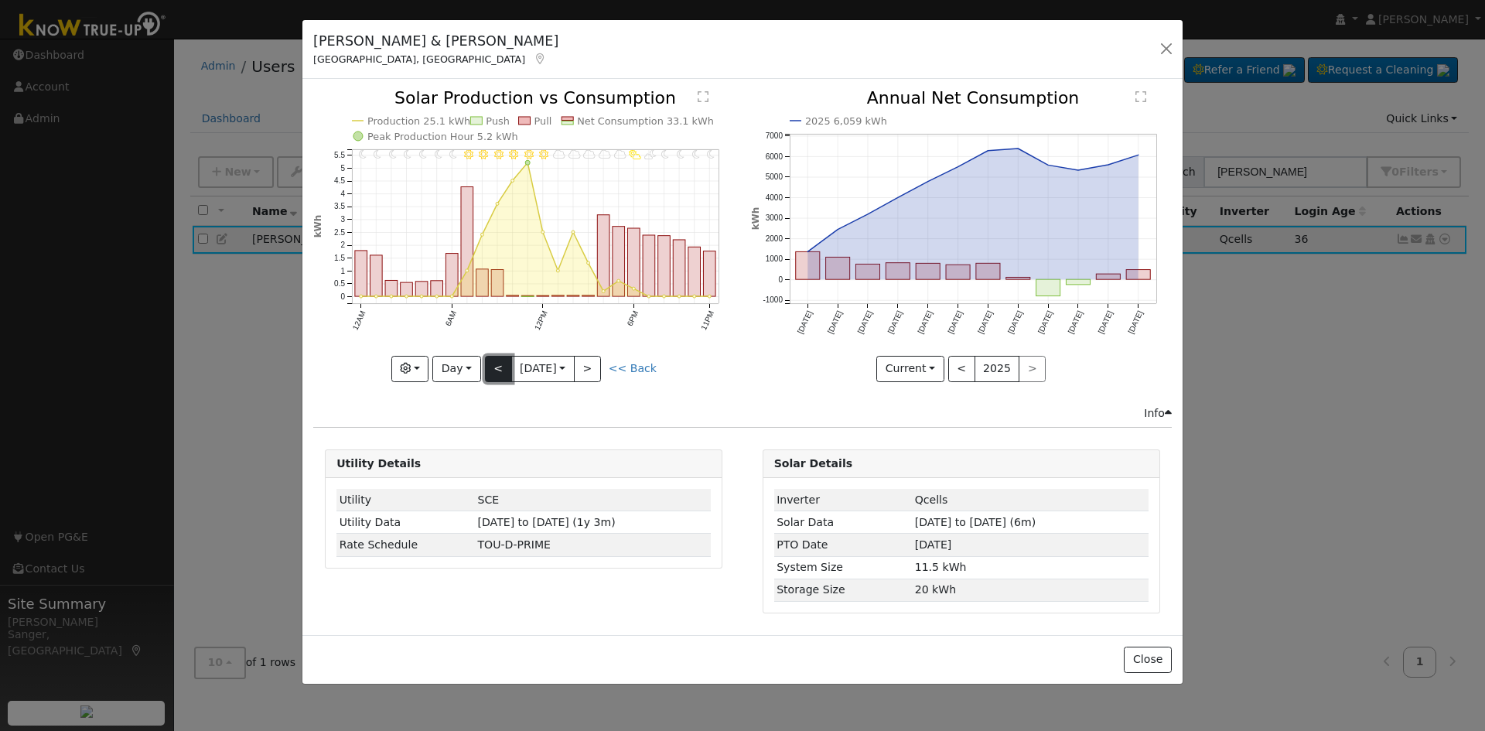
click at [497, 367] on button "<" at bounding box center [498, 369] width 27 height 26
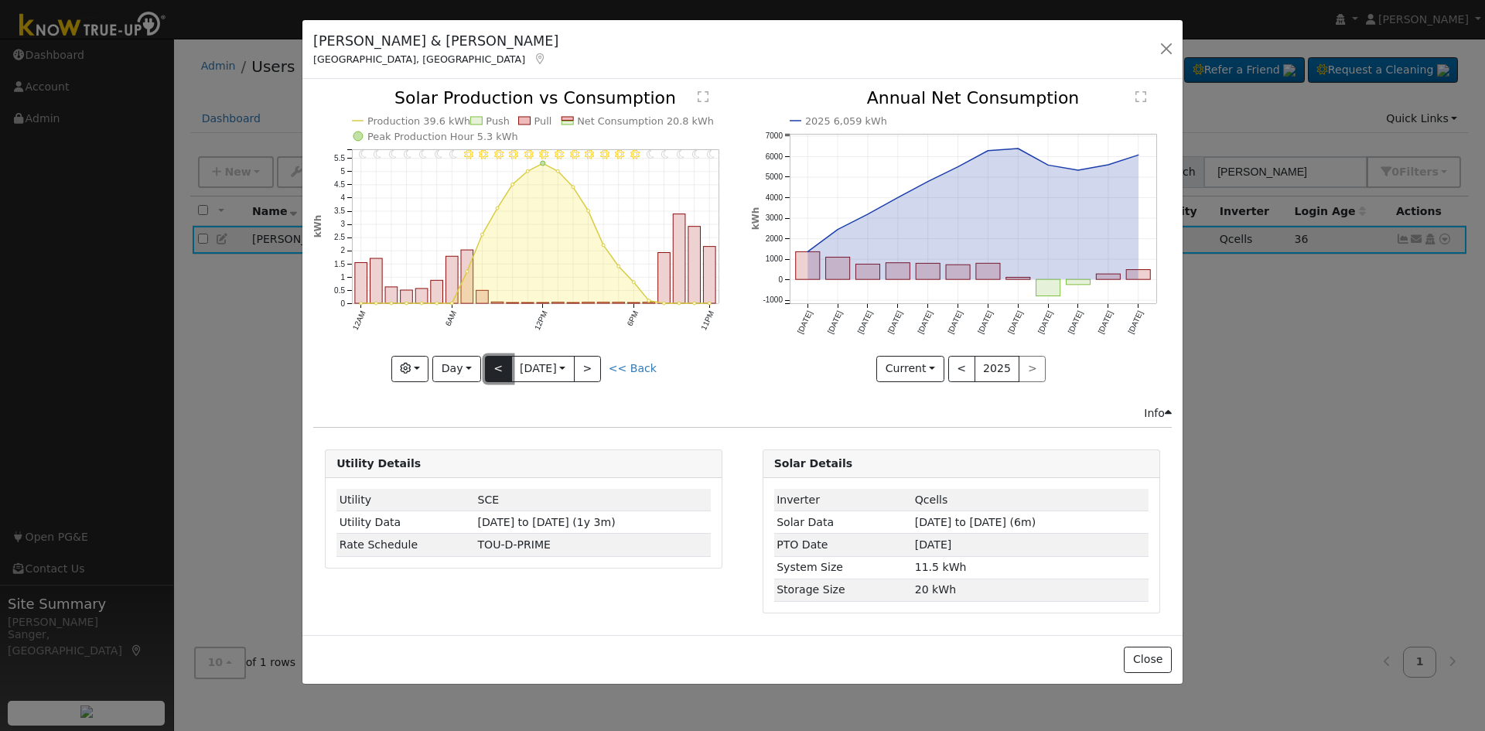
click at [497, 367] on button "<" at bounding box center [498, 369] width 27 height 26
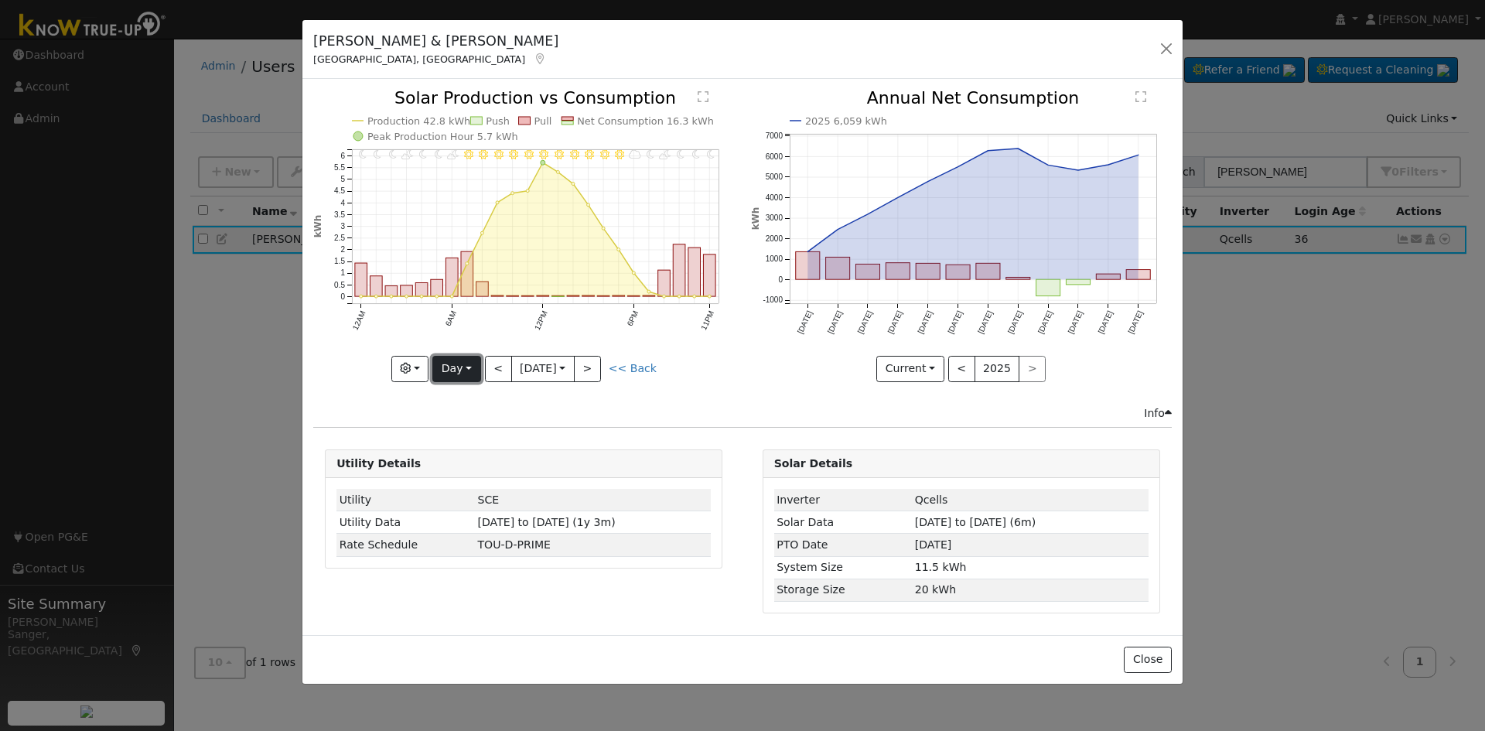
click at [450, 369] on button "Day" at bounding box center [456, 369] width 48 height 26
click at [457, 414] on link "Week" at bounding box center [487, 423] width 108 height 22
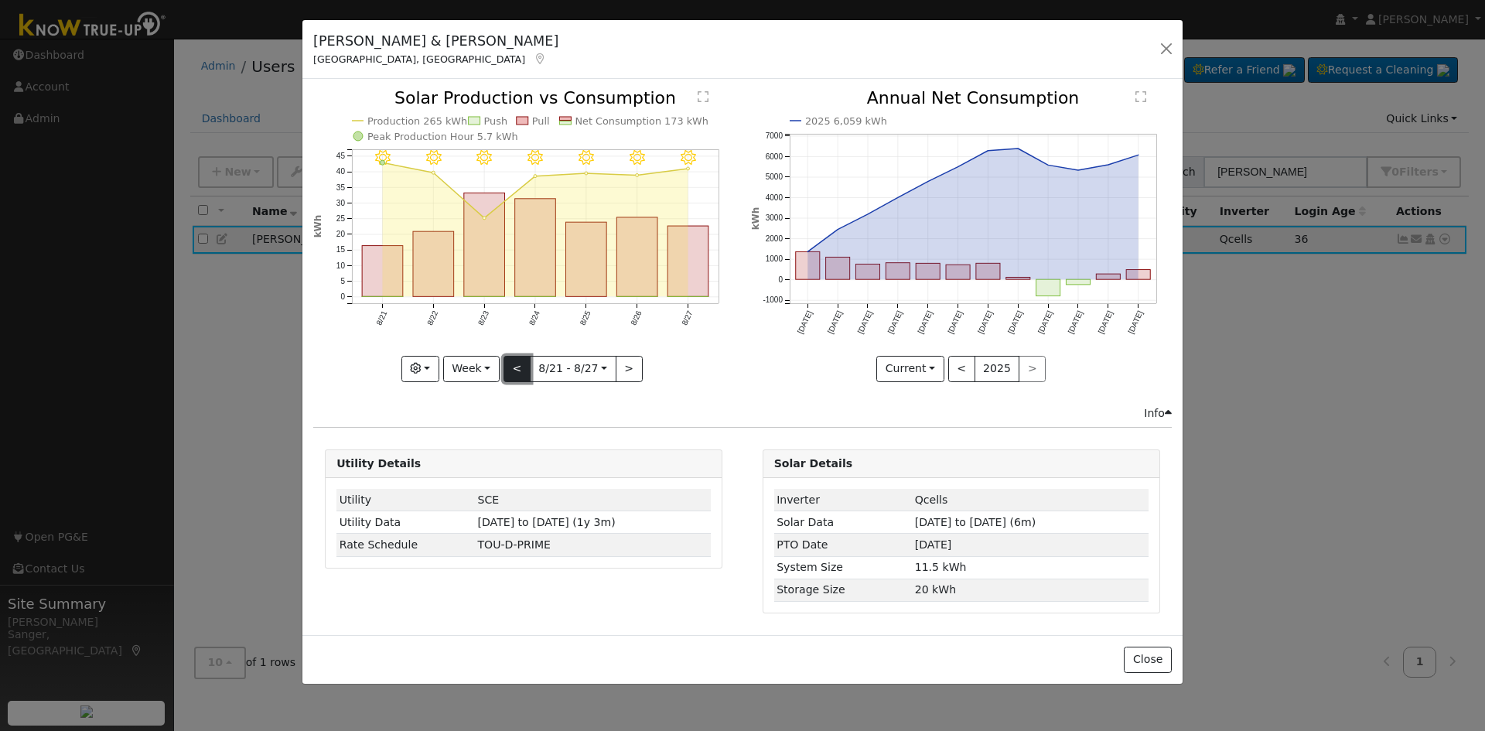
click at [515, 367] on button "<" at bounding box center [517, 369] width 27 height 26
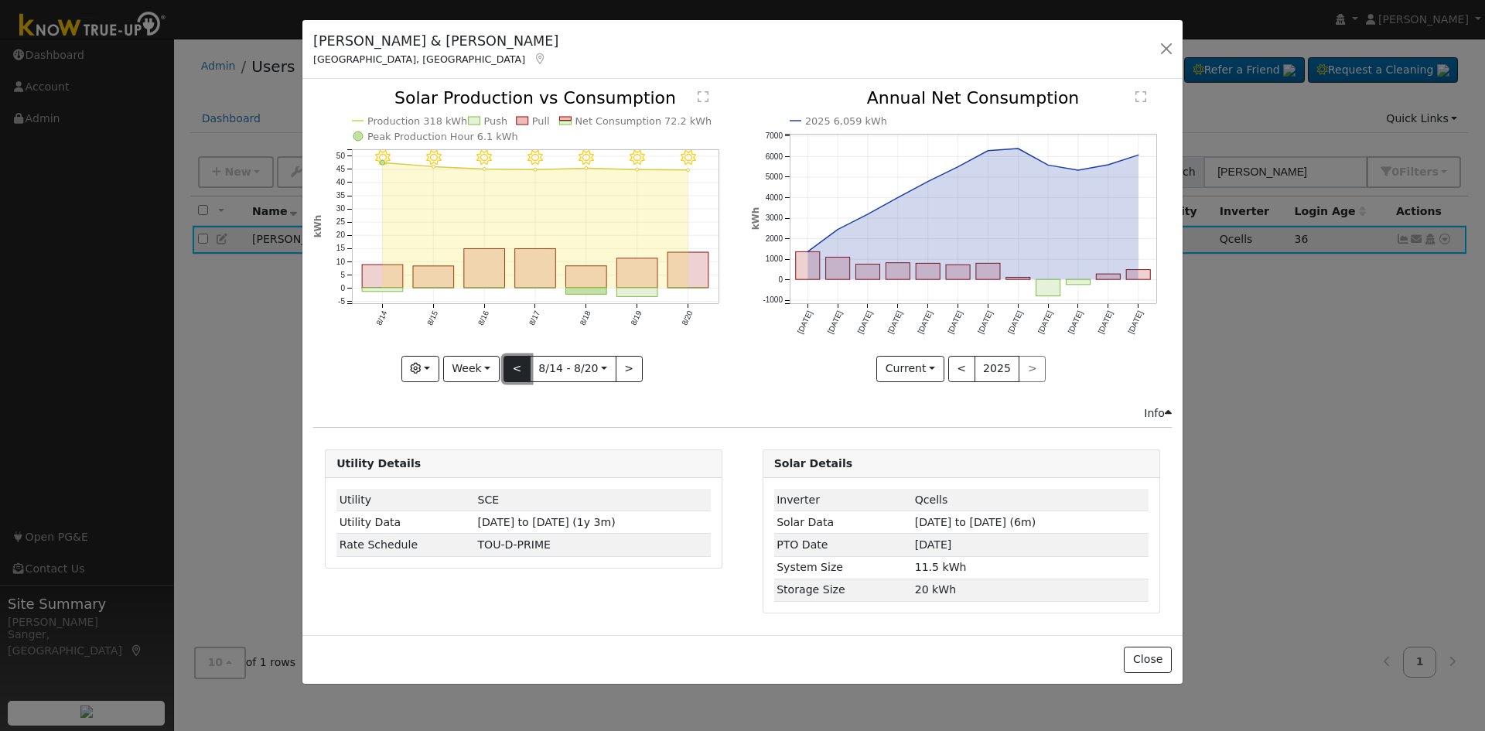
click at [515, 367] on button "<" at bounding box center [517, 369] width 27 height 26
type input "[DATE]"
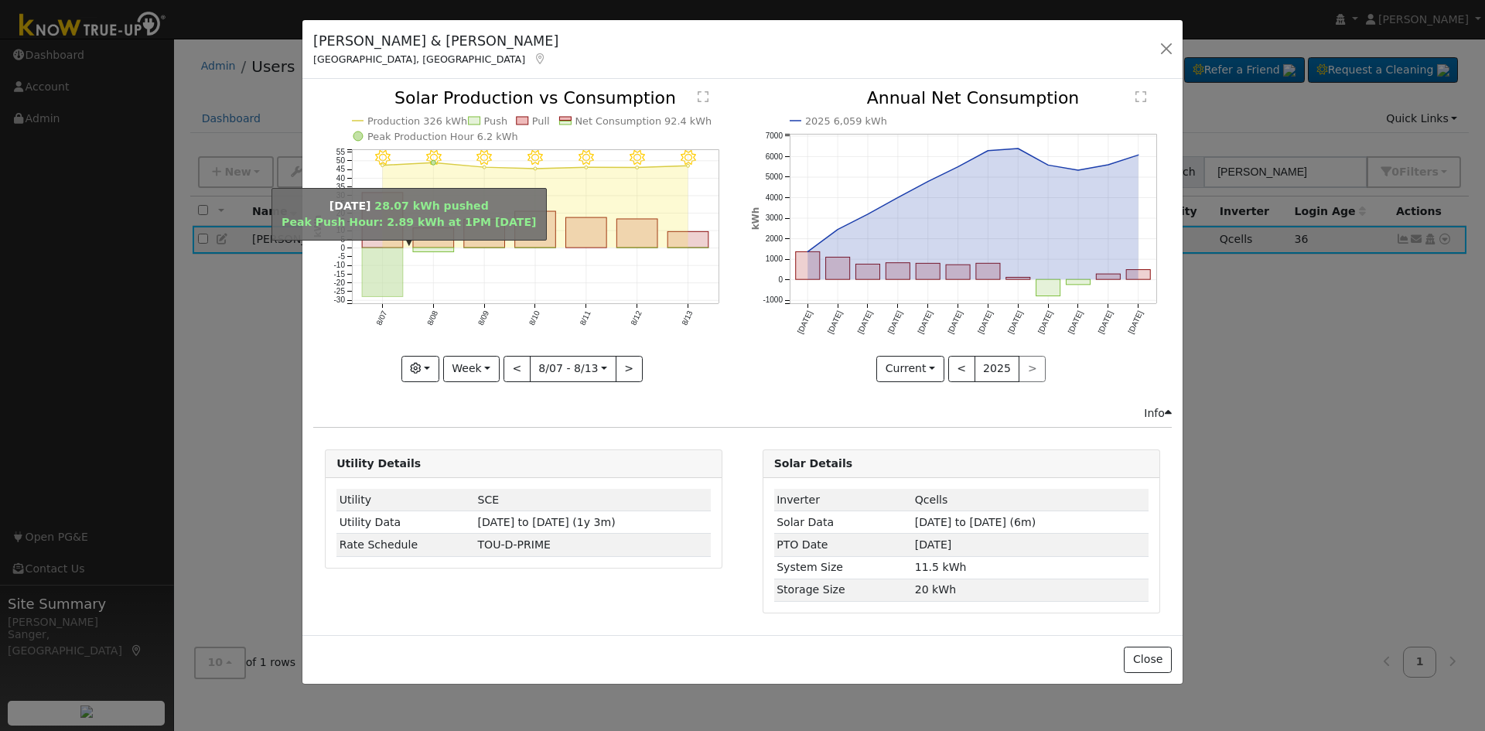
click at [382, 268] on rect "onclick=""" at bounding box center [382, 272] width 41 height 49
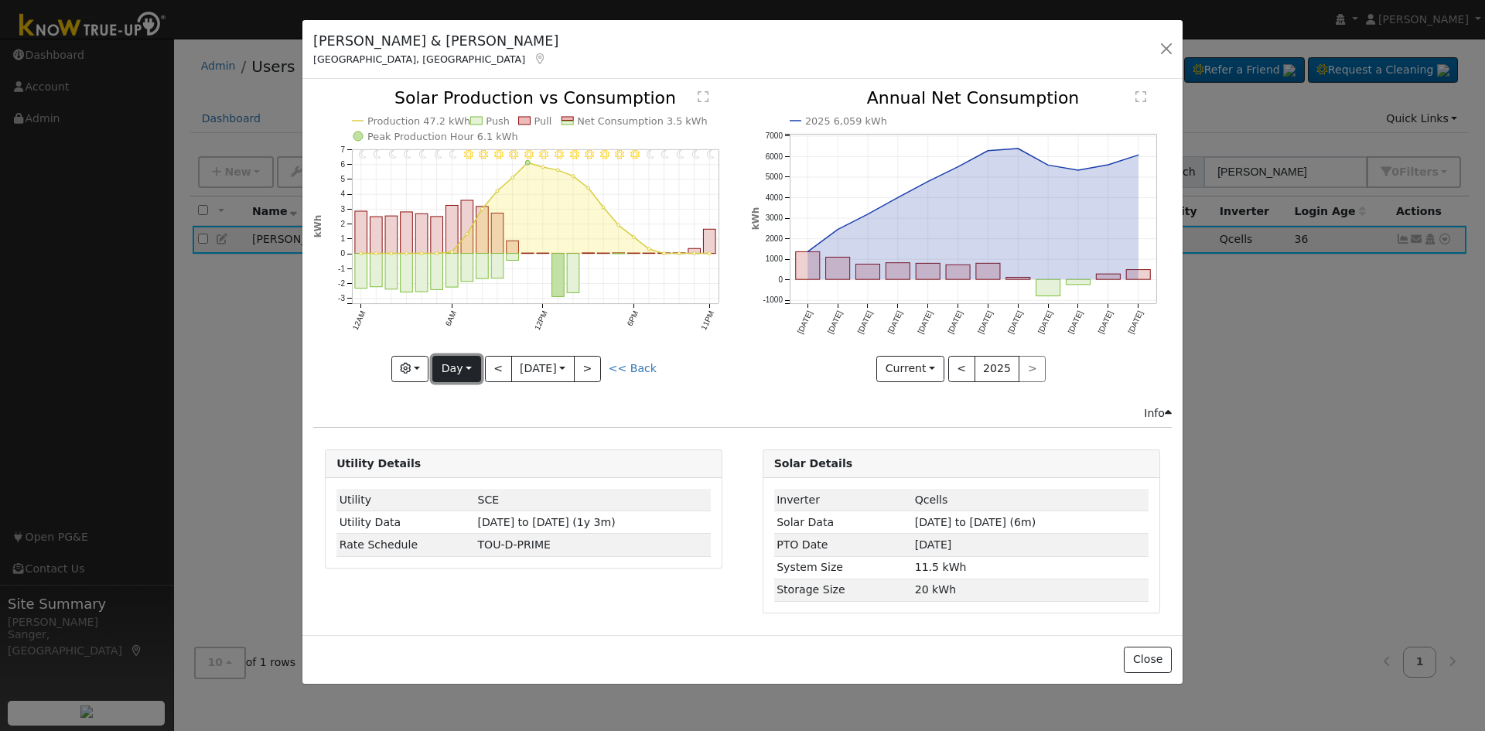
click at [453, 365] on button "Day" at bounding box center [456, 369] width 48 height 26
click at [471, 485] on link "Custom" at bounding box center [487, 488] width 108 height 22
click at [527, 367] on input "[DATE]" at bounding box center [525, 369] width 50 height 25
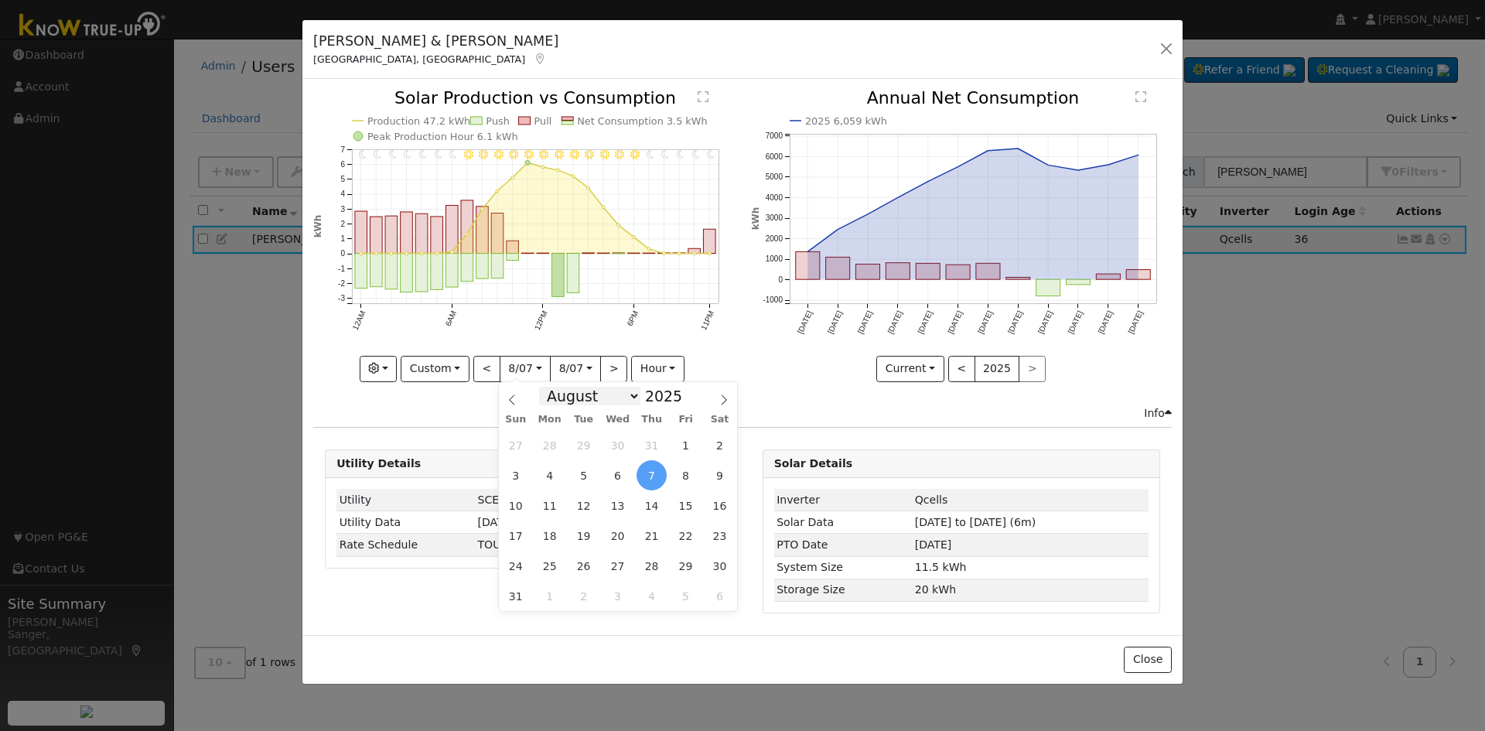
click at [579, 397] on select "January February March April May June July August September October November De…" at bounding box center [589, 396] width 101 height 19
select select "6"
click at [552, 387] on select "January February March April May June July August September October November De…" at bounding box center [589, 396] width 101 height 19
click at [653, 569] on span "31" at bounding box center [652, 566] width 30 height 30
type input "[DATE]"
